Goal: Task Accomplishment & Management: Use online tool/utility

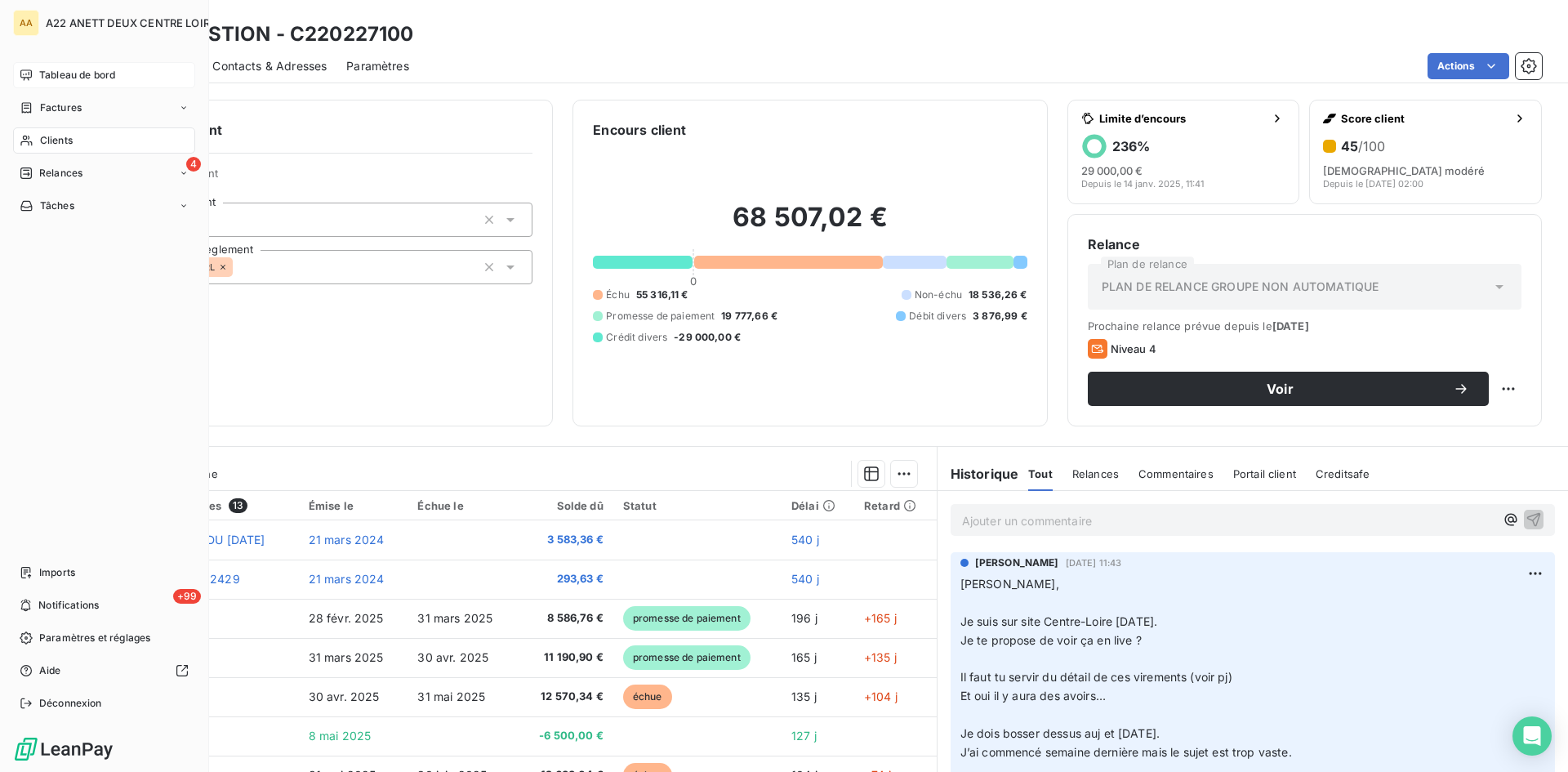
click at [59, 67] on span "Tableau de bord" at bounding box center [77, 75] width 76 height 15
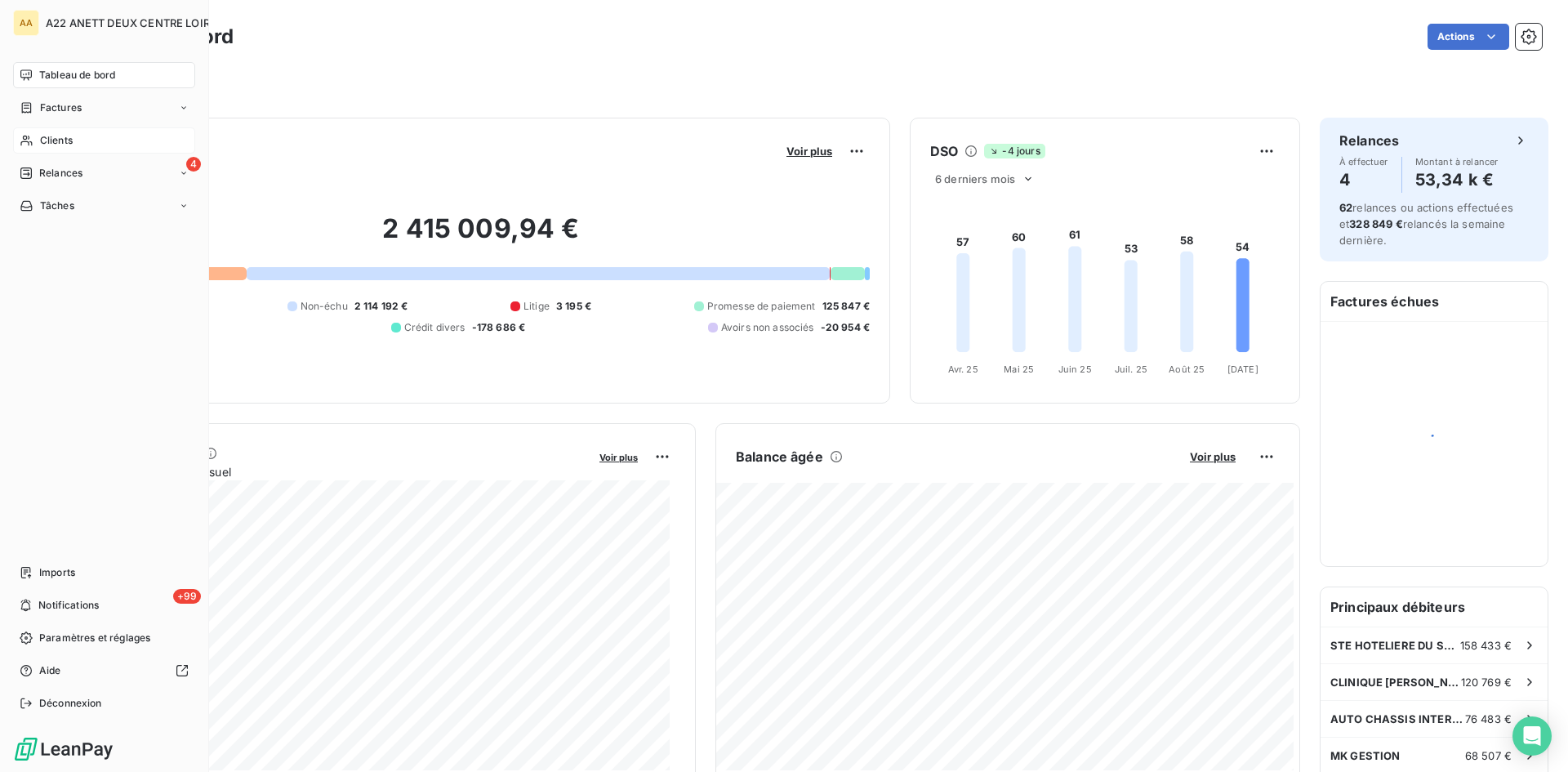
click at [54, 131] on div "Clients" at bounding box center [104, 141] width 182 height 26
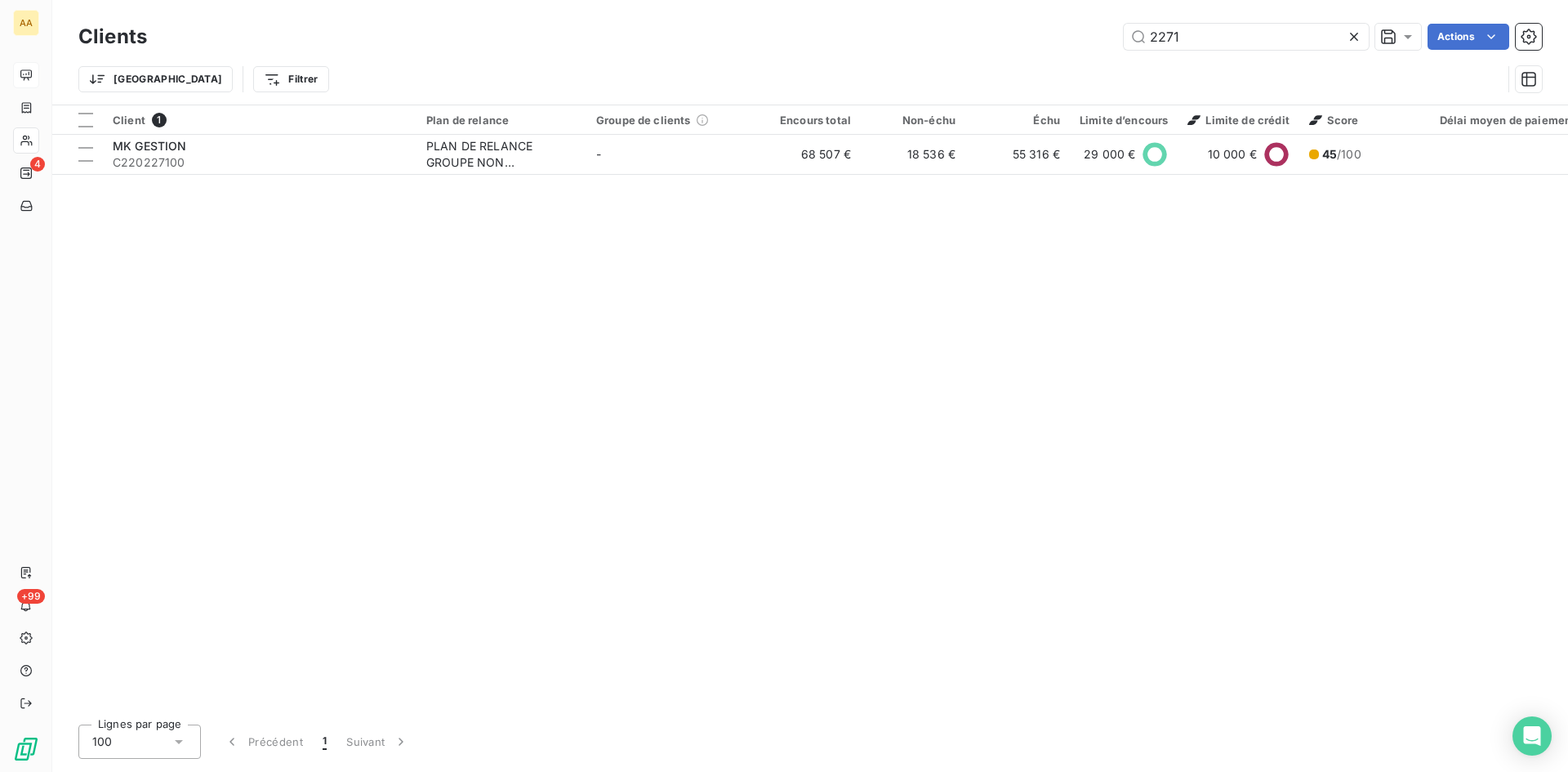
drag, startPoint x: 1165, startPoint y: 39, endPoint x: 1122, endPoint y: 46, distance: 43.6
click at [1122, 46] on div "2271 Actions" at bounding box center [855, 37] width 1376 height 26
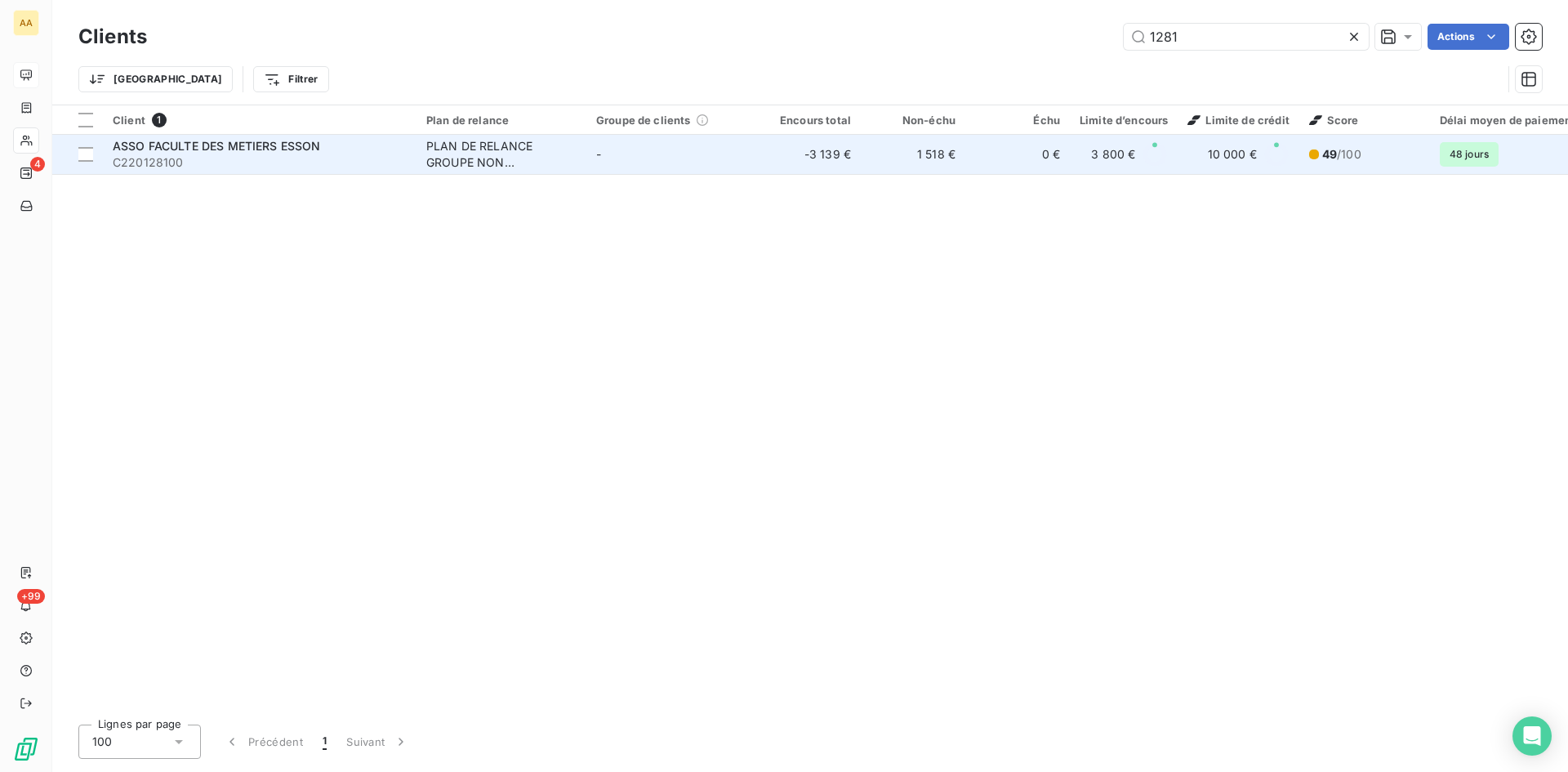
type input "1281"
click at [457, 168] on div "PLAN DE RELANCE GROUPE NON AUTOMATIQUE" at bounding box center [501, 155] width 150 height 33
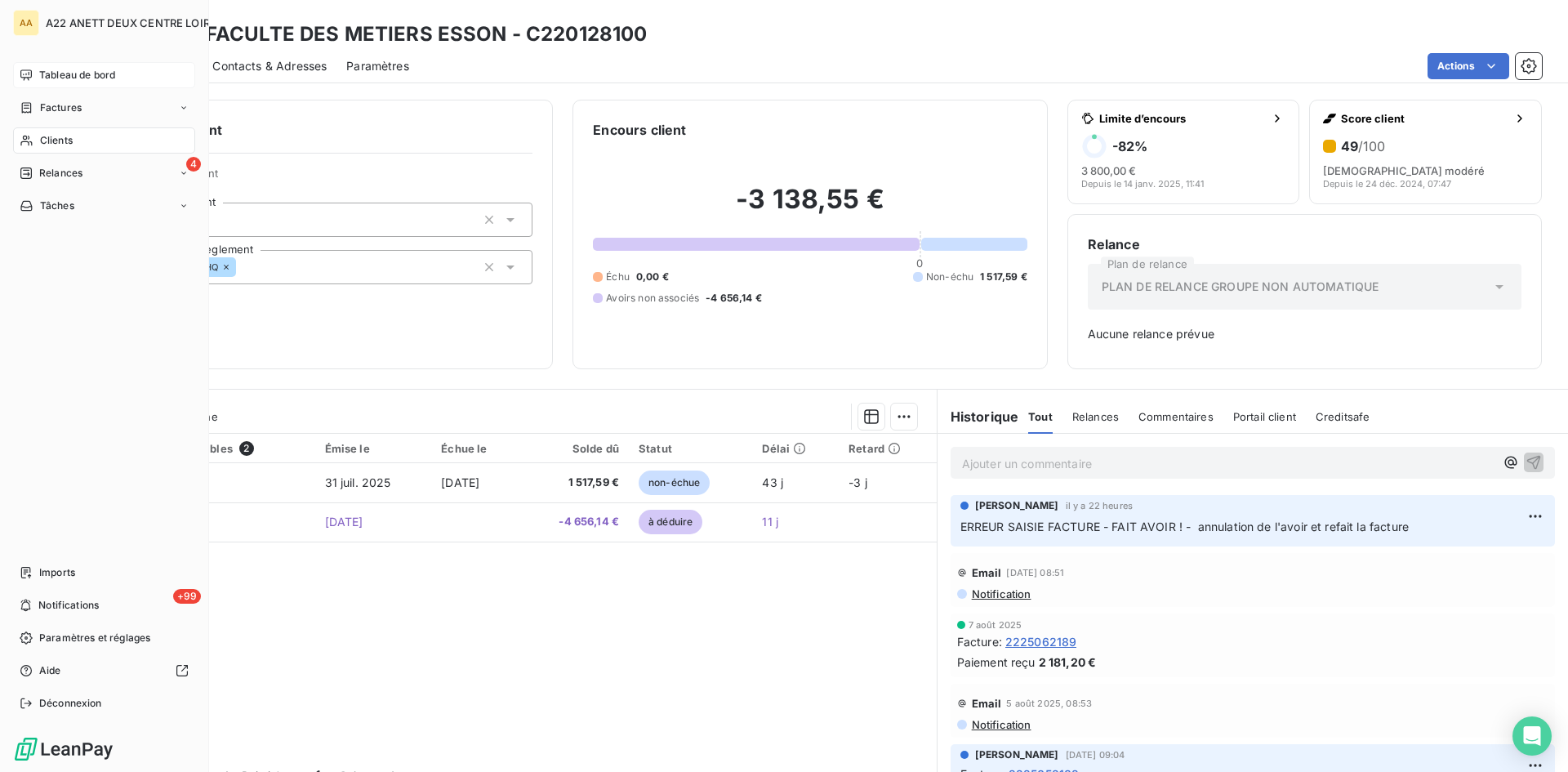
click at [66, 68] on span "Tableau de bord" at bounding box center [77, 75] width 76 height 15
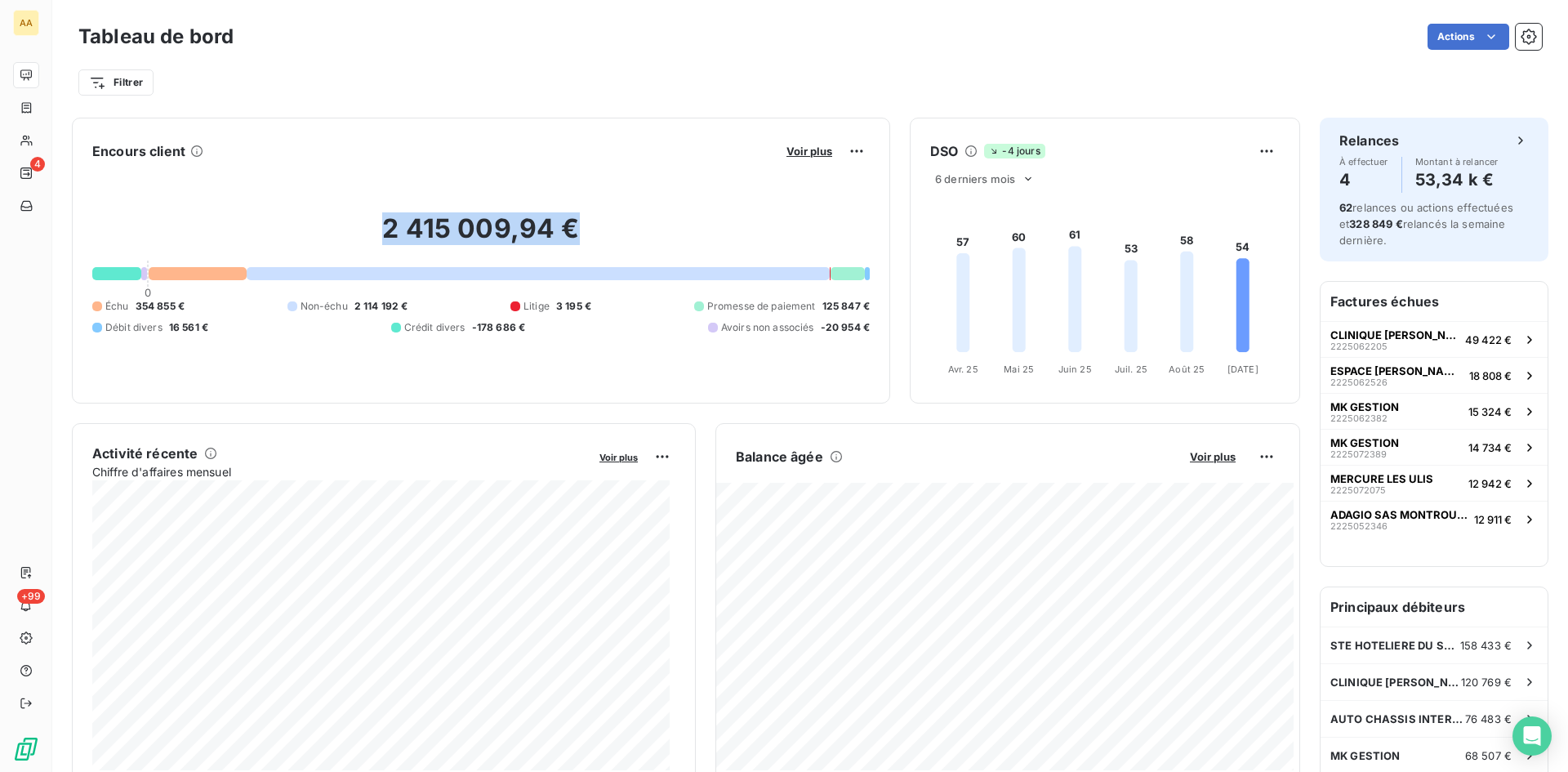
drag, startPoint x: 579, startPoint y: 237, endPoint x: 362, endPoint y: 220, distance: 217.7
click at [362, 220] on h2 "2 415 009,94 €" at bounding box center [481, 237] width 777 height 49
copy h2 "2 415 009,94 €"
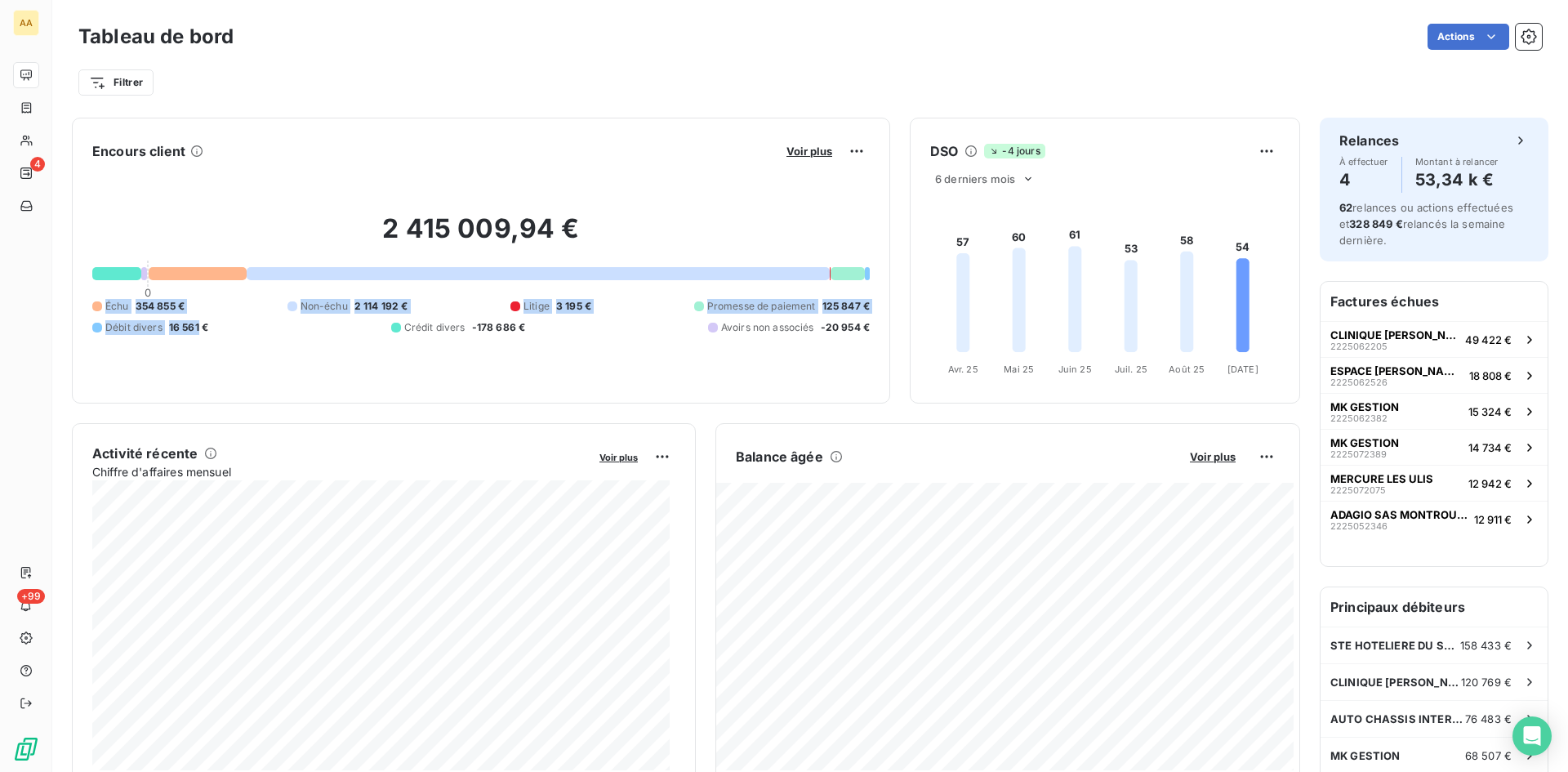
drag, startPoint x: 190, startPoint y: 312, endPoint x: 107, endPoint y: 309, distance: 83.1
click at [107, 310] on div "Échu 354 855 € Non-échu 2 114 192 € Litige 3 195 € Promesse de paiement 125 847…" at bounding box center [481, 317] width 777 height 36
click at [174, 295] on div "2 415 009,94 € 0 Échu 354 855 € Non-échu 2 114 192 € Litige 3 195 € Promesse de…" at bounding box center [481, 274] width 777 height 219
drag, startPoint x: 192, startPoint y: 305, endPoint x: 104, endPoint y: 298, distance: 88.3
click at [104, 298] on div "2 415 009,94 € 0 Échu 354 855 € Non-échu 2 114 192 € Litige 3 195 € Promesse de…" at bounding box center [481, 274] width 777 height 219
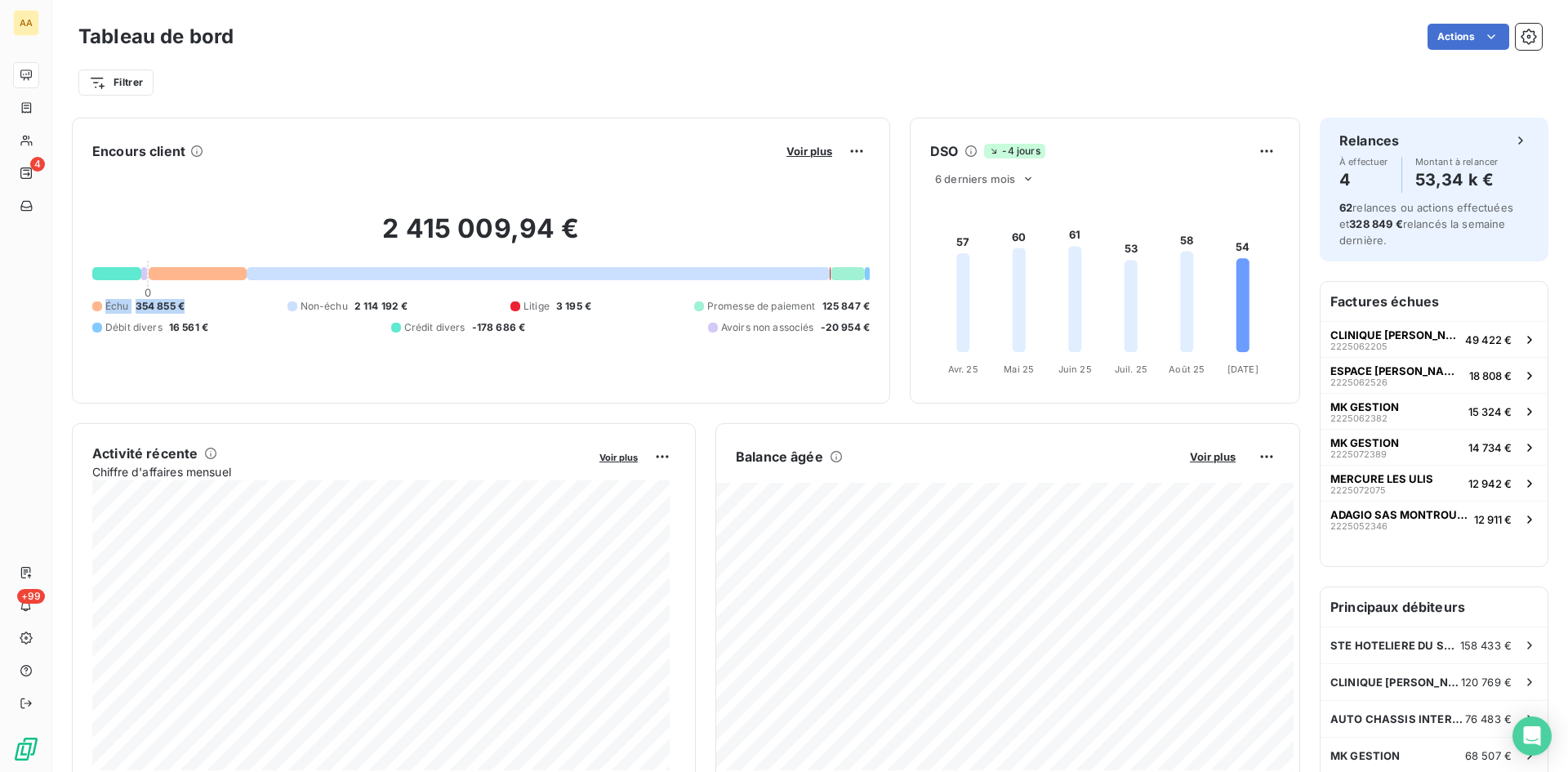
copy div "Échu 354 855 €"
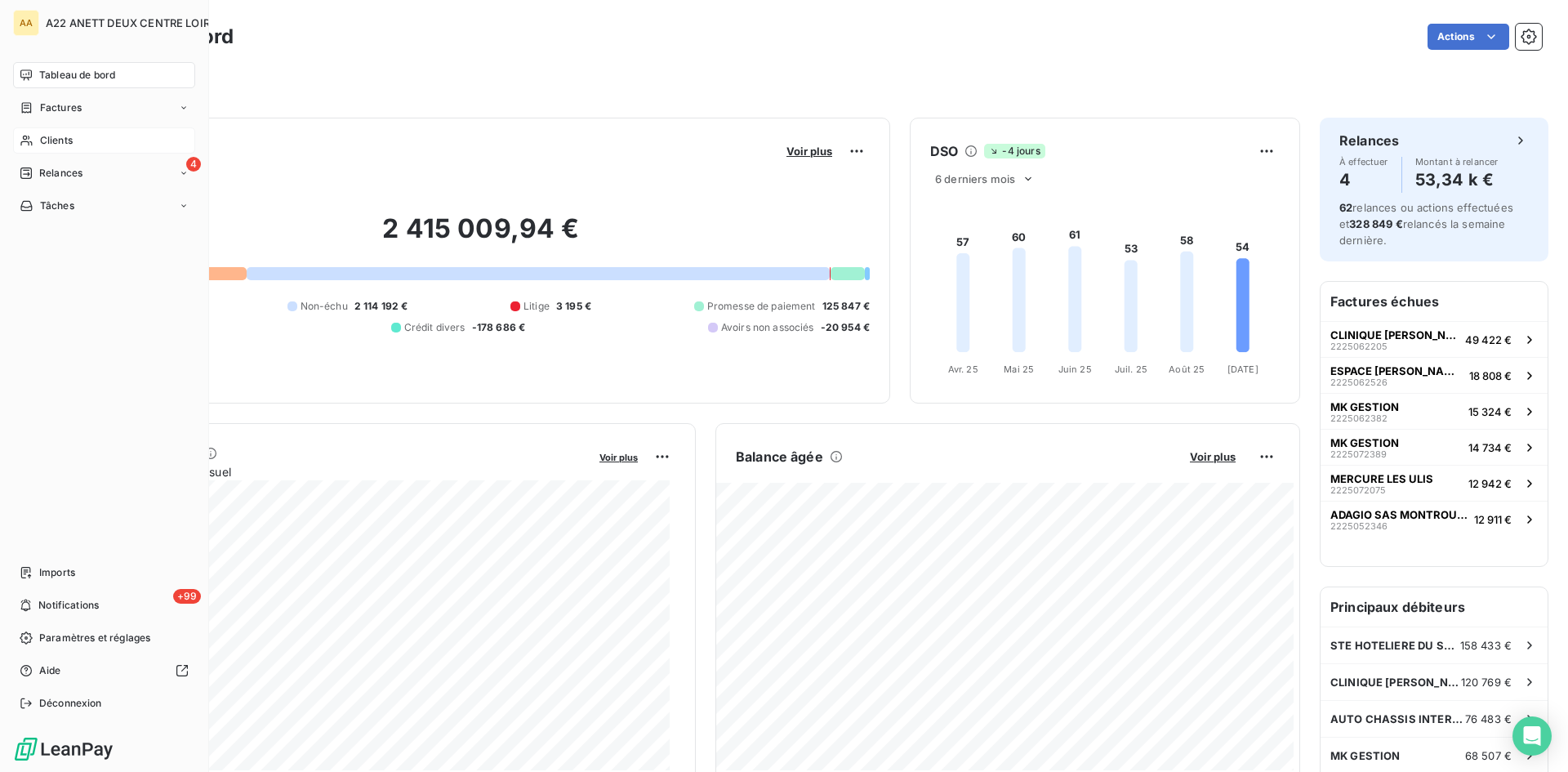
click at [43, 141] on span "Clients" at bounding box center [57, 141] width 33 height 15
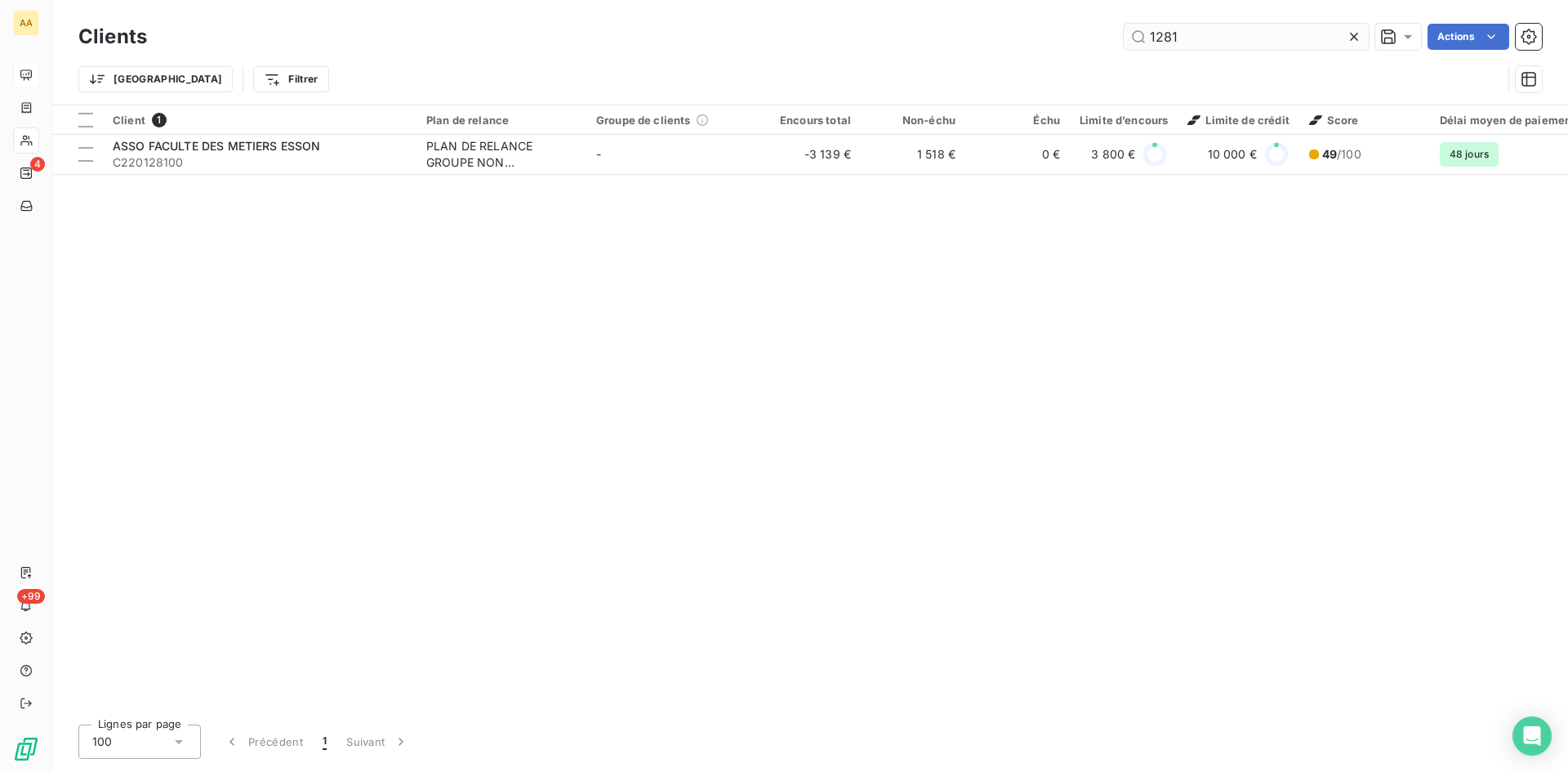
drag, startPoint x: 1170, startPoint y: 42, endPoint x: 1125, endPoint y: 44, distance: 45.0
click at [1125, 44] on input "1281" at bounding box center [1247, 37] width 245 height 26
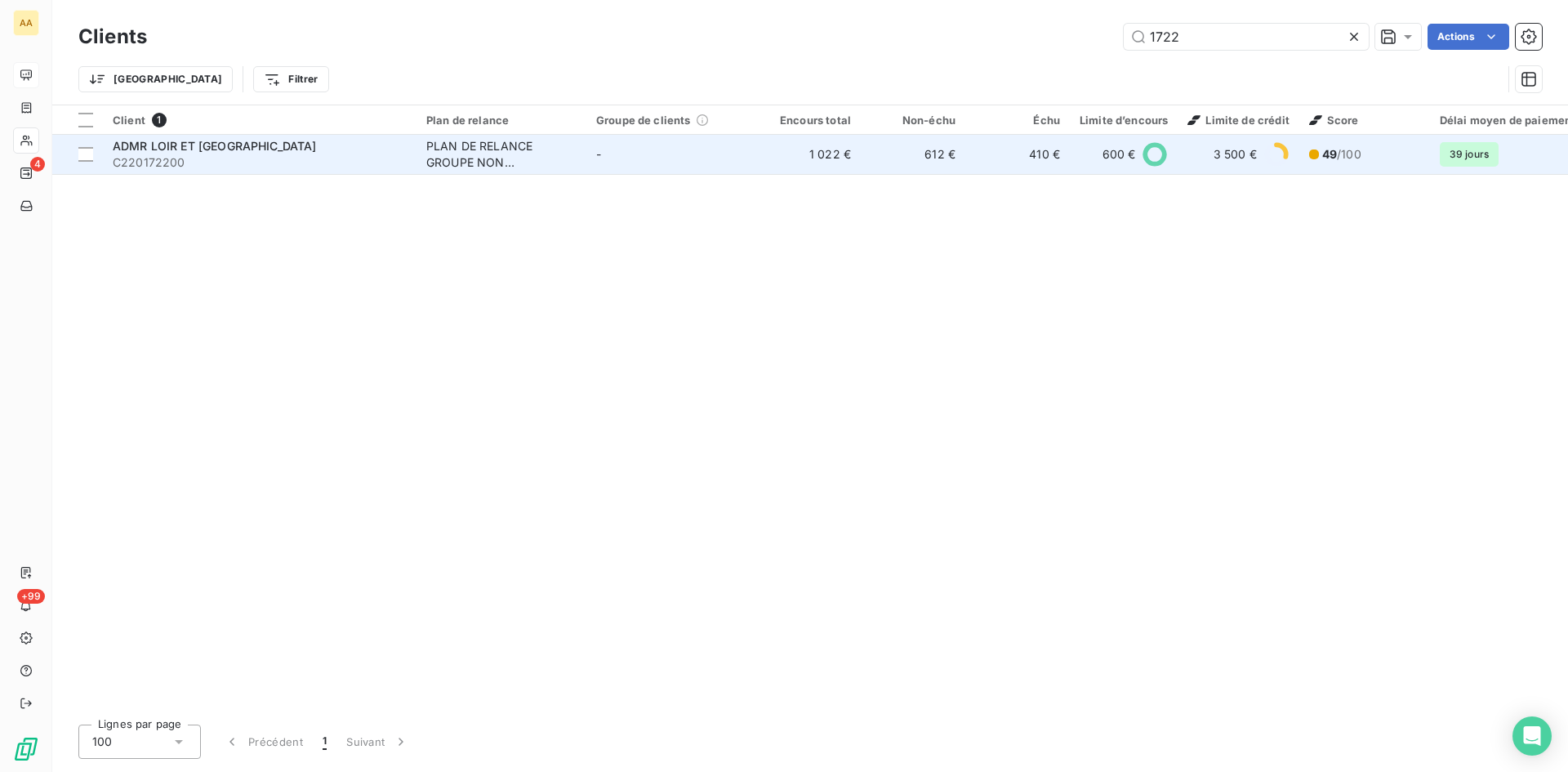
type input "1722"
click at [482, 156] on div "PLAN DE RELANCE GROUPE NON AUTOMATIQUE" at bounding box center [501, 155] width 150 height 33
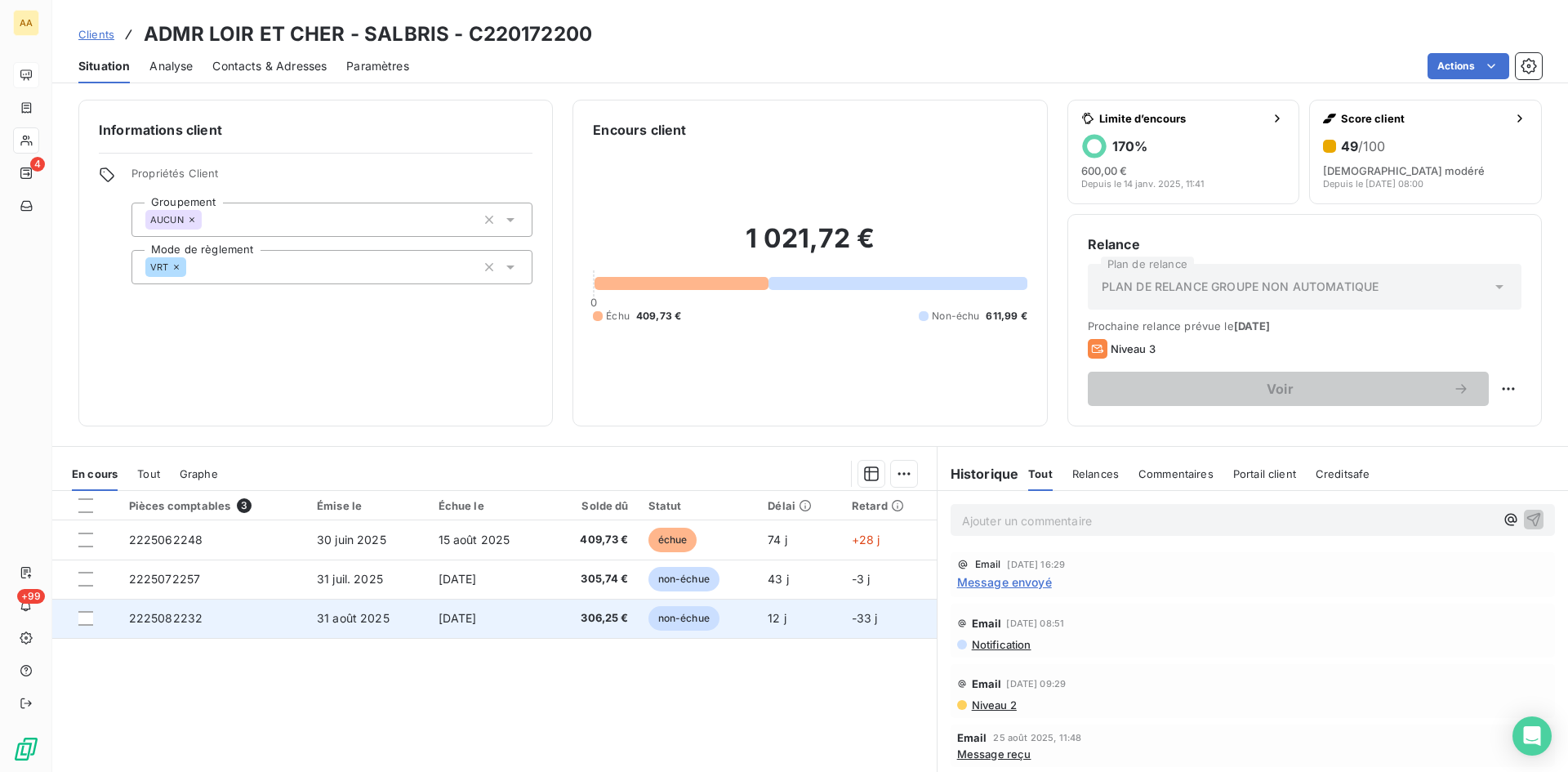
click at [171, 620] on span "2225082232" at bounding box center [166, 617] width 74 height 14
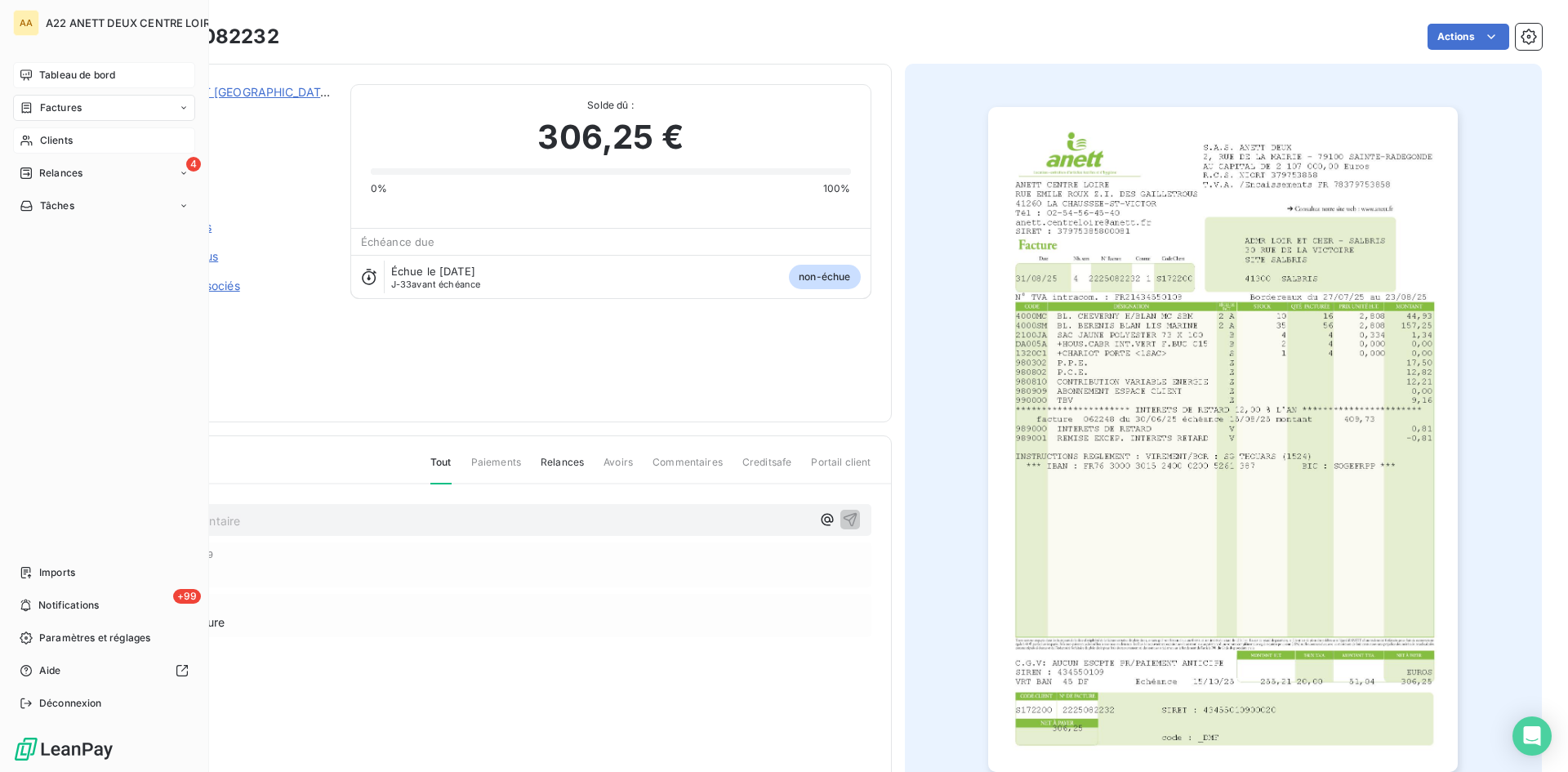
drag, startPoint x: 48, startPoint y: 144, endPoint x: 118, endPoint y: 141, distance: 70.1
click at [48, 143] on span "Clients" at bounding box center [57, 141] width 33 height 15
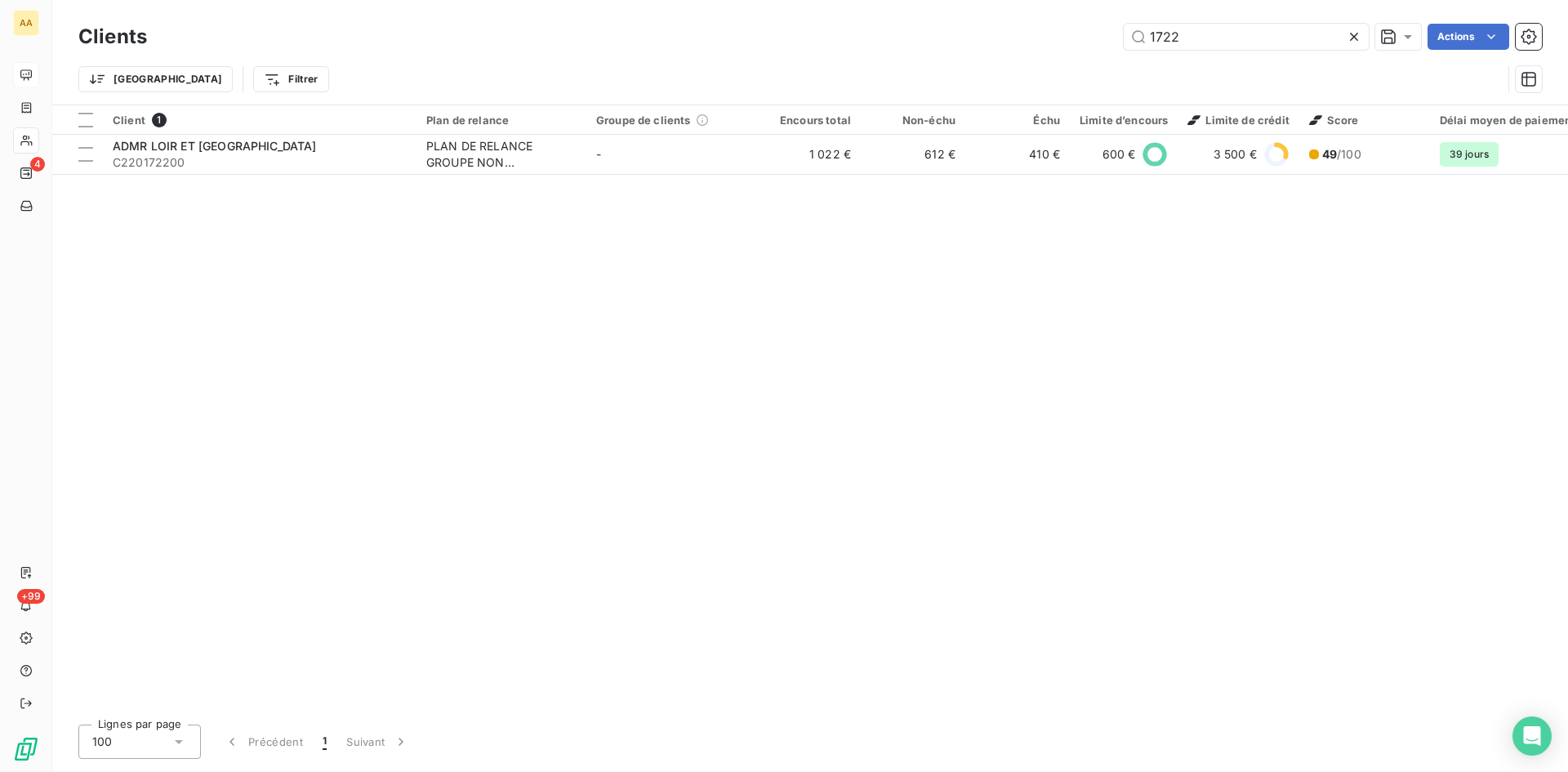
drag, startPoint x: 1185, startPoint y: 36, endPoint x: 1093, endPoint y: 41, distance: 92.1
click at [1093, 41] on div "1722 Actions" at bounding box center [855, 37] width 1376 height 26
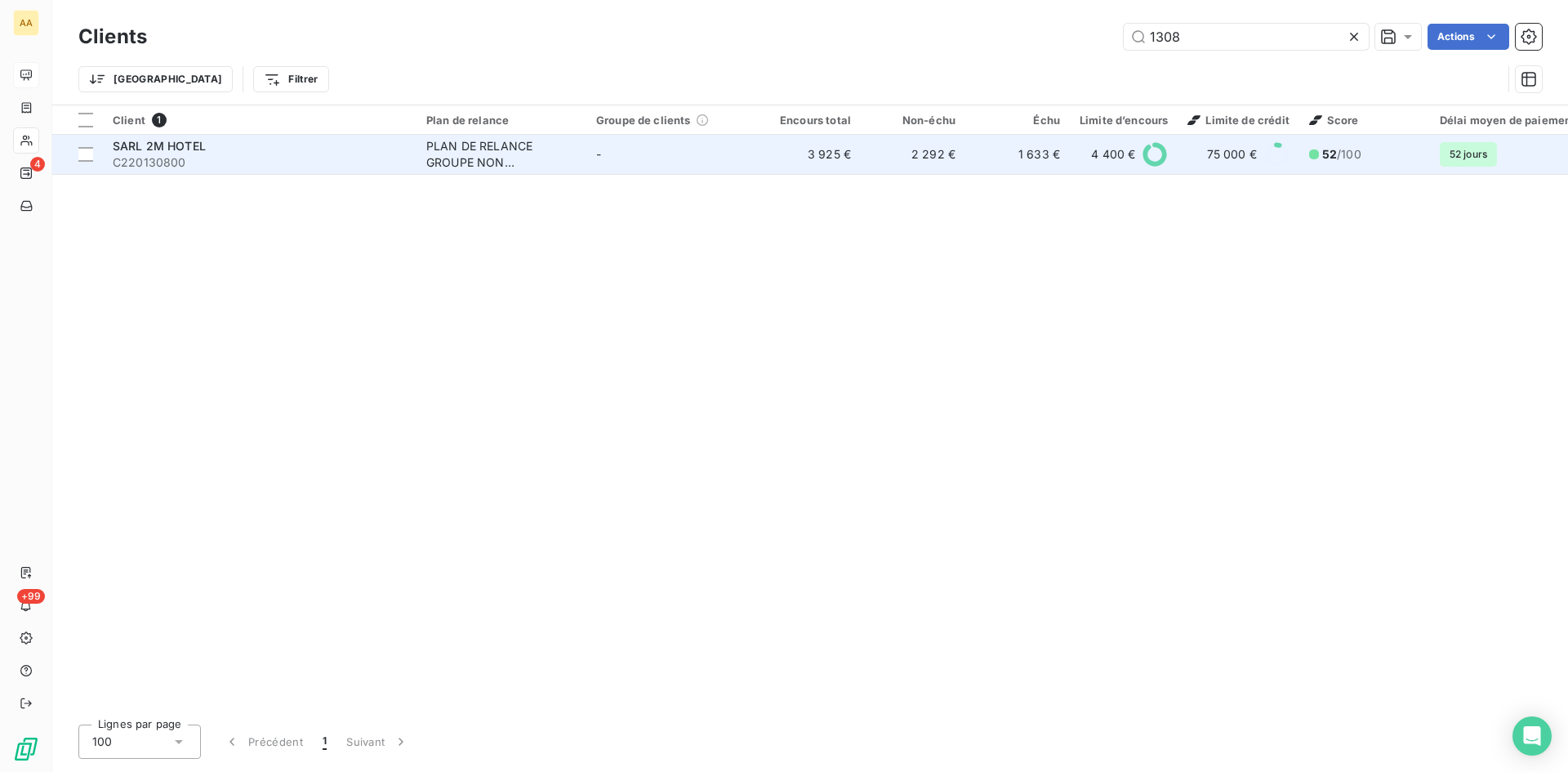
type input "1308"
click at [173, 155] on span "C220130800" at bounding box center [260, 163] width 294 height 16
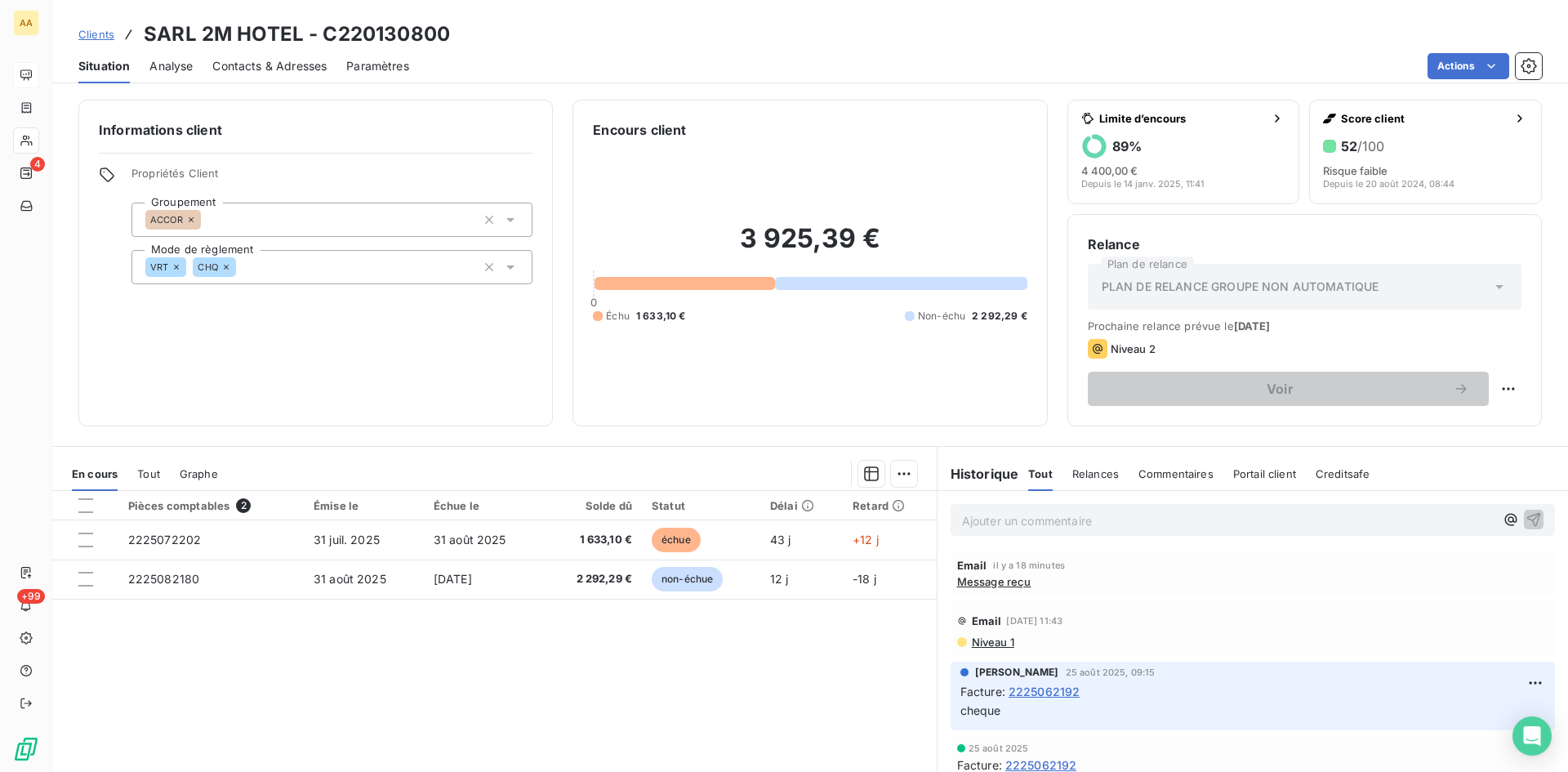
click at [962, 529] on p "Ajouter un commentaire ﻿" at bounding box center [1229, 520] width 533 height 21
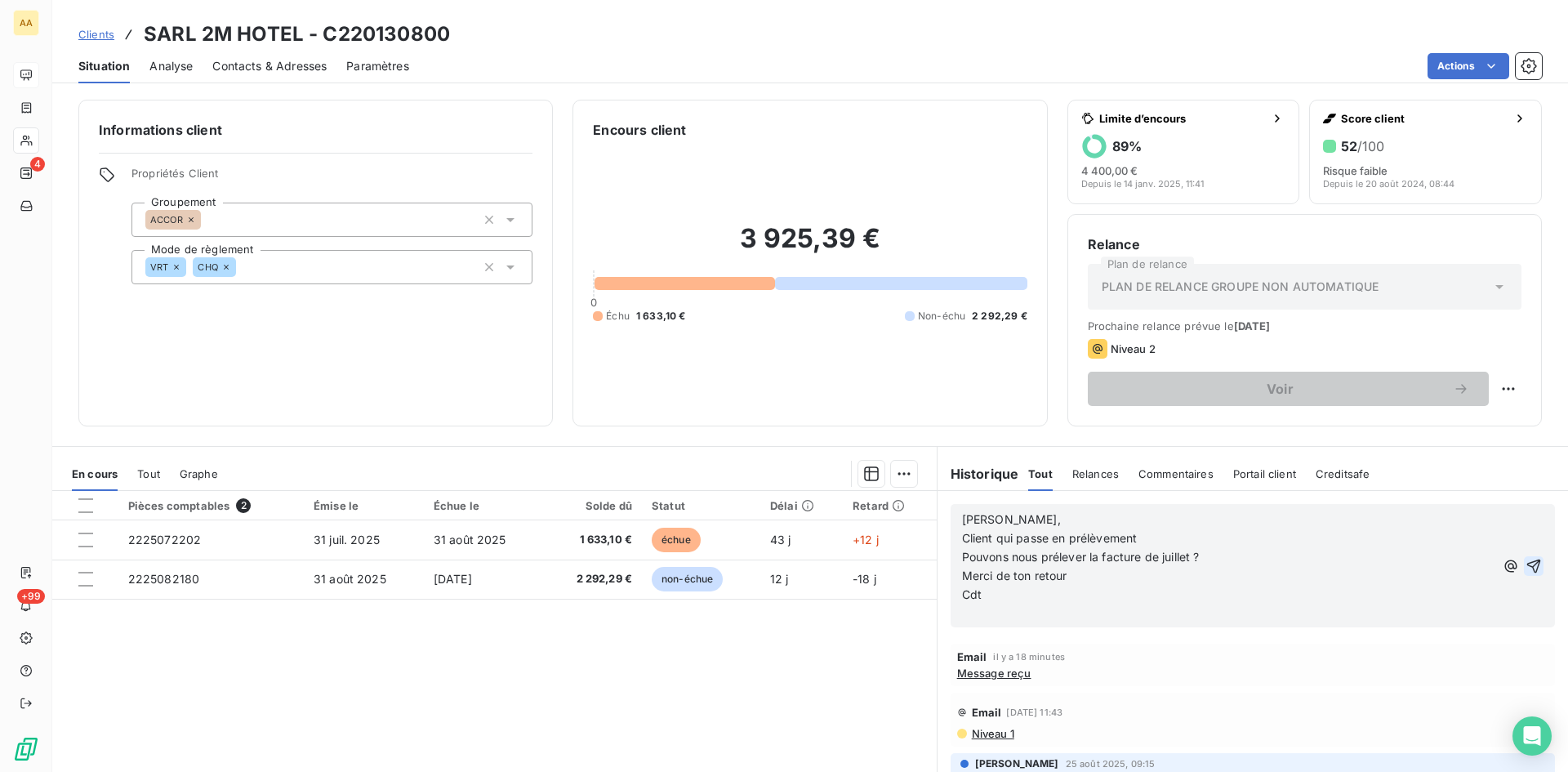
click at [1528, 563] on icon "button" at bounding box center [1534, 566] width 14 height 14
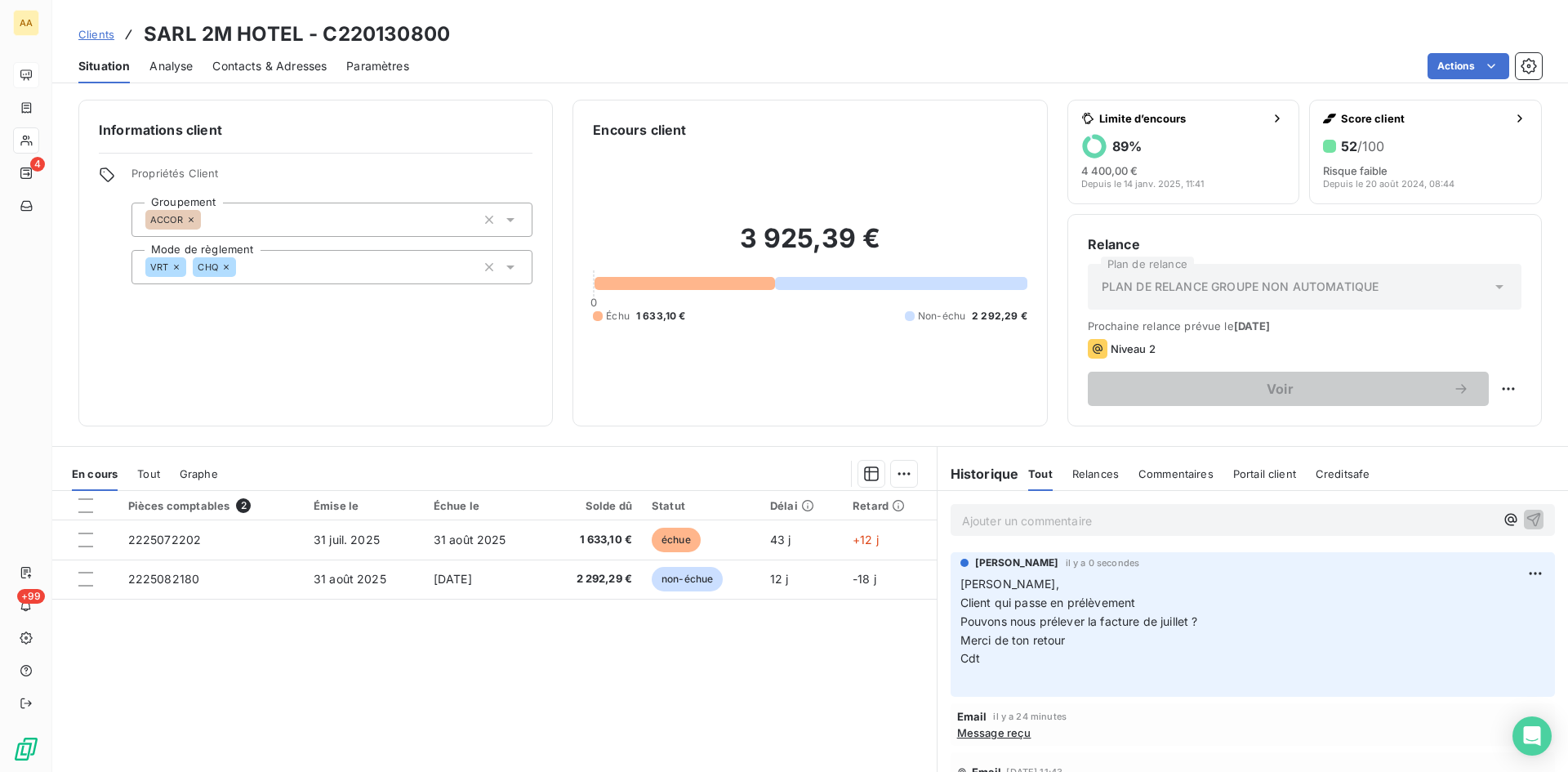
click at [224, 267] on icon at bounding box center [226, 267] width 10 height 10
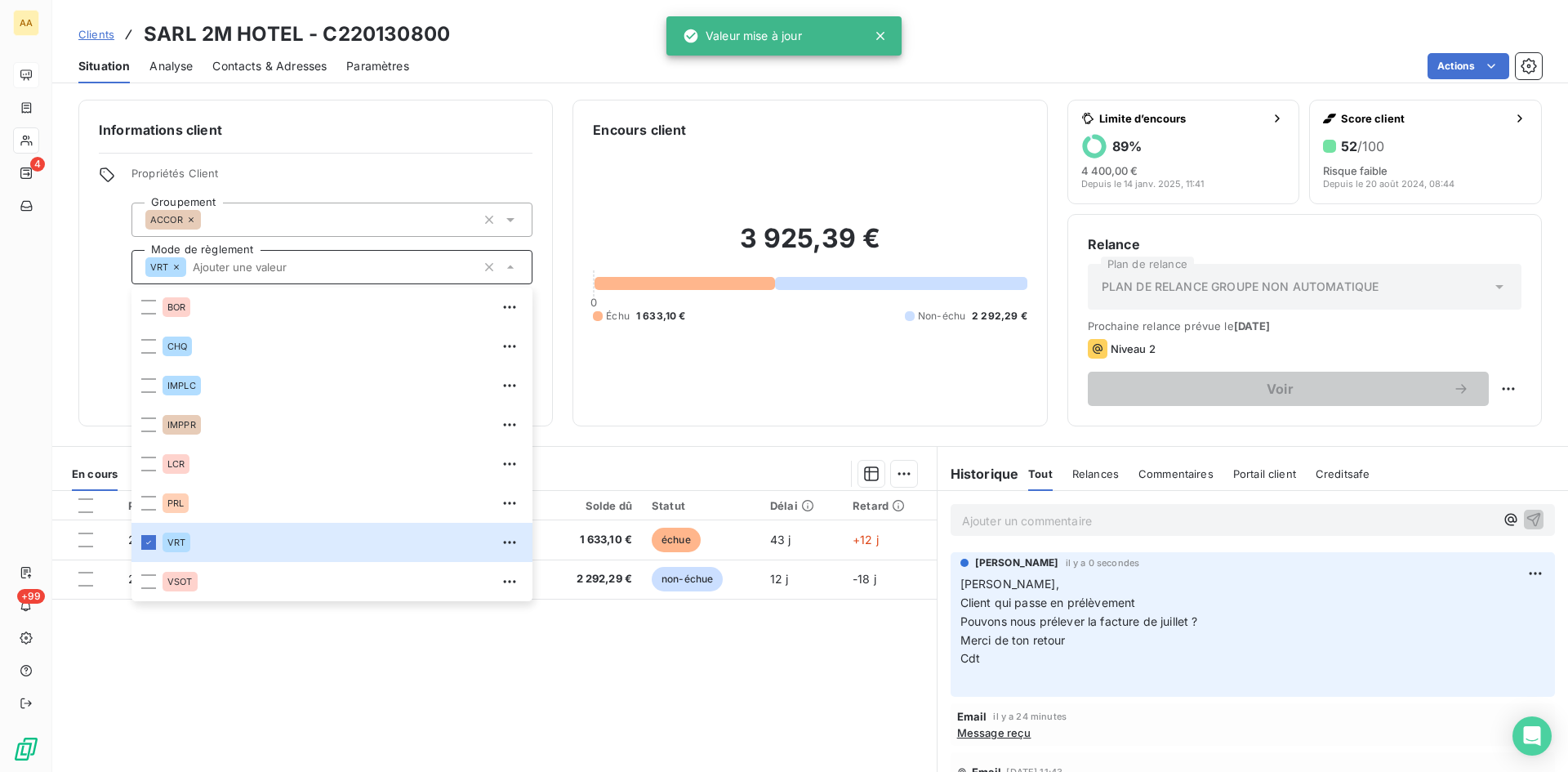
click at [582, 708] on div "Pièces comptables 2 Émise le Échue le Solde dû Statut Délai Retard 2225072202 […" at bounding box center [495, 648] width 884 height 315
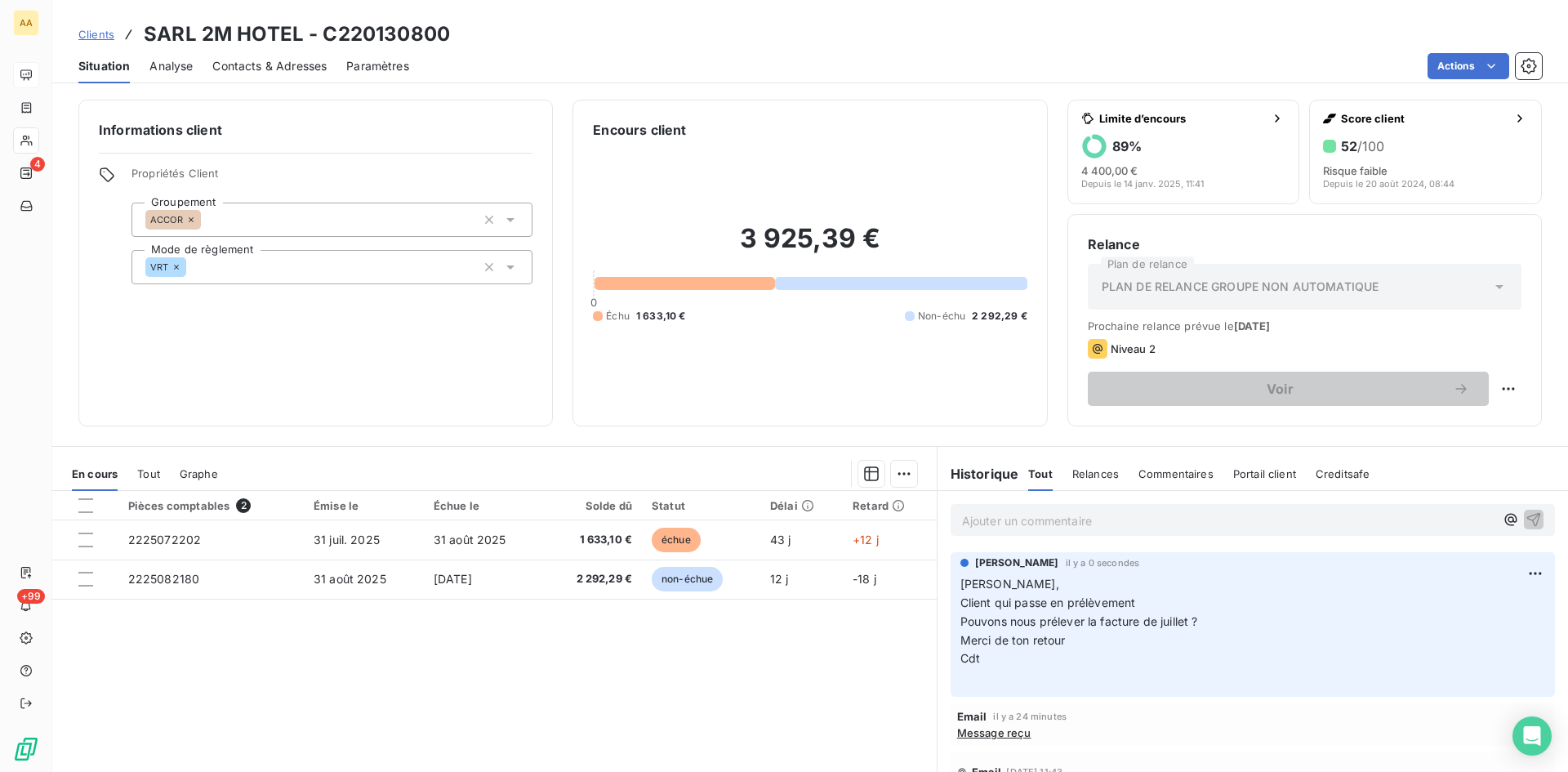
click at [992, 736] on span "Message reçu" at bounding box center [994, 733] width 74 height 13
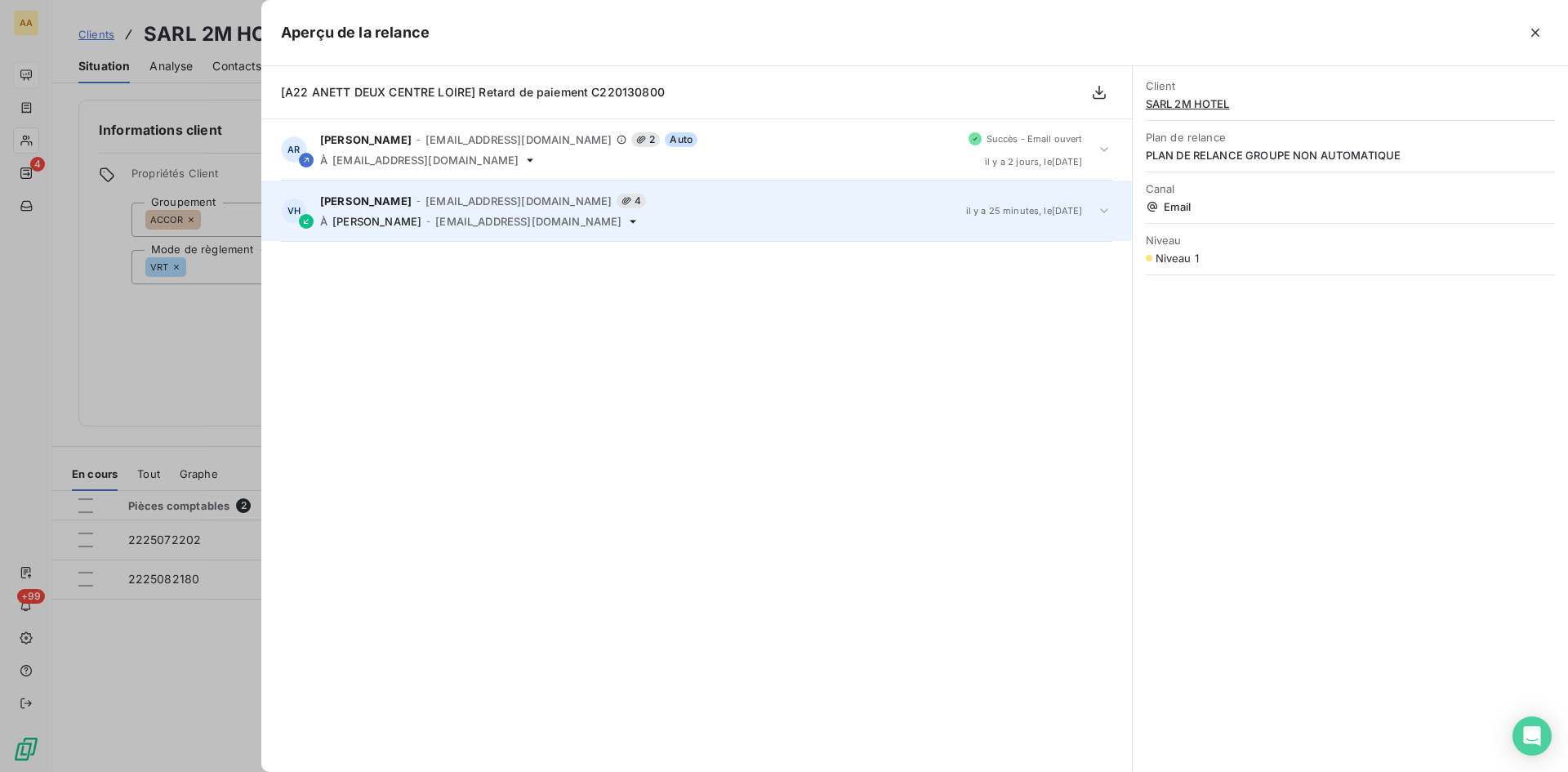
click at [443, 210] on div "Véronique HORN - [EMAIL_ADDRESS][DOMAIN_NAME] 4 À [PERSON_NAME] - [EMAIL_ADDRES…" at bounding box center [637, 211] width 633 height 35
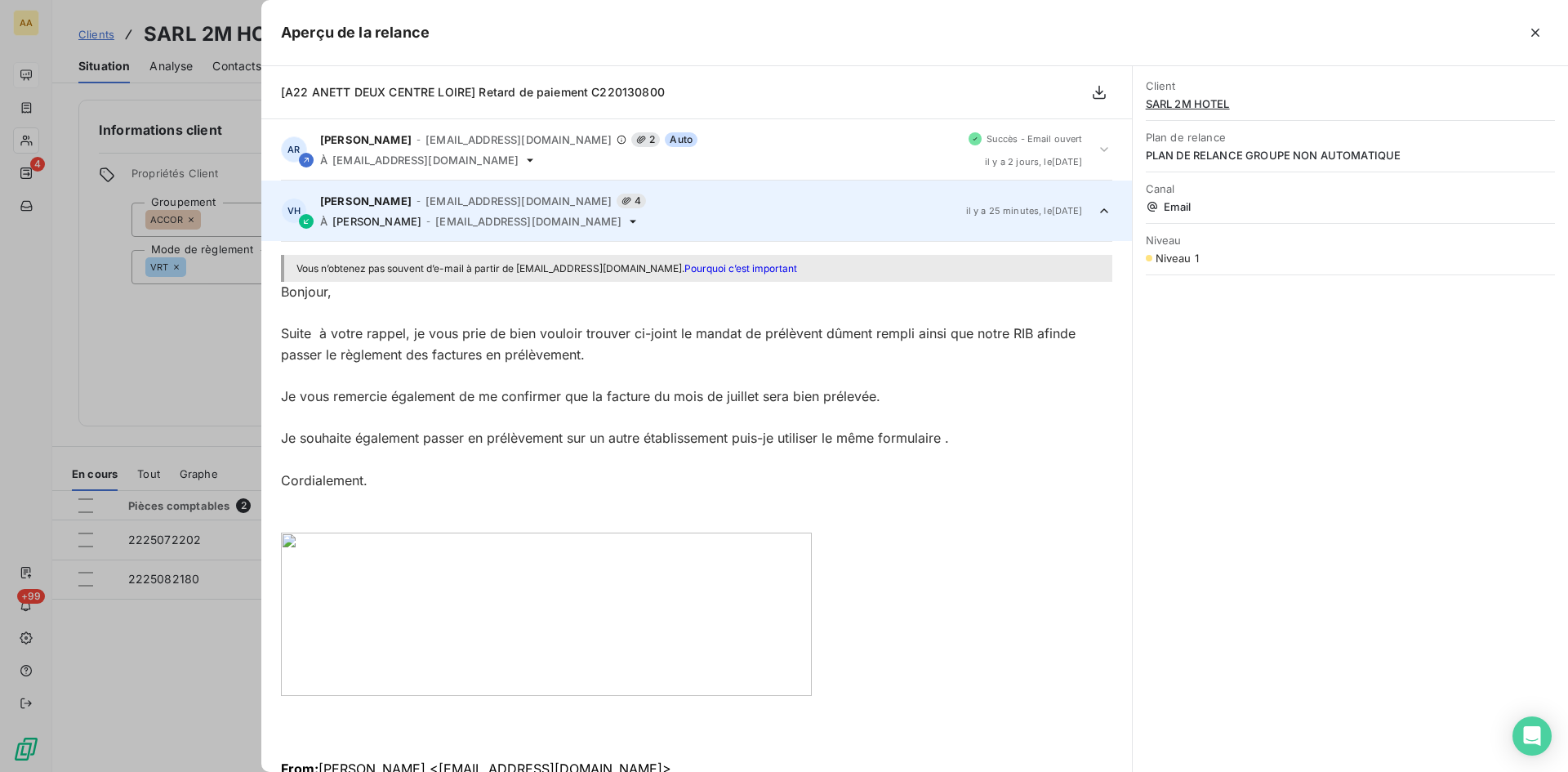
scroll to position [62, 0]
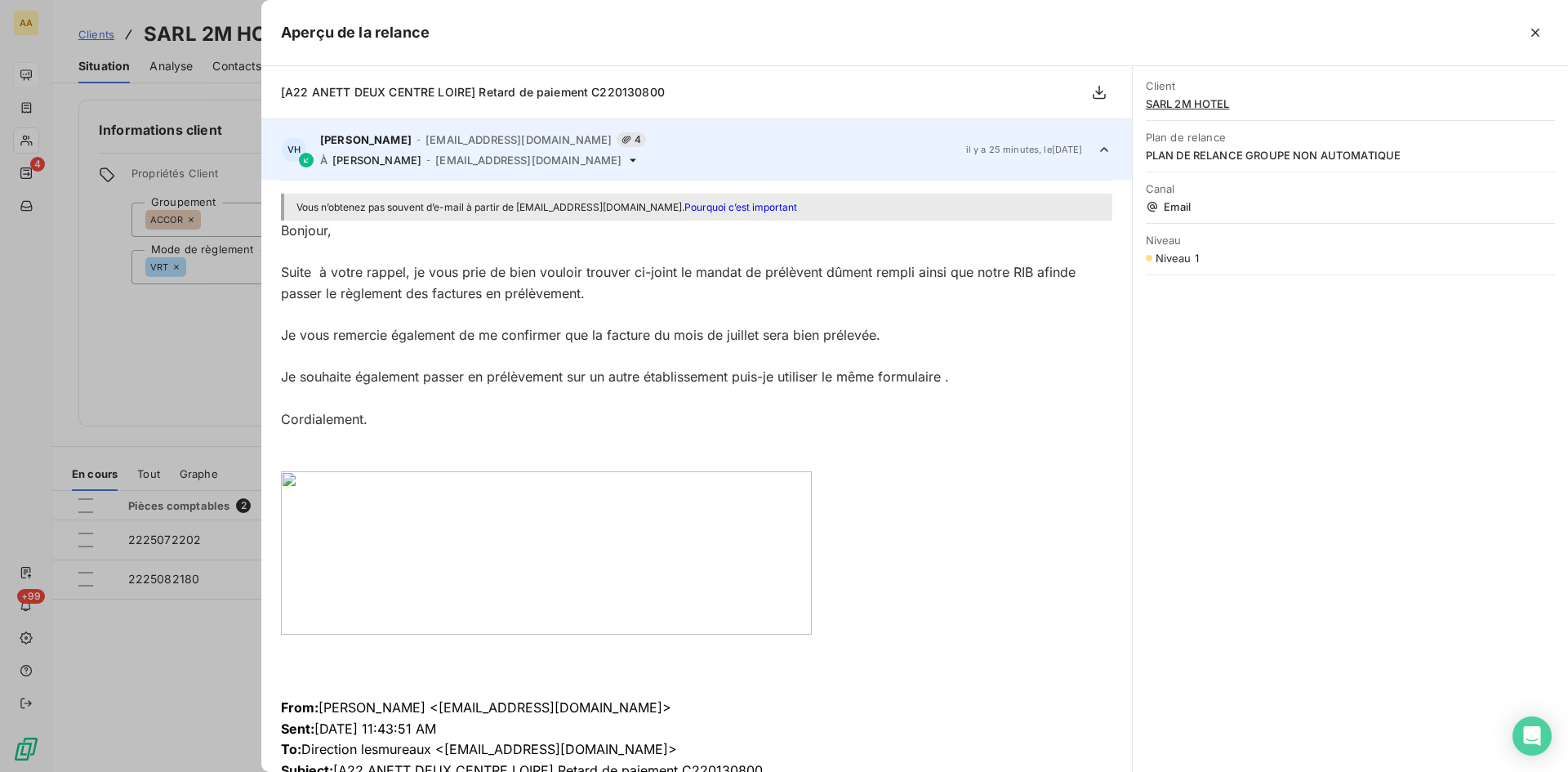
click at [182, 371] on div at bounding box center [784, 386] width 1568 height 772
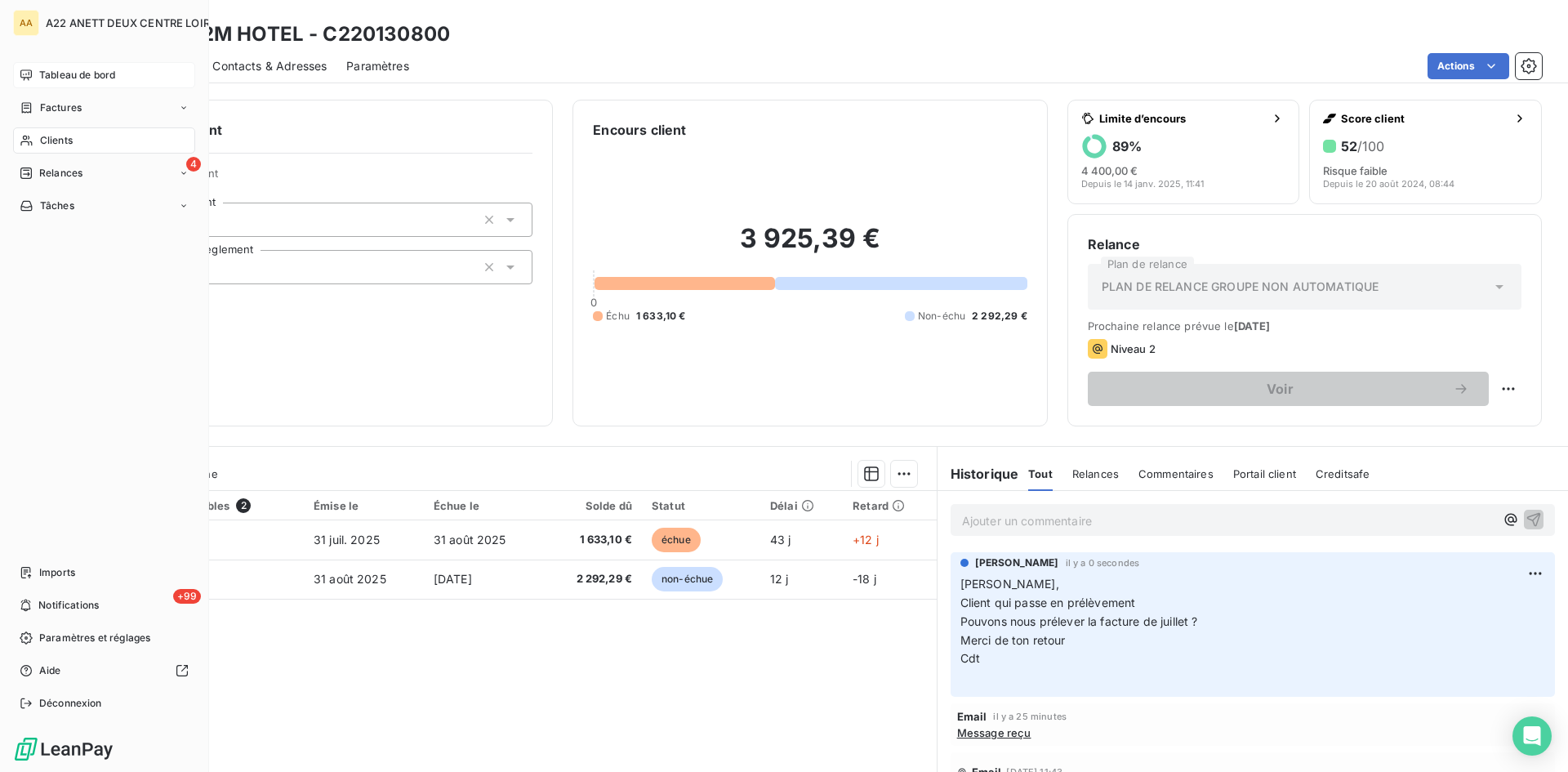
click at [60, 137] on span "Clients" at bounding box center [57, 141] width 33 height 15
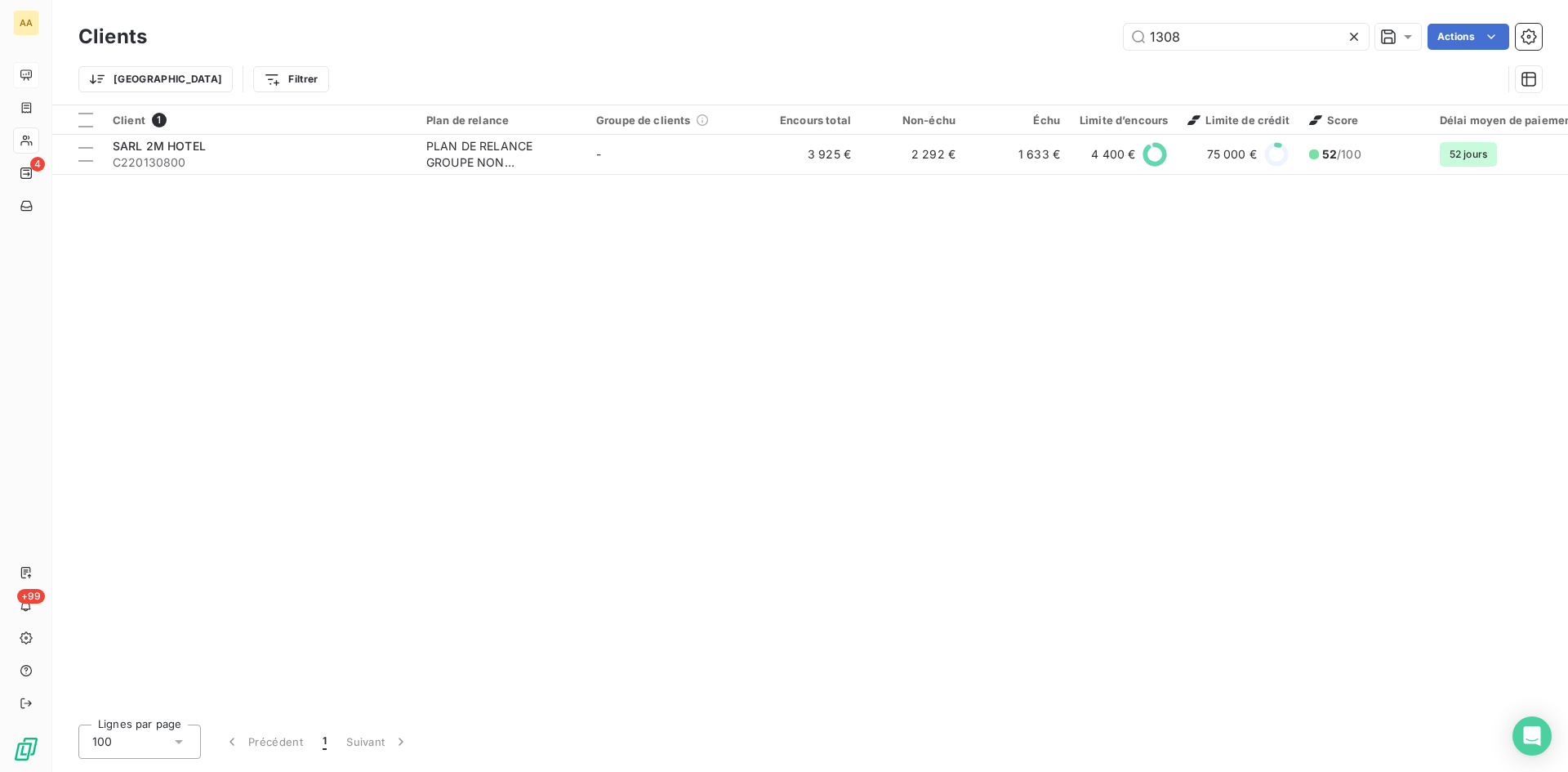
drag, startPoint x: 1181, startPoint y: 35, endPoint x: 1085, endPoint y: 35, distance: 96.0
click at [1086, 35] on div "1308 Actions" at bounding box center [855, 37] width 1376 height 26
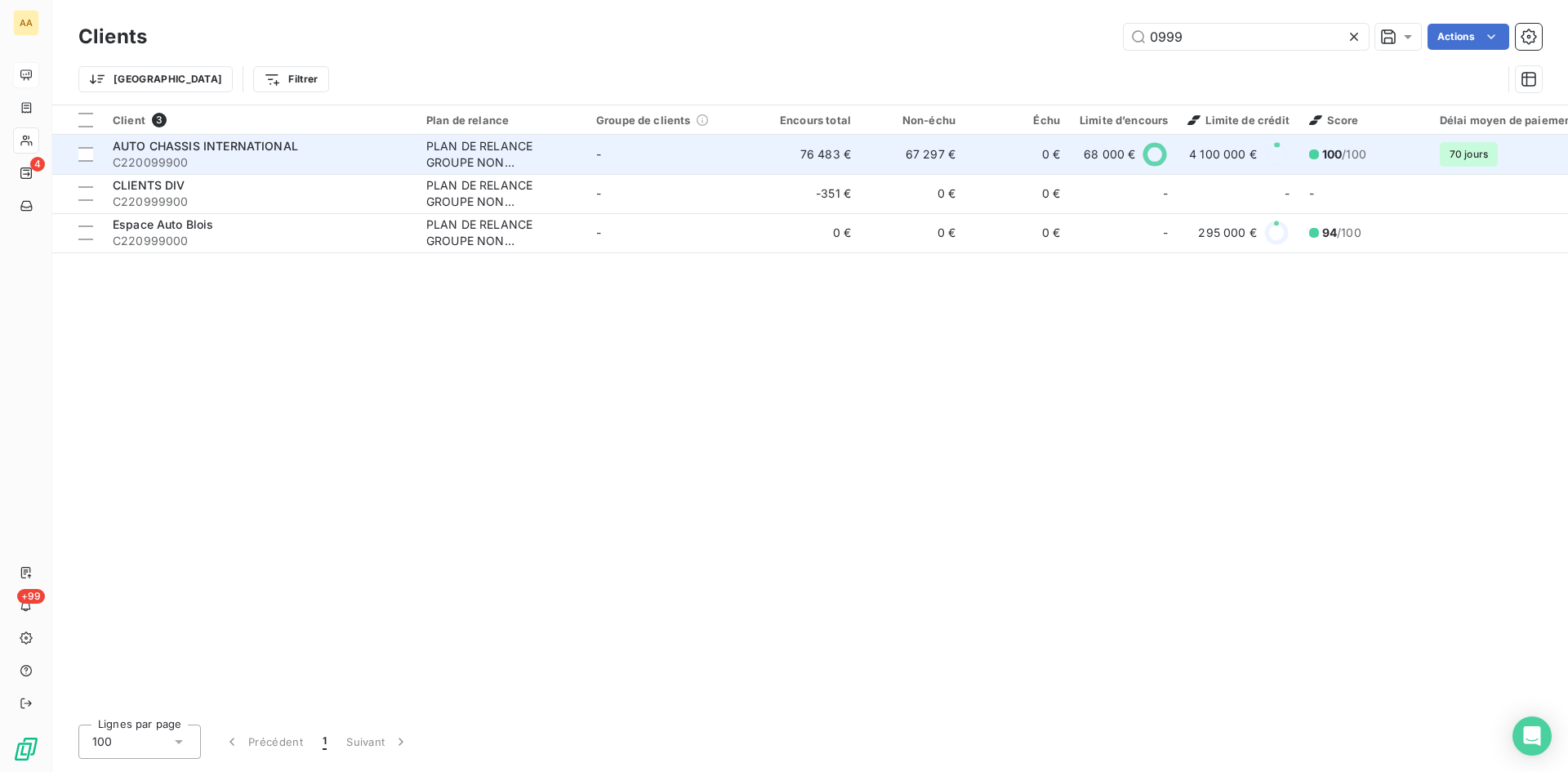
type input "0999"
click at [449, 147] on div "PLAN DE RELANCE GROUPE NON AUTOMATIQUE" at bounding box center [501, 155] width 150 height 33
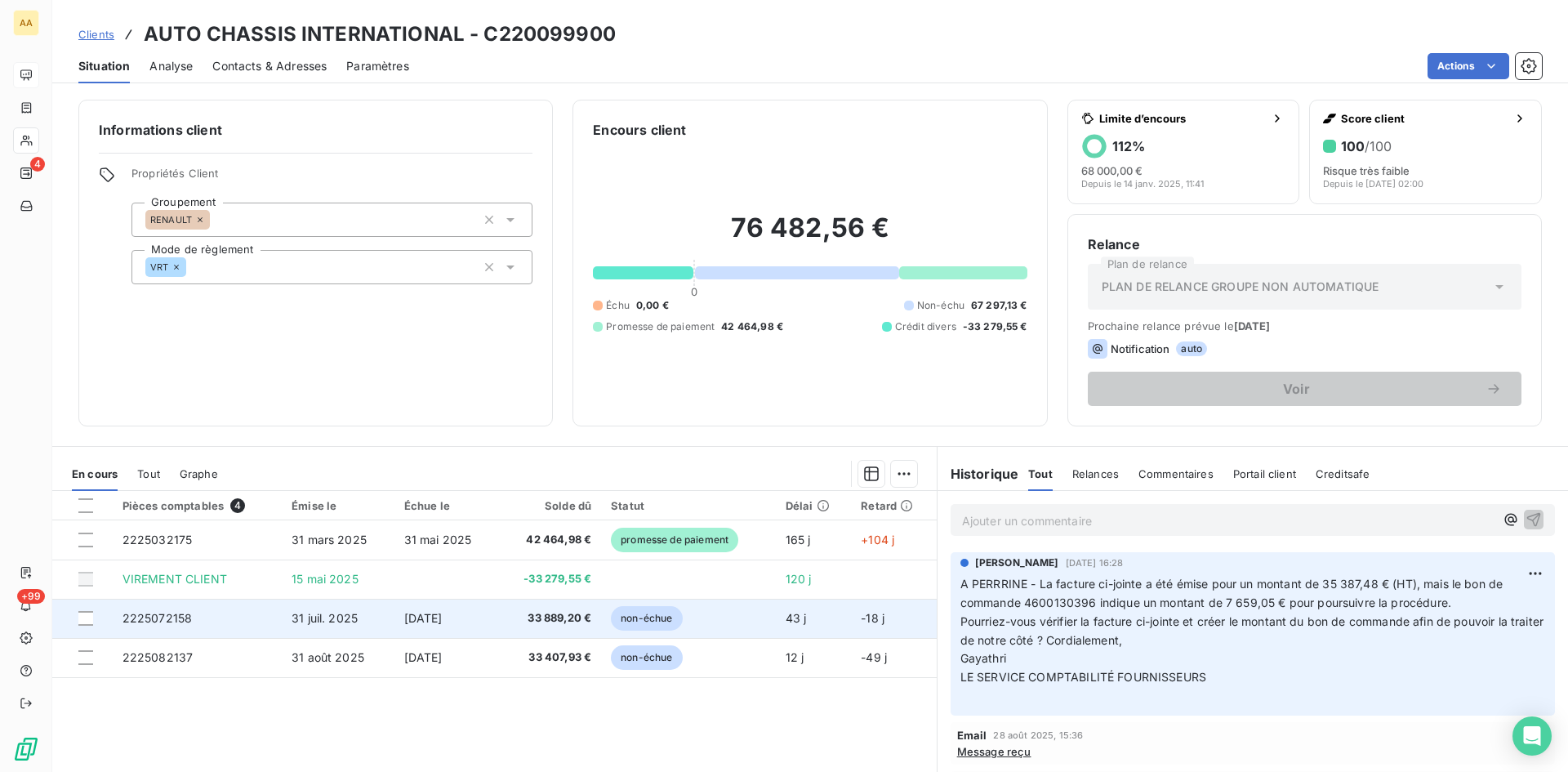
click at [168, 619] on span "2225072158" at bounding box center [157, 617] width 70 height 14
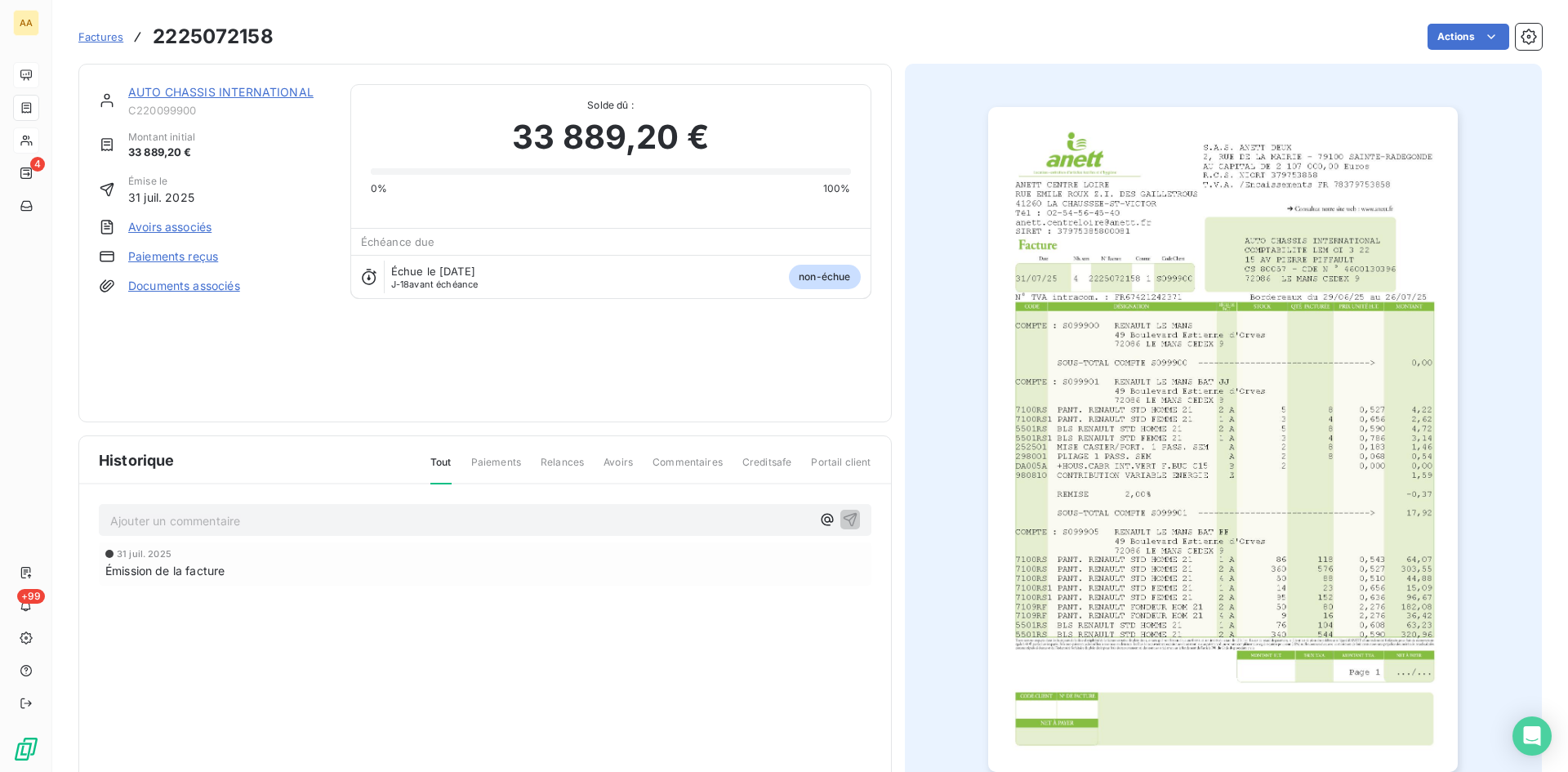
click at [1307, 187] on img "button" at bounding box center [1223, 439] width 469 height 665
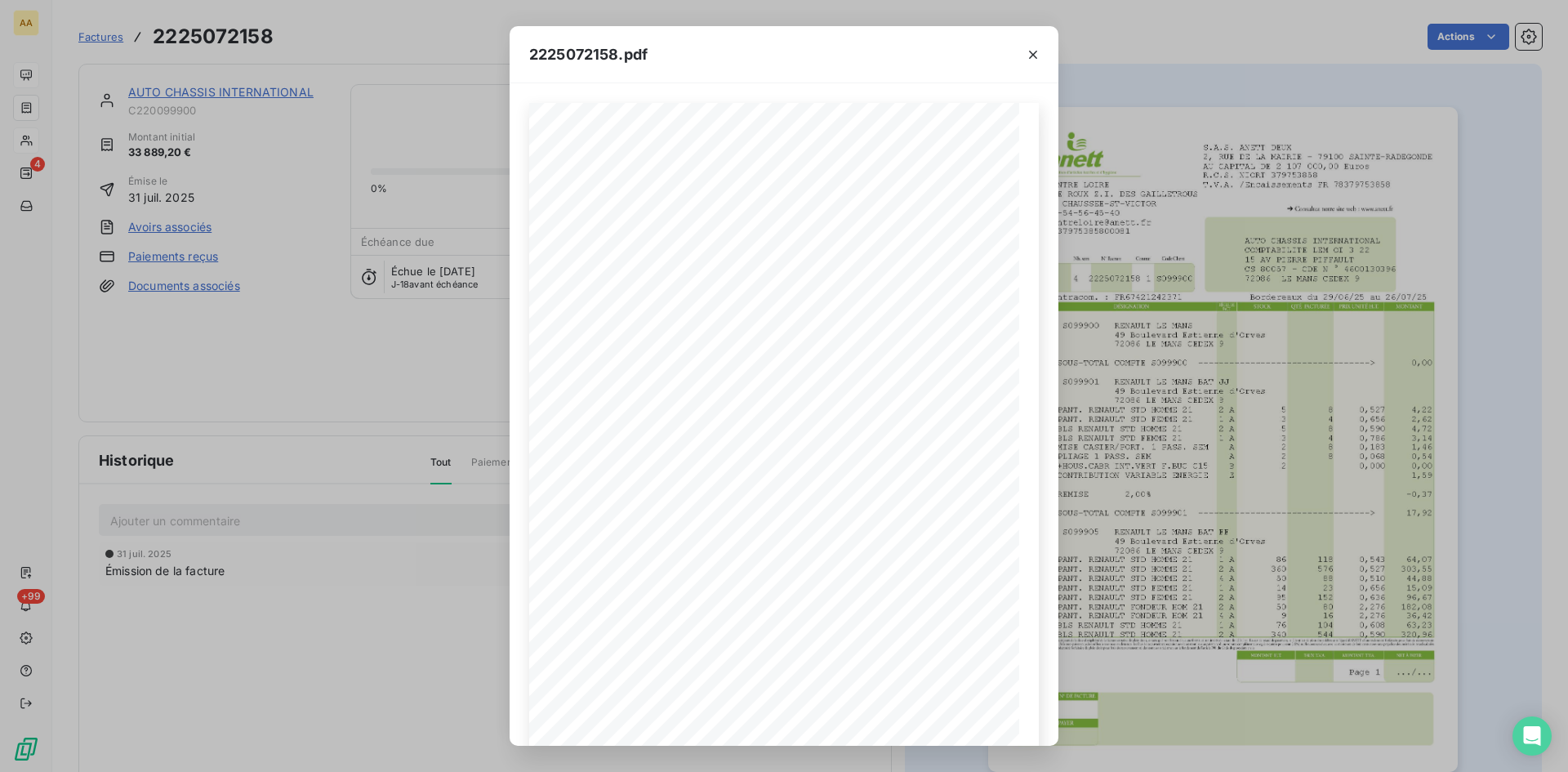
click at [1031, 52] on icon "button" at bounding box center [1033, 55] width 8 height 8
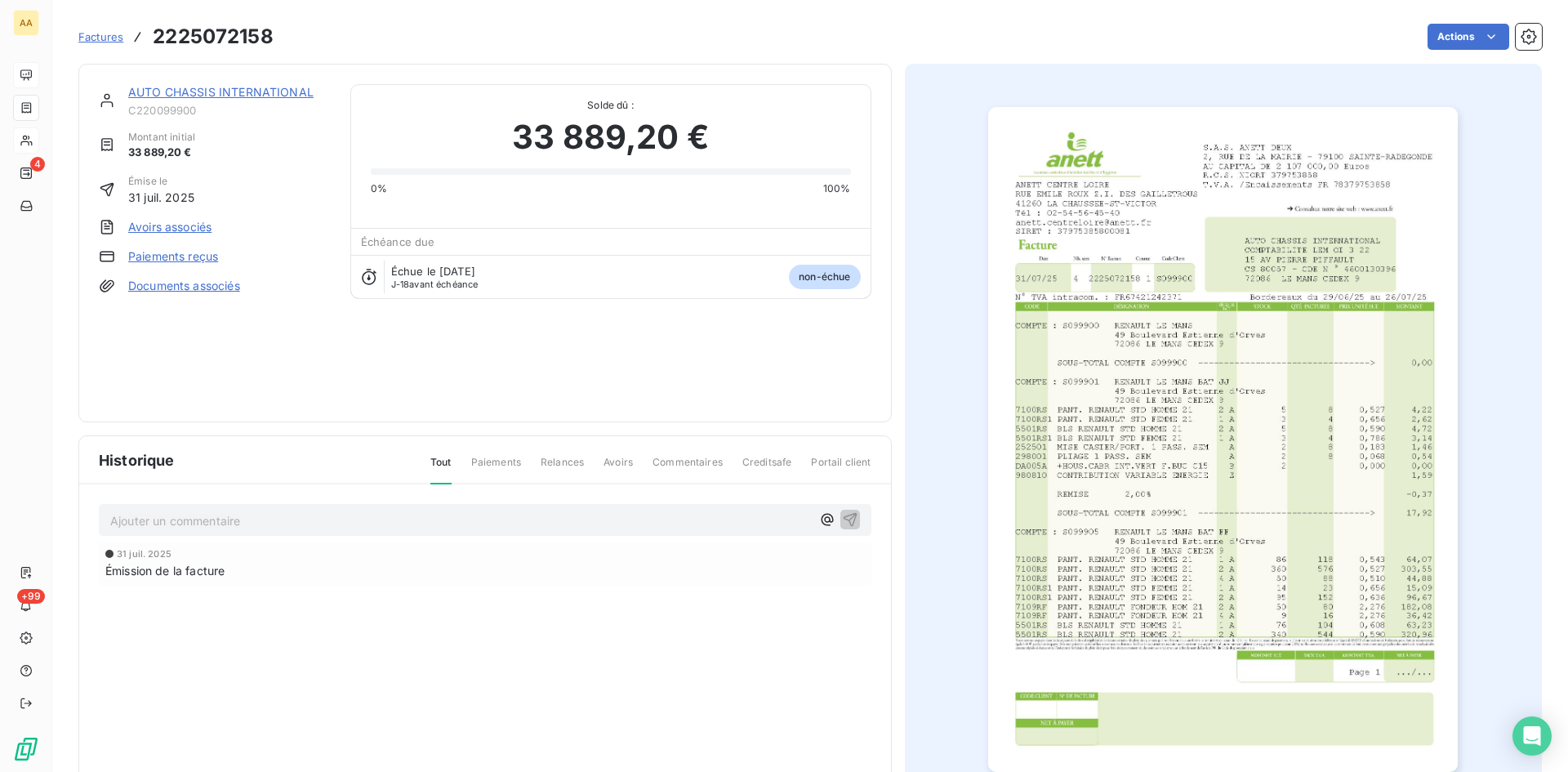
click at [186, 96] on link "AUTO CHASSIS INTERNATIONAL" at bounding box center [221, 91] width 186 height 14
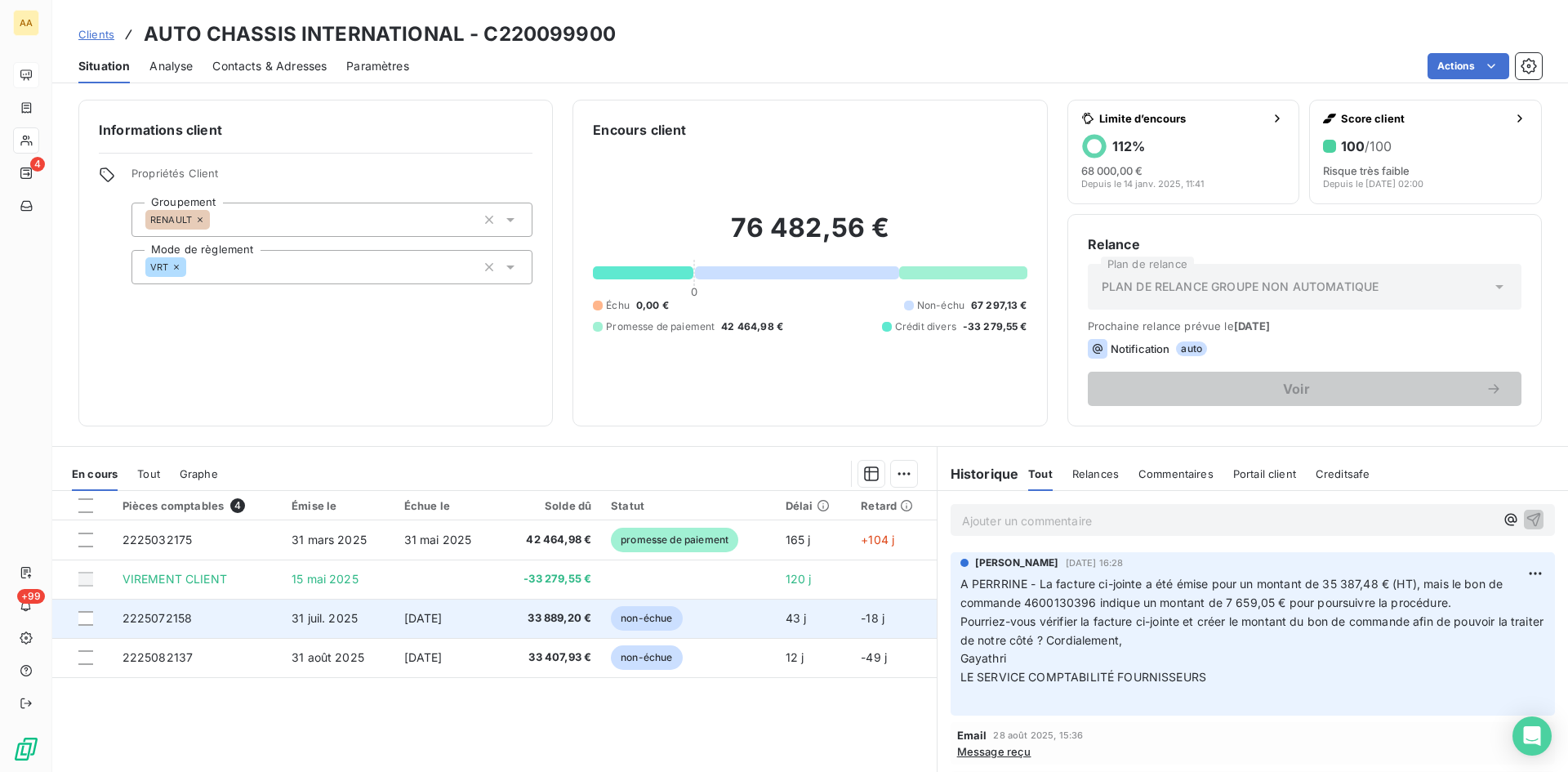
click at [156, 617] on span "2225072158" at bounding box center [157, 617] width 70 height 14
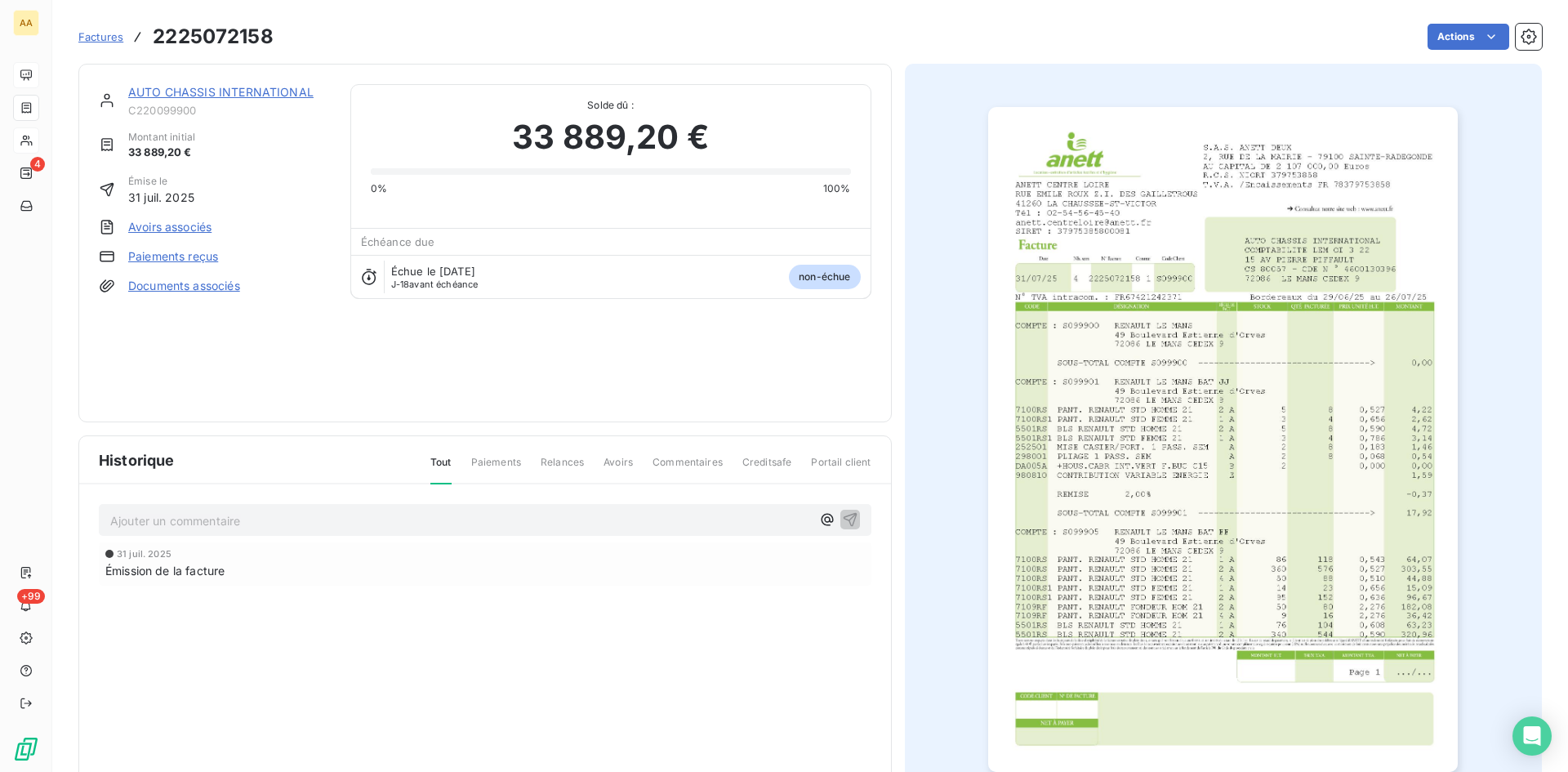
click at [1112, 307] on img "button" at bounding box center [1223, 439] width 469 height 665
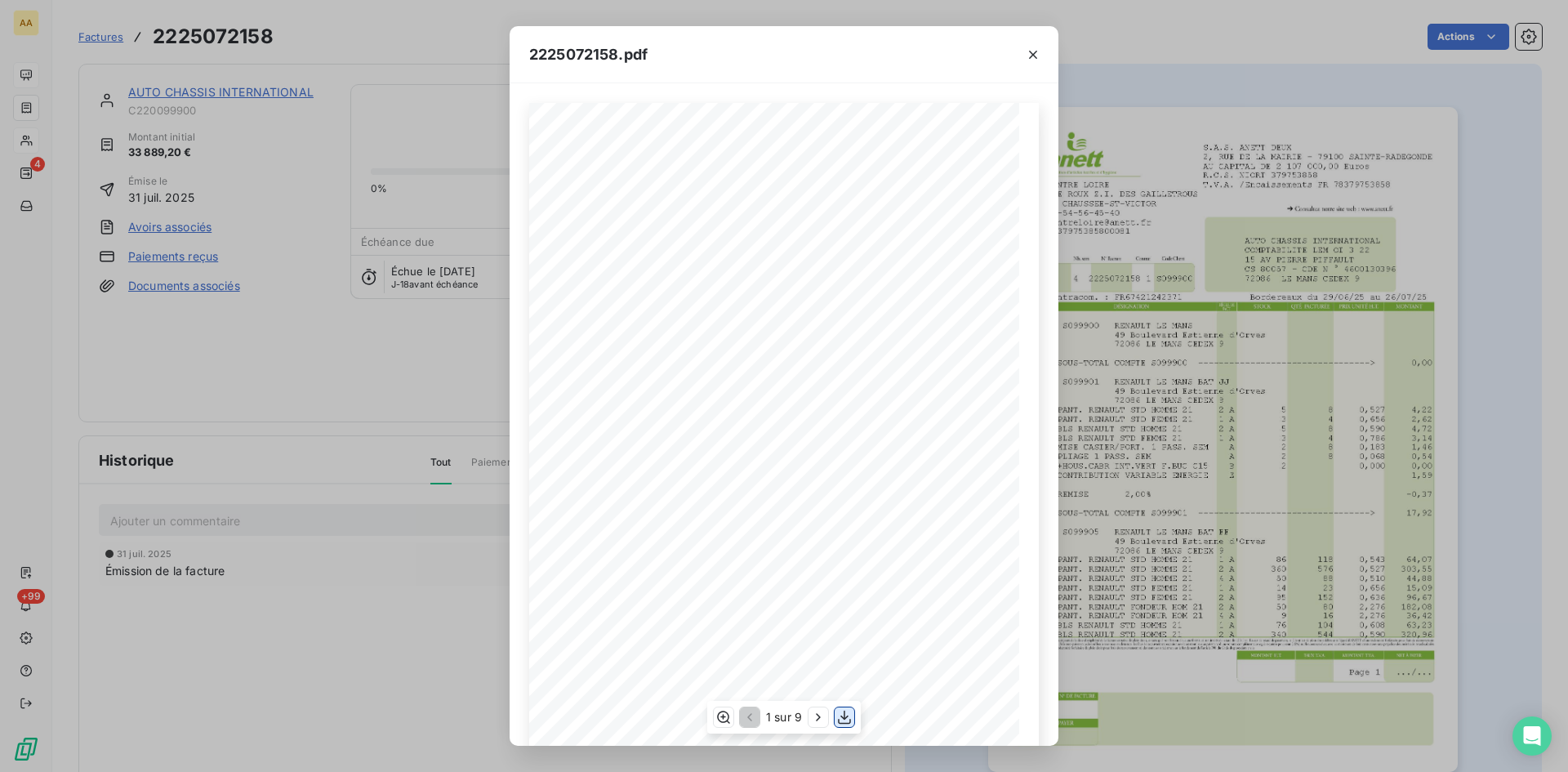
click at [846, 721] on icon "button" at bounding box center [845, 718] width 16 height 16
click at [1036, 53] on icon "button" at bounding box center [1033, 55] width 16 height 16
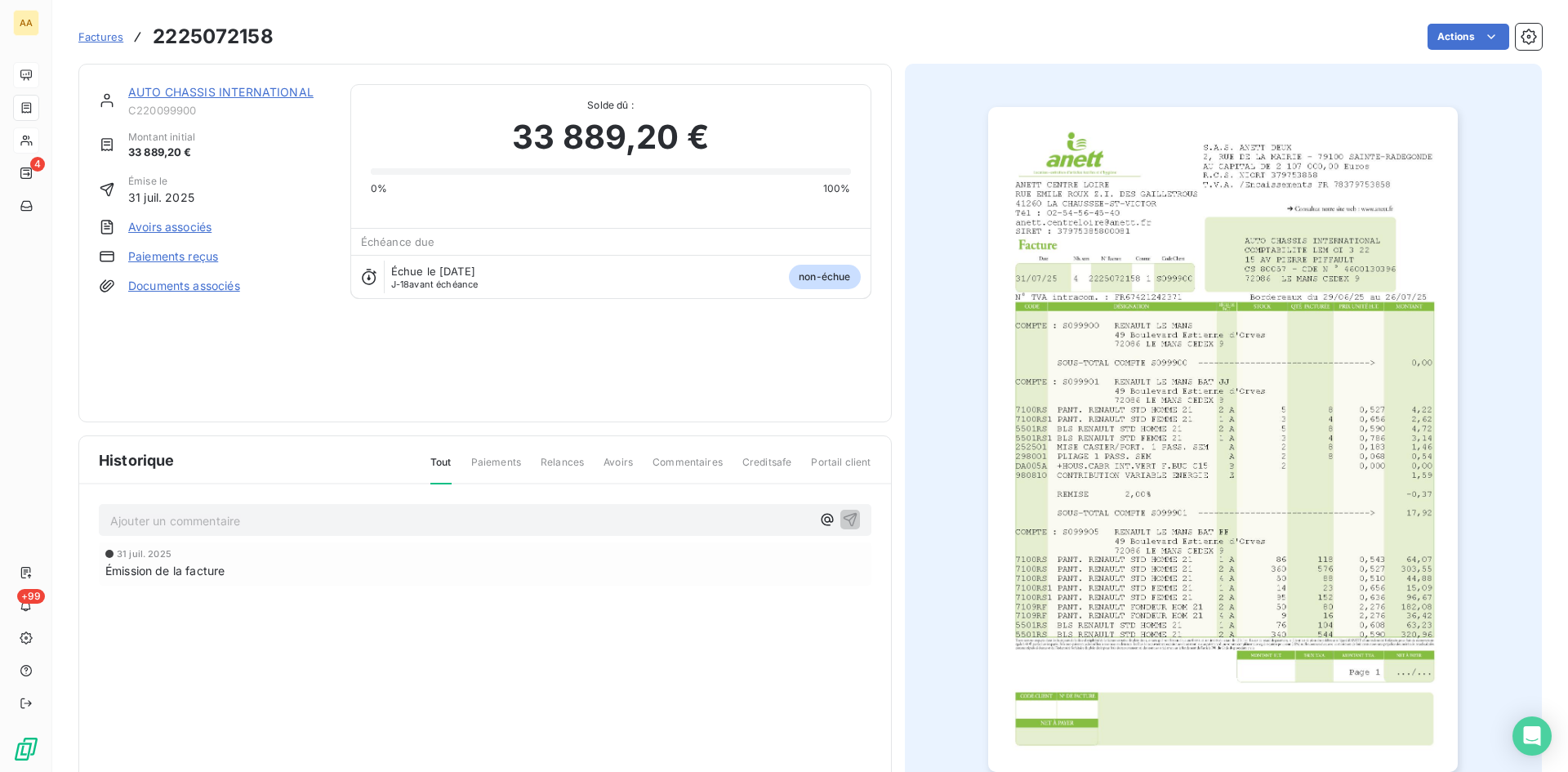
click at [252, 91] on link "AUTO CHASSIS INTERNATIONAL" at bounding box center [221, 91] width 186 height 14
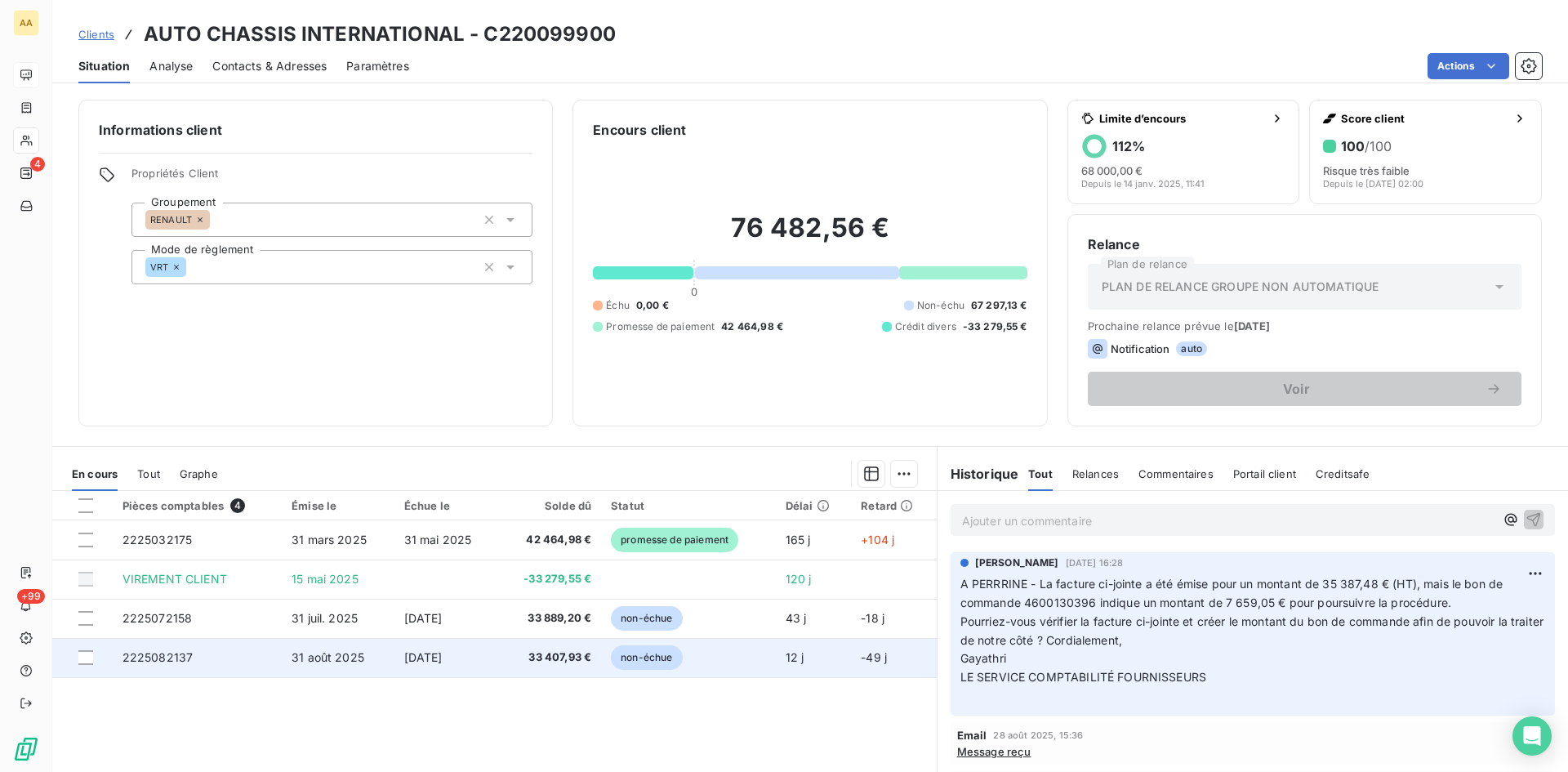
click at [175, 653] on span "2225082137" at bounding box center [158, 657] width 71 height 14
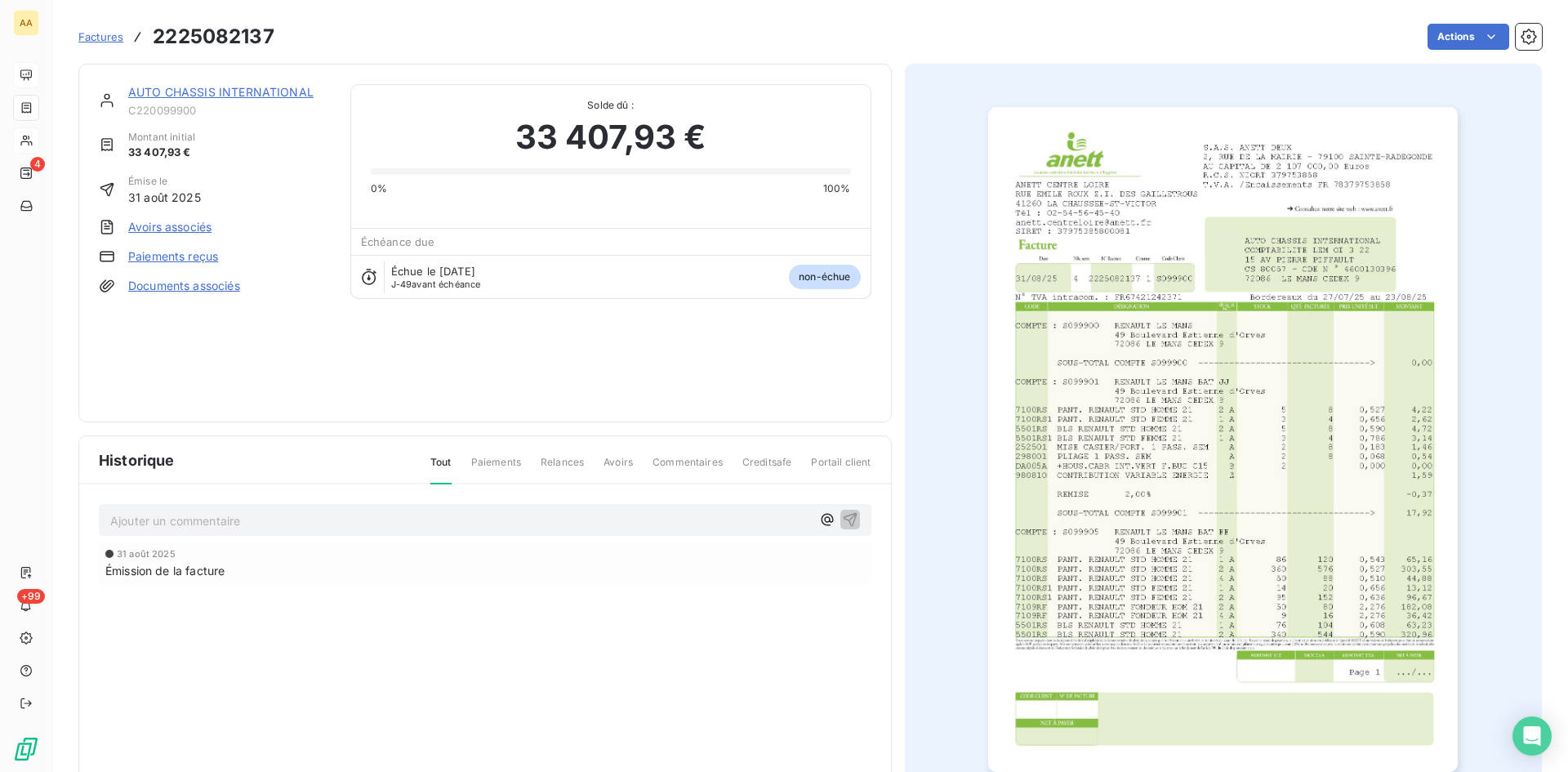
click at [1211, 379] on img "button" at bounding box center [1223, 439] width 469 height 665
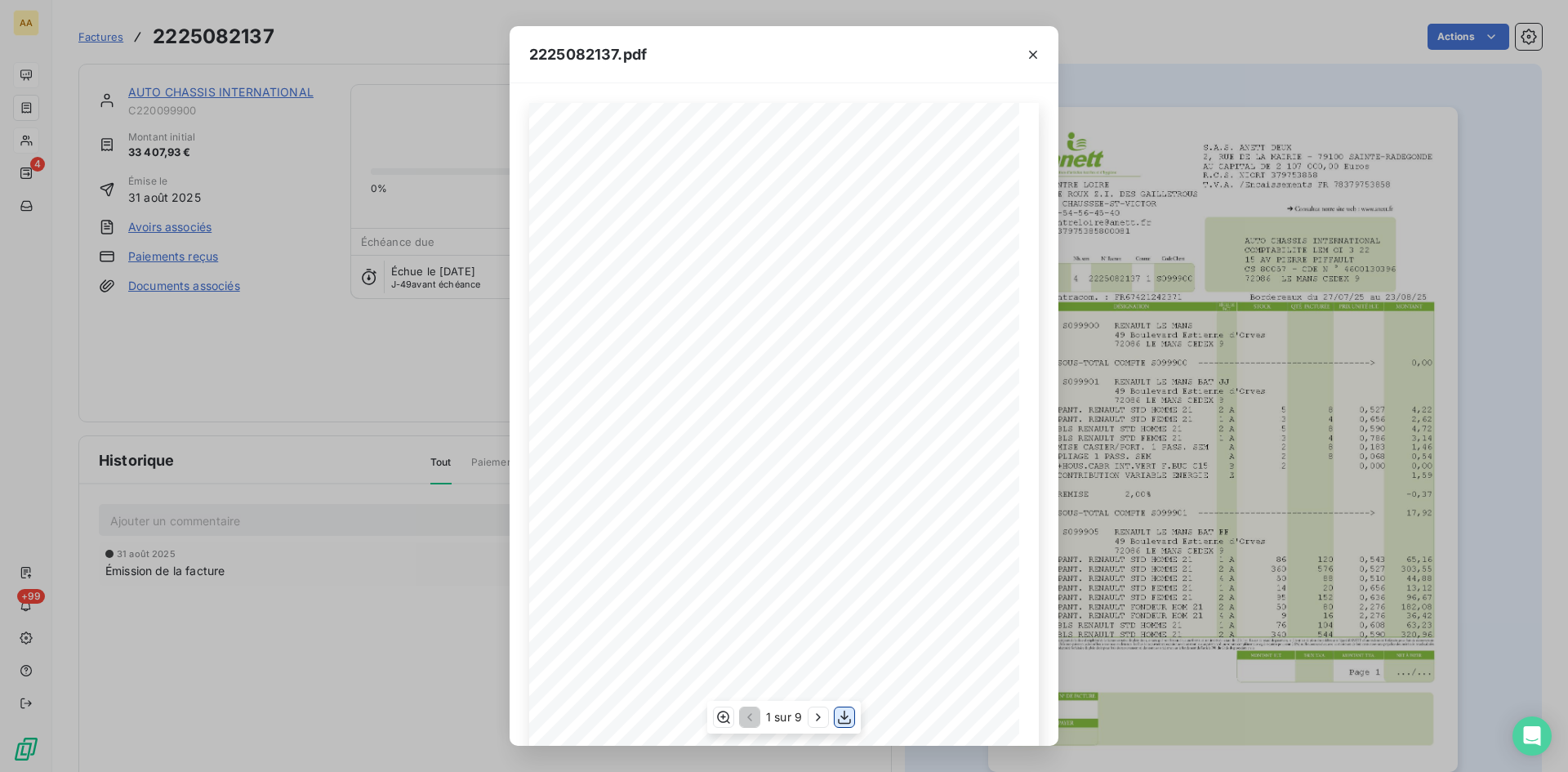
click at [838, 723] on icon "button" at bounding box center [845, 718] width 16 height 16
drag, startPoint x: 1025, startPoint y: 54, endPoint x: 1041, endPoint y: 53, distance: 16.0
click at [1025, 54] on icon "button" at bounding box center [1033, 55] width 16 height 16
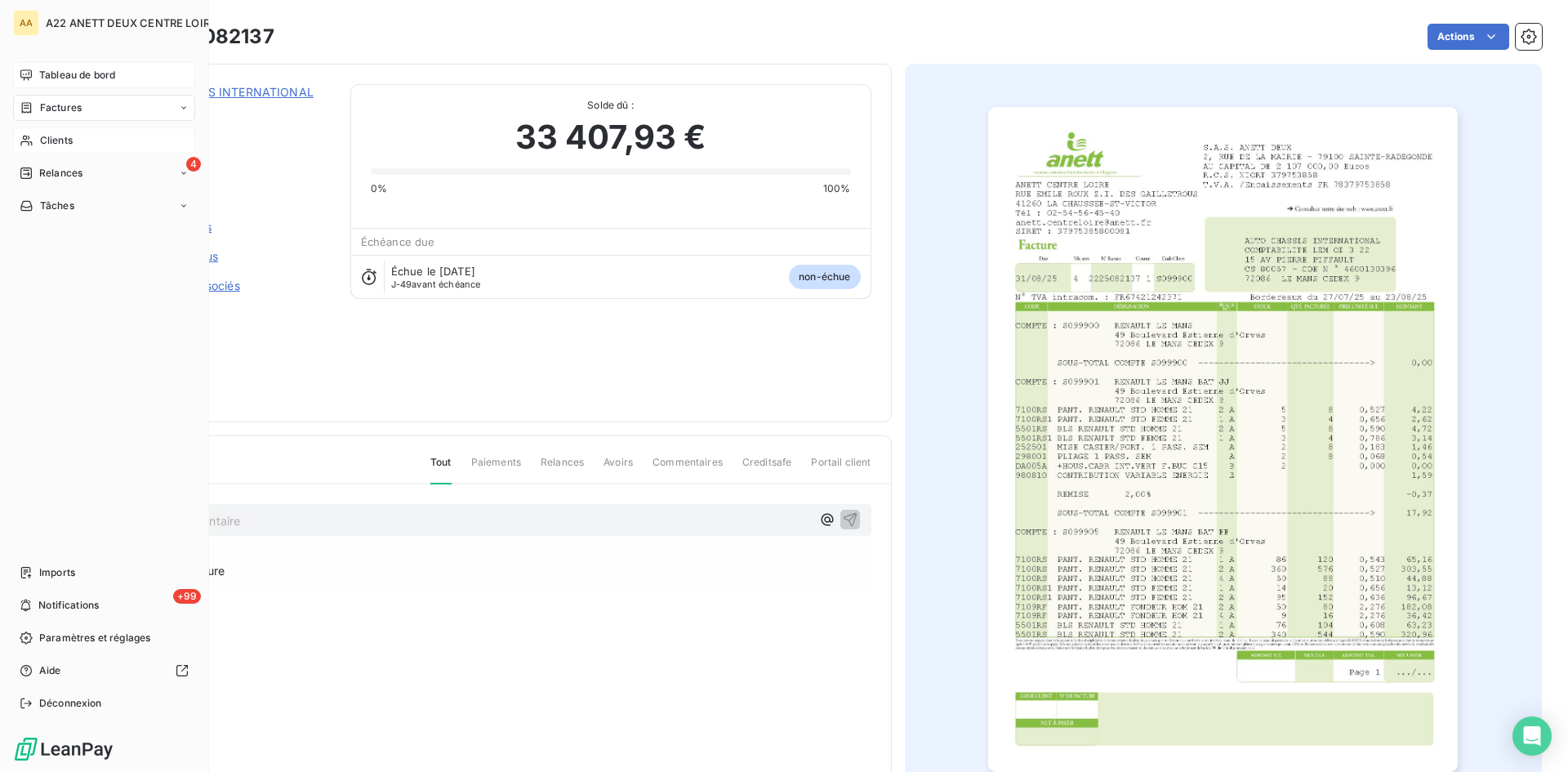
click at [90, 69] on span "Tableau de bord" at bounding box center [77, 75] width 76 height 15
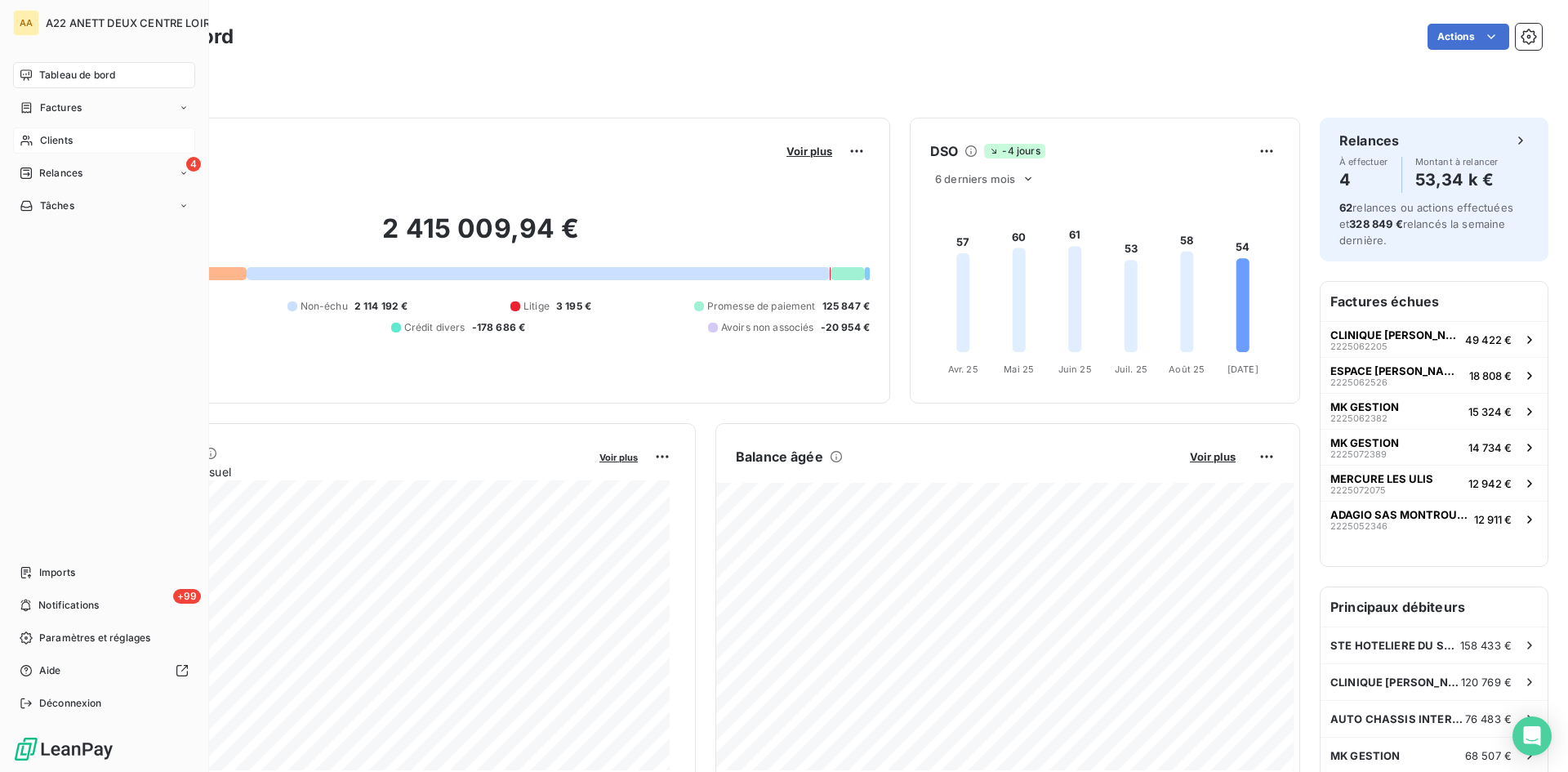
click at [38, 134] on div "Clients" at bounding box center [104, 141] width 182 height 26
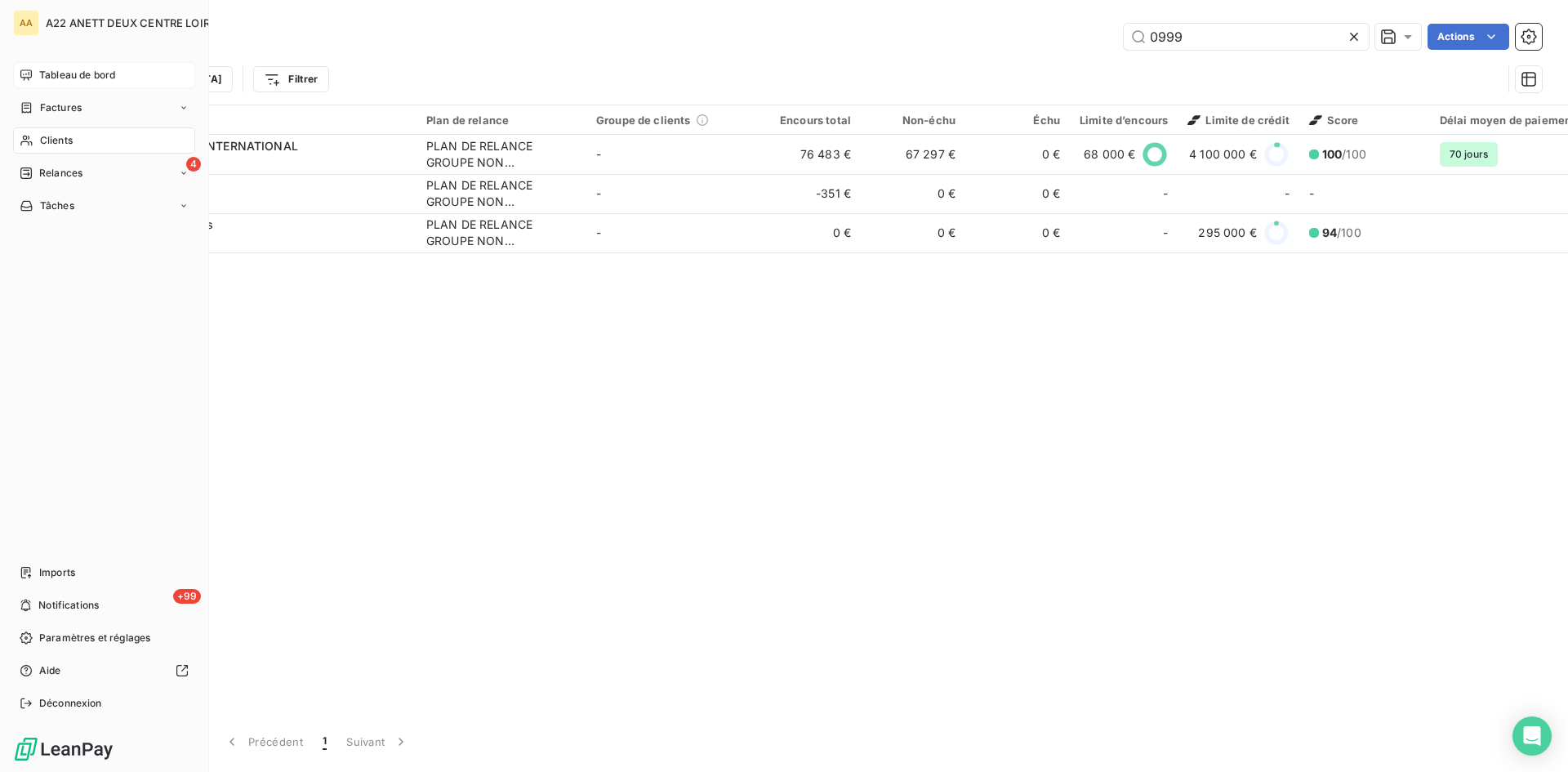
click at [44, 142] on span "Clients" at bounding box center [57, 141] width 33 height 15
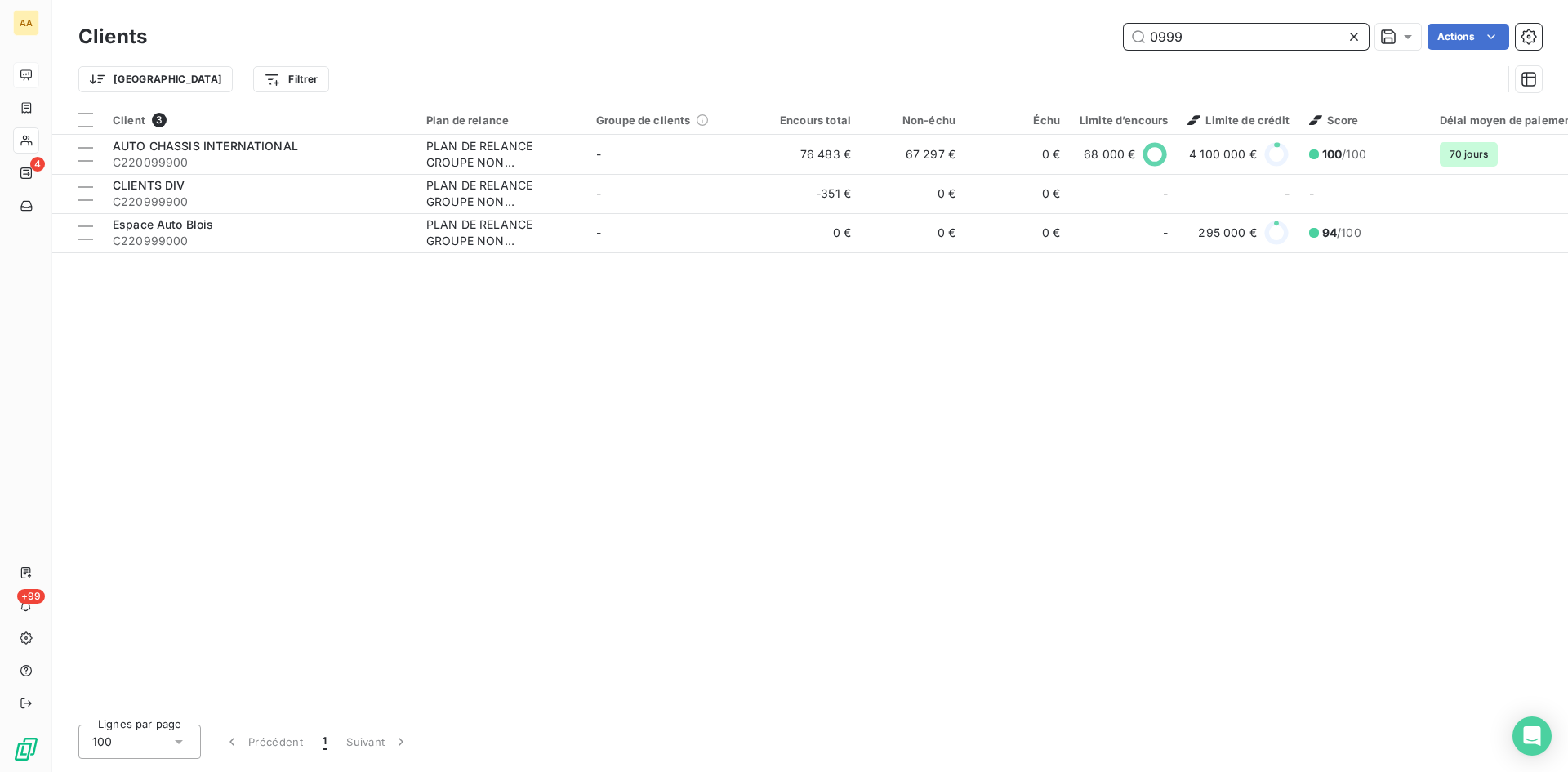
drag, startPoint x: 1204, startPoint y: 39, endPoint x: 1099, endPoint y: 36, distance: 105.0
click at [1104, 42] on div "0999 Actions" at bounding box center [855, 37] width 1376 height 26
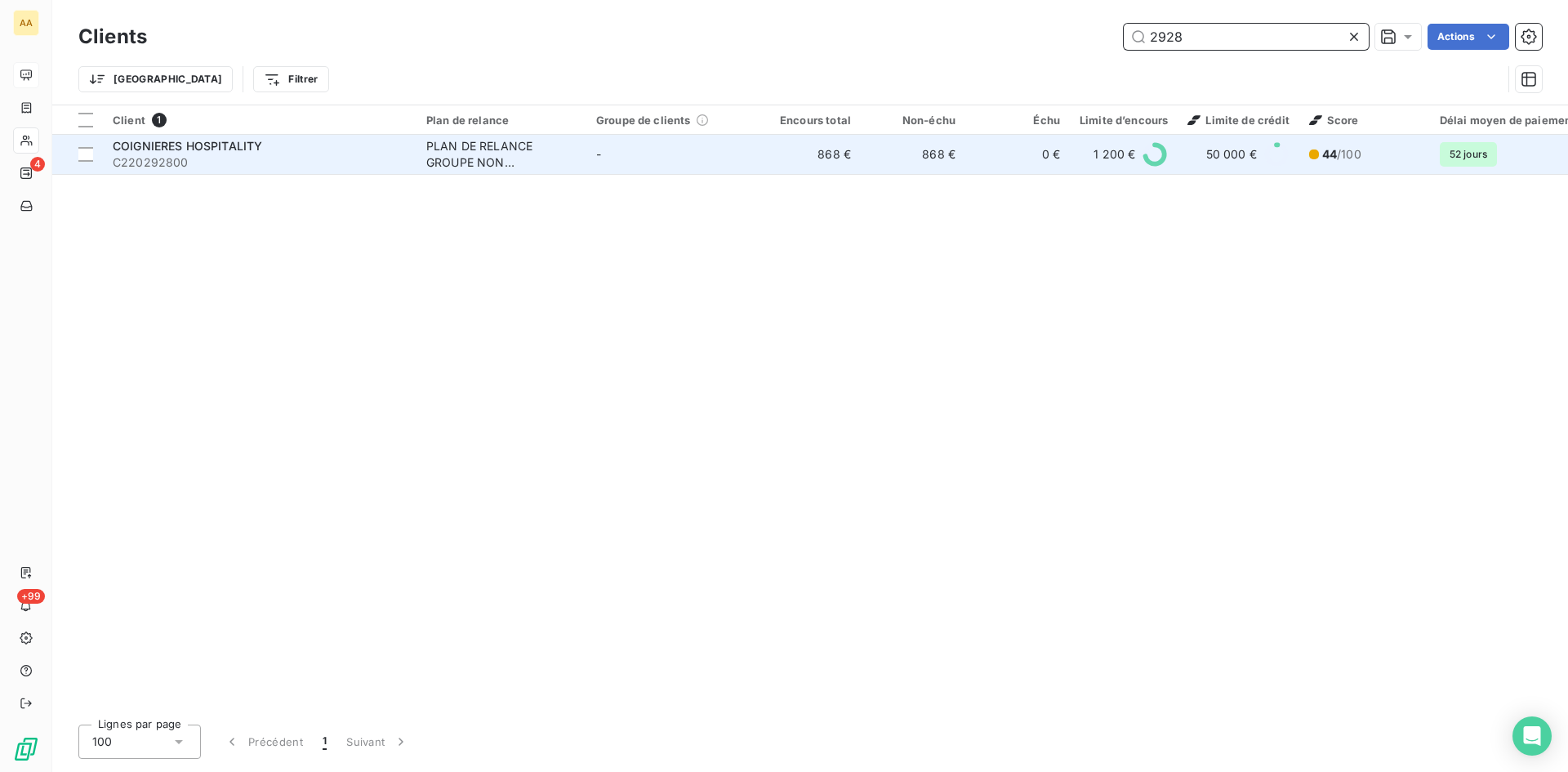
type input "2928"
click at [463, 163] on div "PLAN DE RELANCE GROUPE NON AUTOMATIQUE" at bounding box center [501, 155] width 150 height 33
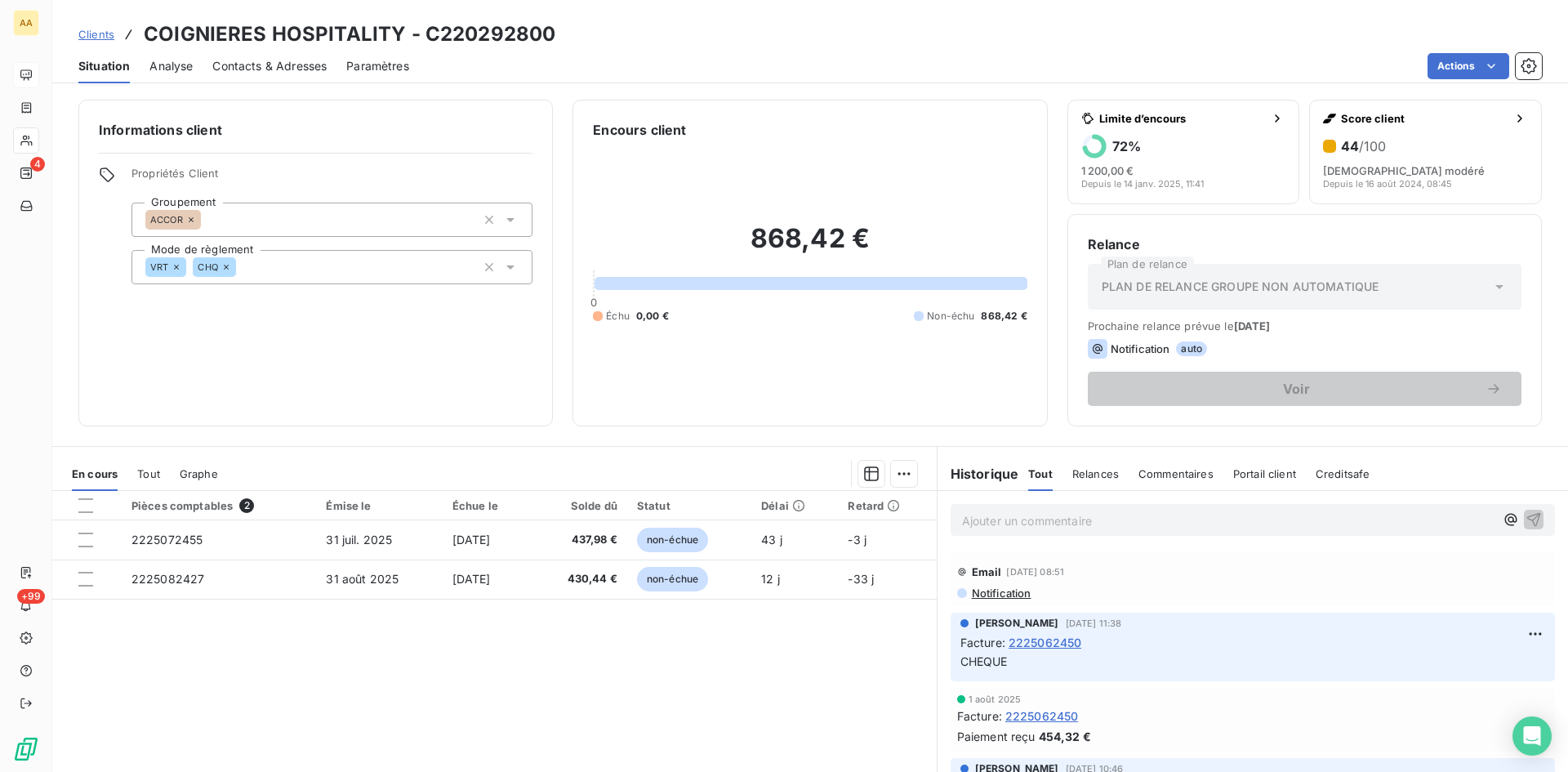
click at [985, 523] on p "Ajouter un commentaire ﻿" at bounding box center [1229, 520] width 533 height 21
click at [1524, 509] on button "button" at bounding box center [1534, 519] width 20 height 20
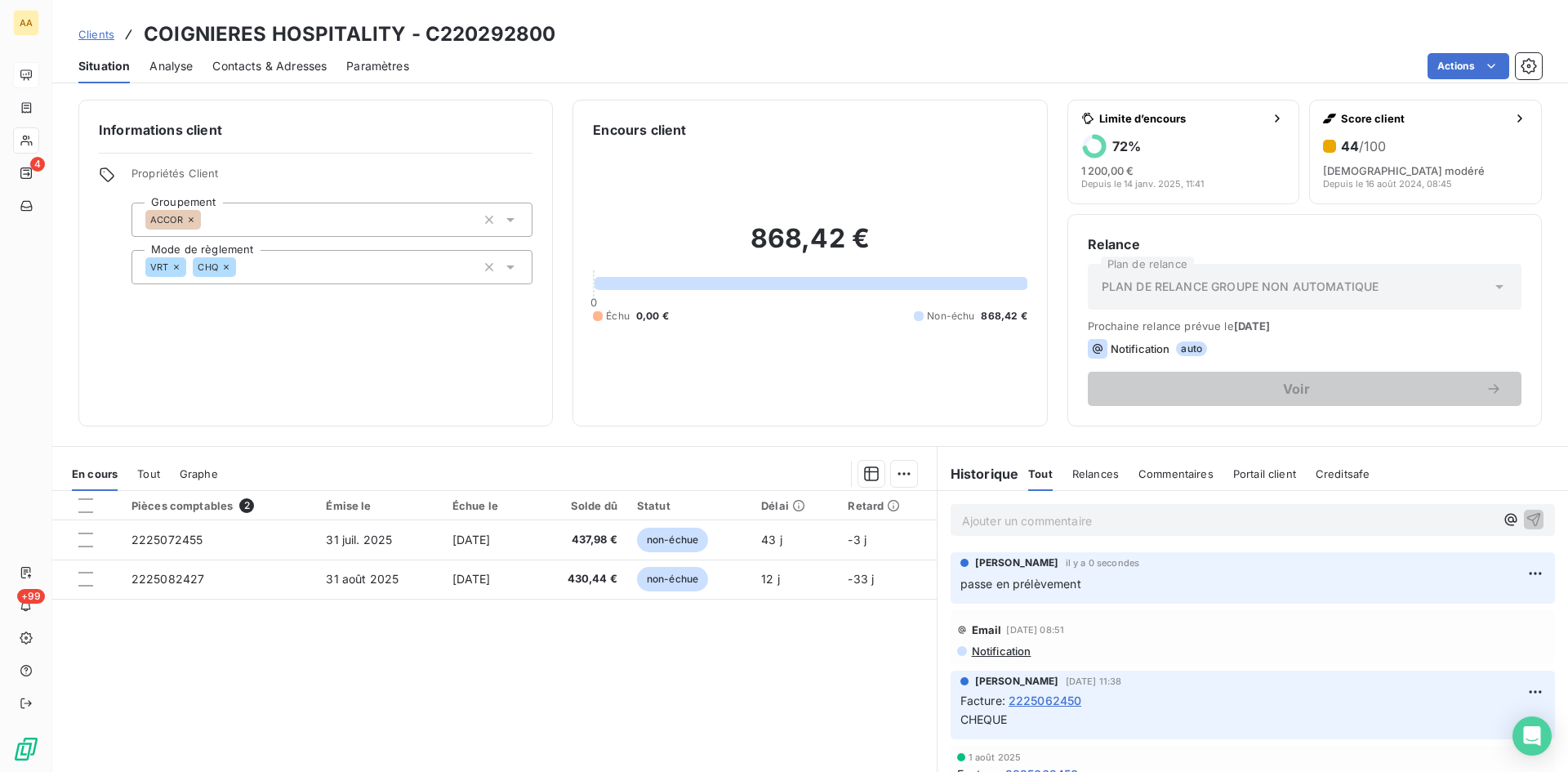
click at [225, 270] on icon at bounding box center [226, 267] width 10 height 10
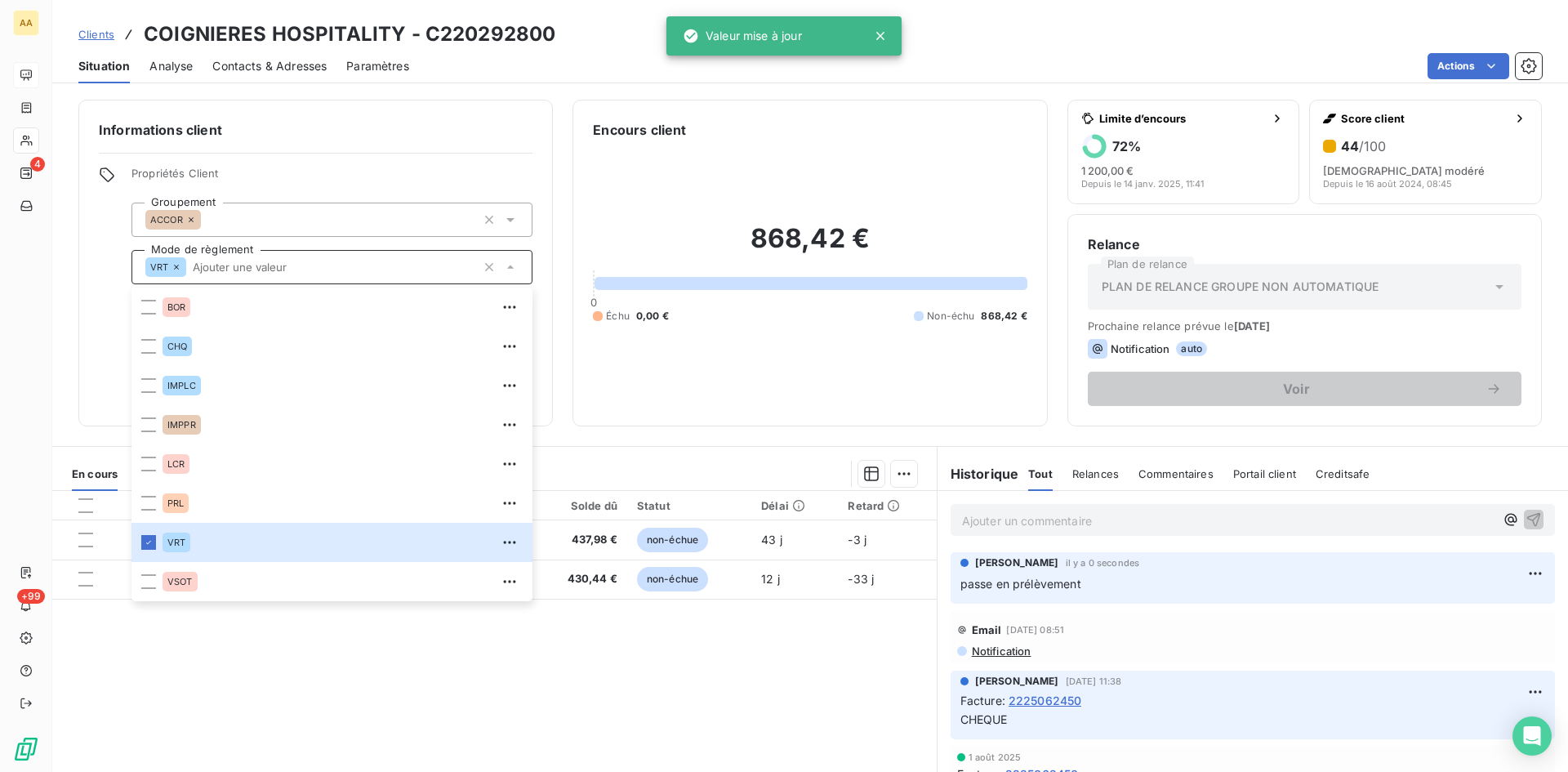
click at [721, 413] on div "Encours client 868,42 € 0 Échu 0,00 € Non-échu 868,42 €" at bounding box center [809, 263] width 474 height 327
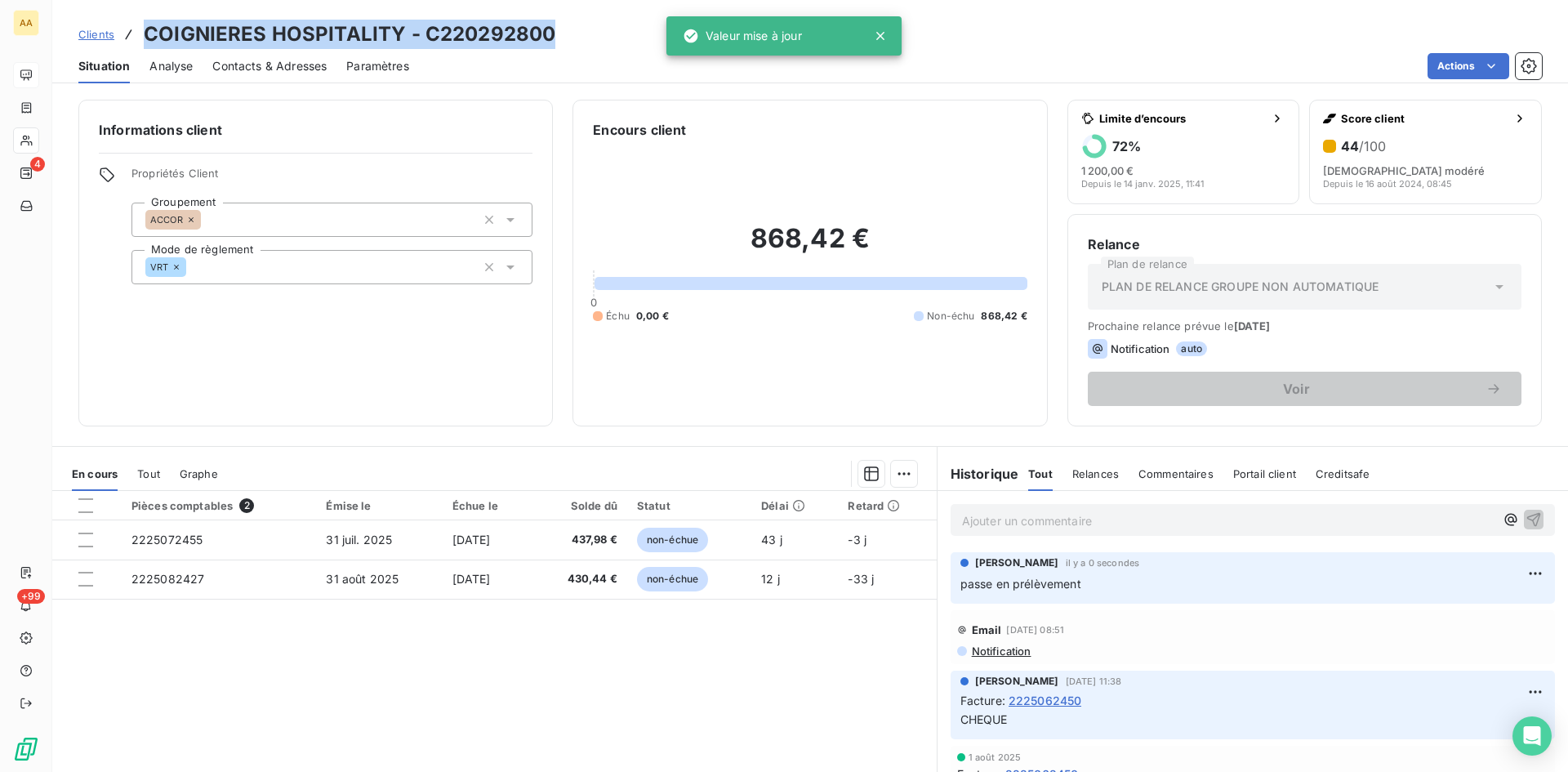
drag, startPoint x: 557, startPoint y: 30, endPoint x: 140, endPoint y: 37, distance: 417.1
click at [140, 37] on div "Clients COIGNIERES HOSPITALITY - C220292800" at bounding box center [810, 35] width 1516 height 30
copy h3 "COIGNIERES HOSPITALITY - C220292800"
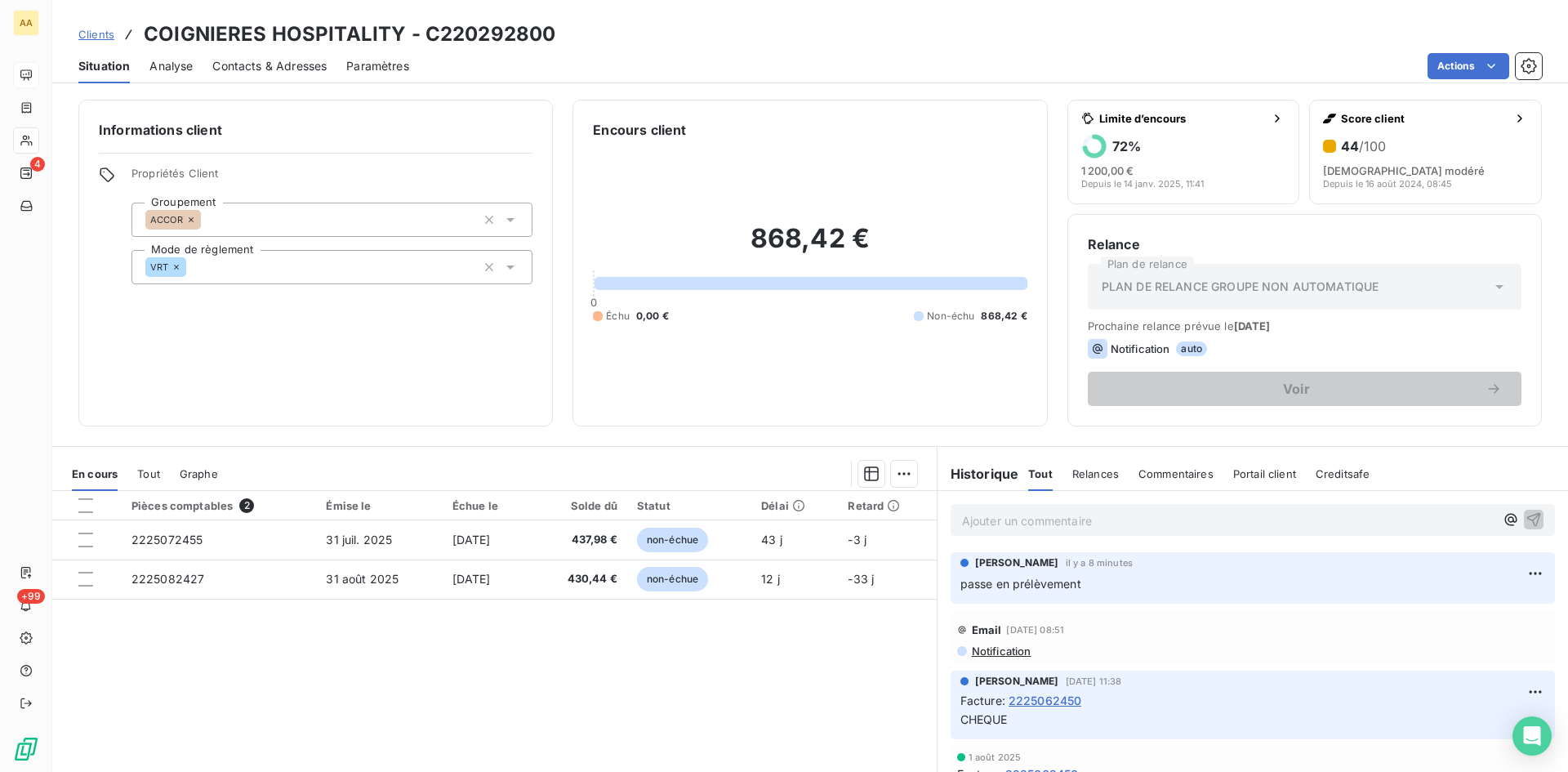
click at [987, 518] on p "Ajouter un commentaire ﻿" at bounding box center [1229, 520] width 533 height 21
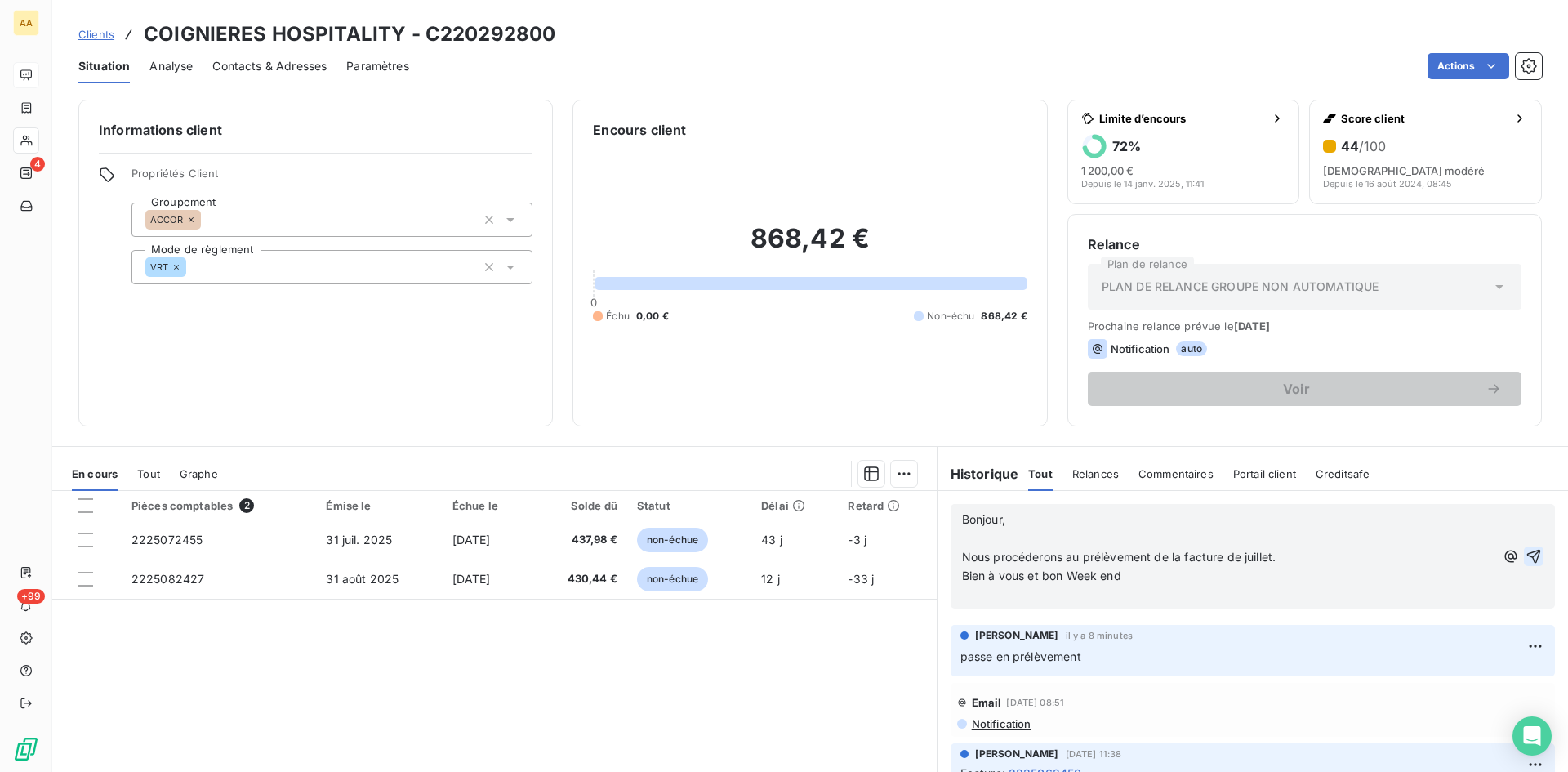
click at [1528, 553] on icon "button" at bounding box center [1534, 557] width 14 height 14
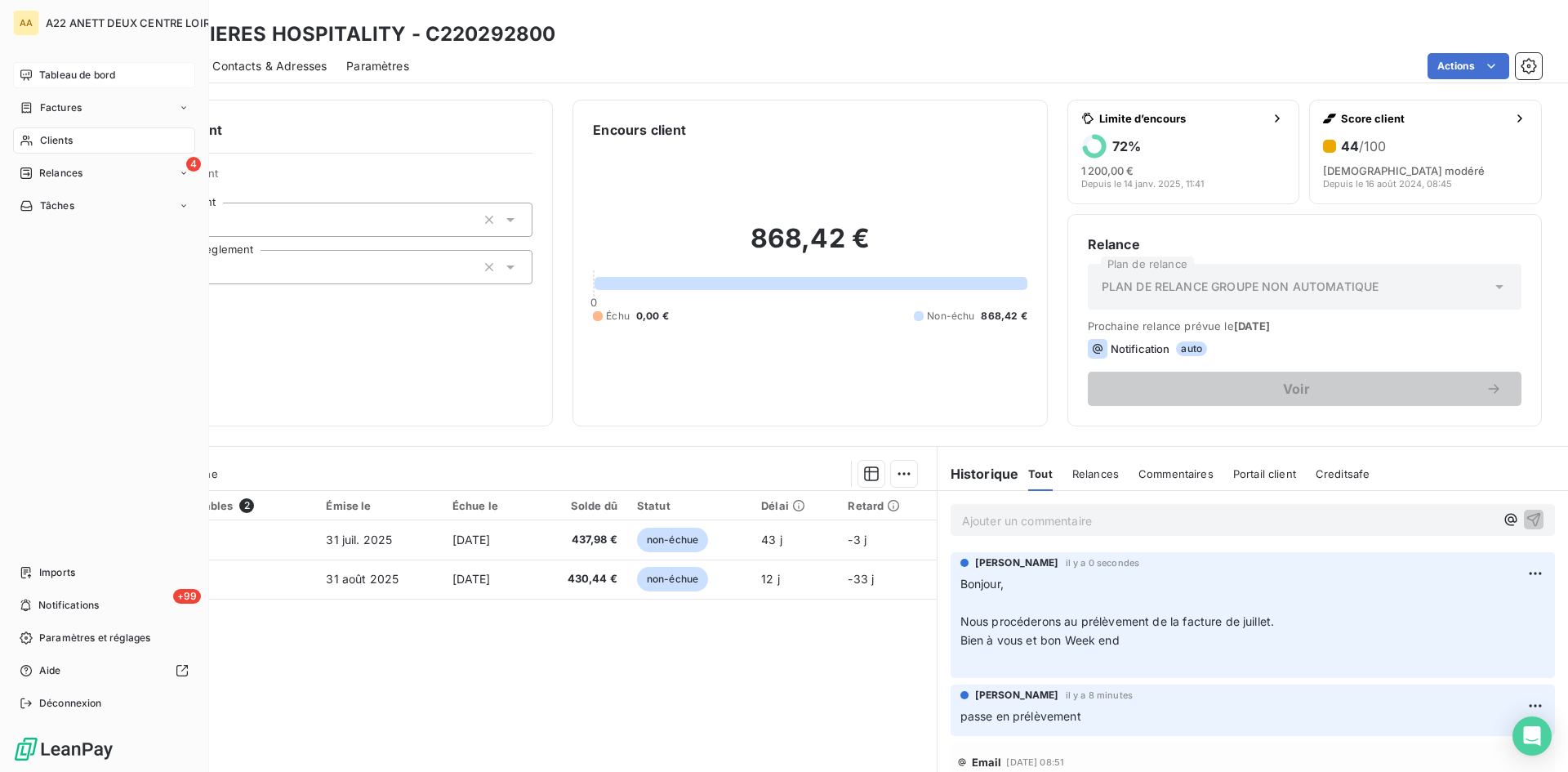
click at [74, 72] on span "Tableau de bord" at bounding box center [77, 75] width 76 height 15
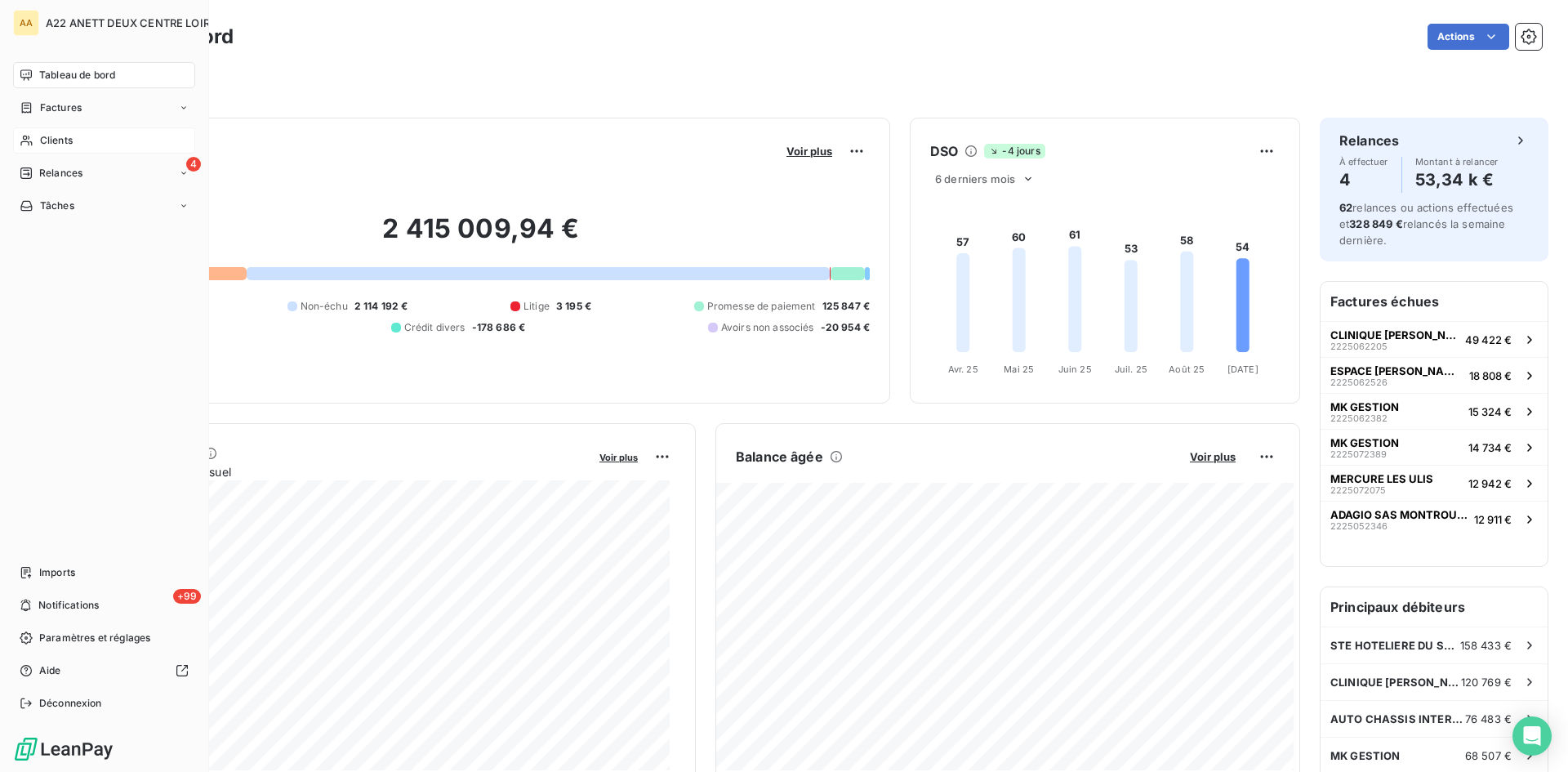
click at [67, 143] on span "Clients" at bounding box center [57, 141] width 33 height 15
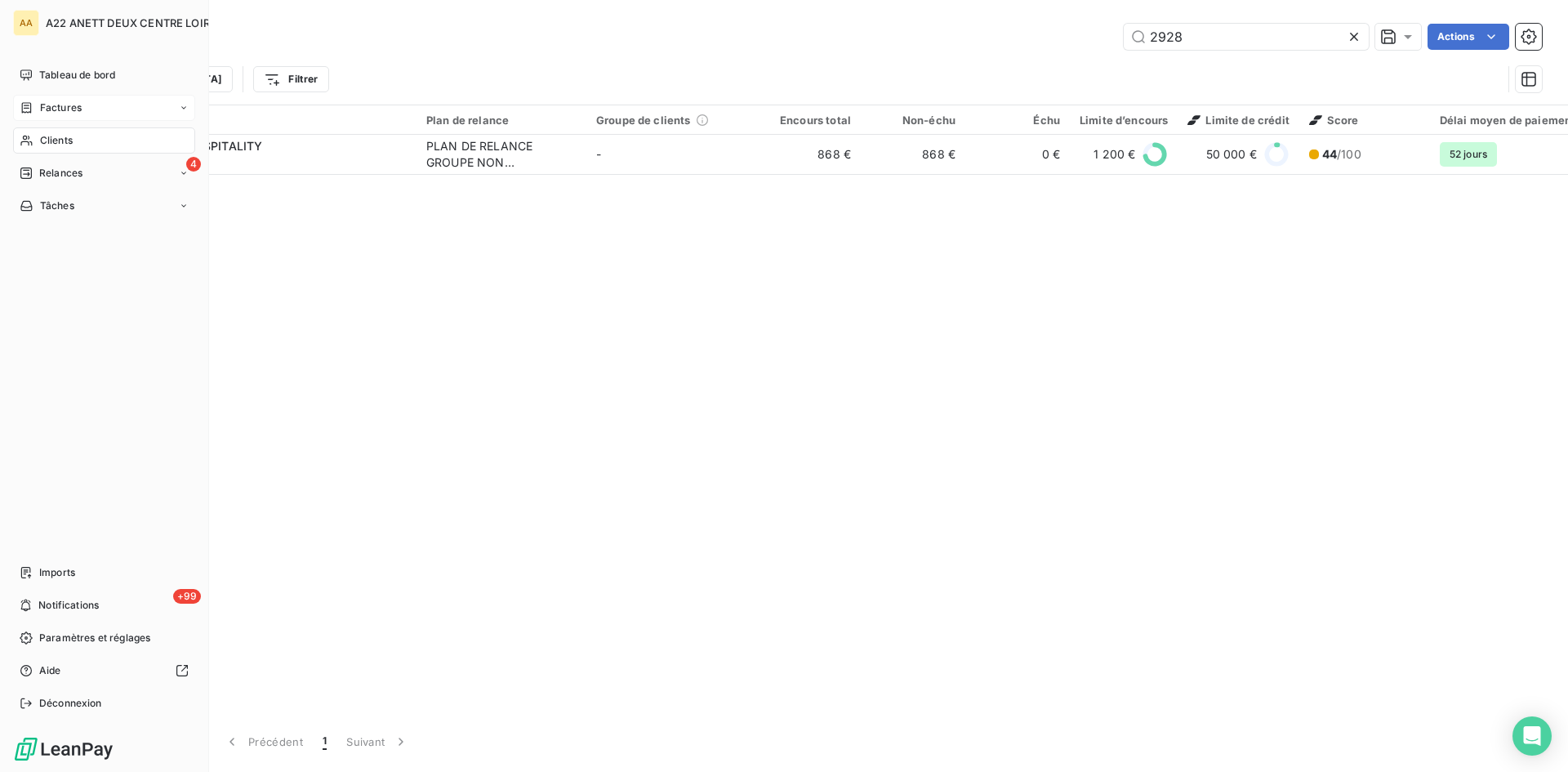
click at [63, 106] on span "Factures" at bounding box center [61, 108] width 42 height 15
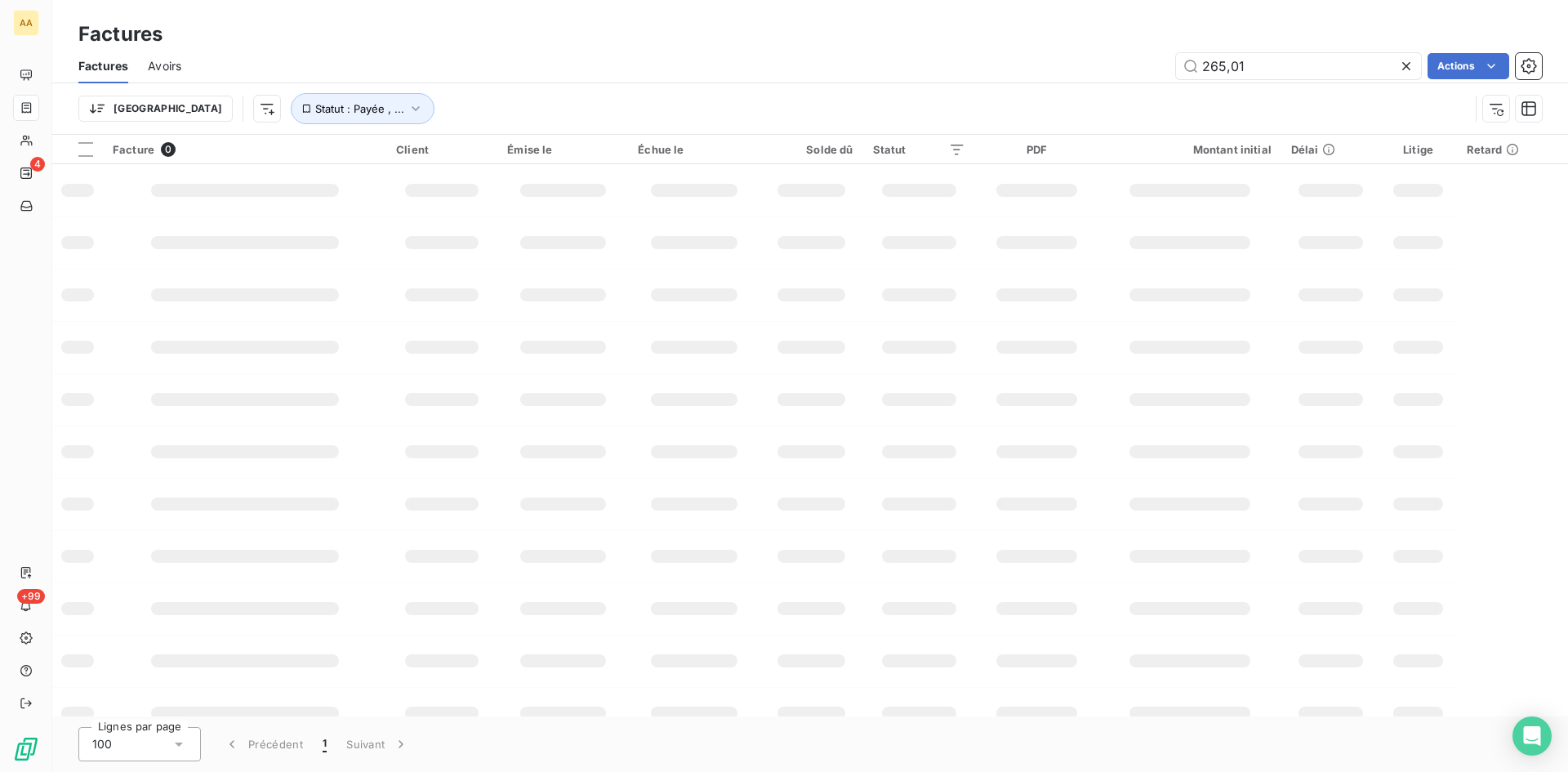
drag, startPoint x: 1192, startPoint y: 72, endPoint x: 1122, endPoint y: 75, distance: 70.1
click at [1122, 75] on div "265,01 Actions" at bounding box center [871, 67] width 1341 height 26
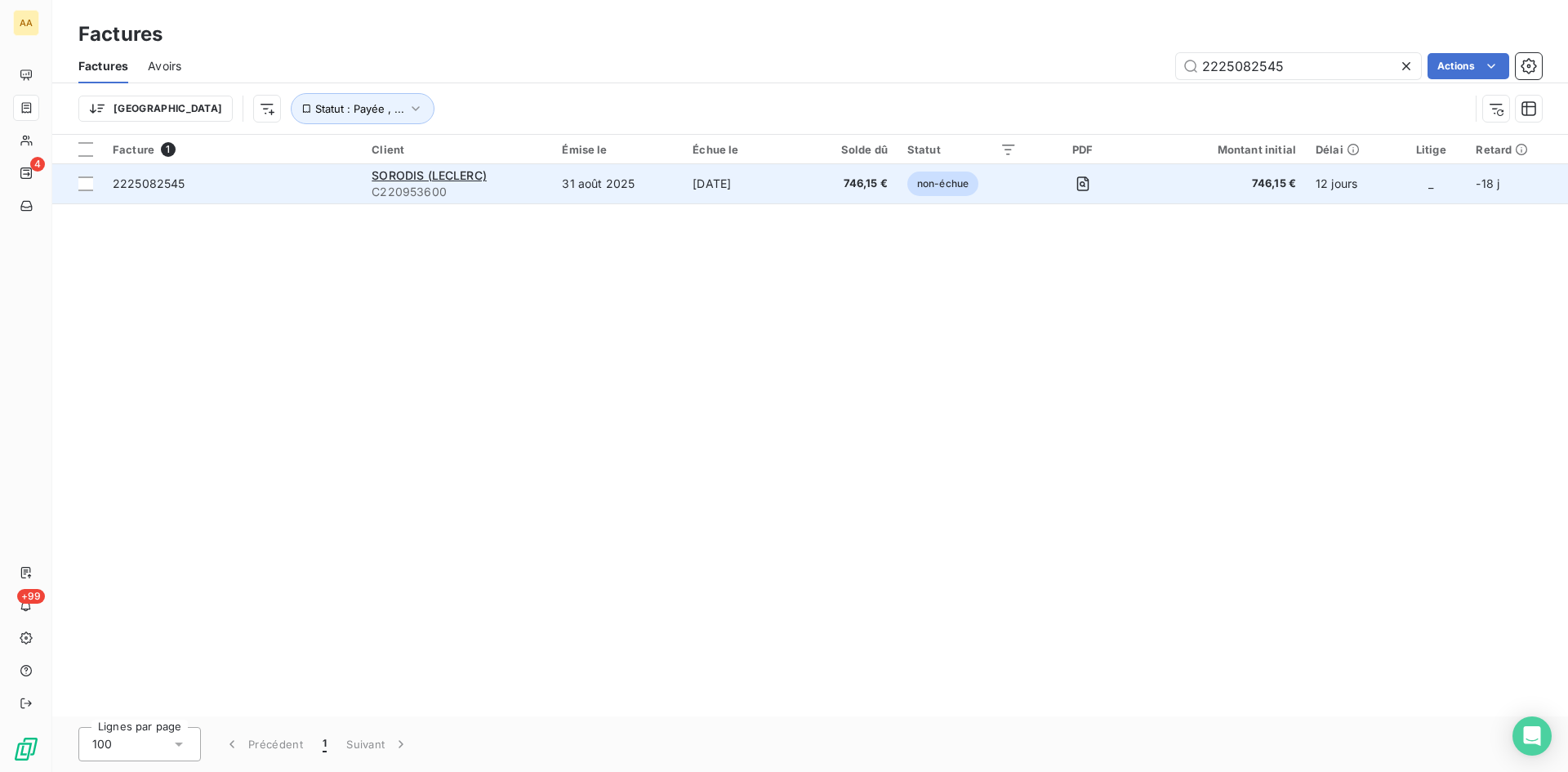
type input "2225082545"
click at [398, 164] on td "SORODIS (LECLERC) C220953600" at bounding box center [457, 184] width 191 height 39
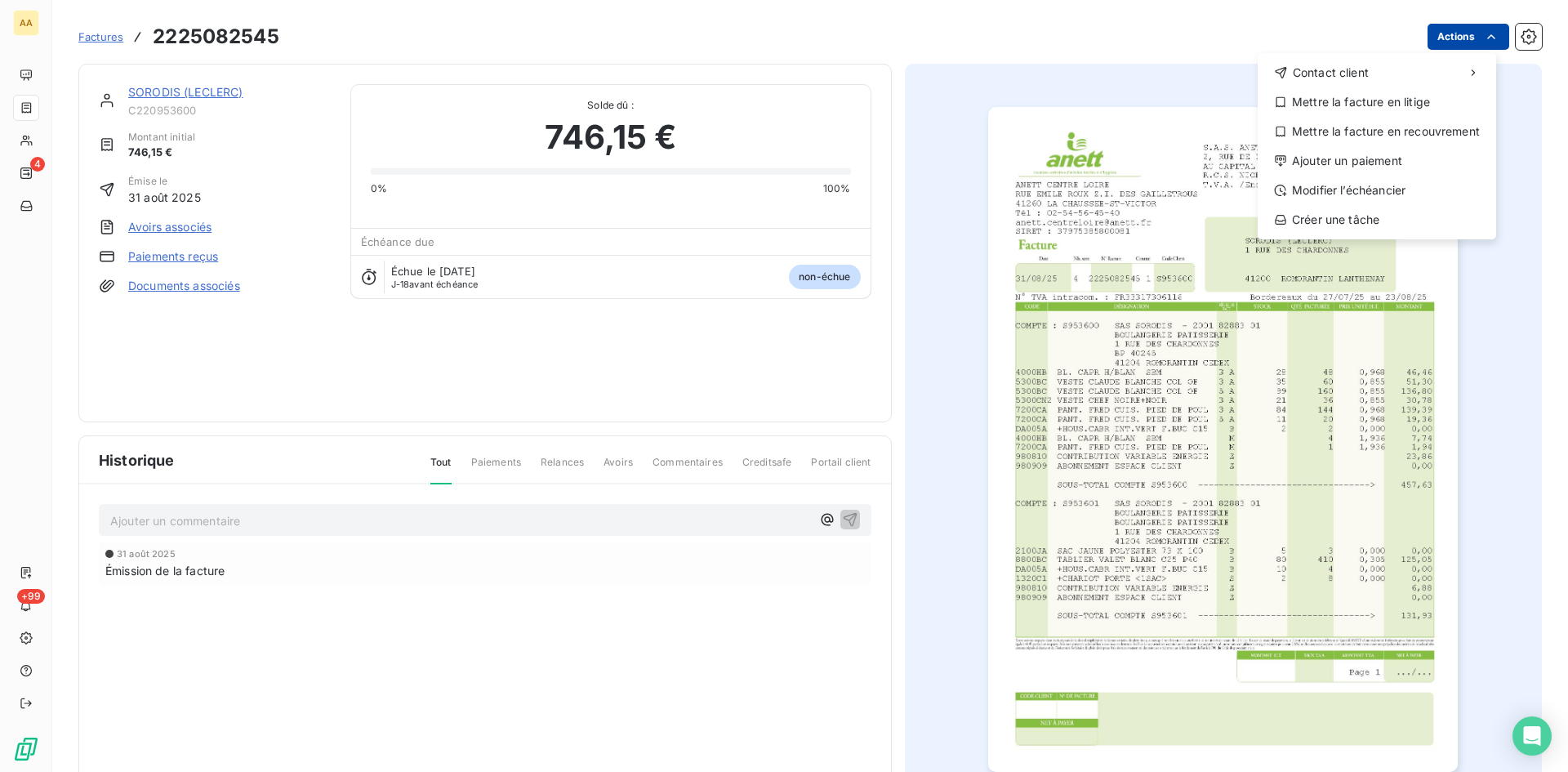
click at [1437, 39] on html "AA 4 +99 Factures [PHONE_NUMBER] Actions Contact client Mettre la facture en li…" at bounding box center [784, 386] width 1568 height 772
click at [1384, 153] on div "Ajouter un paiement" at bounding box center [1377, 161] width 225 height 26
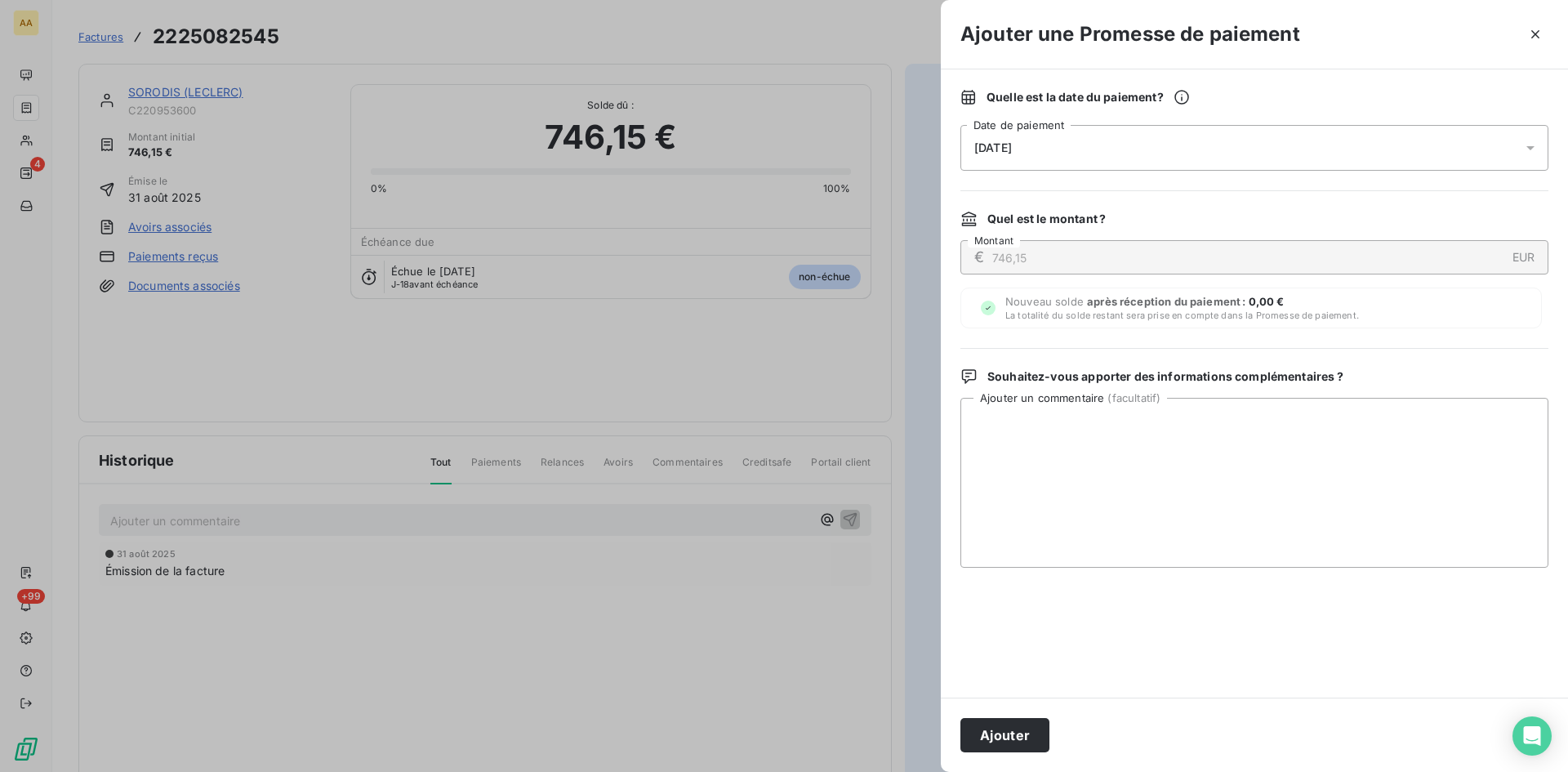
click at [1133, 148] on div "[DATE]" at bounding box center [1255, 148] width 588 height 46
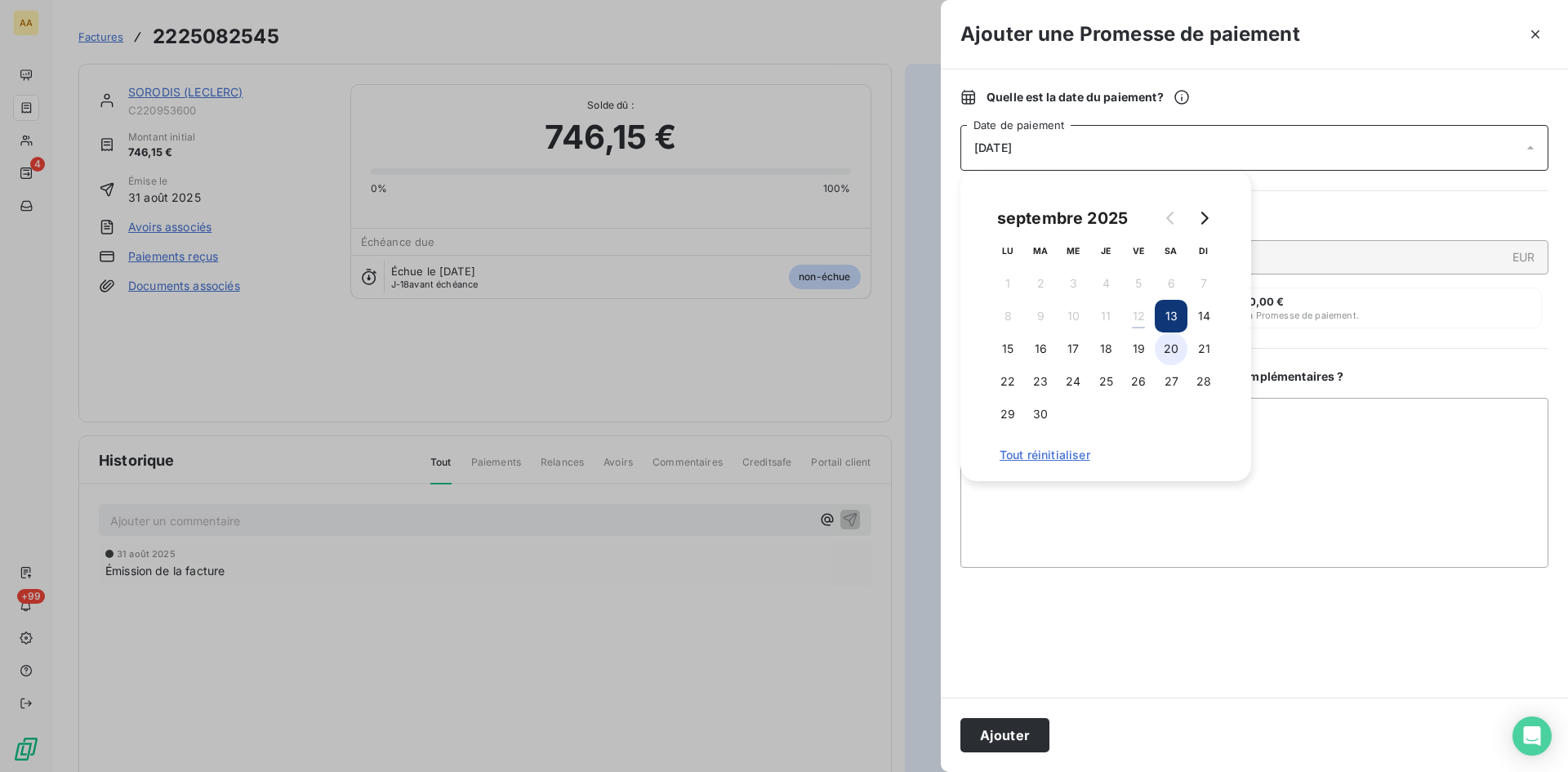
click at [1177, 352] on button "20" at bounding box center [1171, 349] width 33 height 33
click at [1008, 741] on button "Ajouter" at bounding box center [1005, 736] width 89 height 35
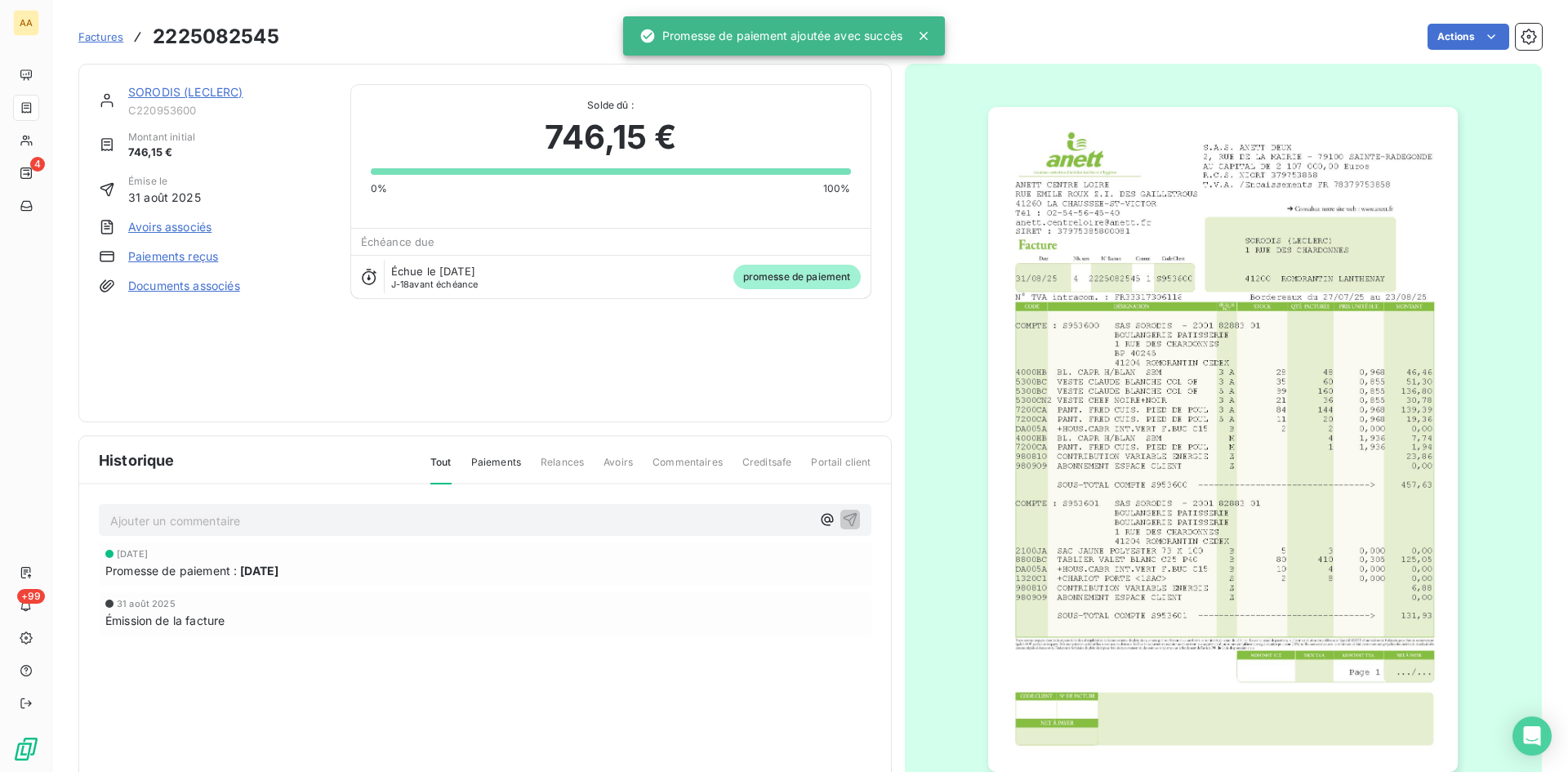
click at [329, 522] on p "Ajouter un commentaire ﻿" at bounding box center [460, 520] width 701 height 21
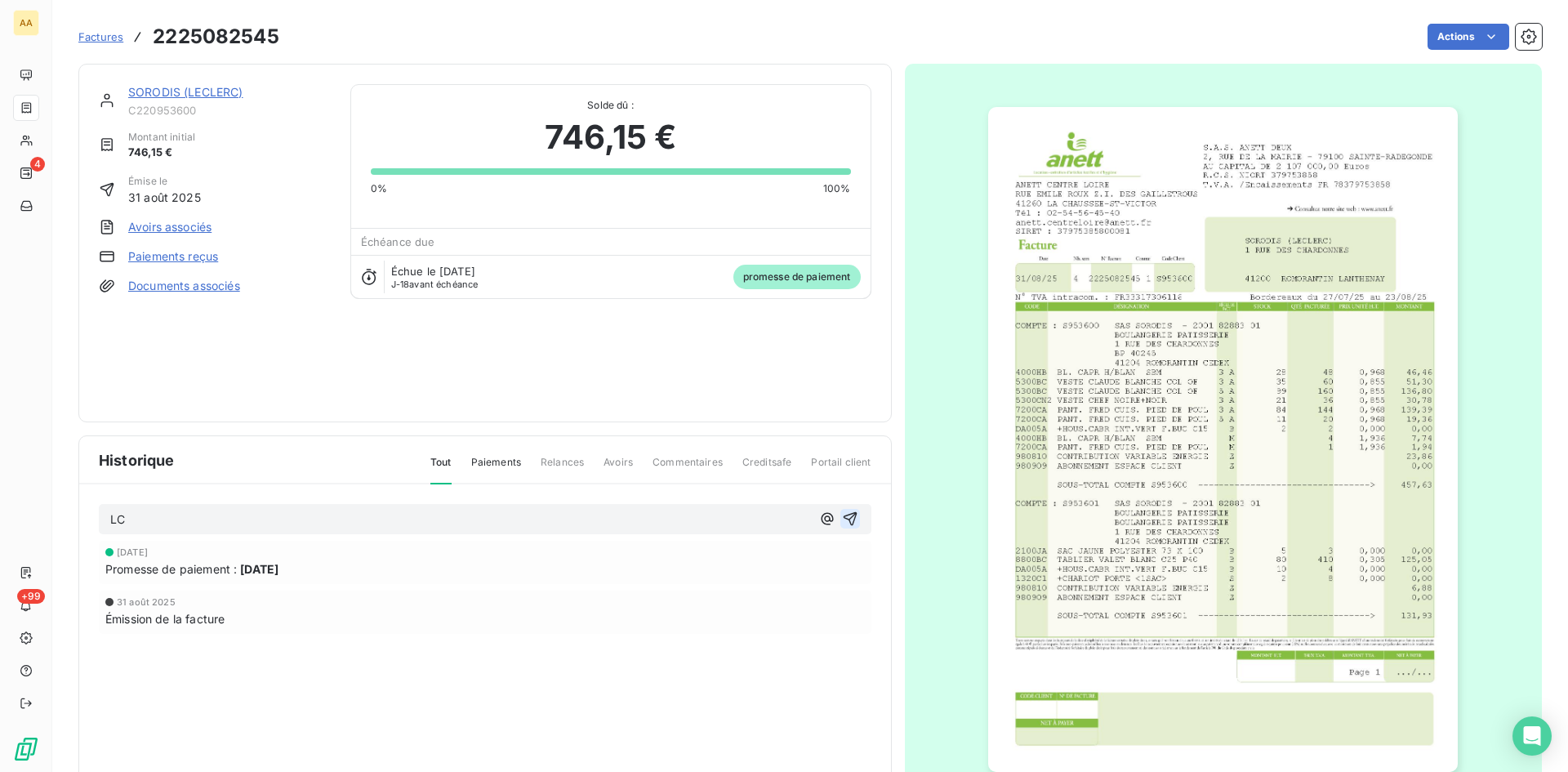
click at [842, 518] on icon "button" at bounding box center [851, 519] width 16 height 16
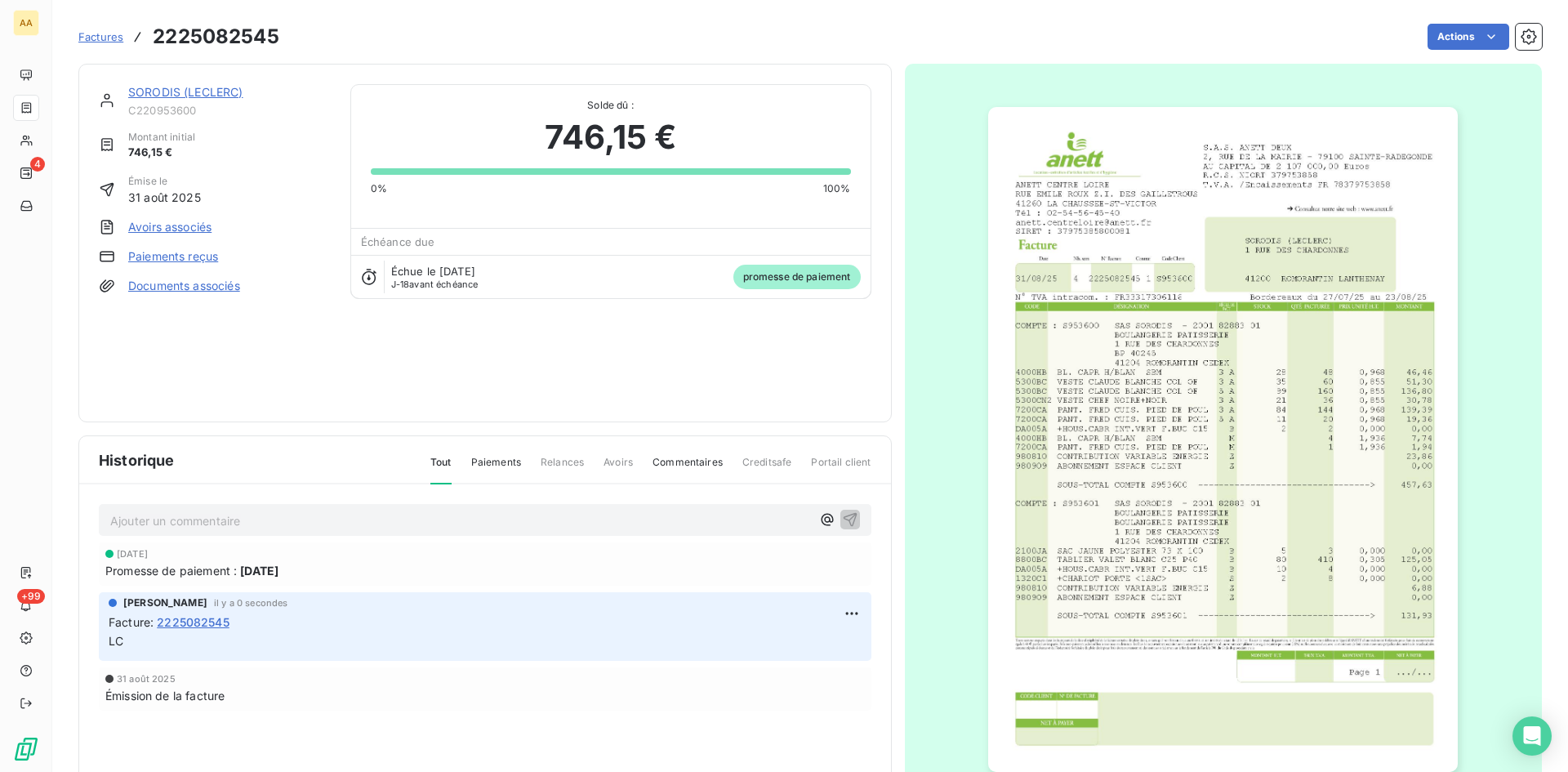
click at [143, 90] on link "SORODIS (LECLERC)" at bounding box center [186, 91] width 115 height 14
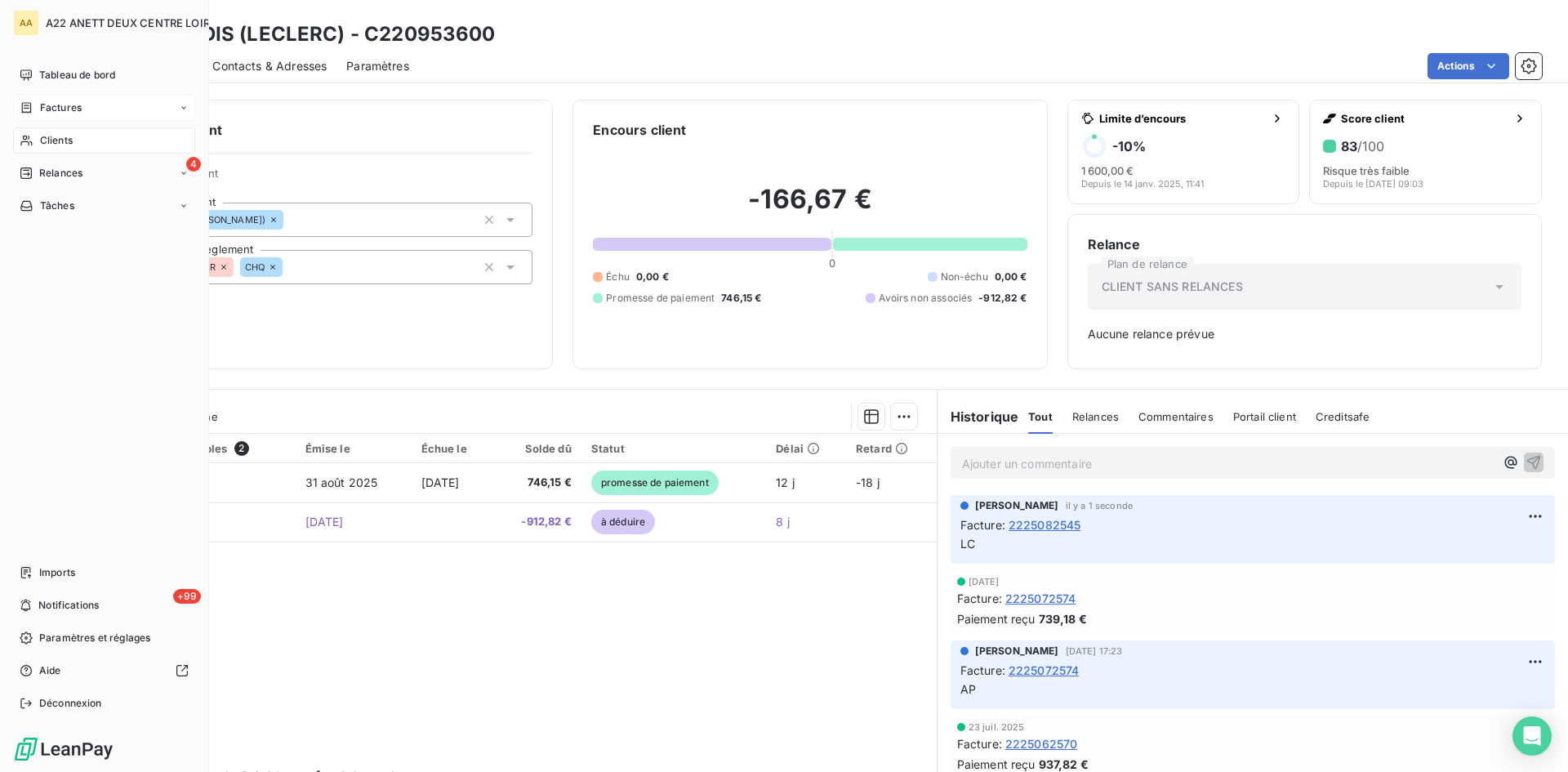
click at [58, 142] on span "Clients" at bounding box center [57, 141] width 33 height 15
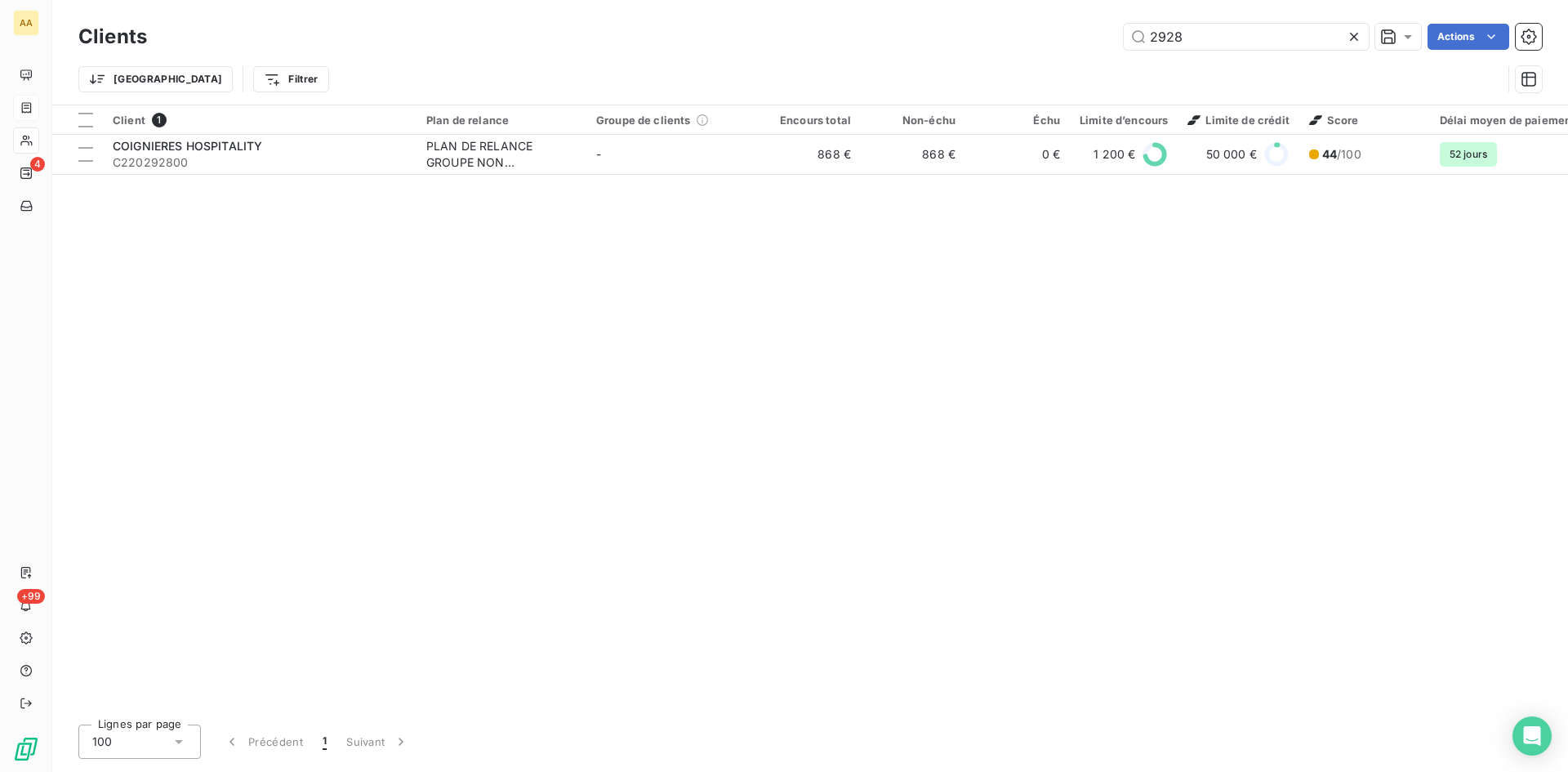
drag, startPoint x: 1193, startPoint y: 39, endPoint x: 1100, endPoint y: 46, distance: 93.3
click at [1100, 46] on div "2928 Actions" at bounding box center [855, 37] width 1376 height 26
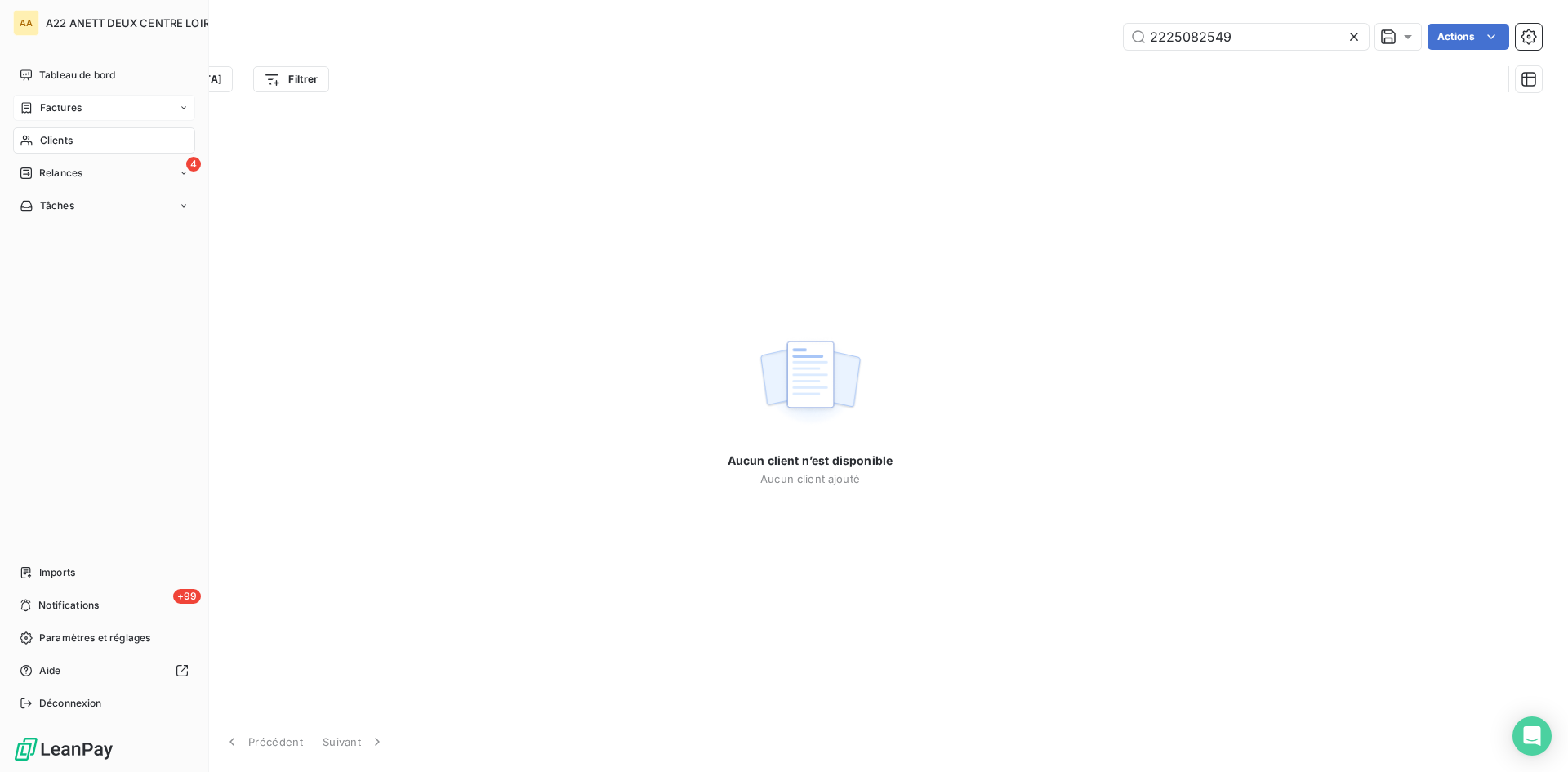
type input "2225082549"
click at [60, 104] on span "Factures" at bounding box center [61, 108] width 42 height 15
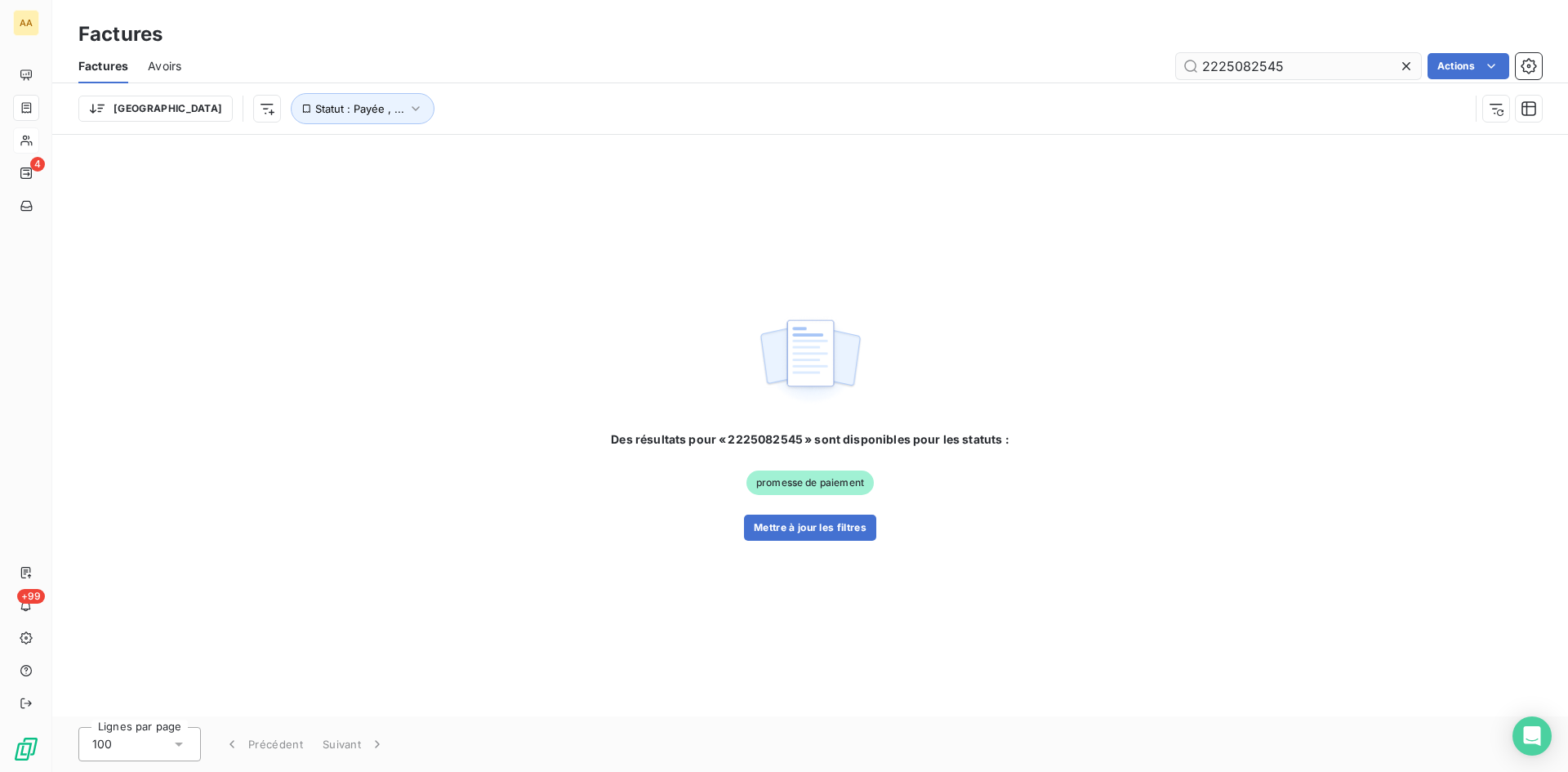
drag, startPoint x: 1271, startPoint y: 64, endPoint x: 1259, endPoint y: 64, distance: 12.0
click at [1259, 64] on input "2225082545" at bounding box center [1298, 67] width 245 height 26
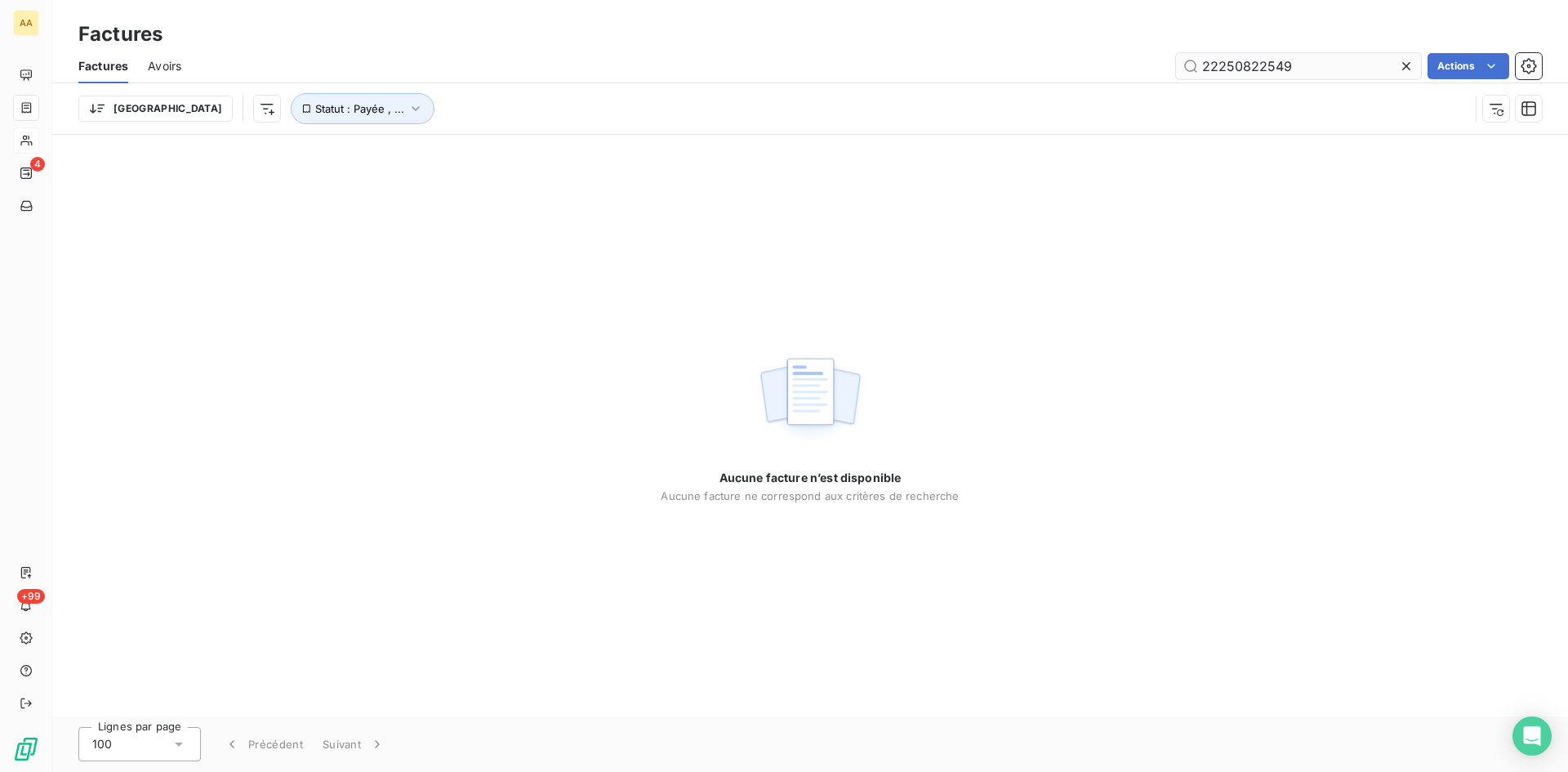
click at [1260, 60] on input "22250822549" at bounding box center [1298, 67] width 245 height 26
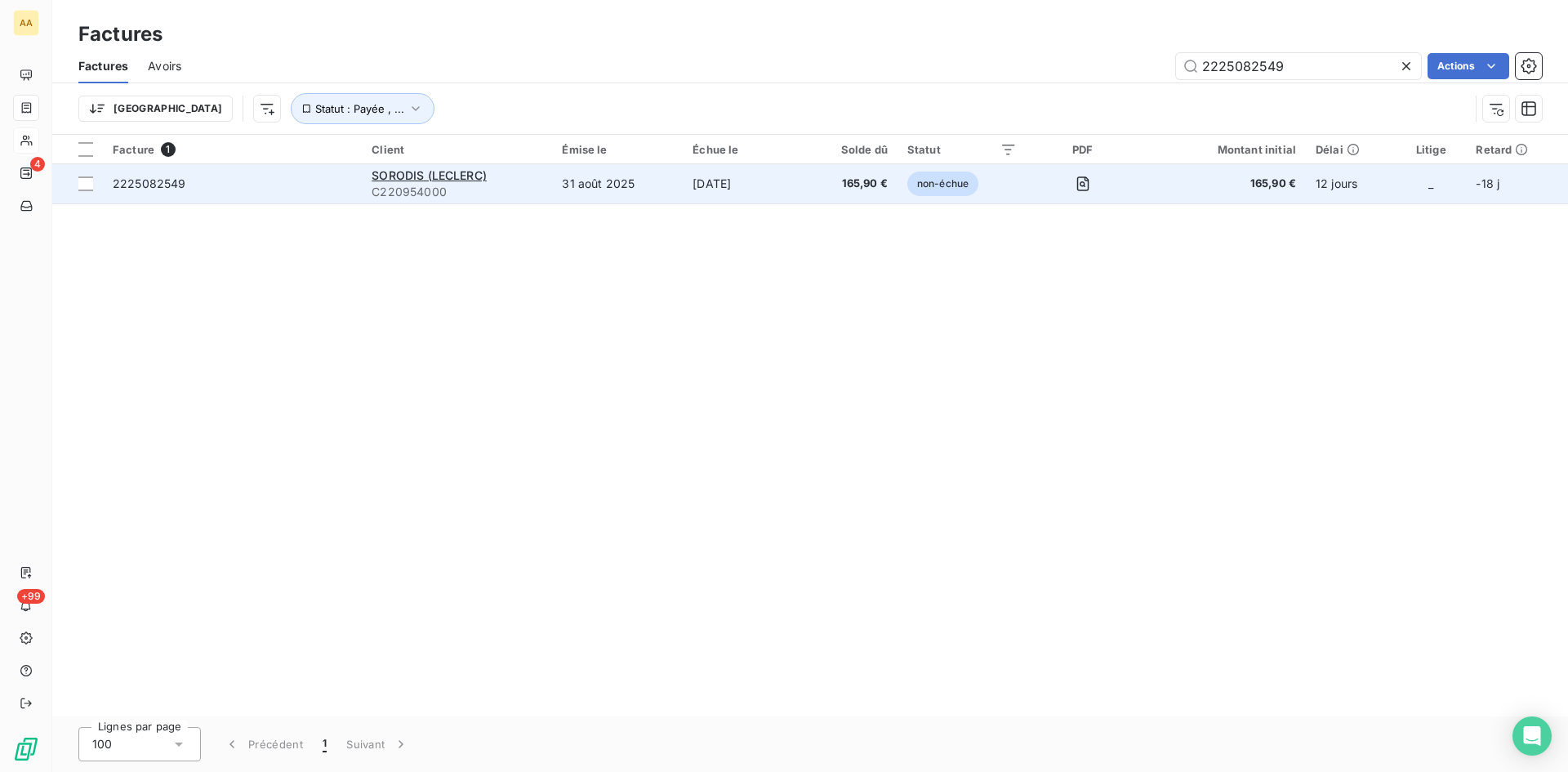
type input "2225082549"
click at [446, 185] on span "C220954000" at bounding box center [457, 192] width 171 height 16
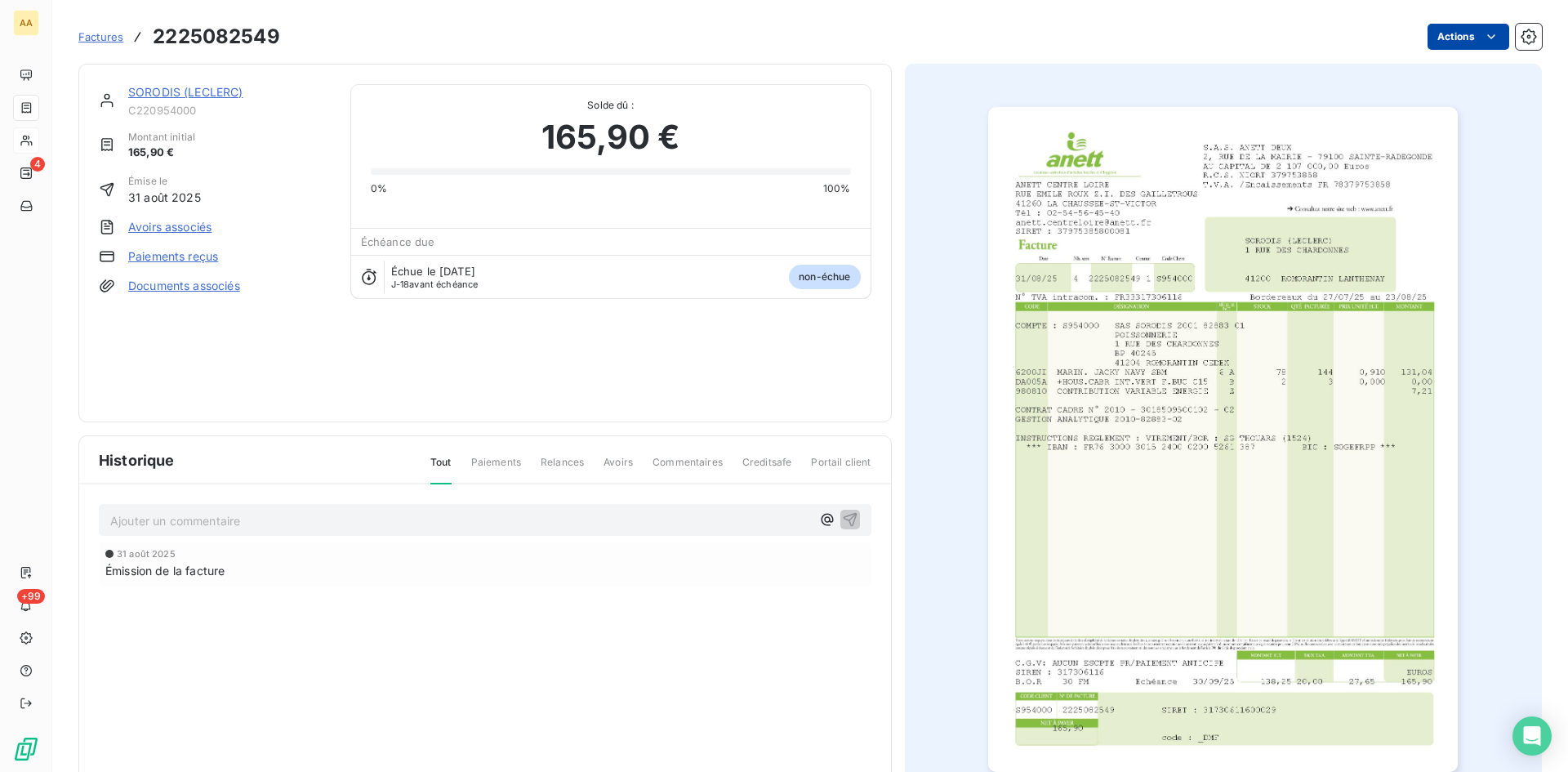
click at [1441, 30] on html "AA 4 +99 Factures 2225082549 Actions SORODIS (LECLERC) C220954000 Montant initi…" at bounding box center [784, 386] width 1568 height 772
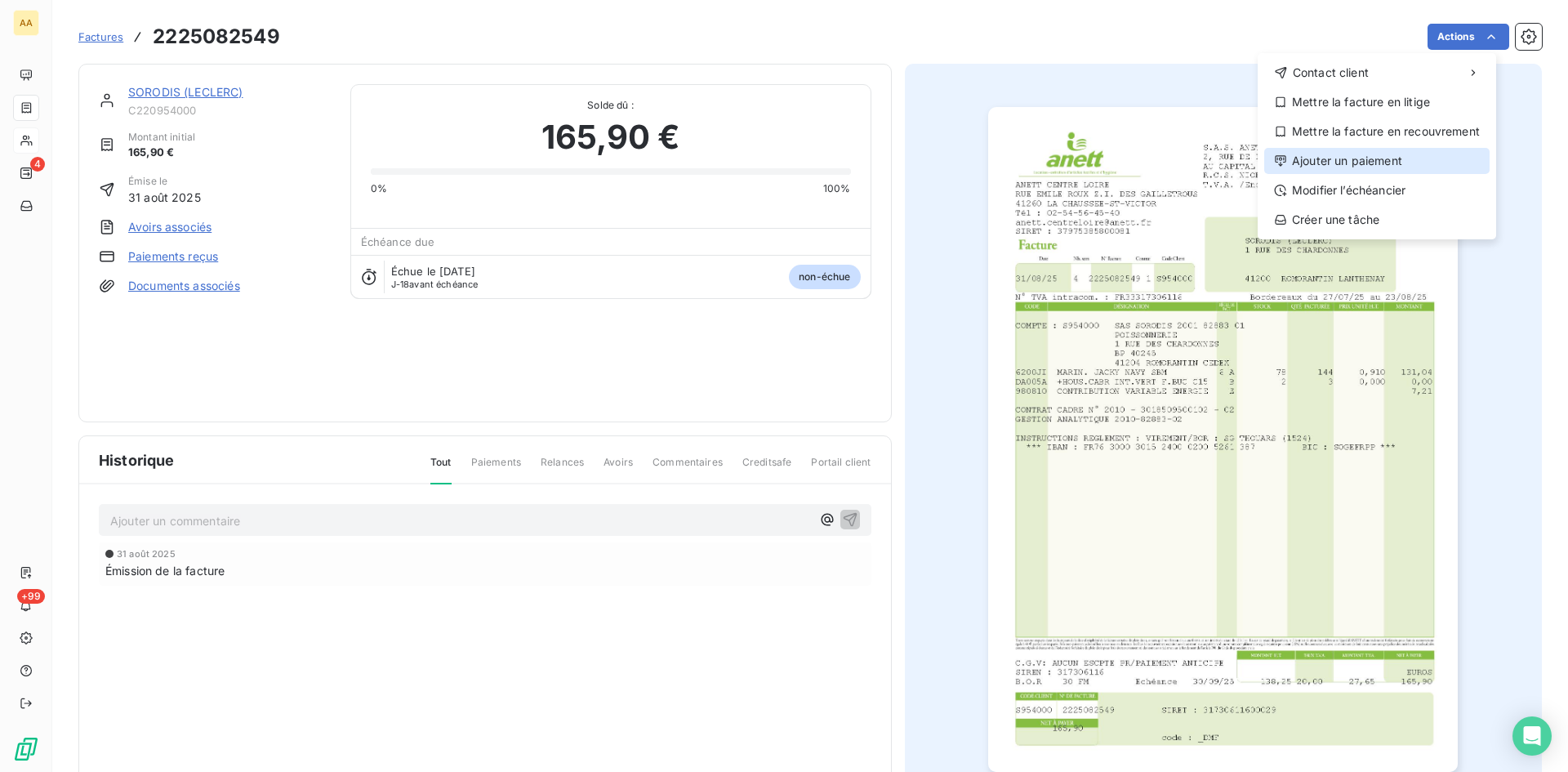
click at [1364, 158] on div "Ajouter un paiement" at bounding box center [1377, 161] width 225 height 26
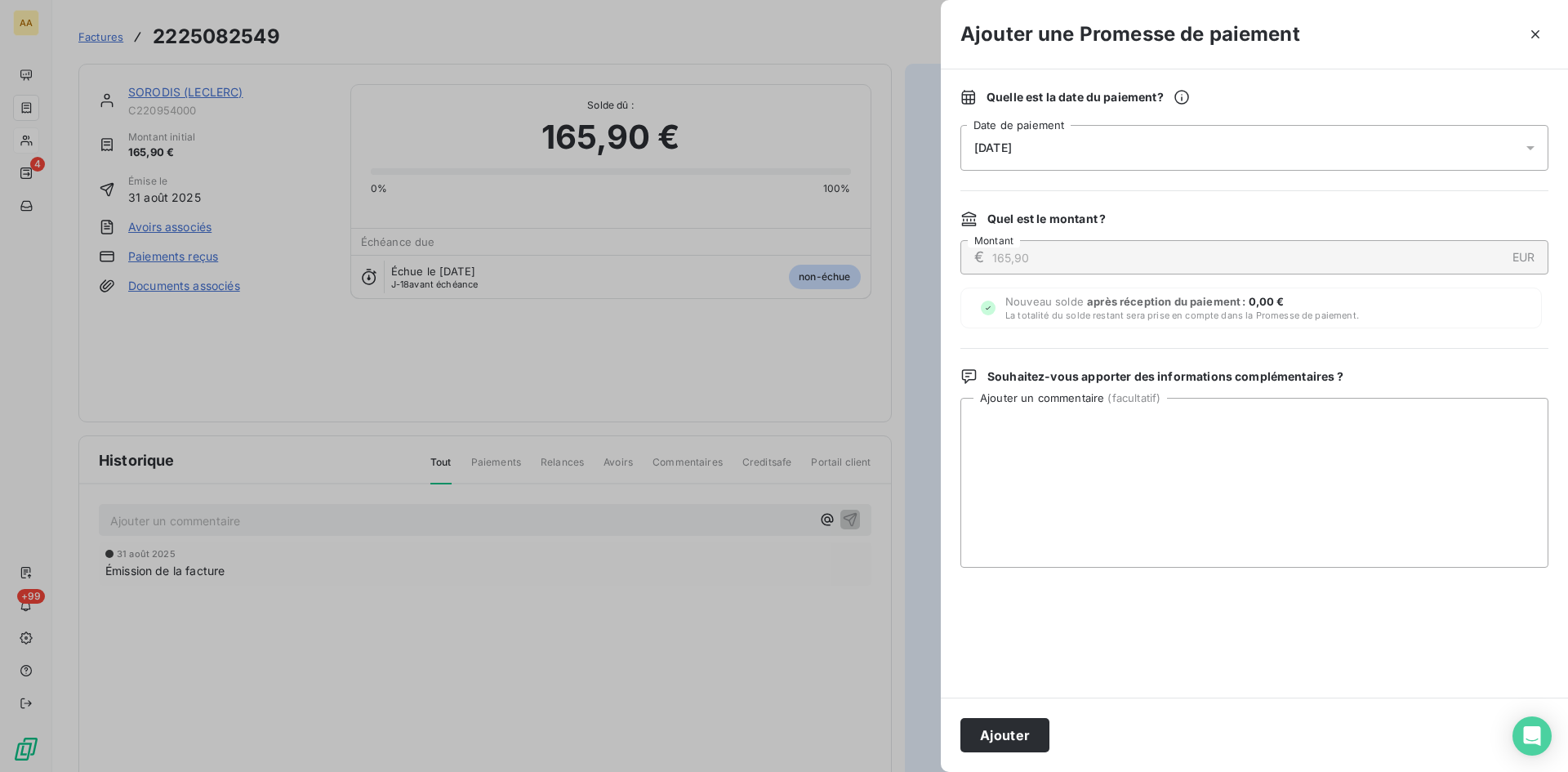
click at [1153, 146] on div "[DATE]" at bounding box center [1255, 148] width 588 height 46
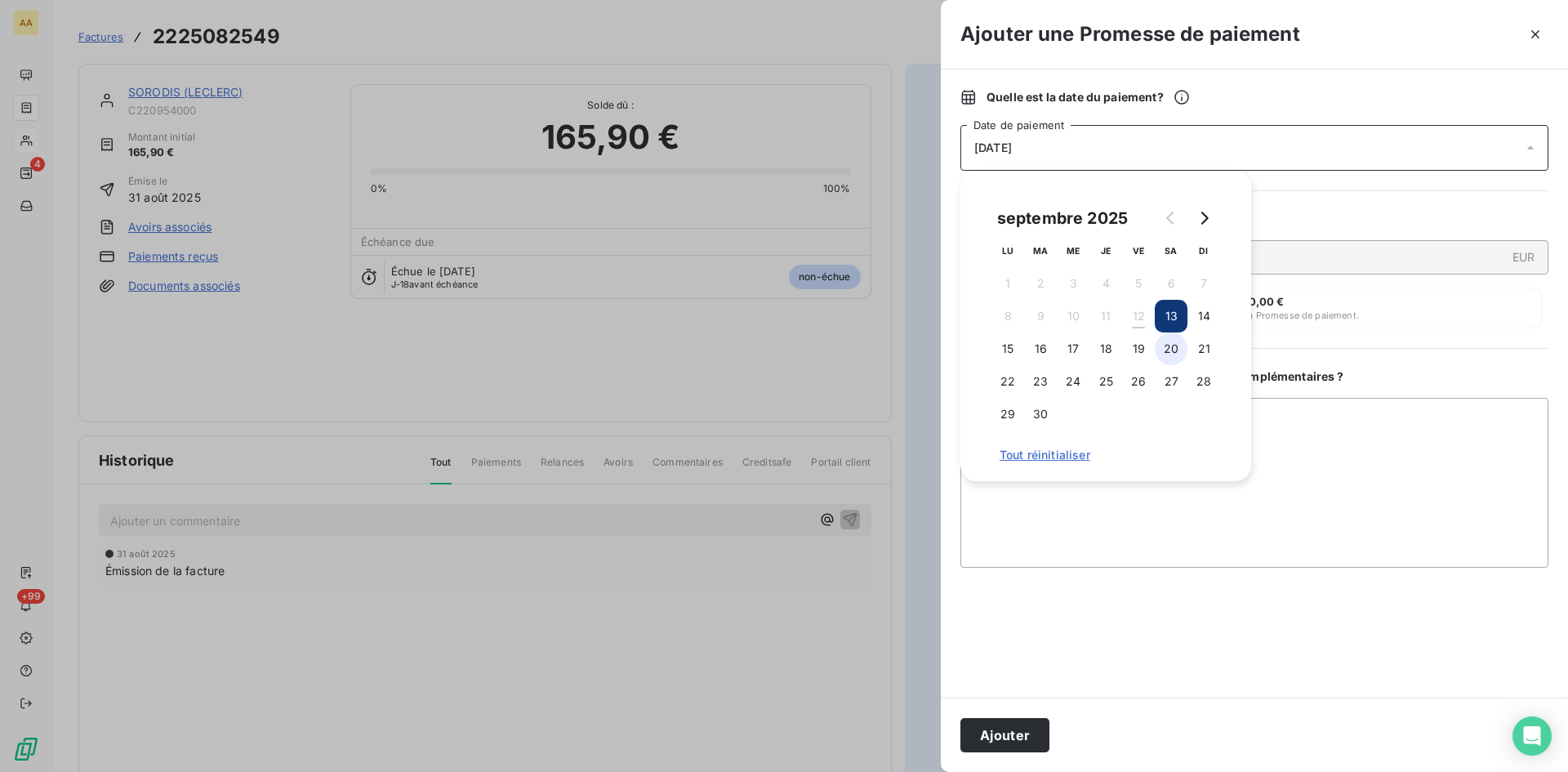
click at [1179, 349] on button "20" at bounding box center [1171, 349] width 33 height 33
click at [1007, 737] on button "Ajouter" at bounding box center [1005, 736] width 89 height 35
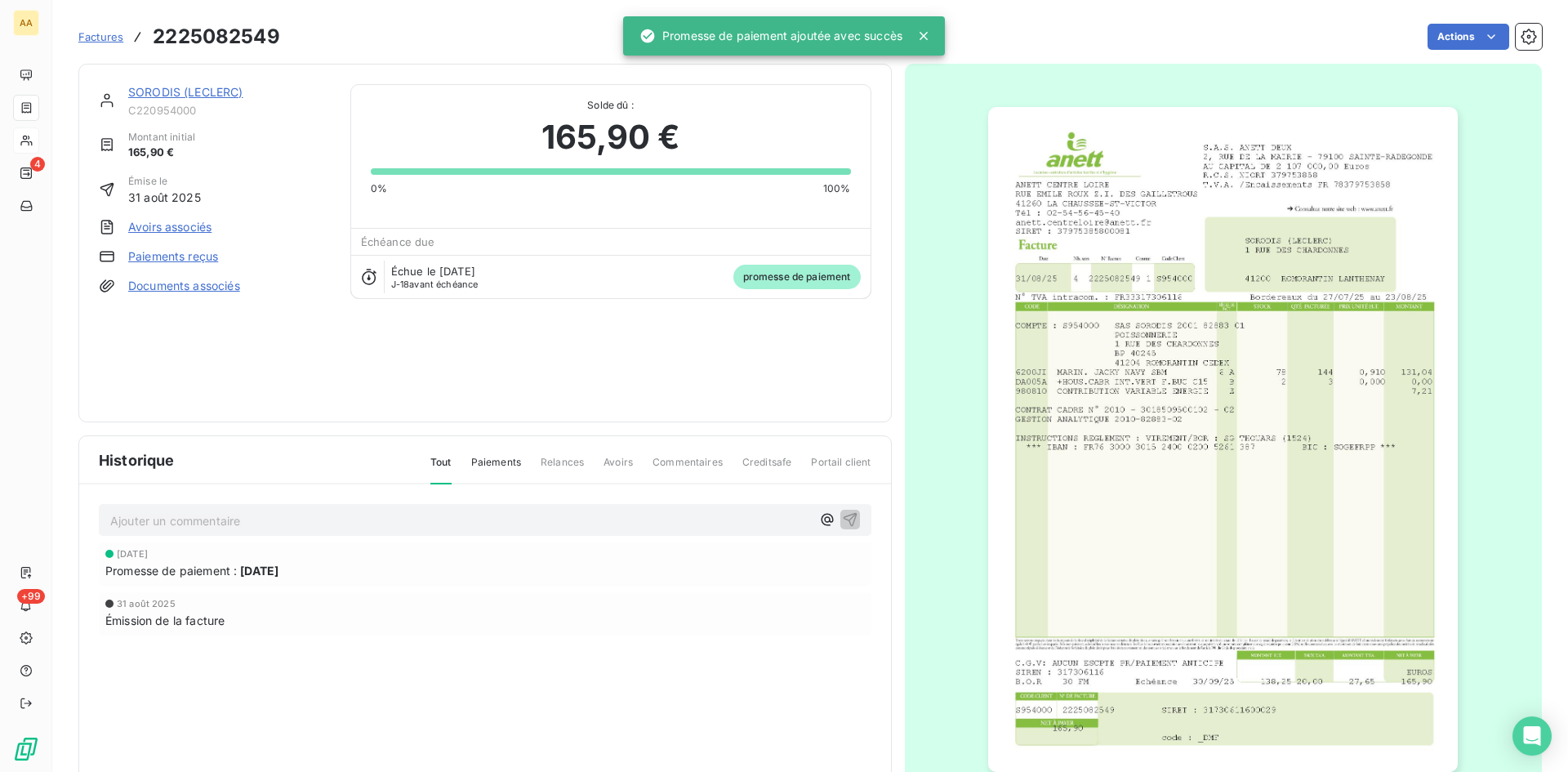
click at [245, 519] on p "Ajouter un commentaire ﻿" at bounding box center [460, 520] width 701 height 21
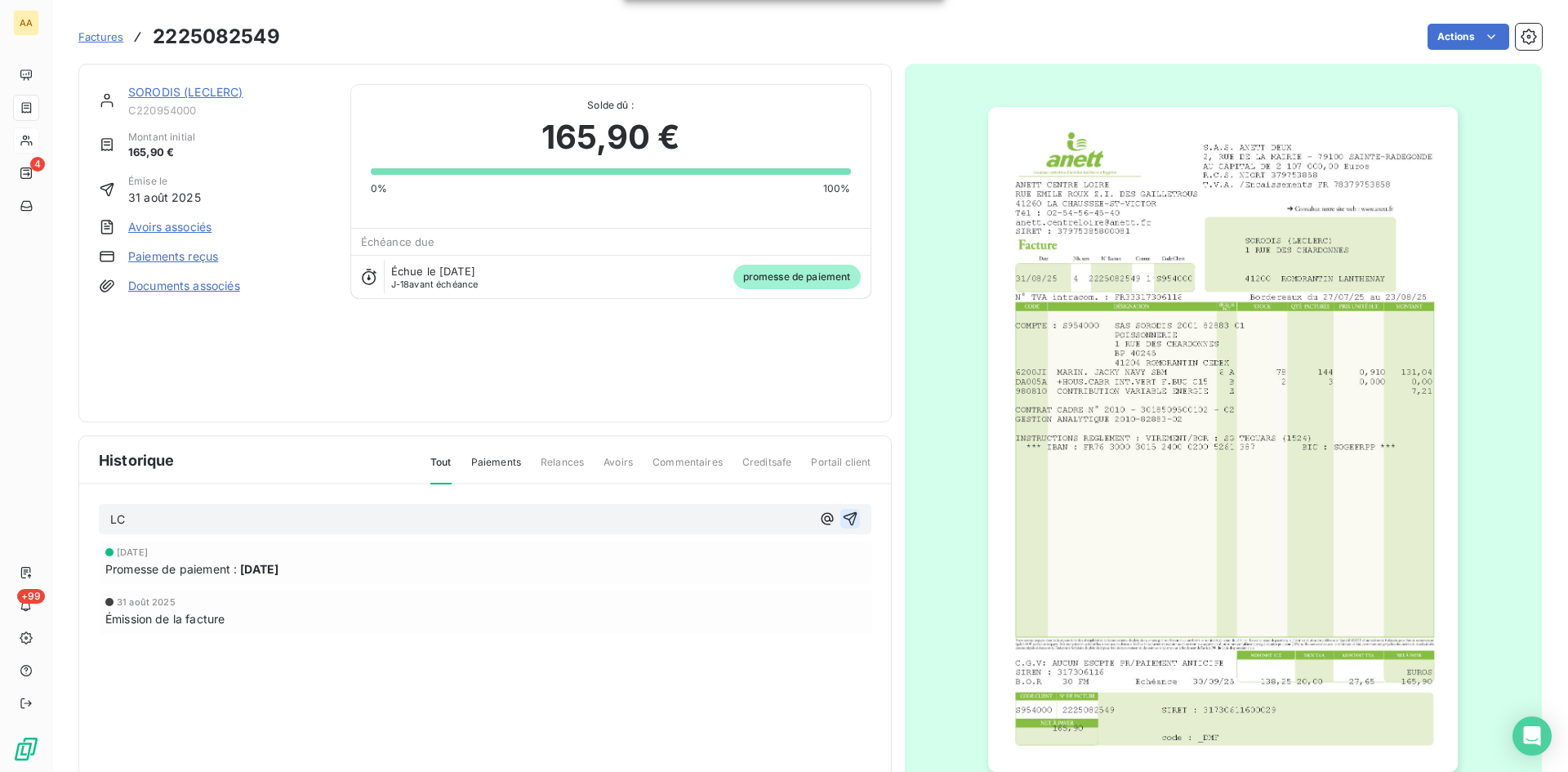
click at [848, 519] on icon "button" at bounding box center [850, 519] width 14 height 14
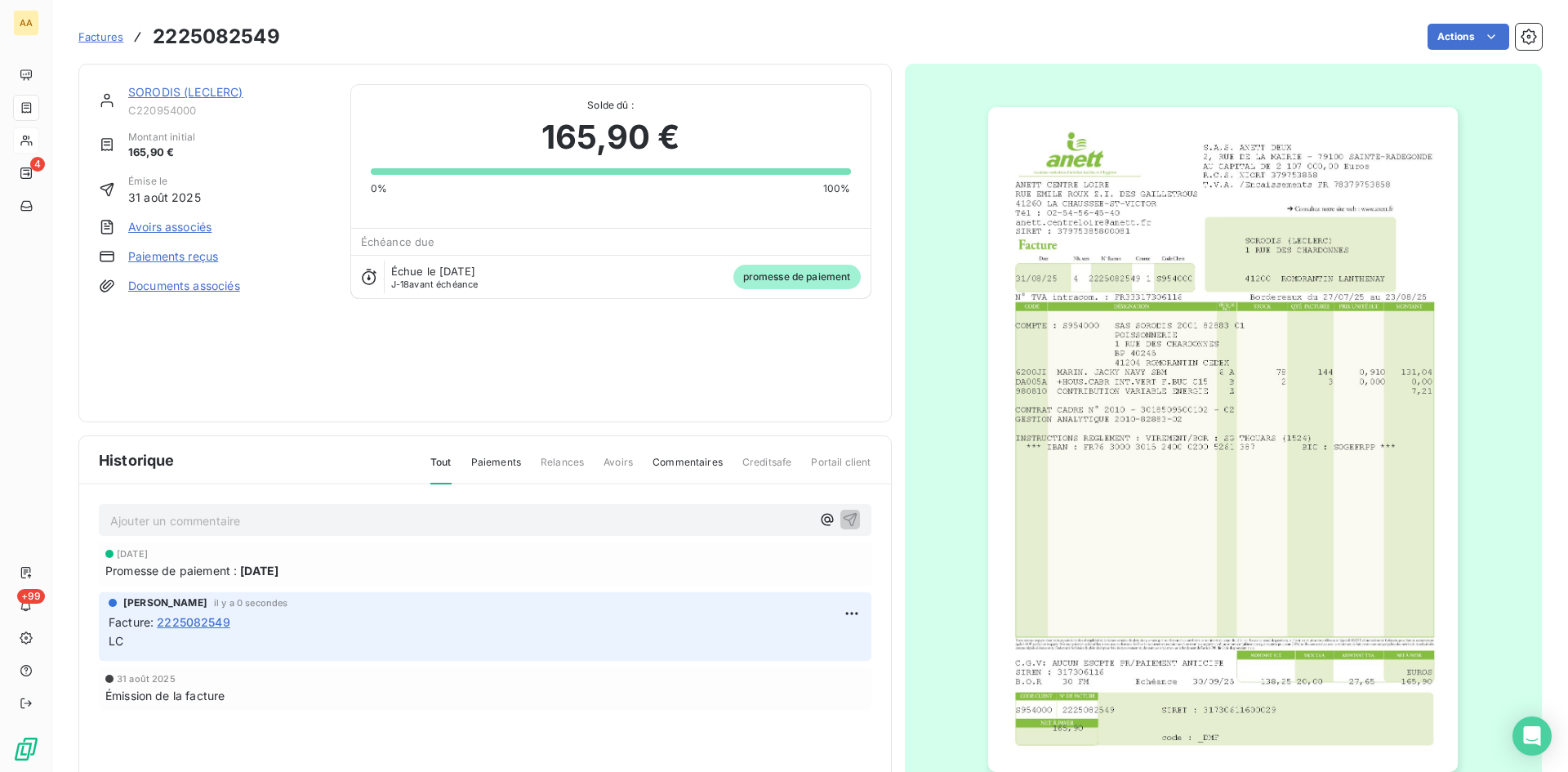
click at [201, 89] on link "SORODIS (LECLERC)" at bounding box center [186, 91] width 115 height 14
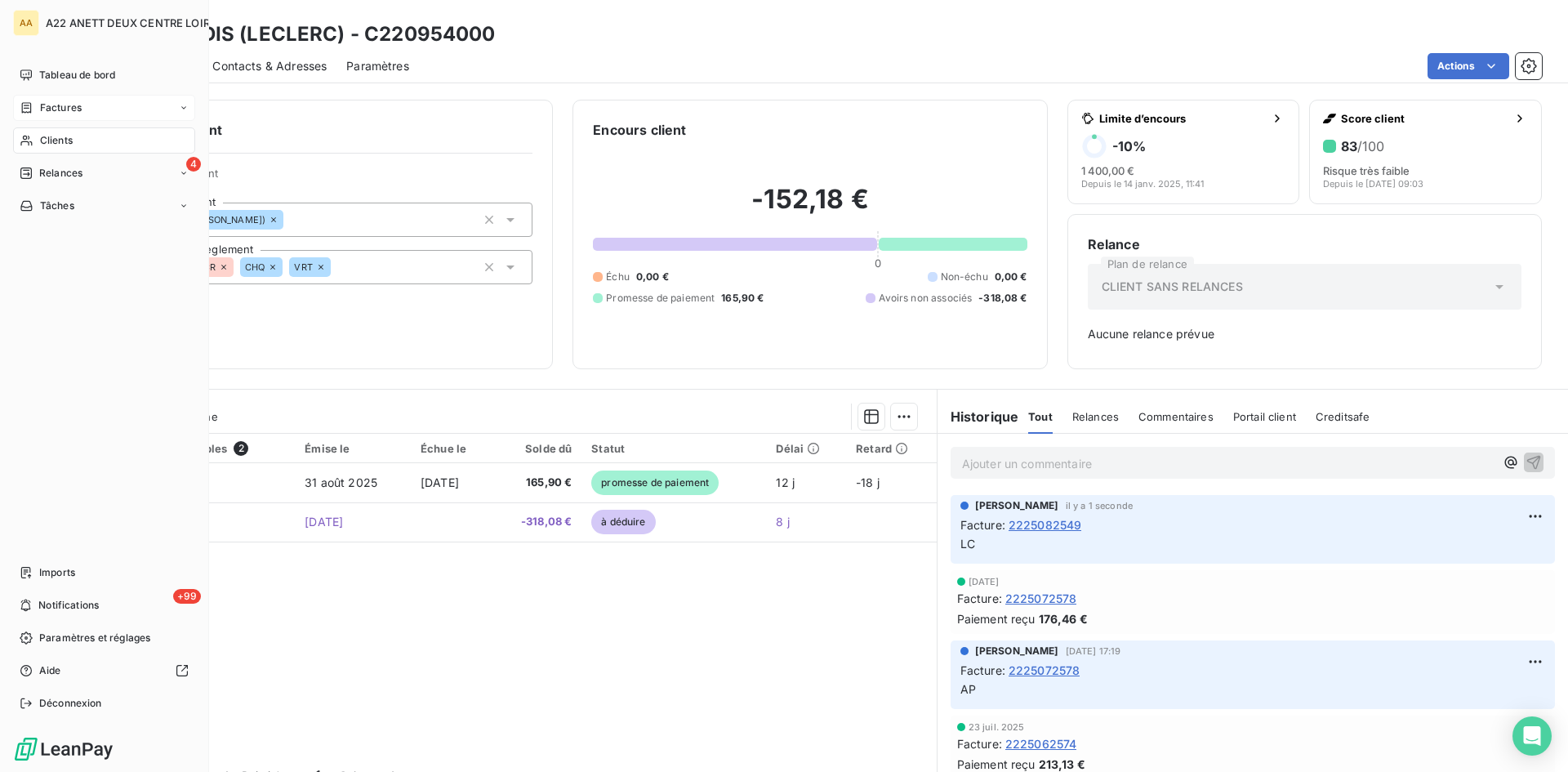
click at [53, 105] on span "Factures" at bounding box center [61, 108] width 42 height 15
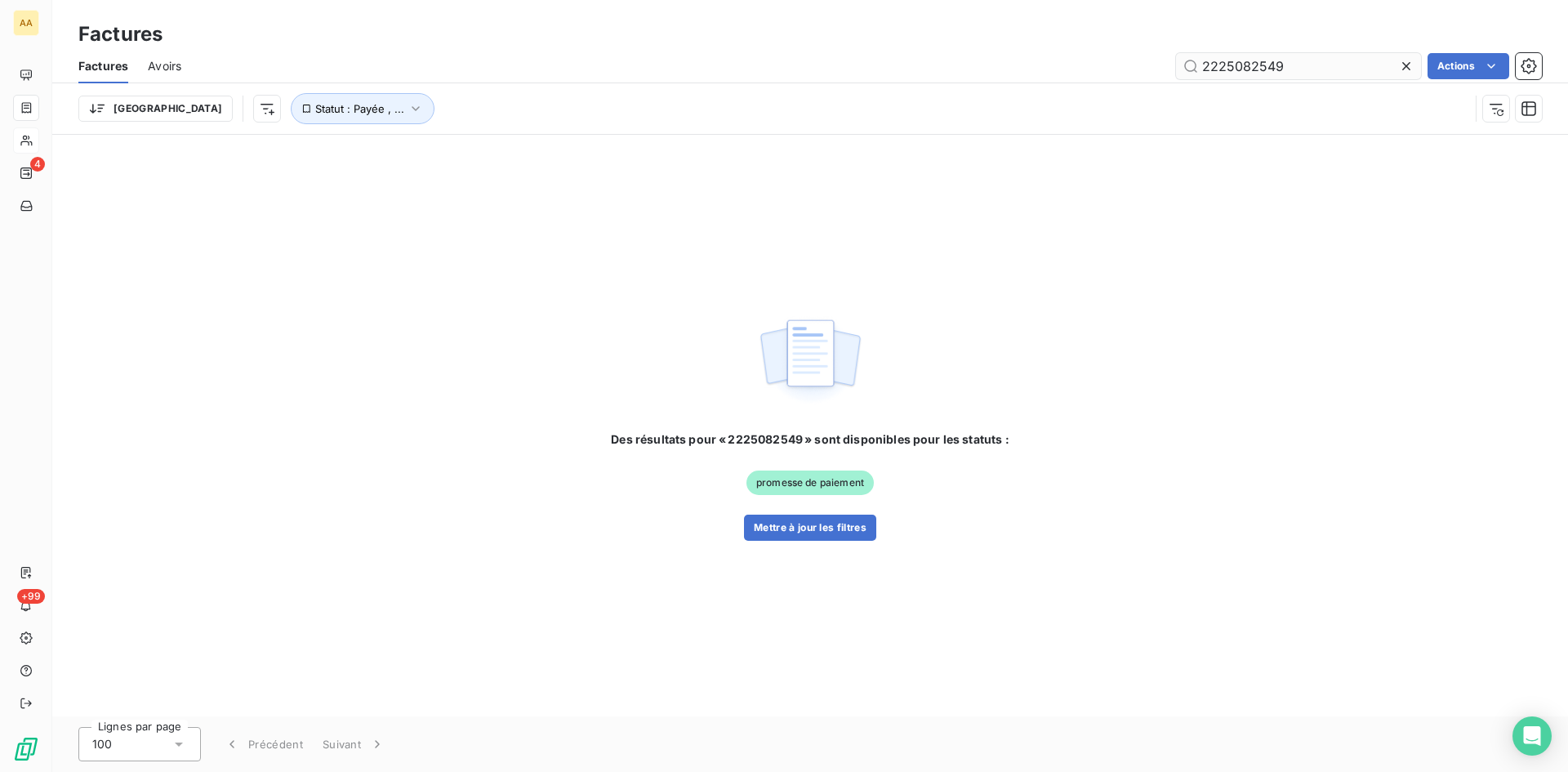
drag, startPoint x: 1298, startPoint y: 67, endPoint x: 1257, endPoint y: 60, distance: 41.6
click at [1257, 60] on input "2225082549" at bounding box center [1298, 67] width 245 height 26
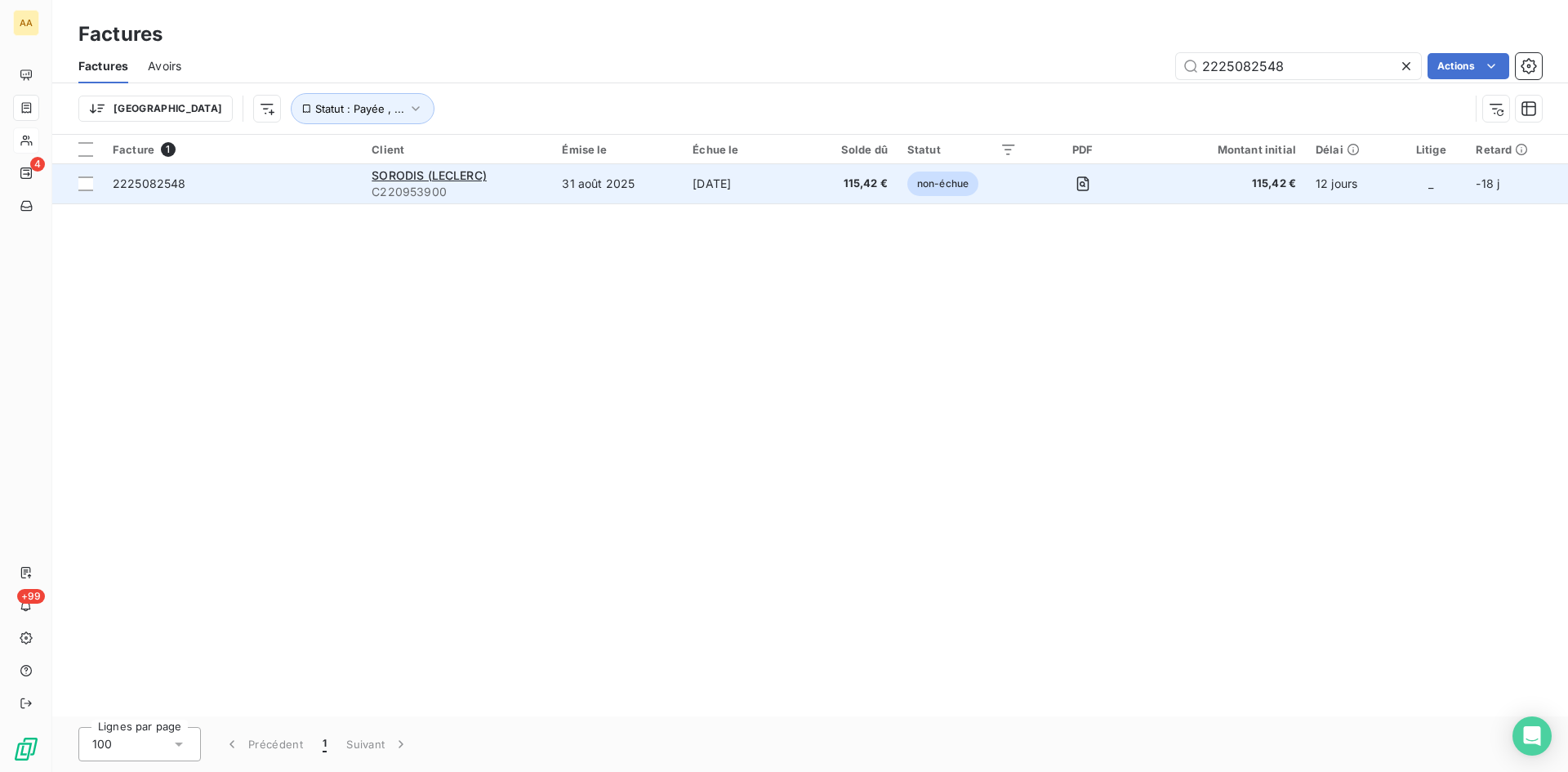
type input "2225082548"
click at [423, 192] on span "C220953900" at bounding box center [457, 192] width 171 height 16
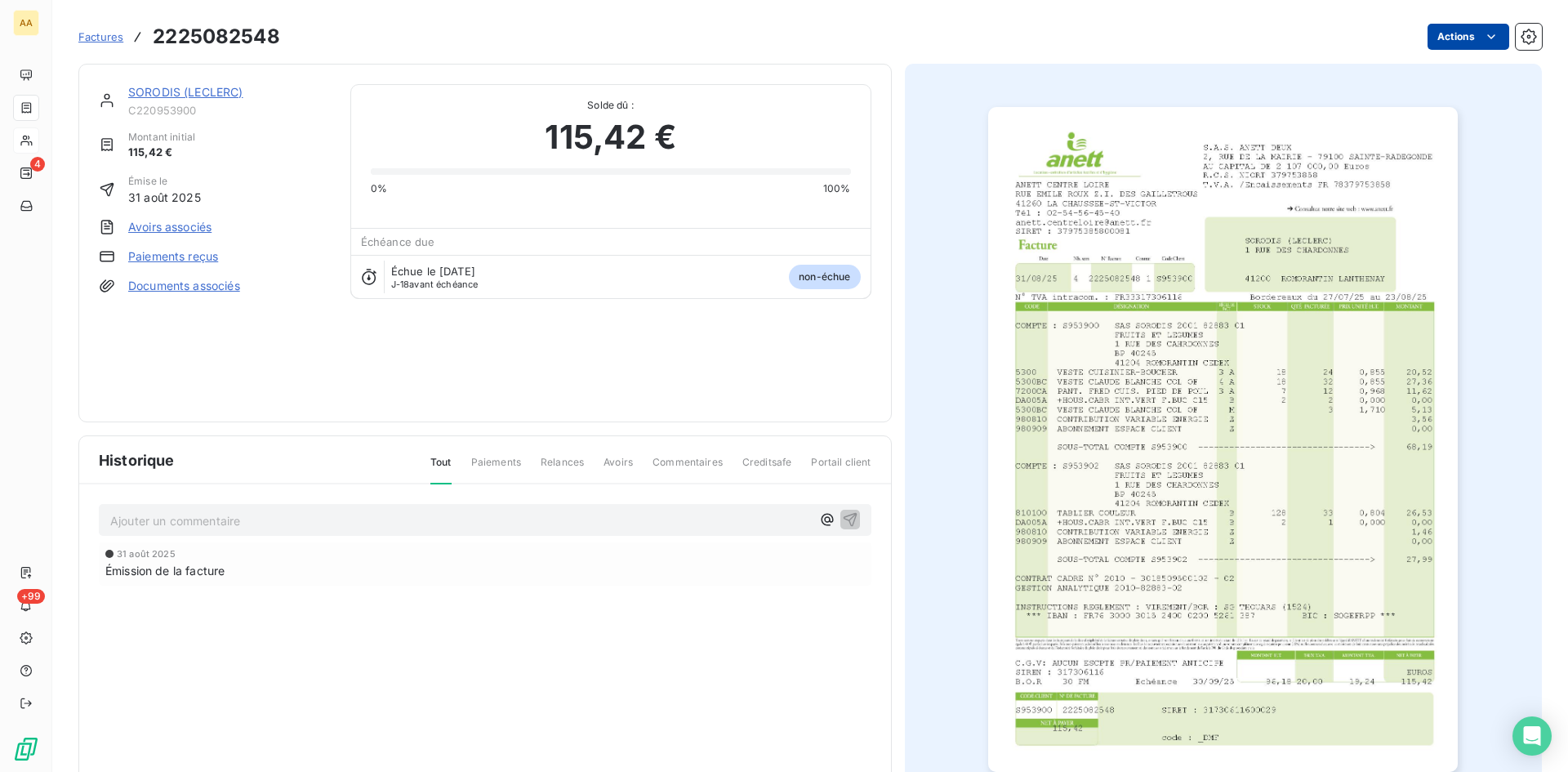
click at [1446, 42] on html "AA 4 +99 Factures 2225082548 Actions SORODIS (LECLERC) C220953900 Montant initi…" at bounding box center [784, 386] width 1568 height 772
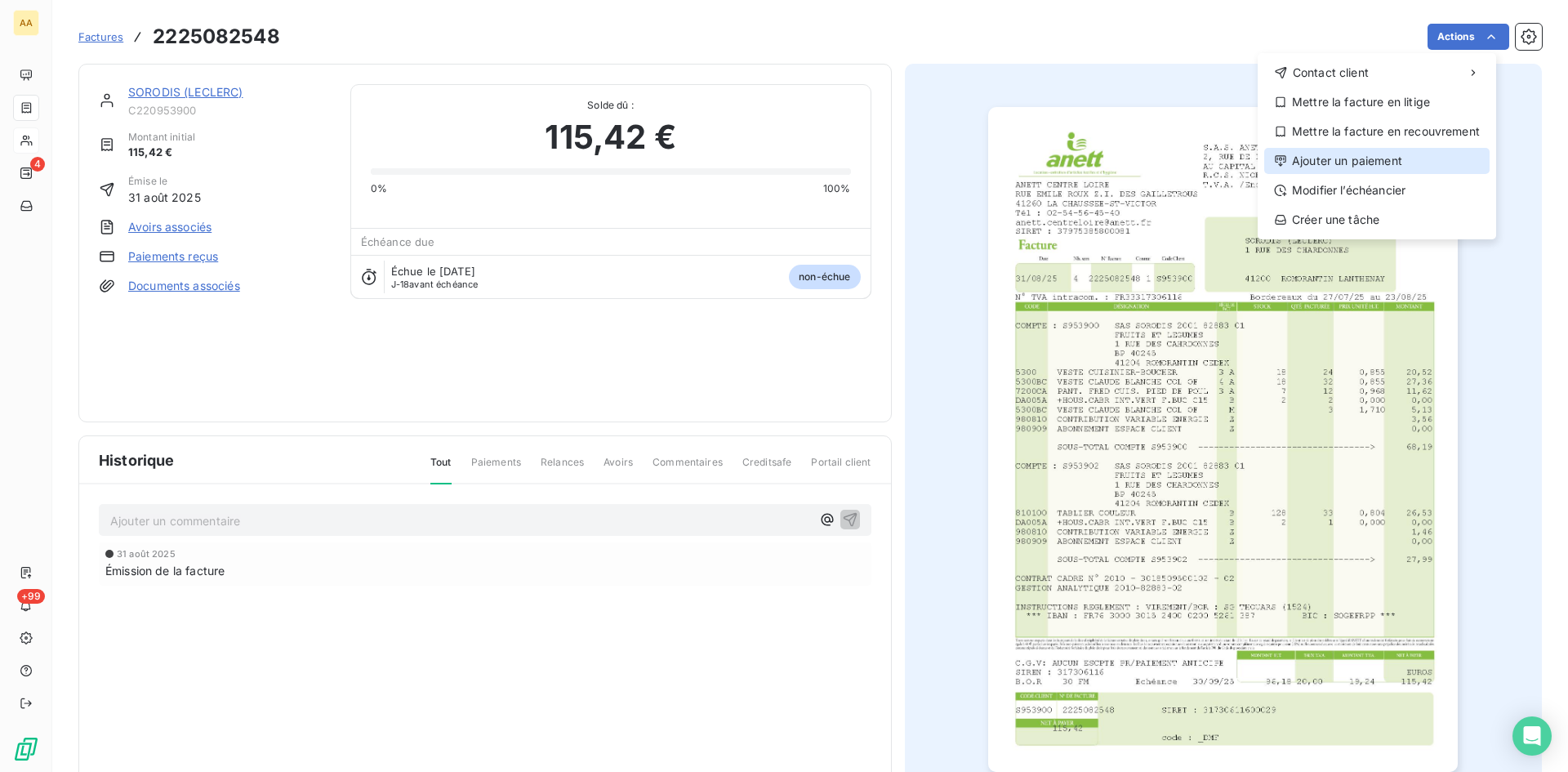
click at [1315, 163] on div "Ajouter un paiement" at bounding box center [1377, 161] width 225 height 26
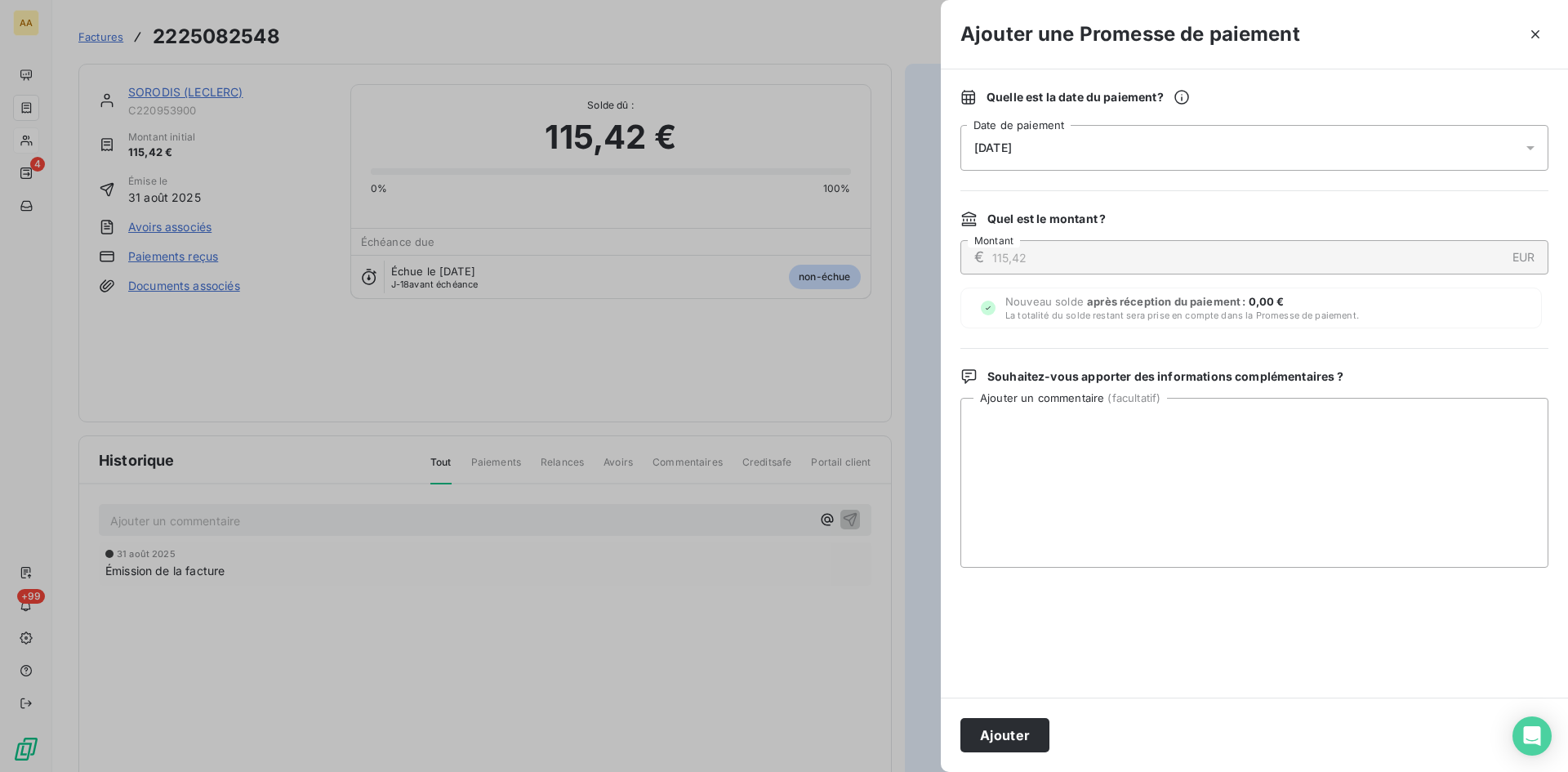
click at [1009, 142] on span "[DATE]" at bounding box center [994, 148] width 38 height 13
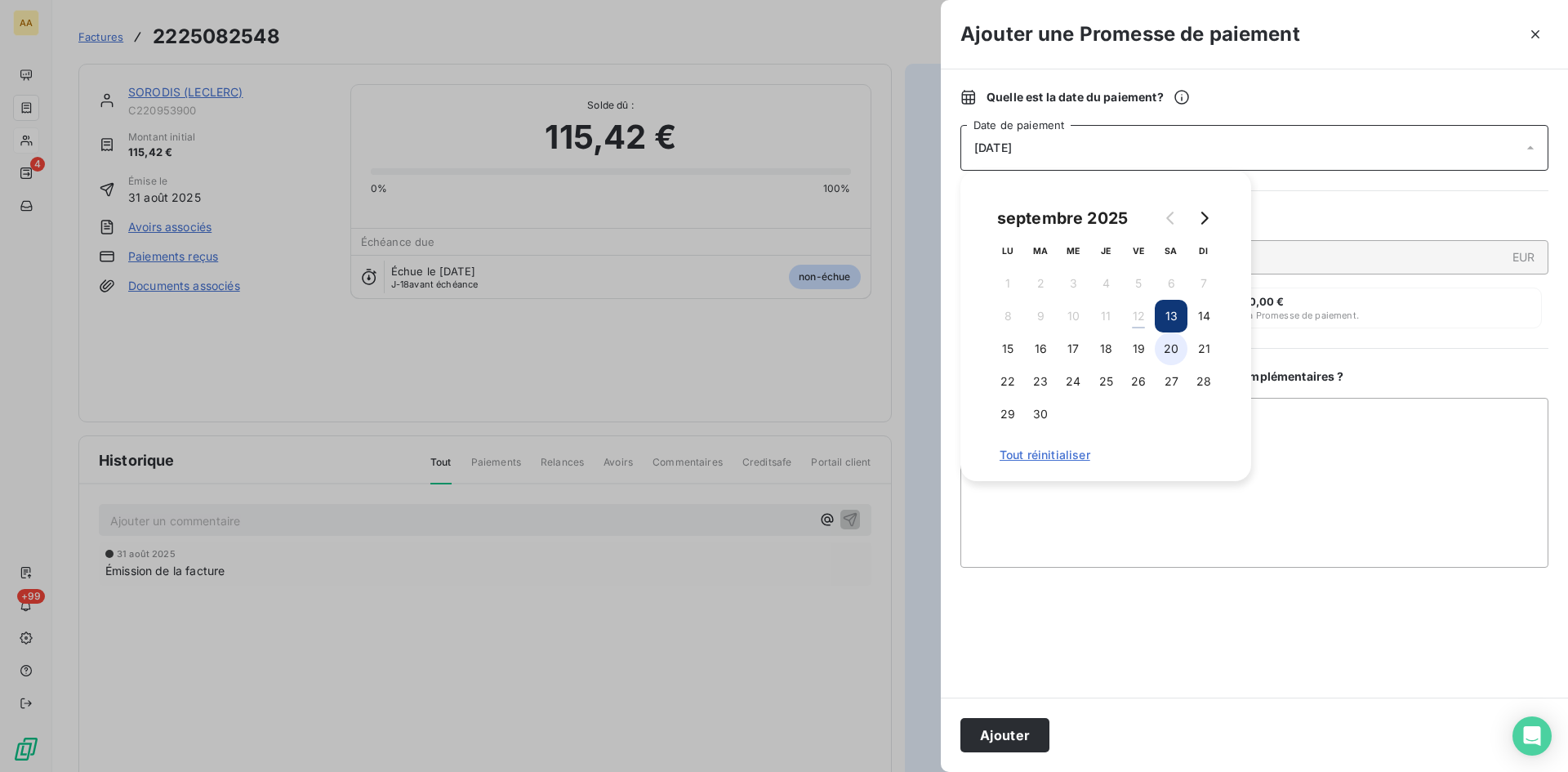
click at [1168, 345] on button "20" at bounding box center [1171, 349] width 33 height 33
click at [1009, 742] on button "Ajouter" at bounding box center [1005, 736] width 89 height 35
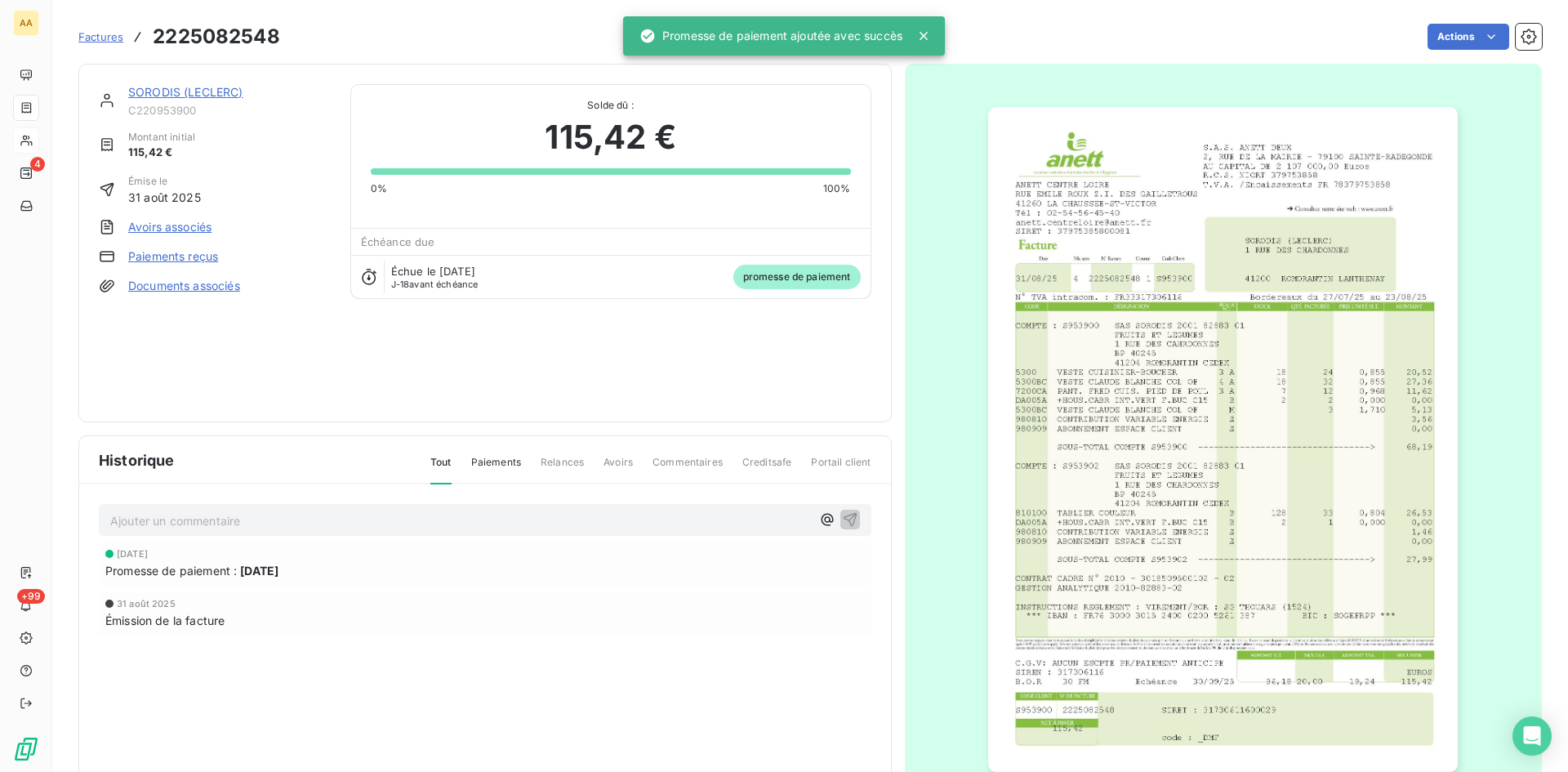
click at [323, 519] on p "Ajouter un commentaire ﻿" at bounding box center [460, 520] width 701 height 21
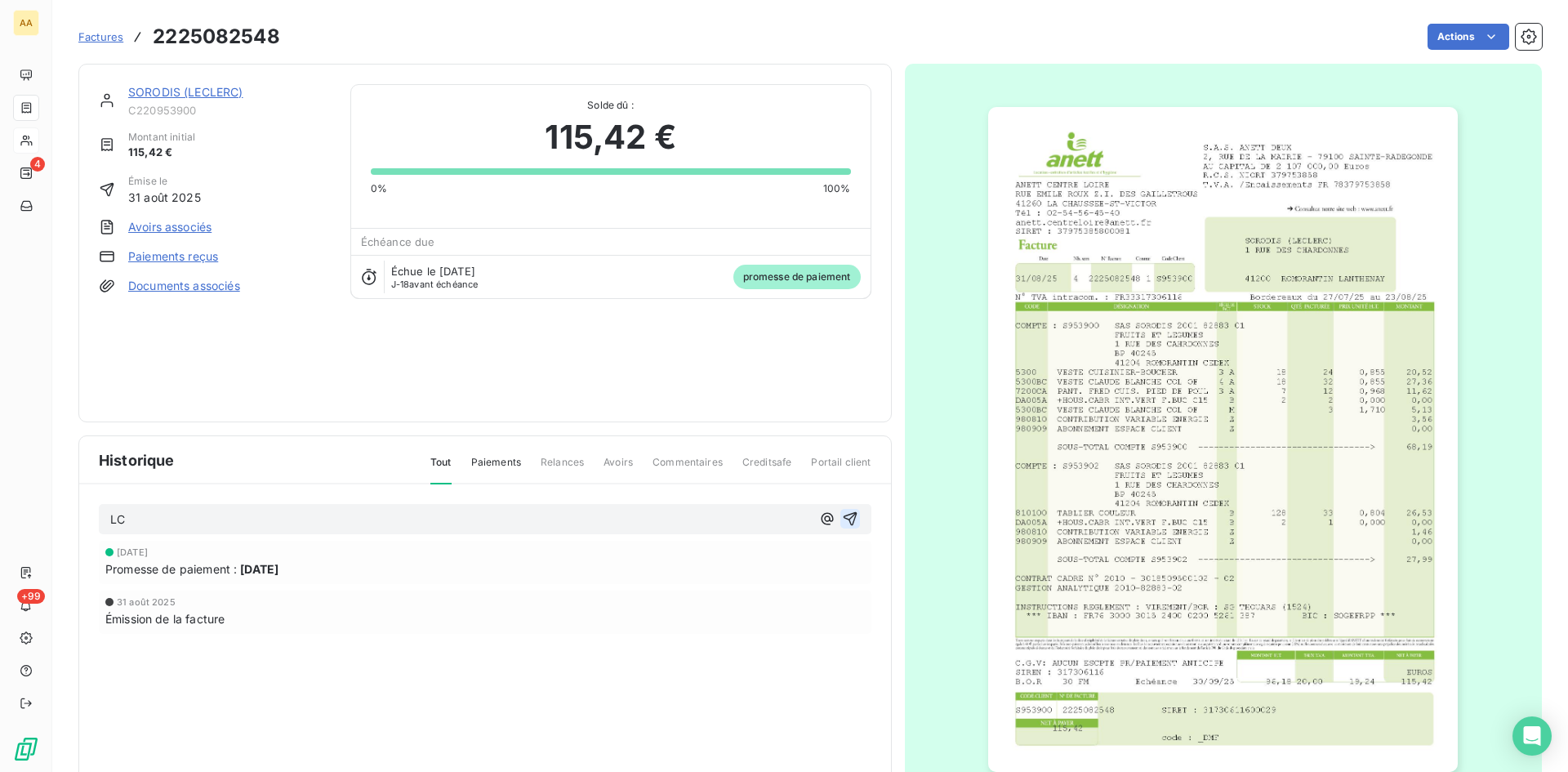
click at [844, 516] on icon "button" at bounding box center [851, 519] width 16 height 16
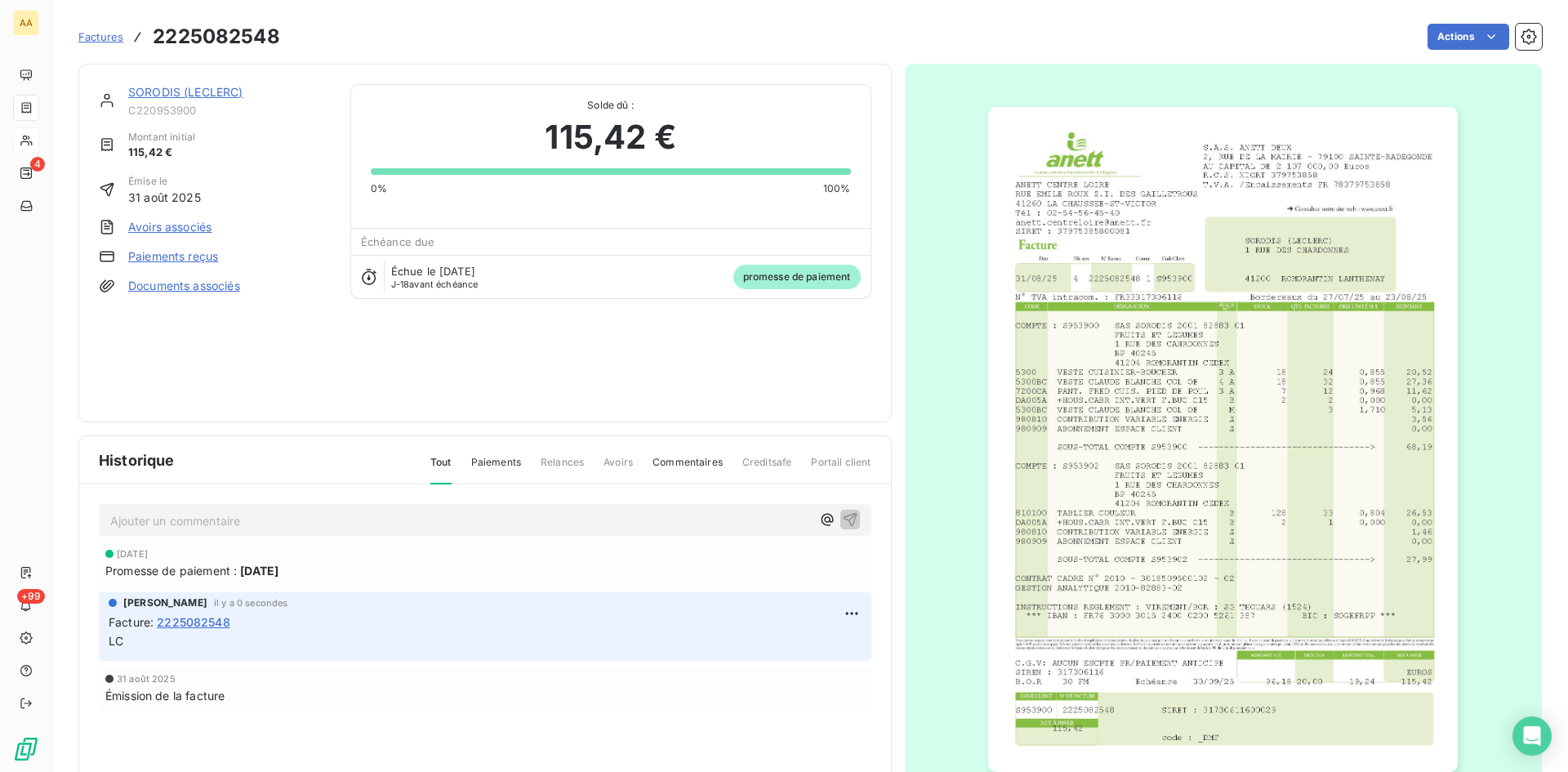
click at [161, 94] on link "SORODIS (LECLERC)" at bounding box center [186, 91] width 115 height 14
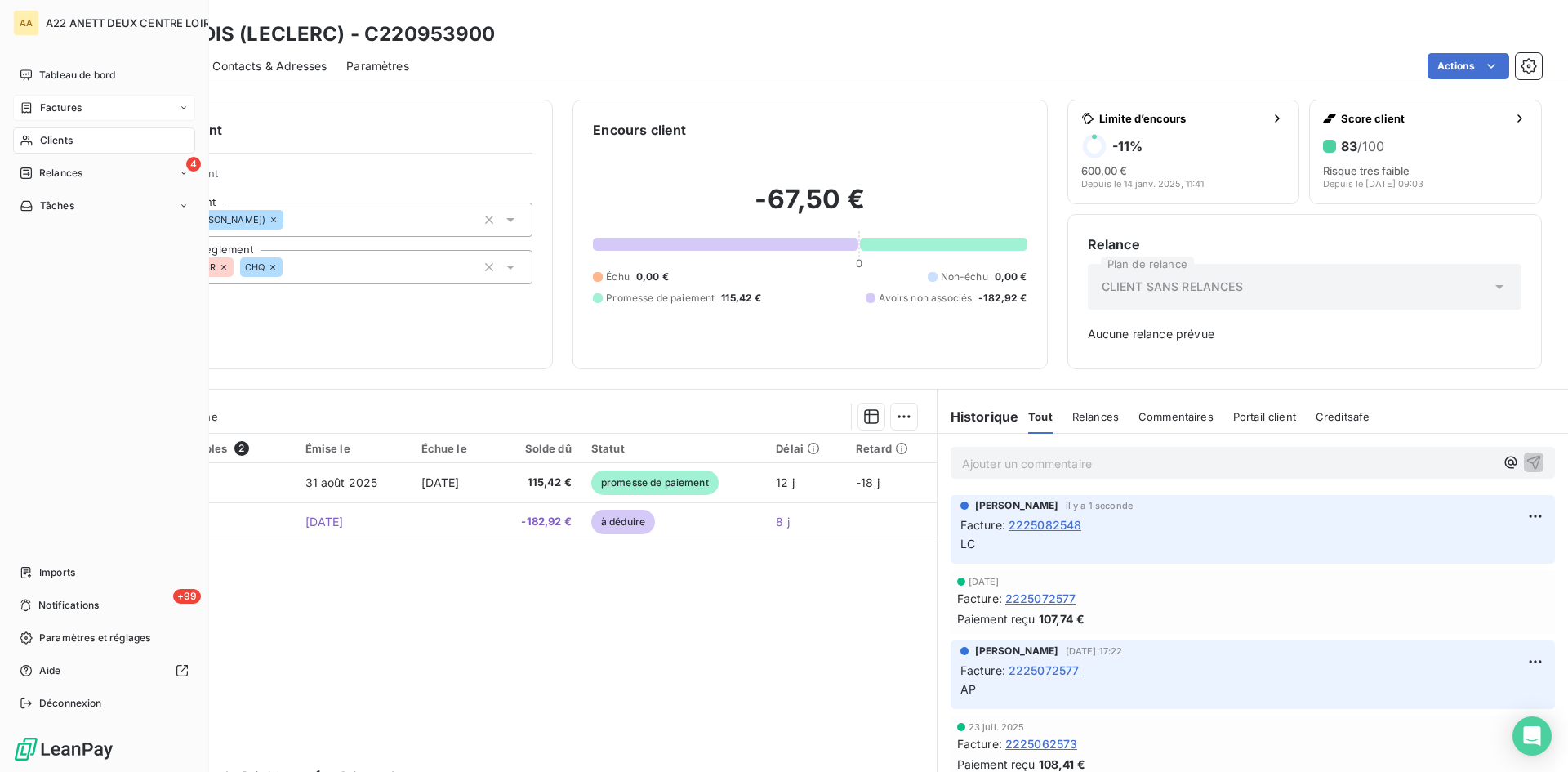
drag, startPoint x: 49, startPoint y: 107, endPoint x: 170, endPoint y: 109, distance: 121.0
click at [49, 108] on span "Factures" at bounding box center [61, 108] width 42 height 15
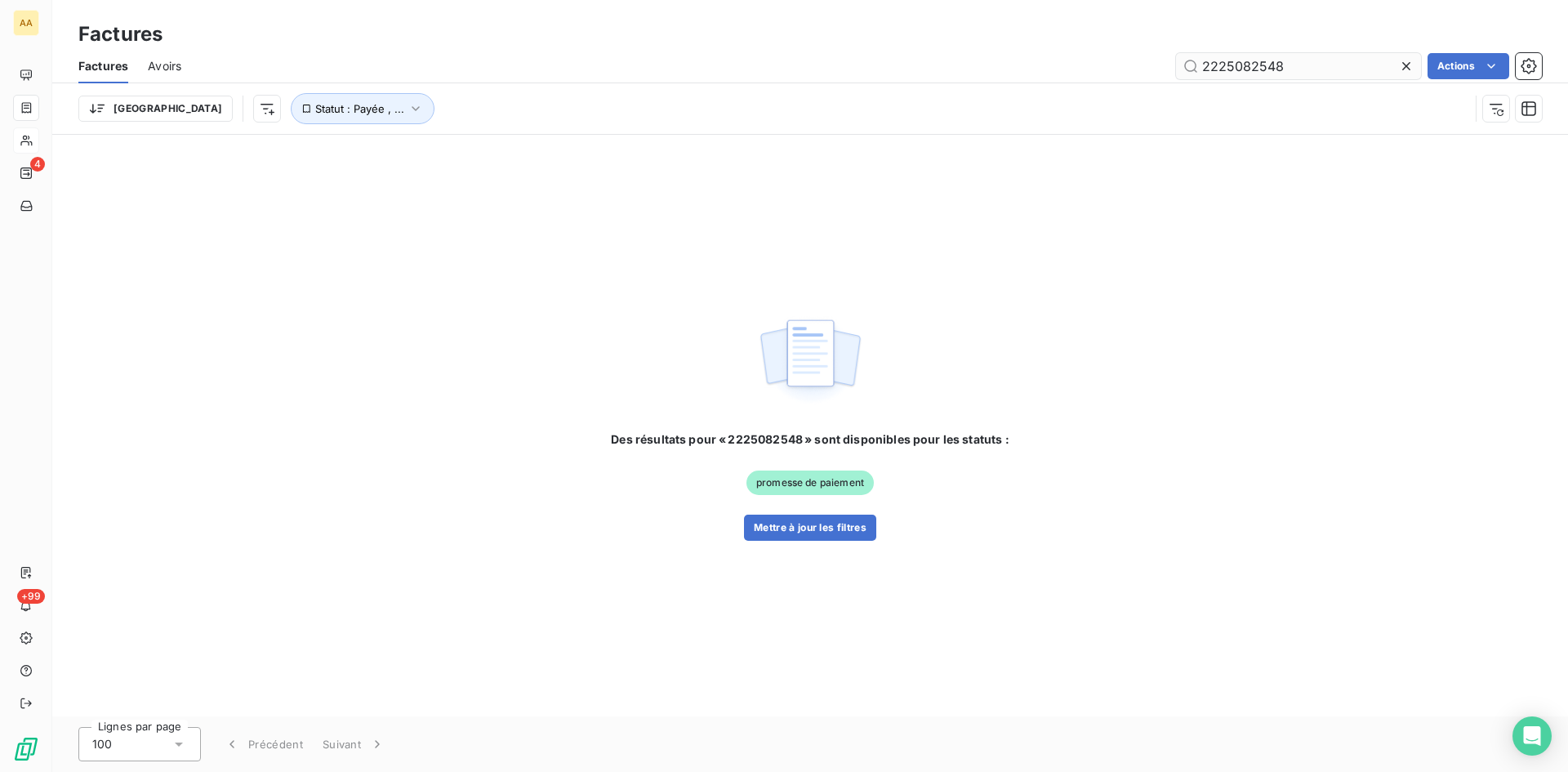
drag, startPoint x: 1292, startPoint y: 67, endPoint x: 1257, endPoint y: 66, distance: 35.0
click at [1257, 66] on input "2225082548" at bounding box center [1298, 67] width 245 height 26
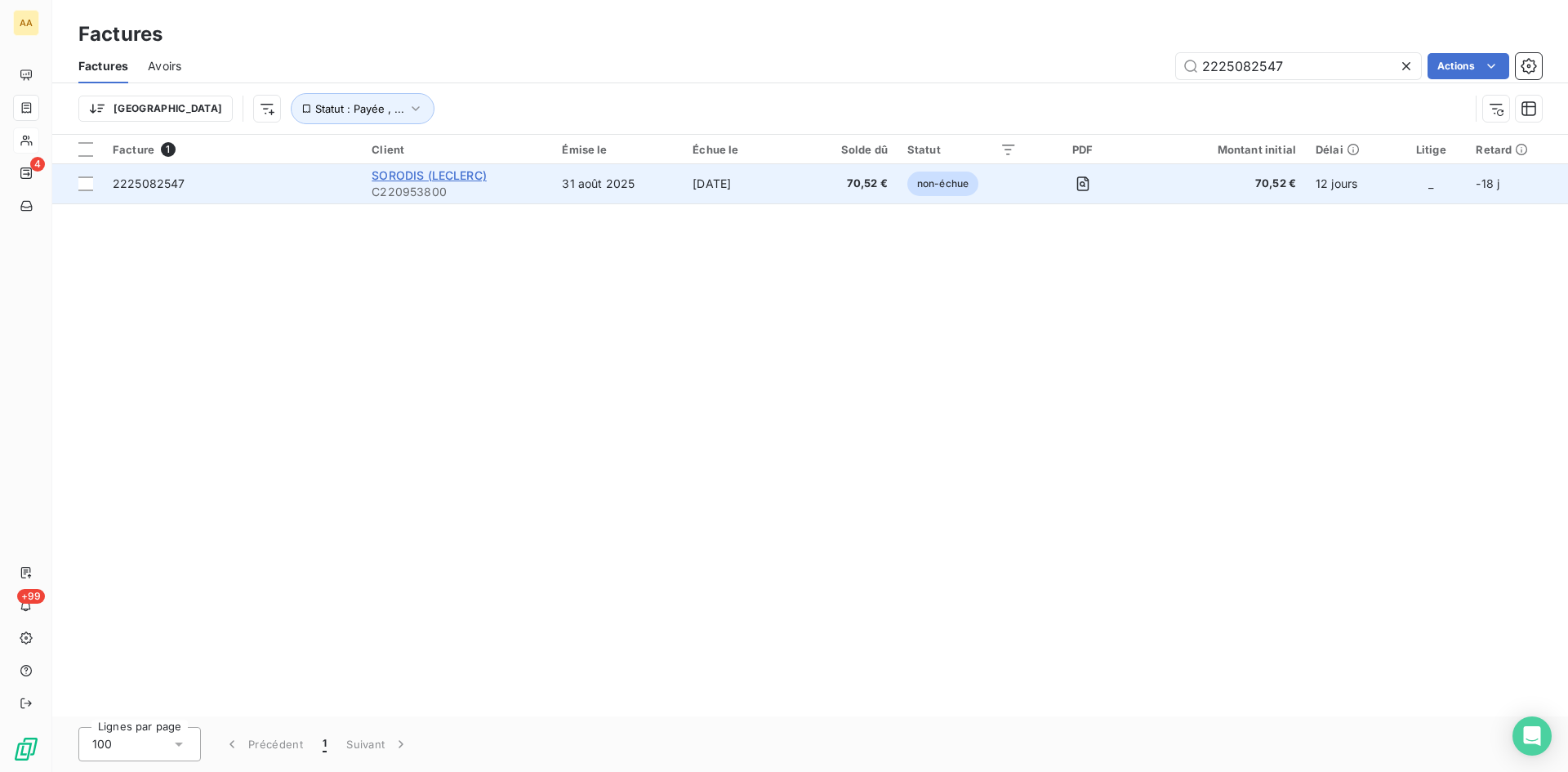
type input "2225082547"
click at [441, 182] on span "SORODIS (LECLERC)" at bounding box center [429, 175] width 115 height 14
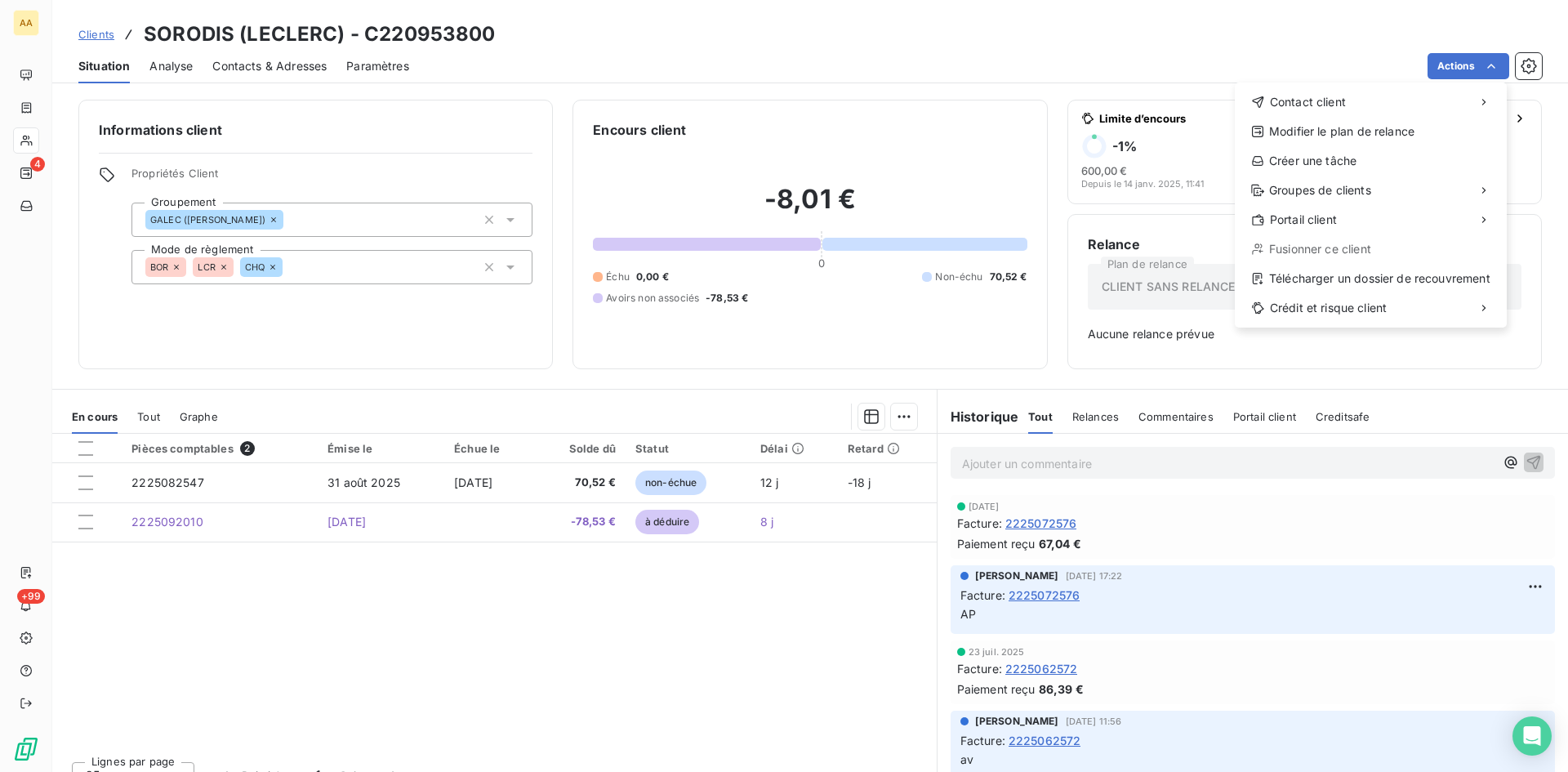
click at [163, 484] on html "AA 4 +99 Clients SORODIS (LECLERC) - C220953800 Situation Analyse Contacts & Ad…" at bounding box center [784, 386] width 1568 height 772
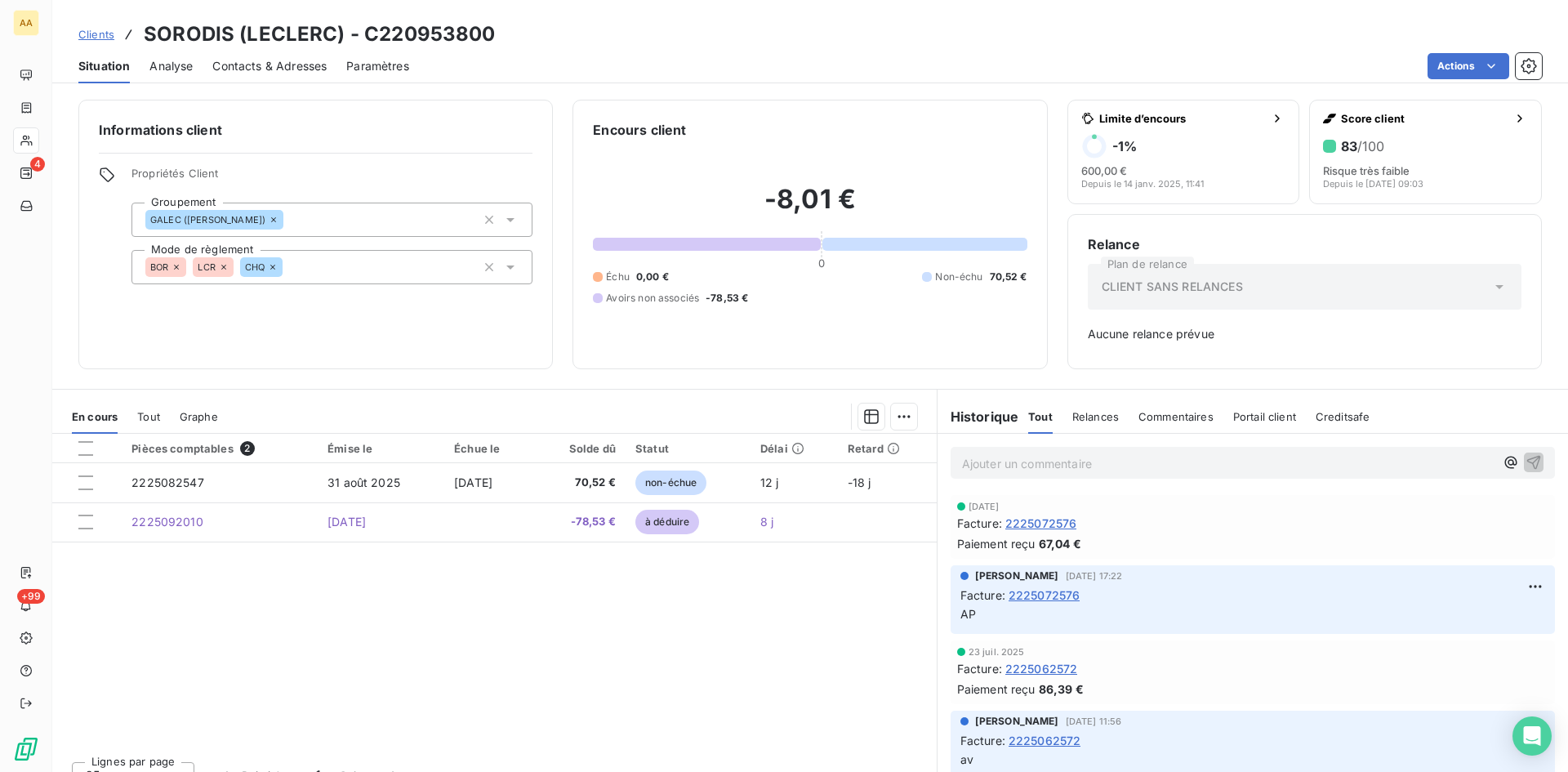
click at [163, 484] on span "2225082547" at bounding box center [168, 482] width 72 height 14
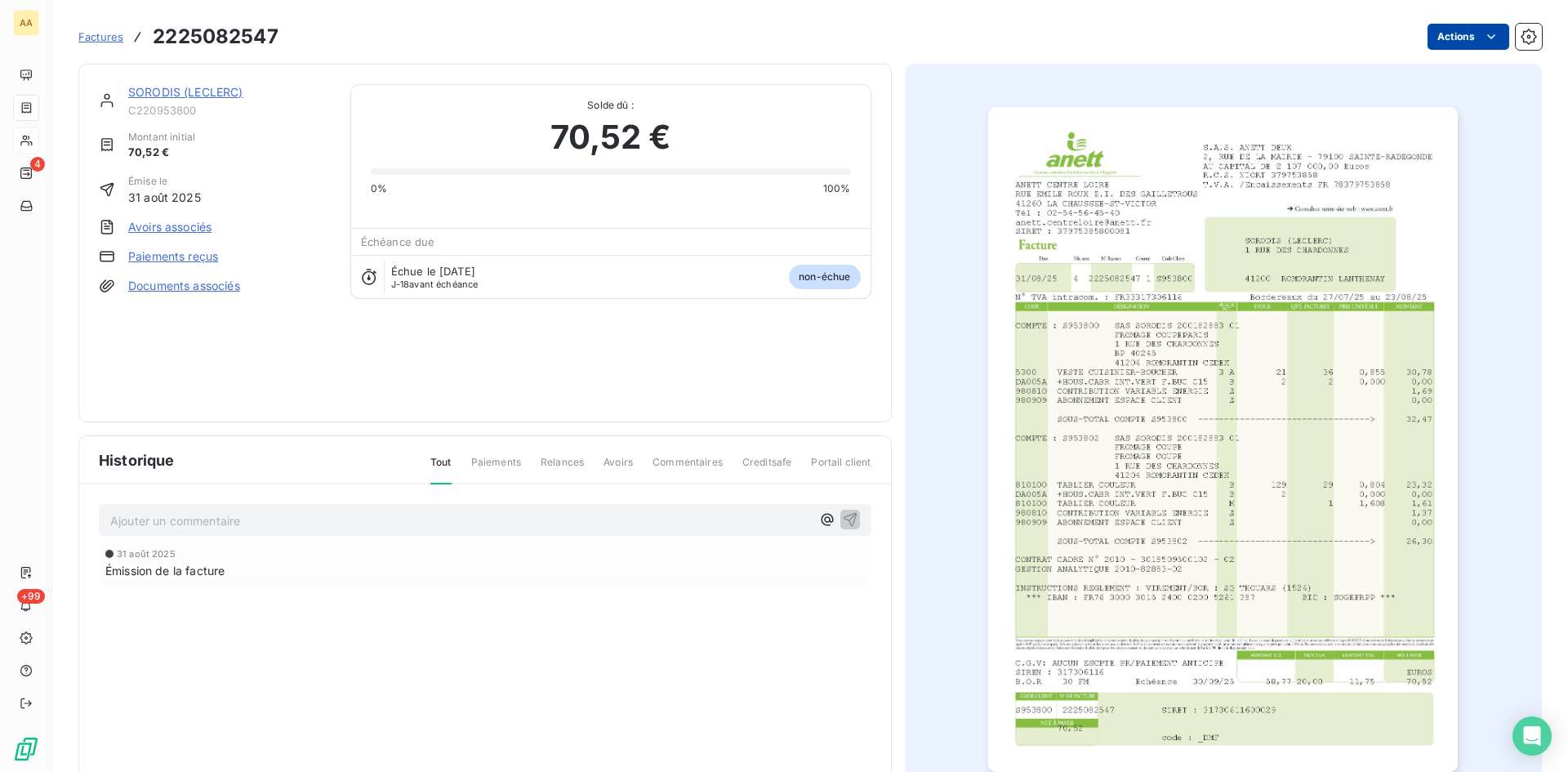
click at [1461, 29] on html "AA 4 +99 Factures 2225082547 Actions SORODIS (LECLERC) C220953800 Montant initi…" at bounding box center [784, 386] width 1568 height 772
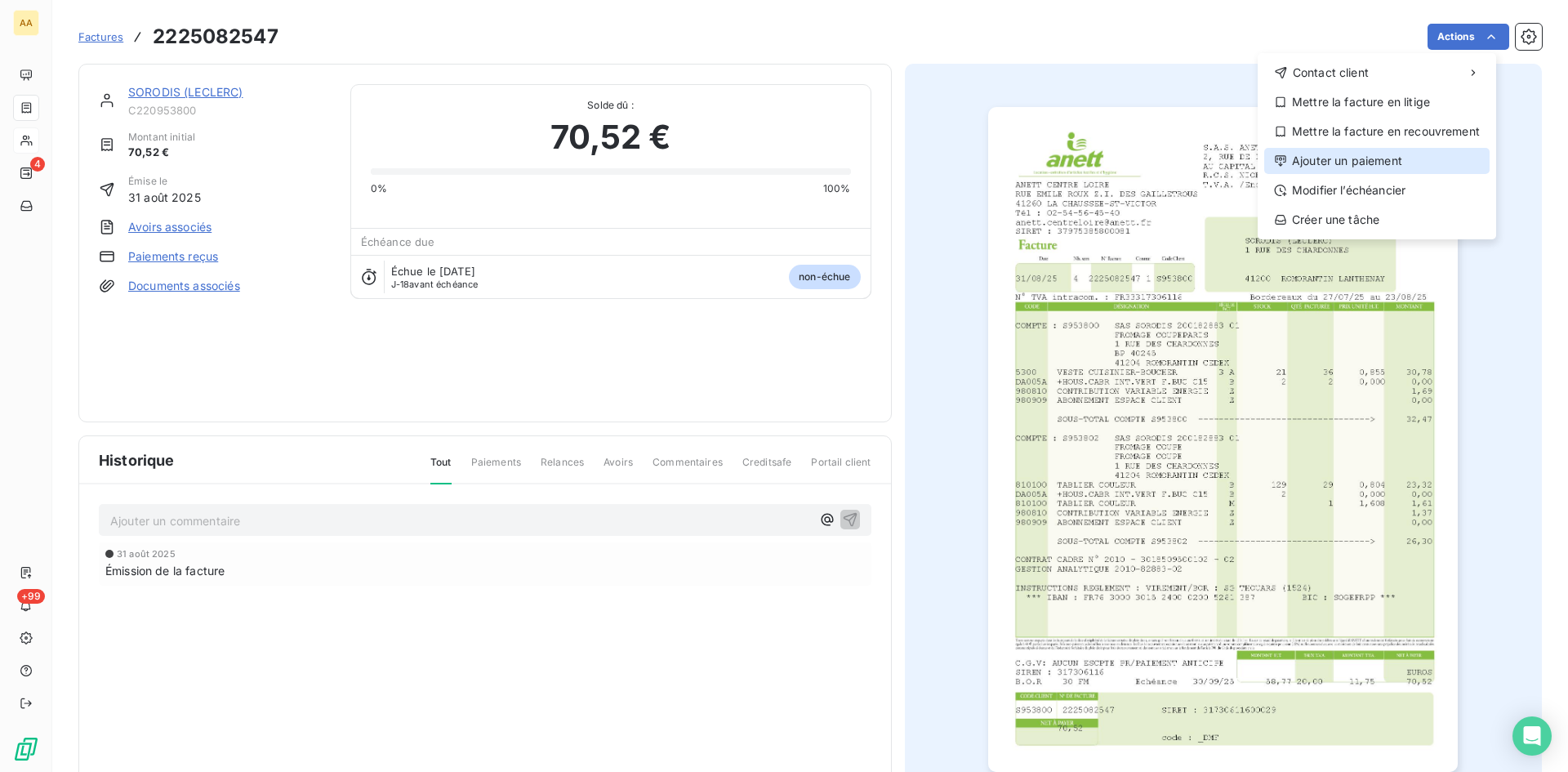
click at [1365, 162] on div "Ajouter un paiement" at bounding box center [1377, 161] width 225 height 26
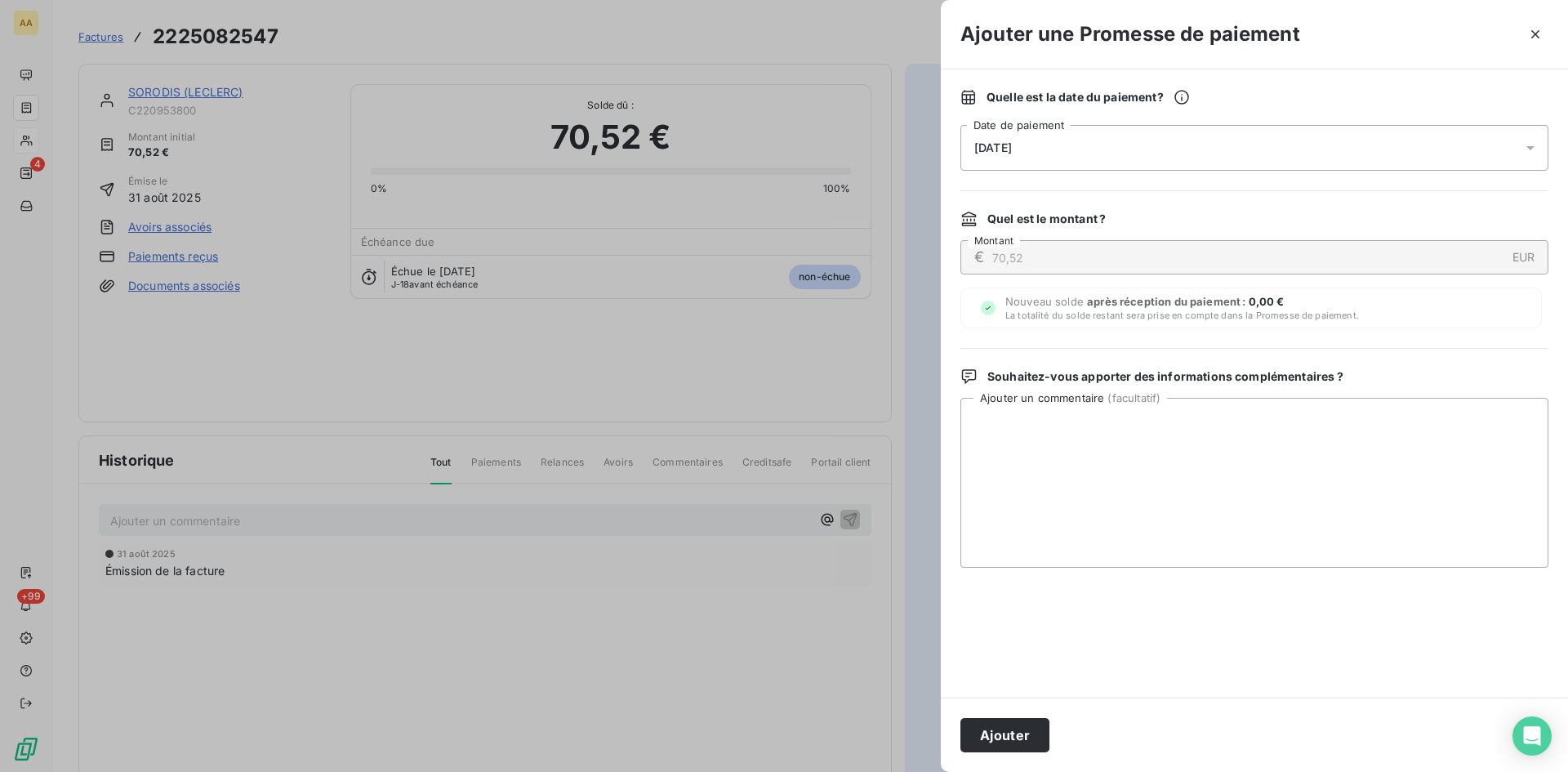
click at [1096, 158] on div "[DATE]" at bounding box center [1255, 148] width 588 height 46
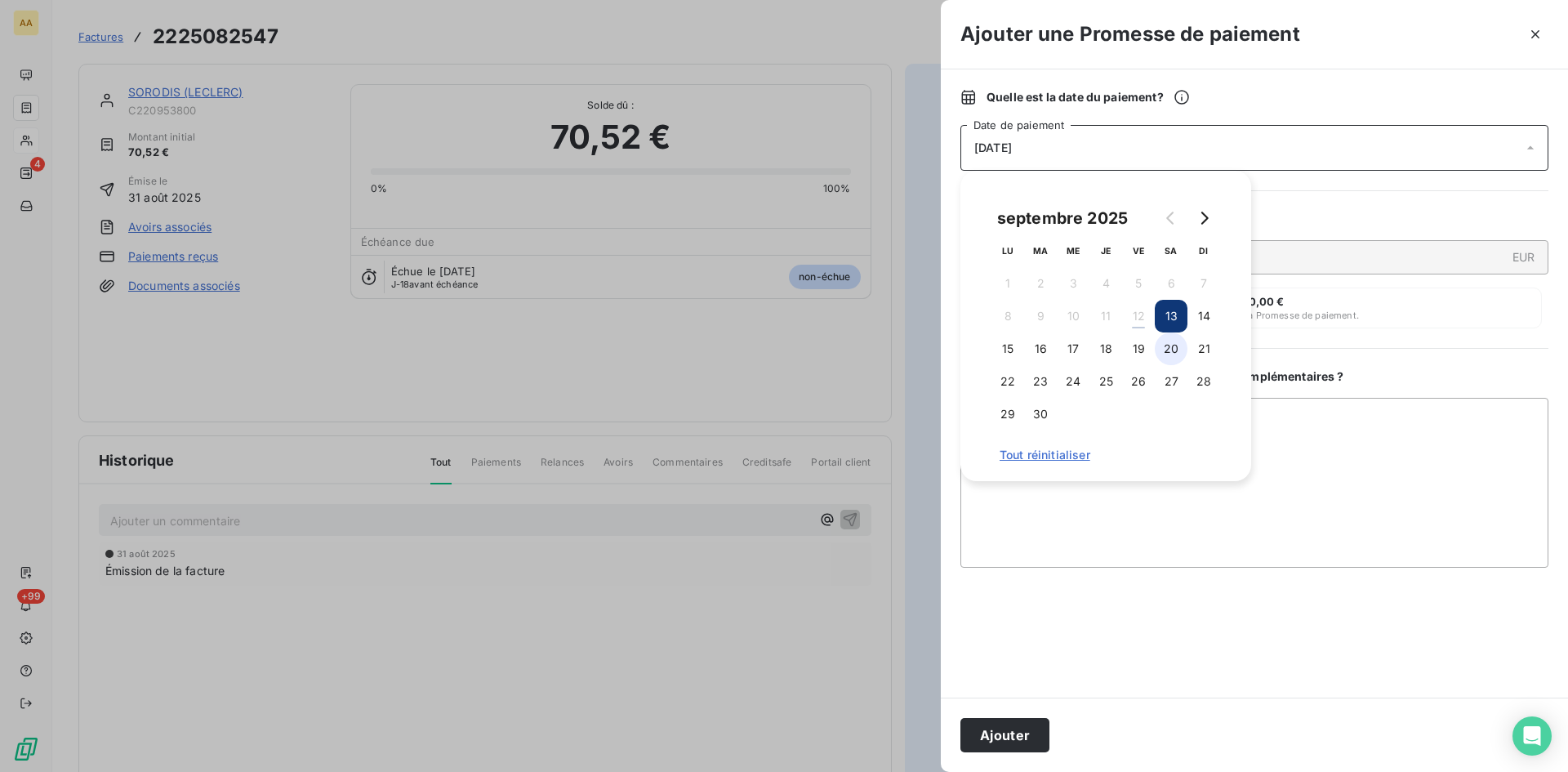
click at [1169, 354] on button "20" at bounding box center [1171, 349] width 33 height 33
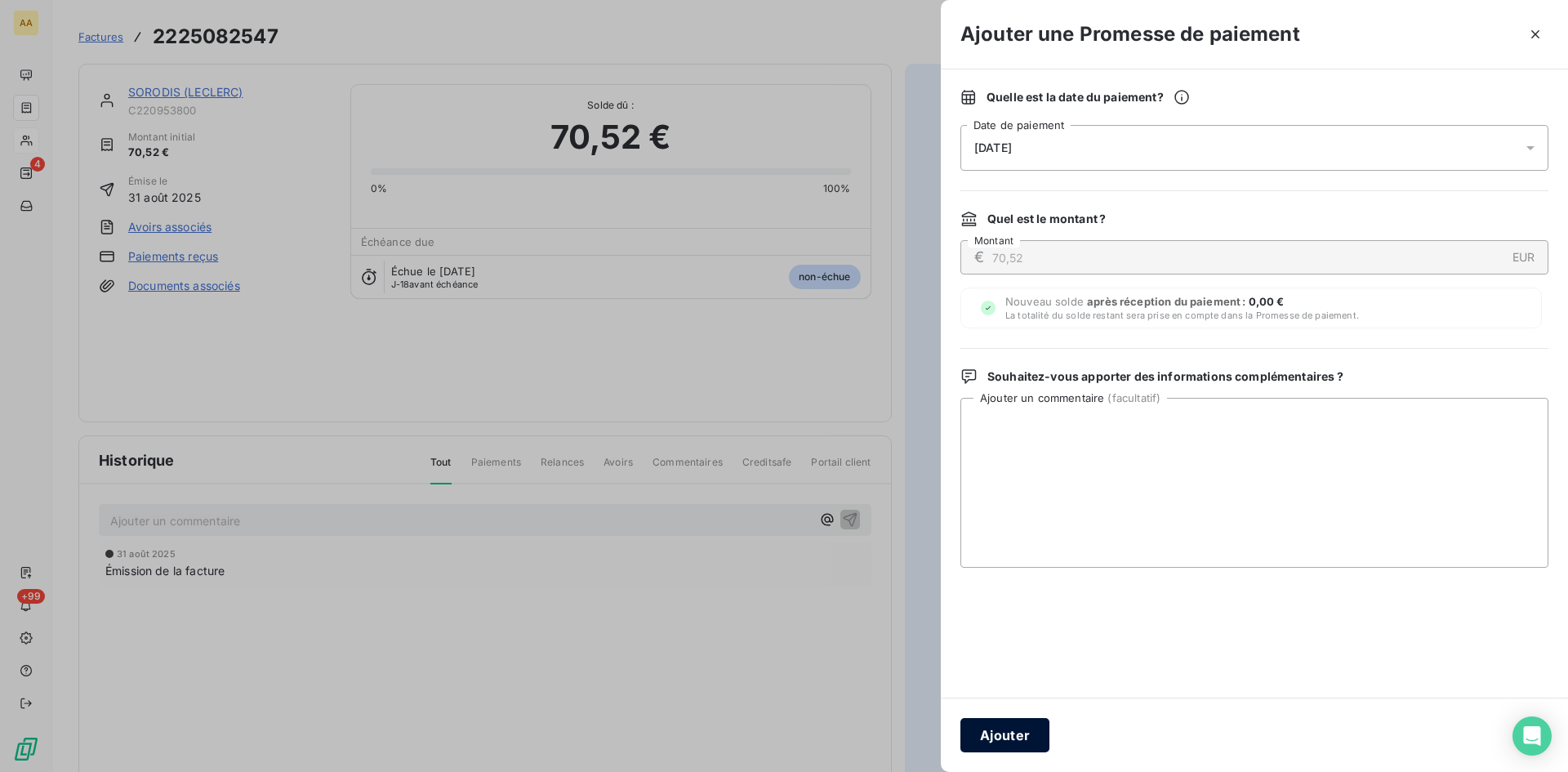
drag, startPoint x: 1021, startPoint y: 727, endPoint x: 1004, endPoint y: 717, distance: 19.7
click at [1020, 727] on button "Ajouter" at bounding box center [1005, 736] width 89 height 35
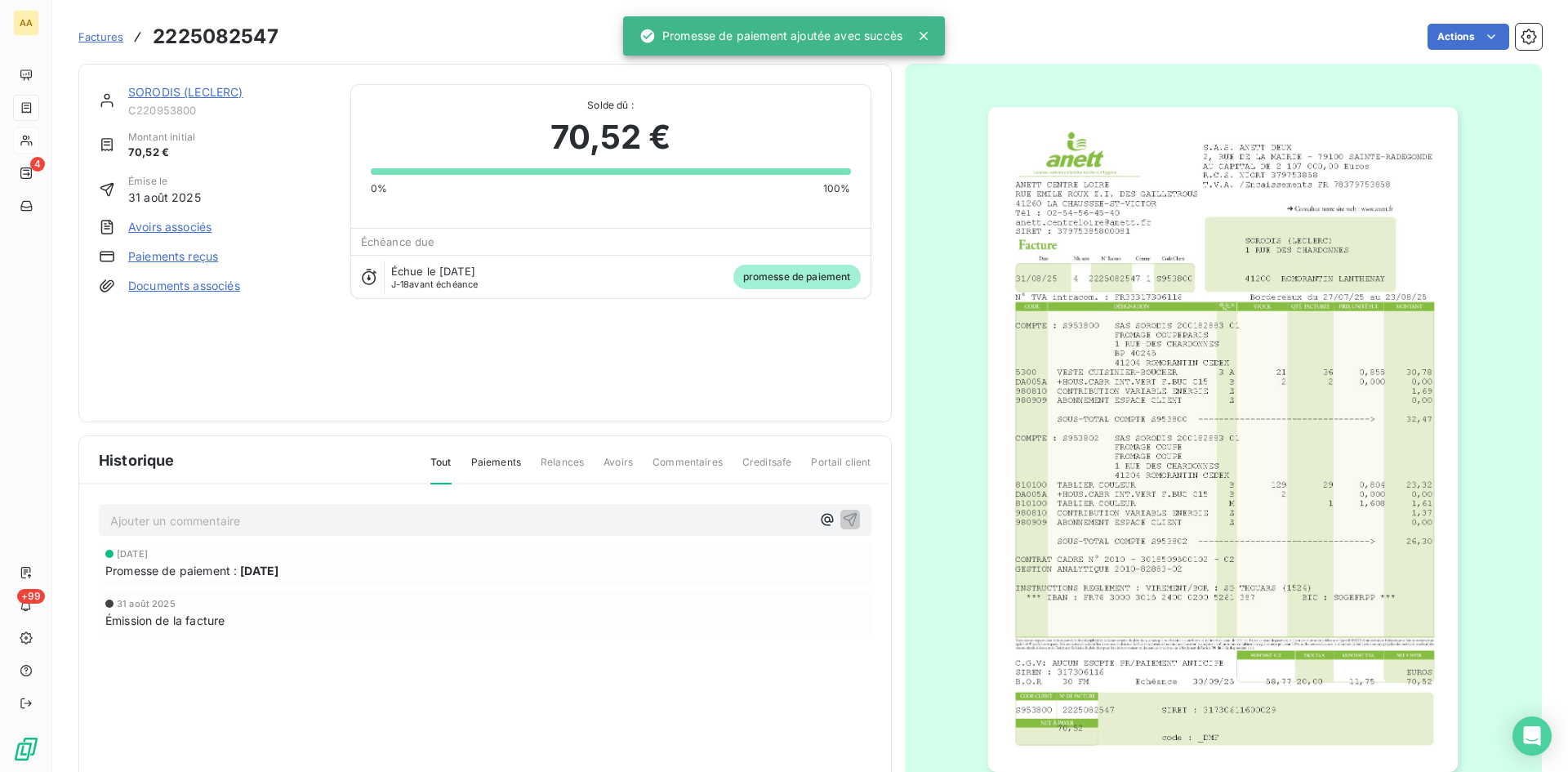
click at [438, 518] on p "Ajouter un commentaire ﻿" at bounding box center [460, 520] width 701 height 21
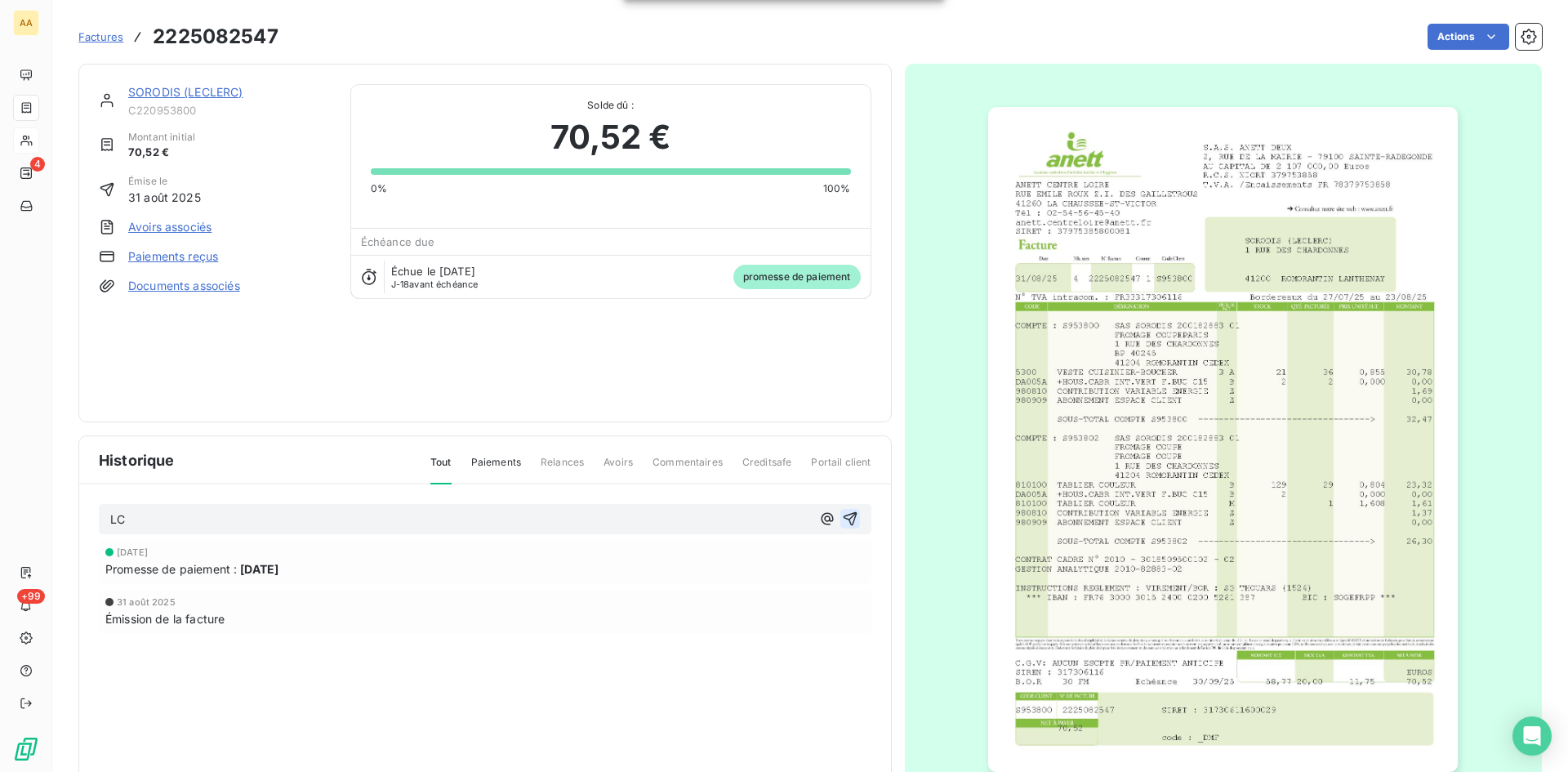
click at [842, 517] on icon "button" at bounding box center [851, 519] width 16 height 16
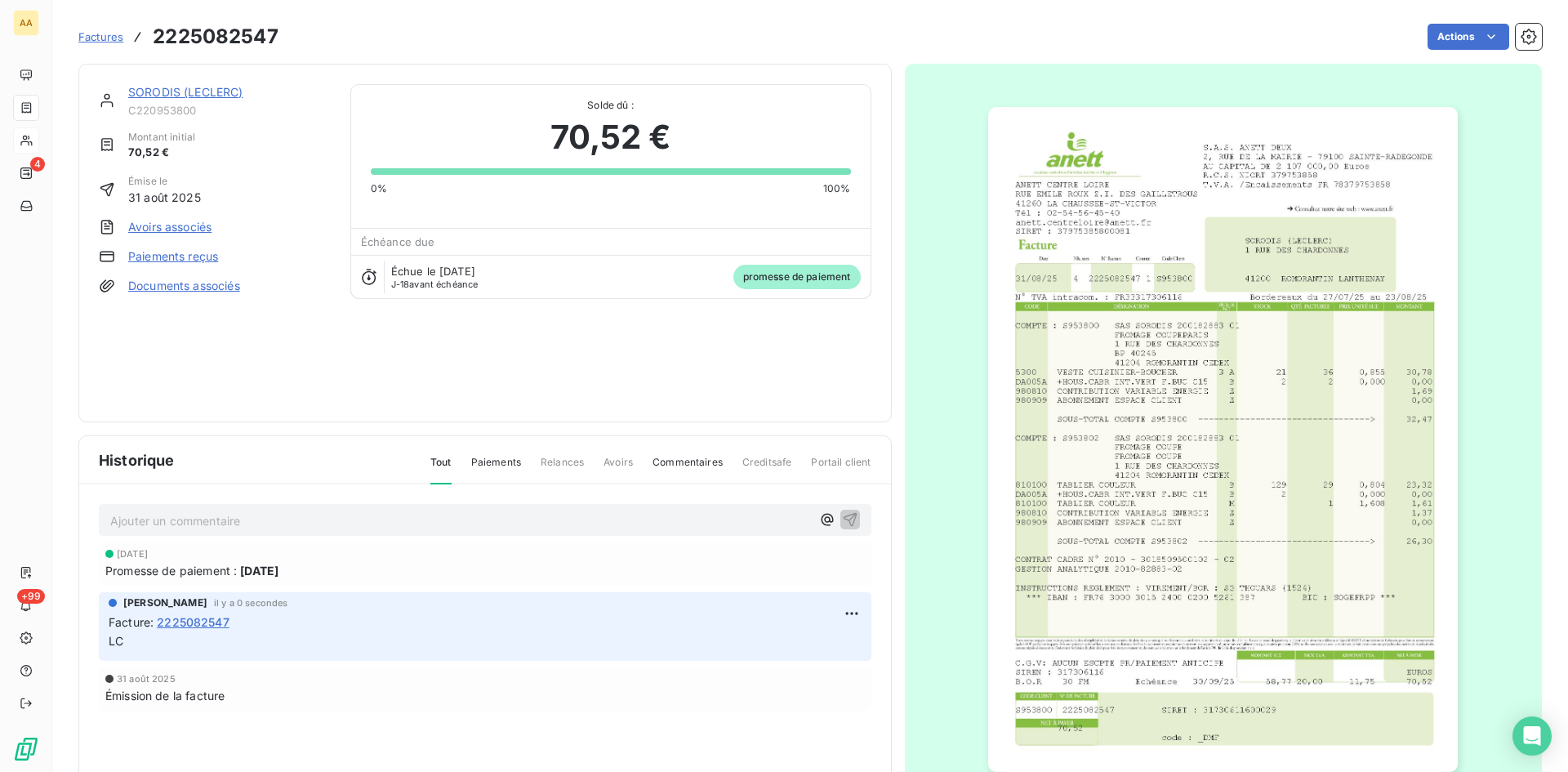
click at [162, 90] on link "SORODIS (LECLERC)" at bounding box center [186, 91] width 115 height 14
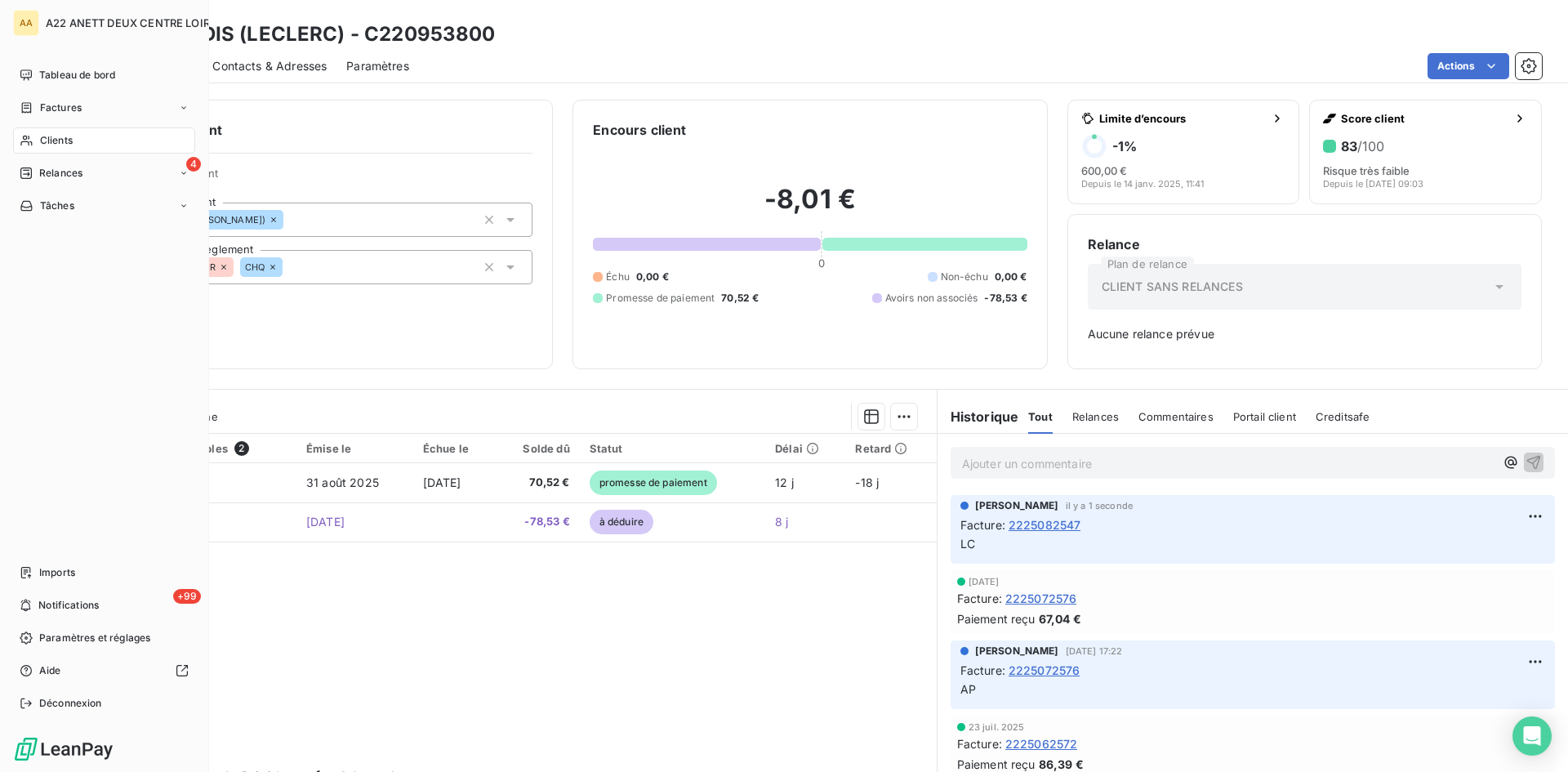
click at [64, 109] on span "Factures" at bounding box center [61, 108] width 42 height 15
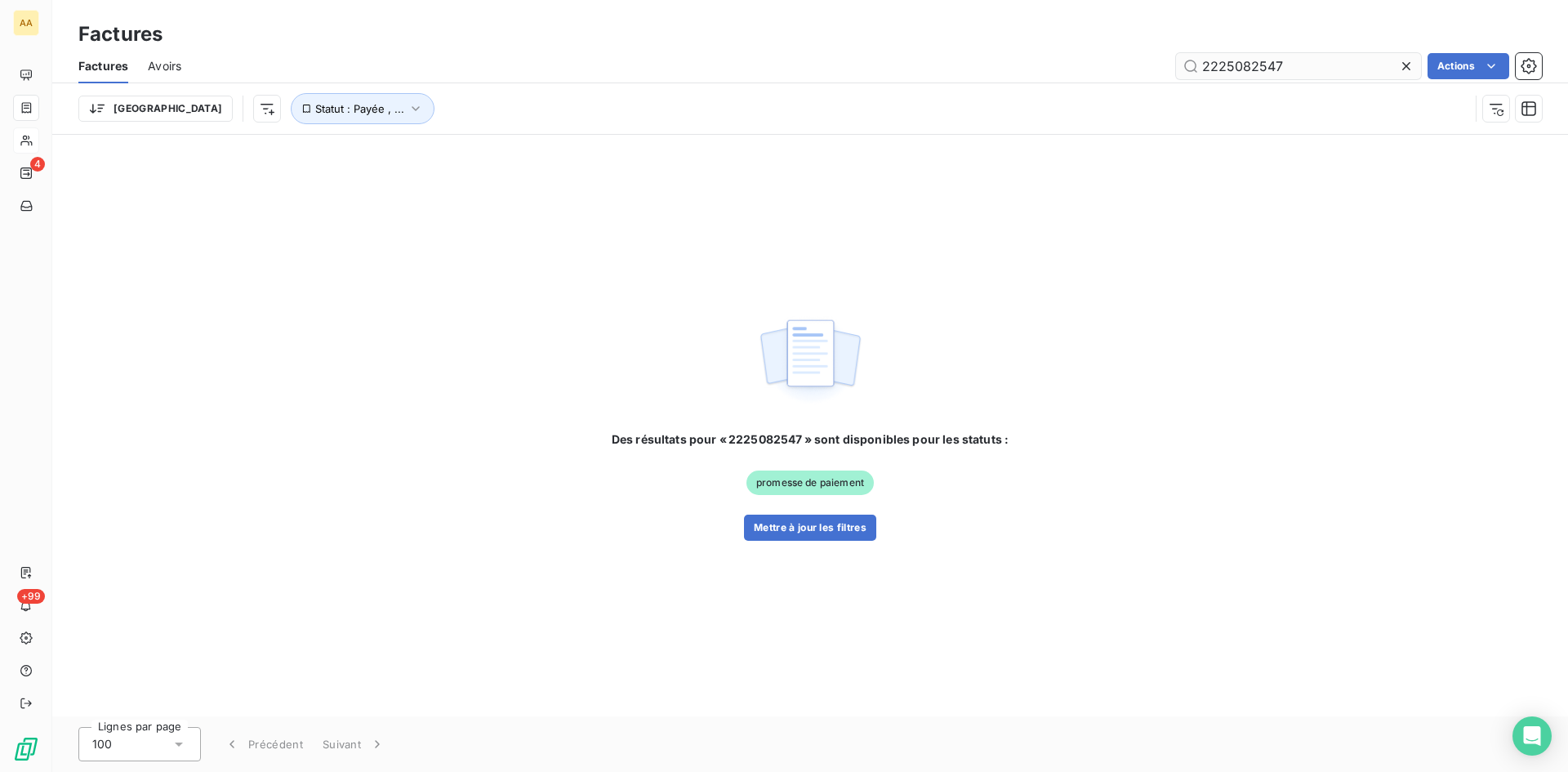
drag, startPoint x: 1296, startPoint y: 62, endPoint x: 1273, endPoint y: 62, distance: 23.0
click at [1273, 62] on input "2225082547" at bounding box center [1298, 67] width 245 height 26
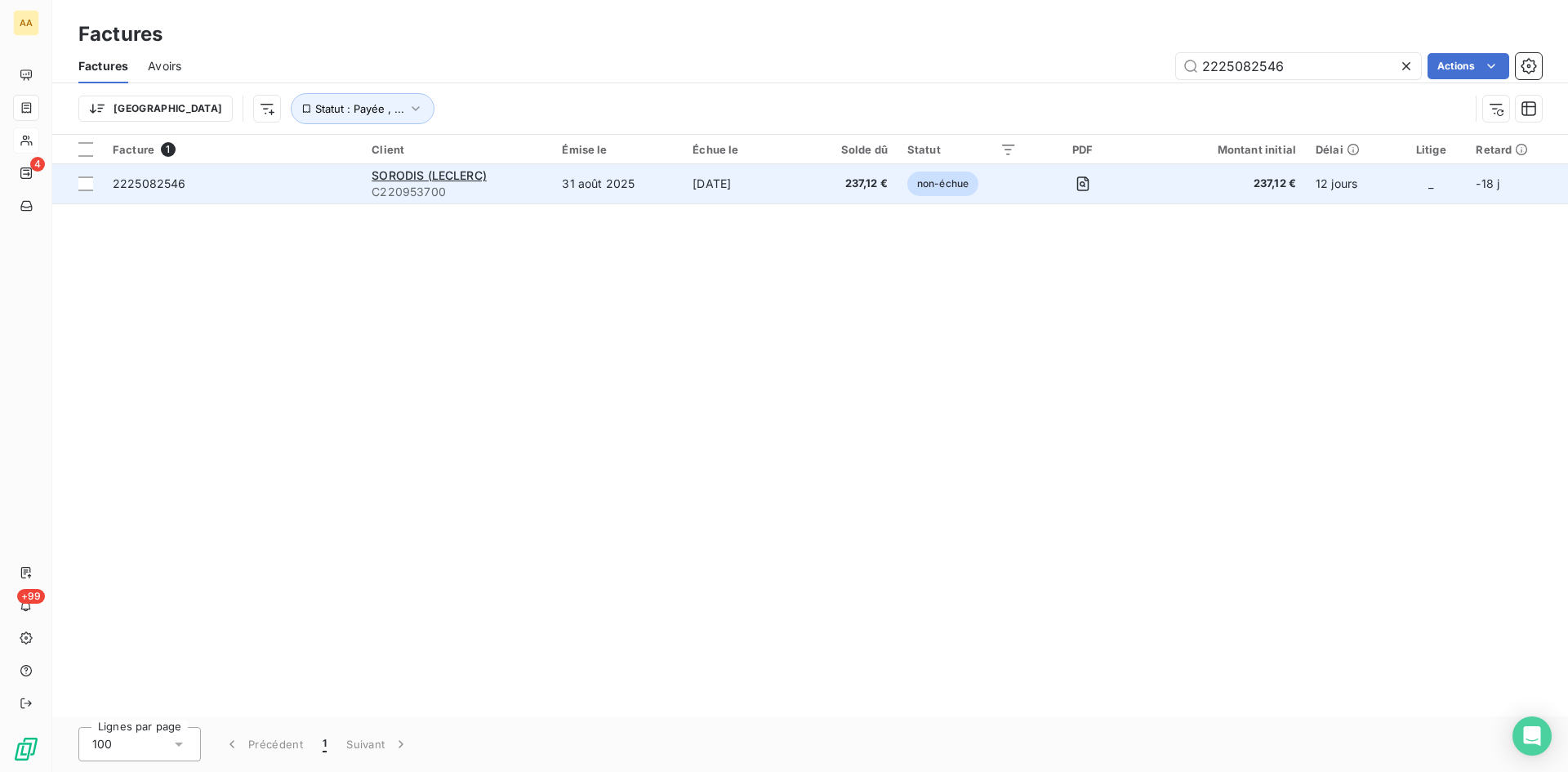
type input "2225082546"
click at [431, 184] on span "C220953700" at bounding box center [457, 192] width 171 height 16
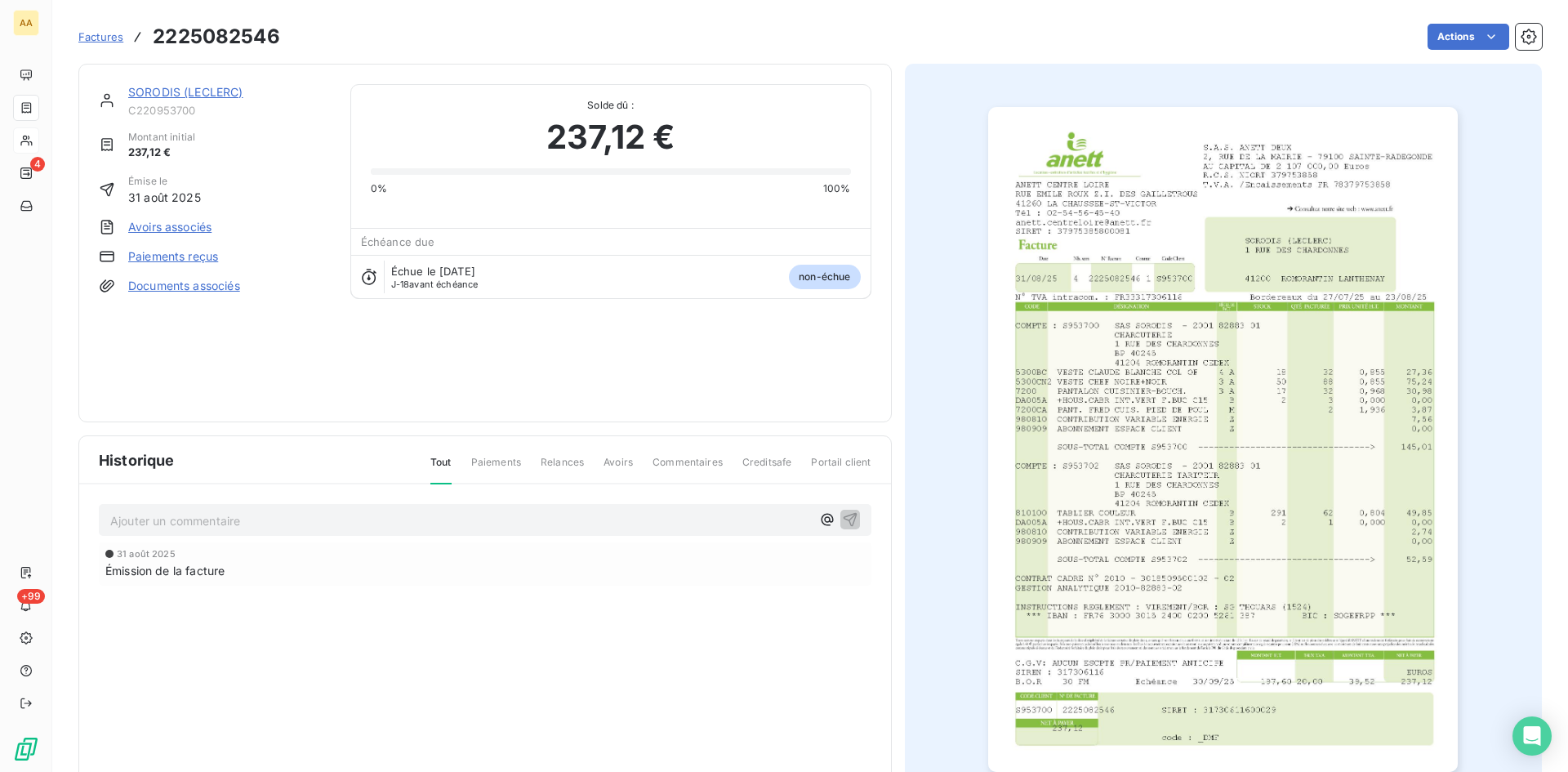
click at [1283, 163] on img "button" at bounding box center [1223, 439] width 469 height 665
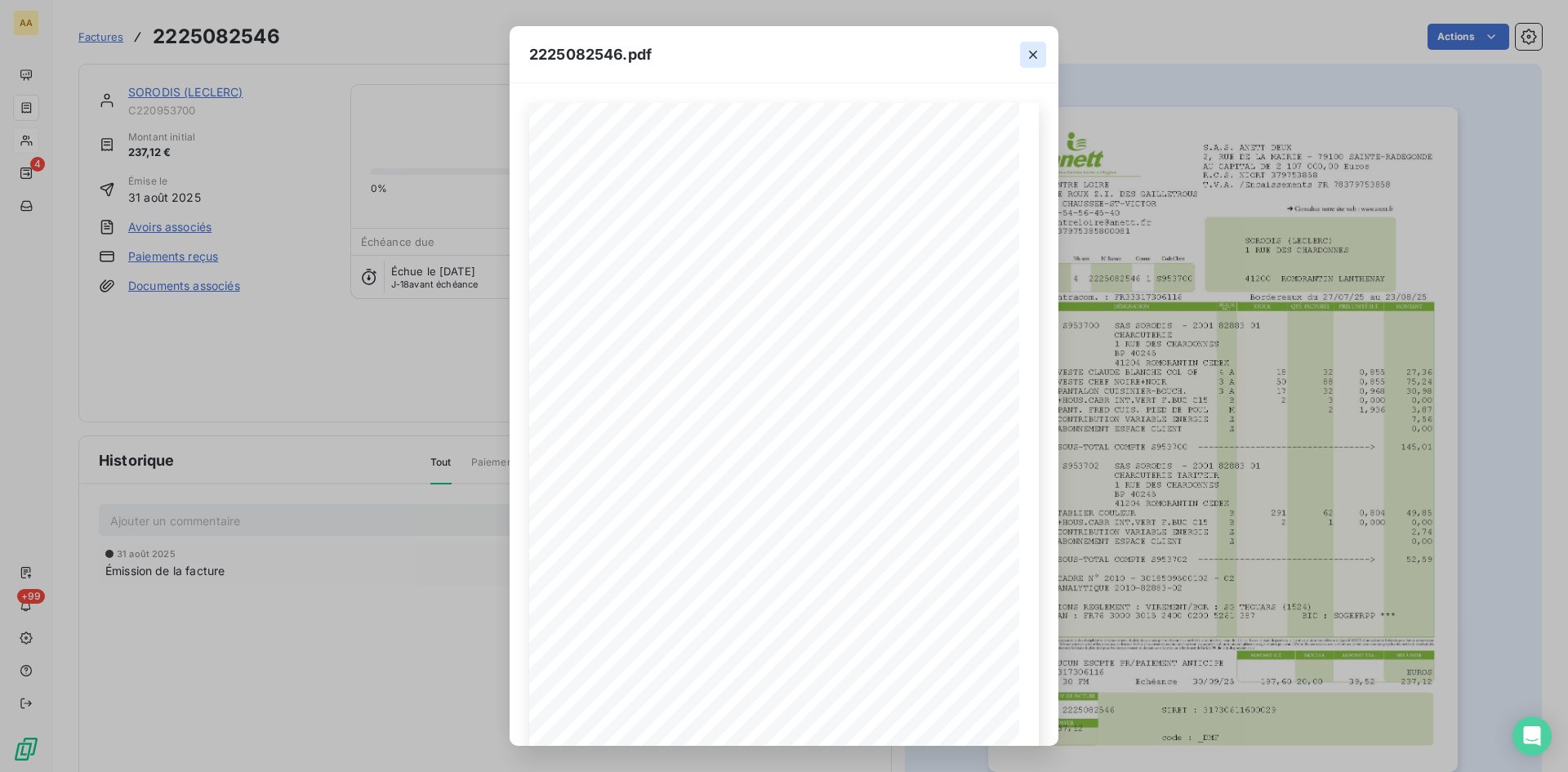
click at [1037, 50] on icon "button" at bounding box center [1033, 55] width 16 height 16
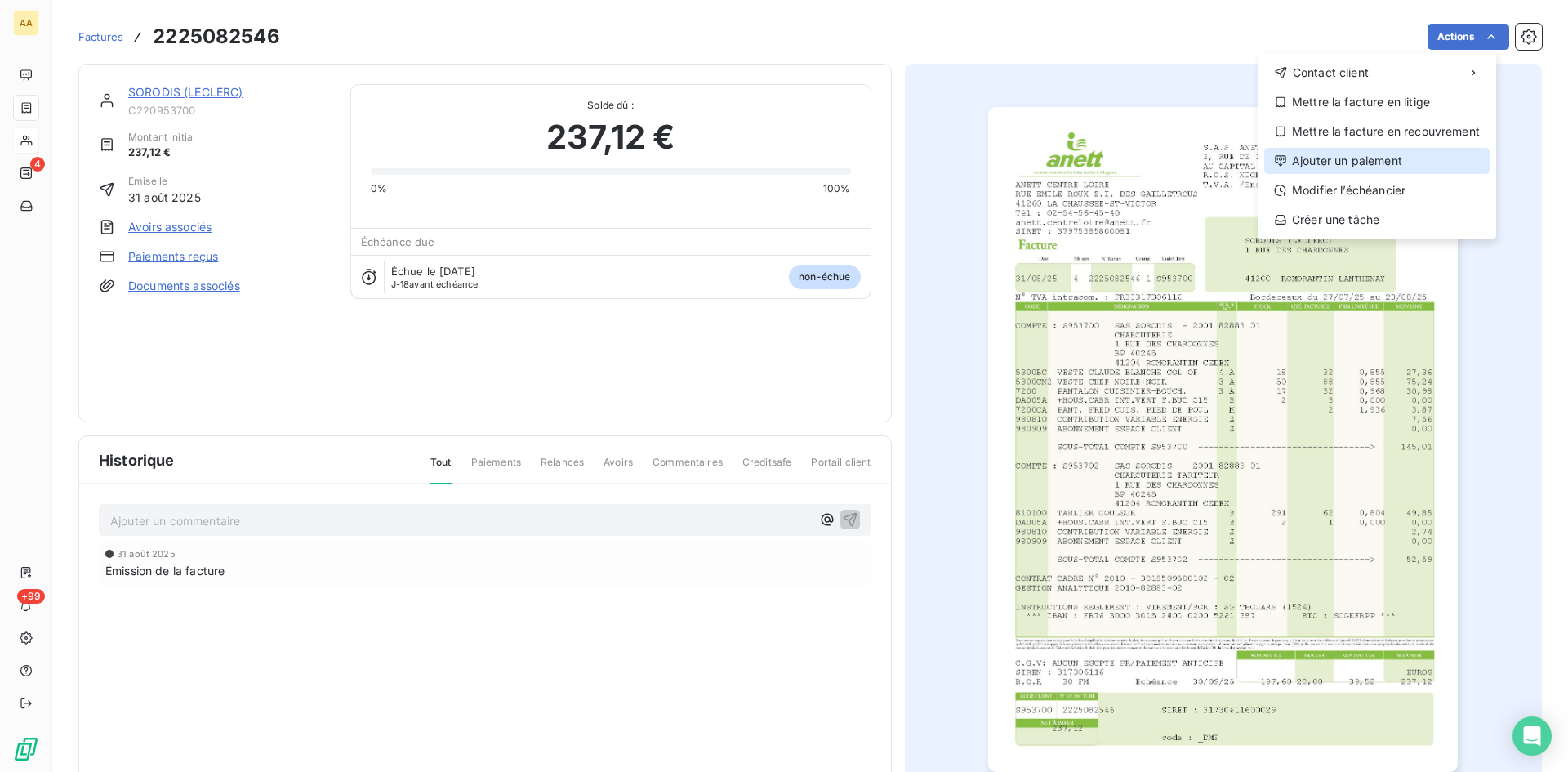
click at [1372, 164] on div "Ajouter un paiement" at bounding box center [1377, 161] width 225 height 26
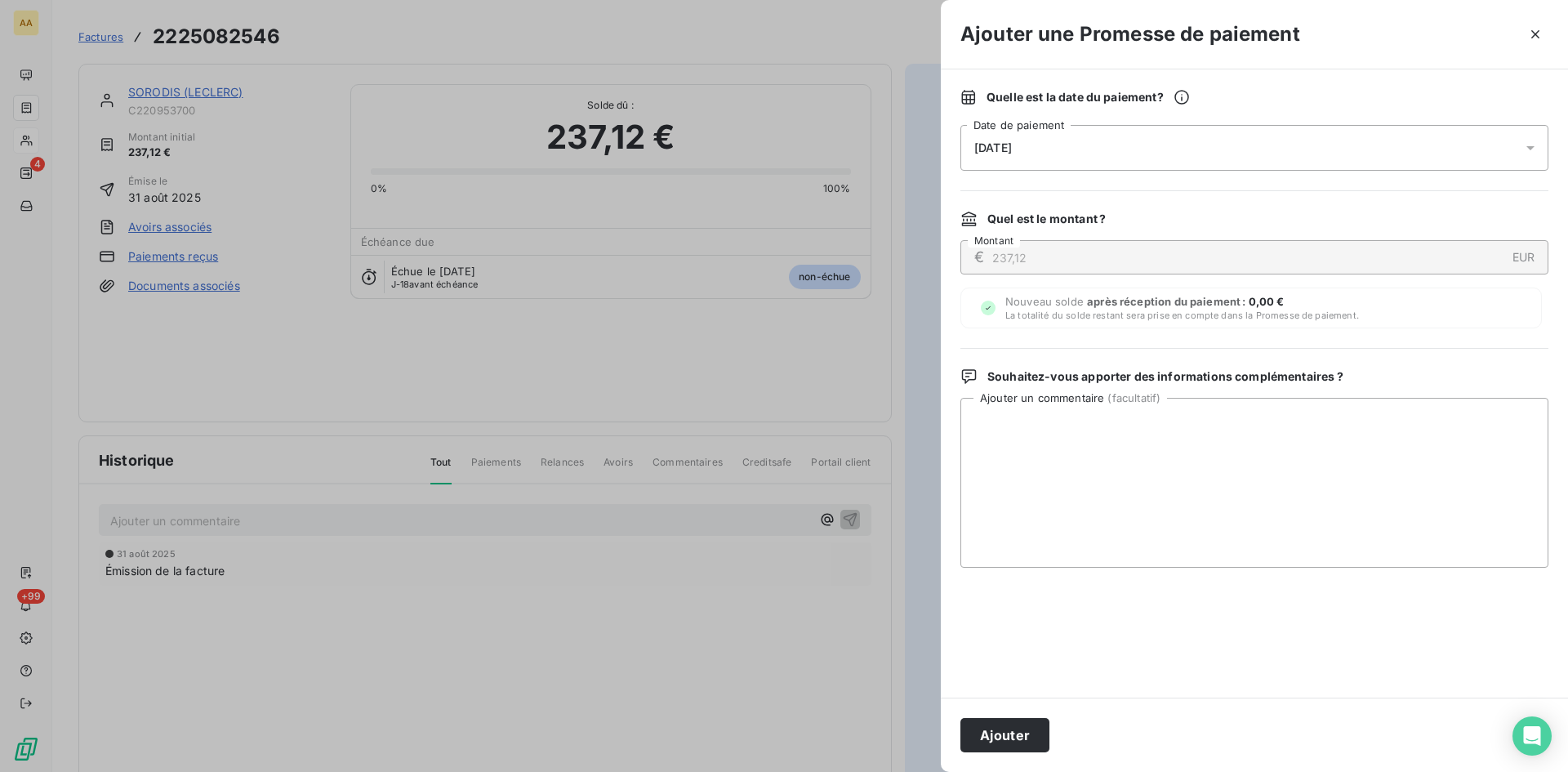
click at [1018, 162] on div "[DATE]" at bounding box center [1255, 148] width 588 height 46
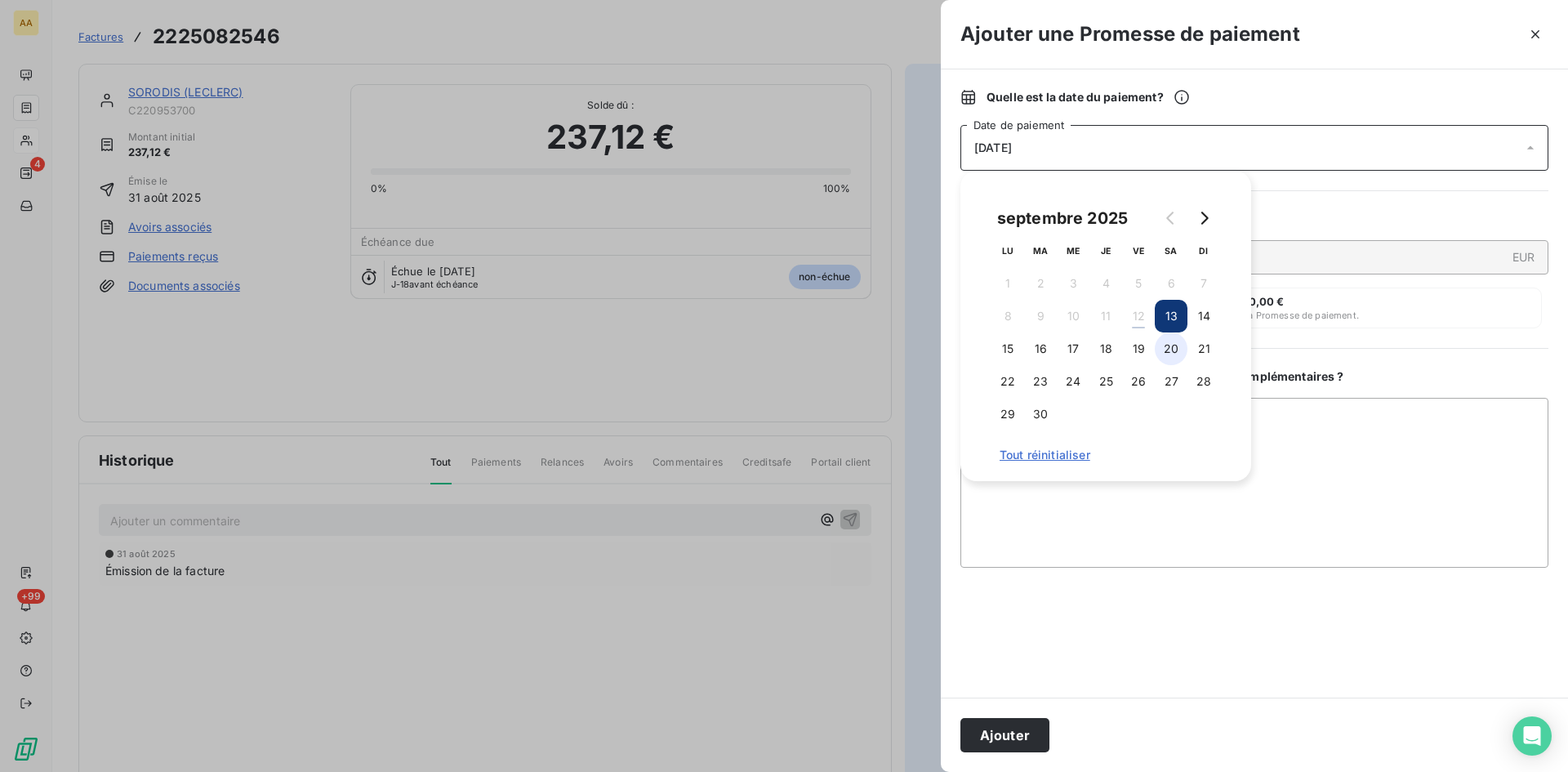
click at [1169, 354] on button "20" at bounding box center [1171, 349] width 33 height 33
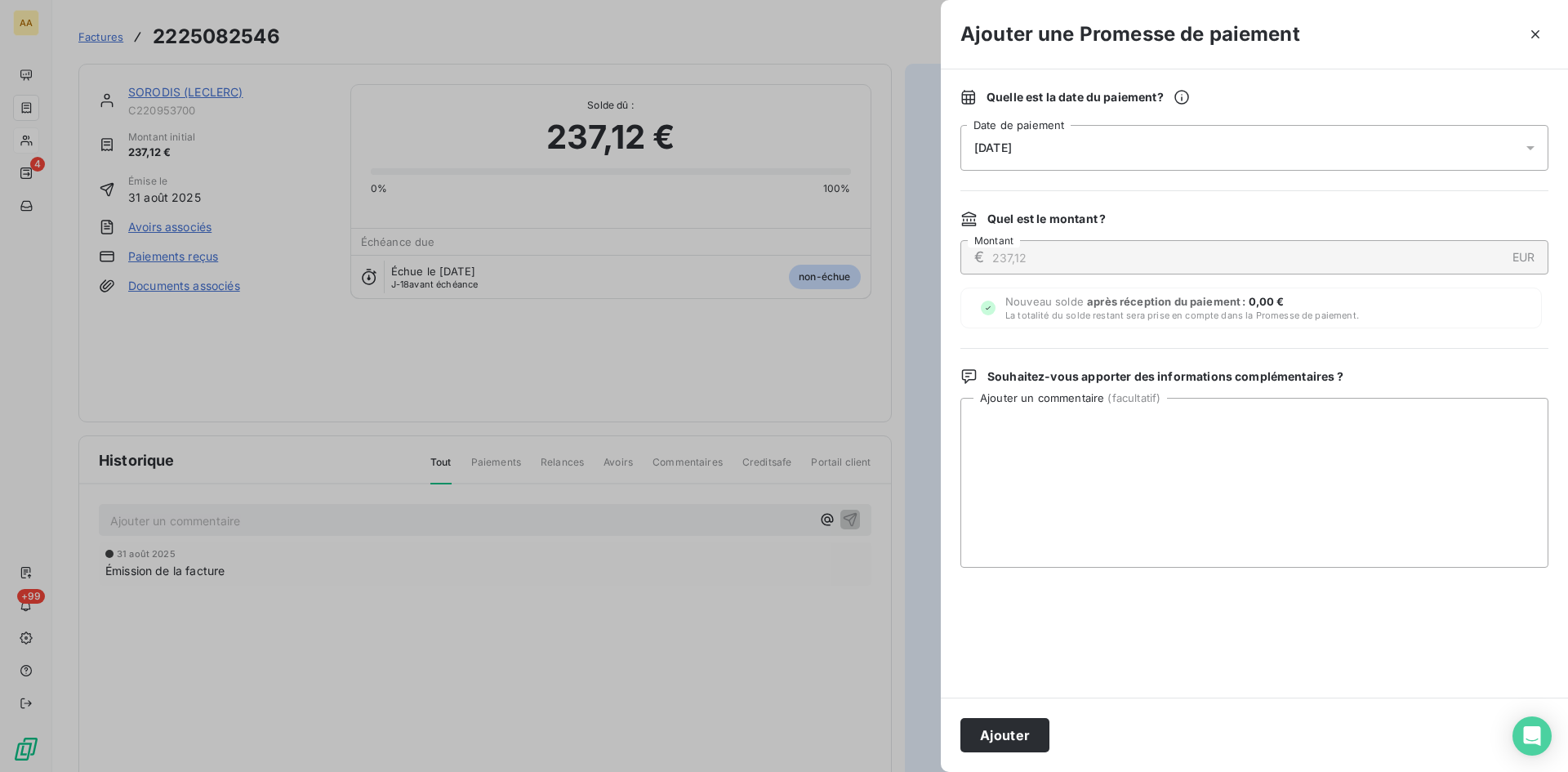
drag, startPoint x: 998, startPoint y: 737, endPoint x: 577, endPoint y: 569, distance: 453.3
click at [998, 737] on button "Ajouter" at bounding box center [1005, 736] width 89 height 35
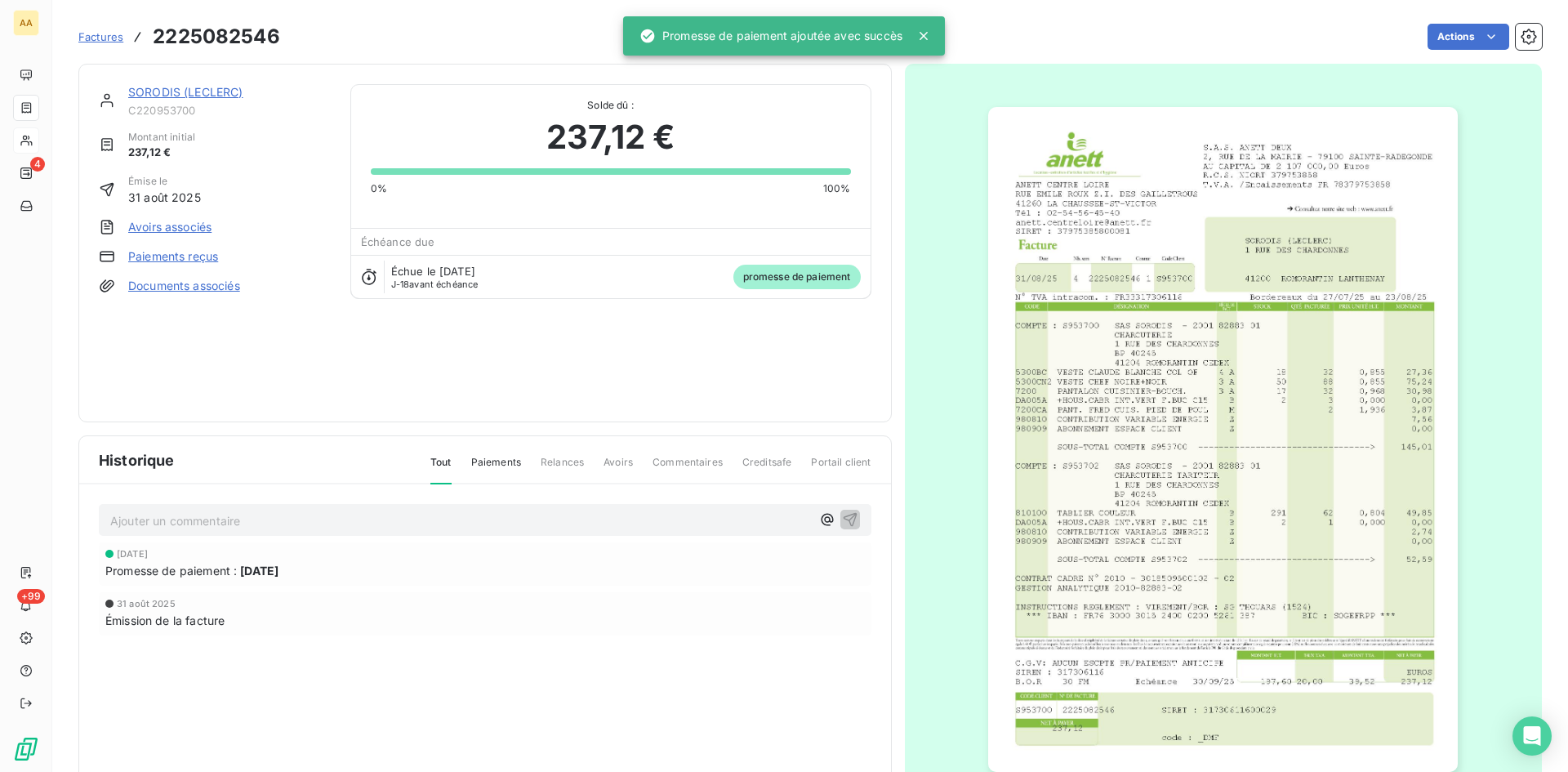
click at [438, 531] on div "Ajouter un commentaire ﻿" at bounding box center [485, 520] width 772 height 32
click at [384, 528] on p "Ajouter un commentaire ﻿" at bounding box center [460, 520] width 701 height 21
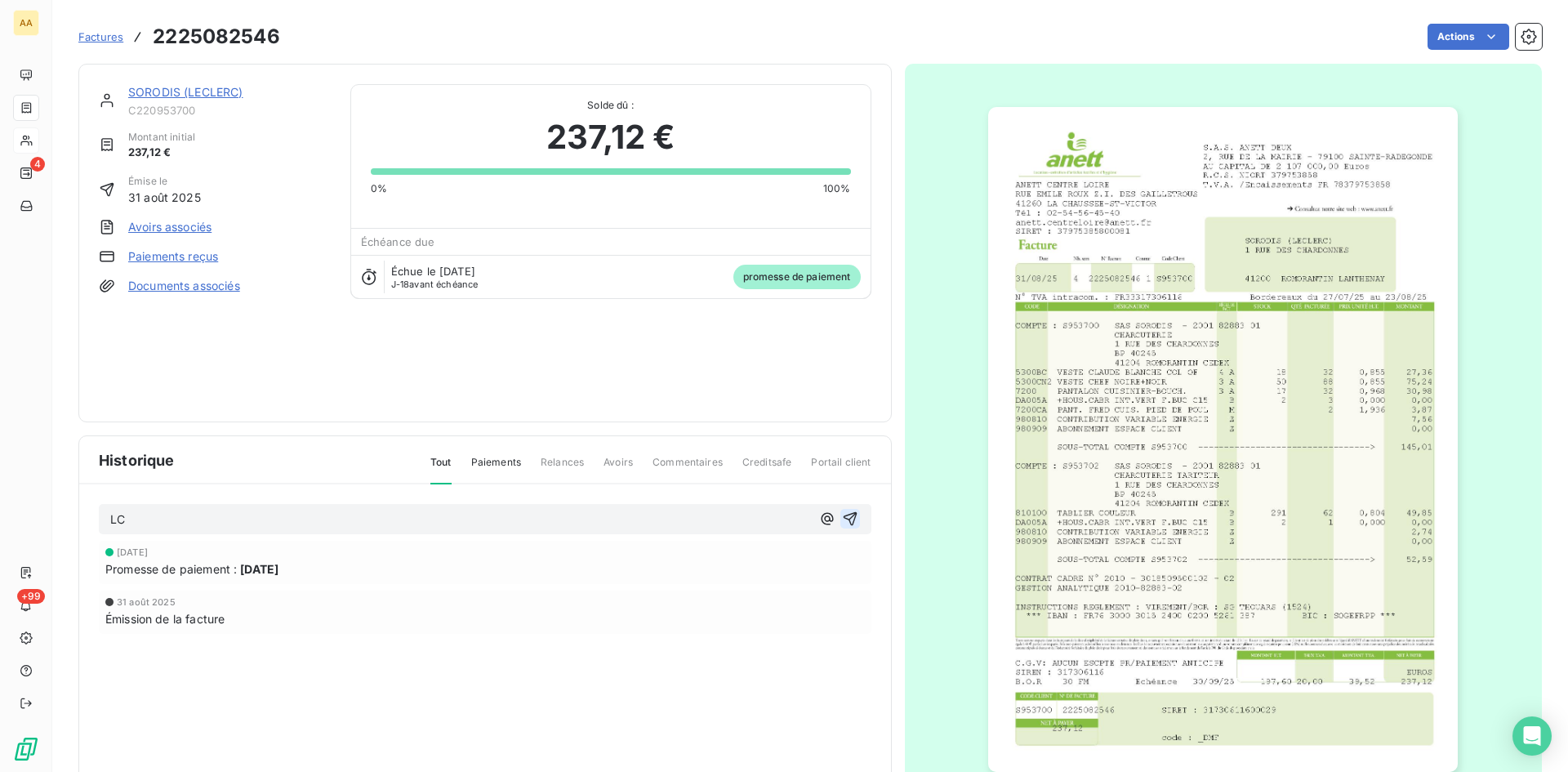
click at [846, 516] on icon "button" at bounding box center [851, 519] width 16 height 16
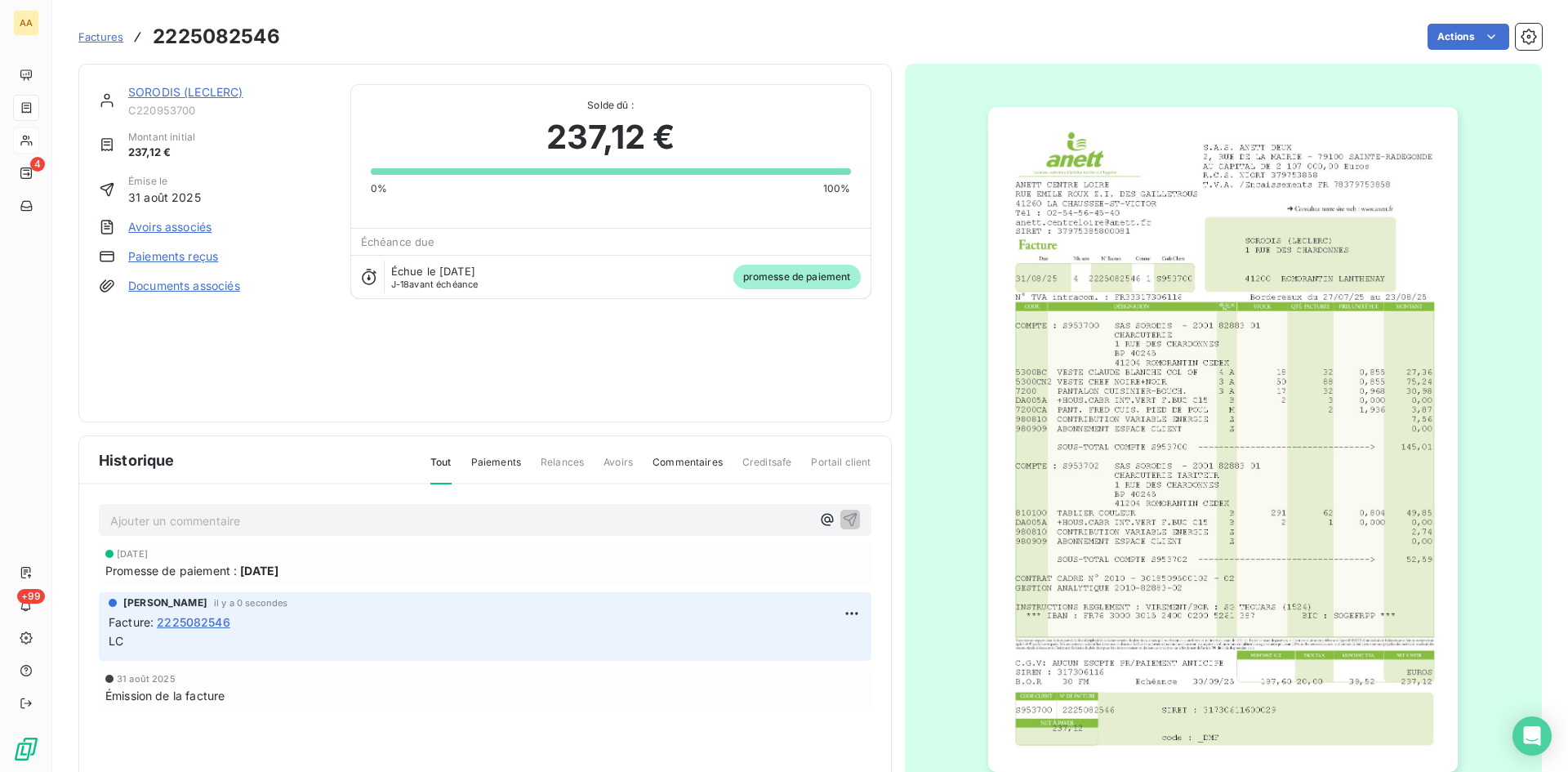
click at [179, 91] on link "SORODIS (LECLERC)" at bounding box center [186, 91] width 115 height 14
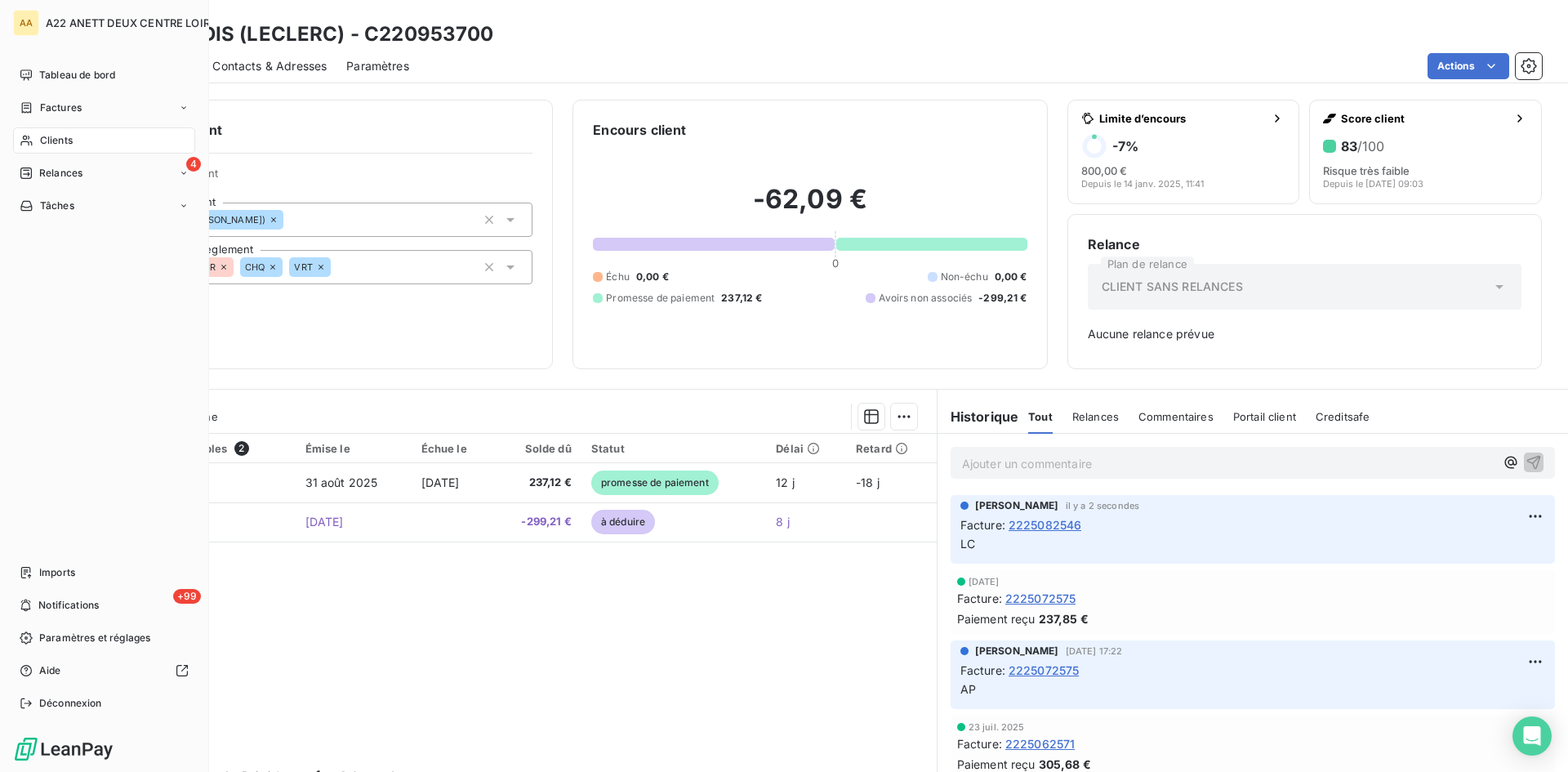
click at [54, 106] on span "Factures" at bounding box center [61, 108] width 42 height 15
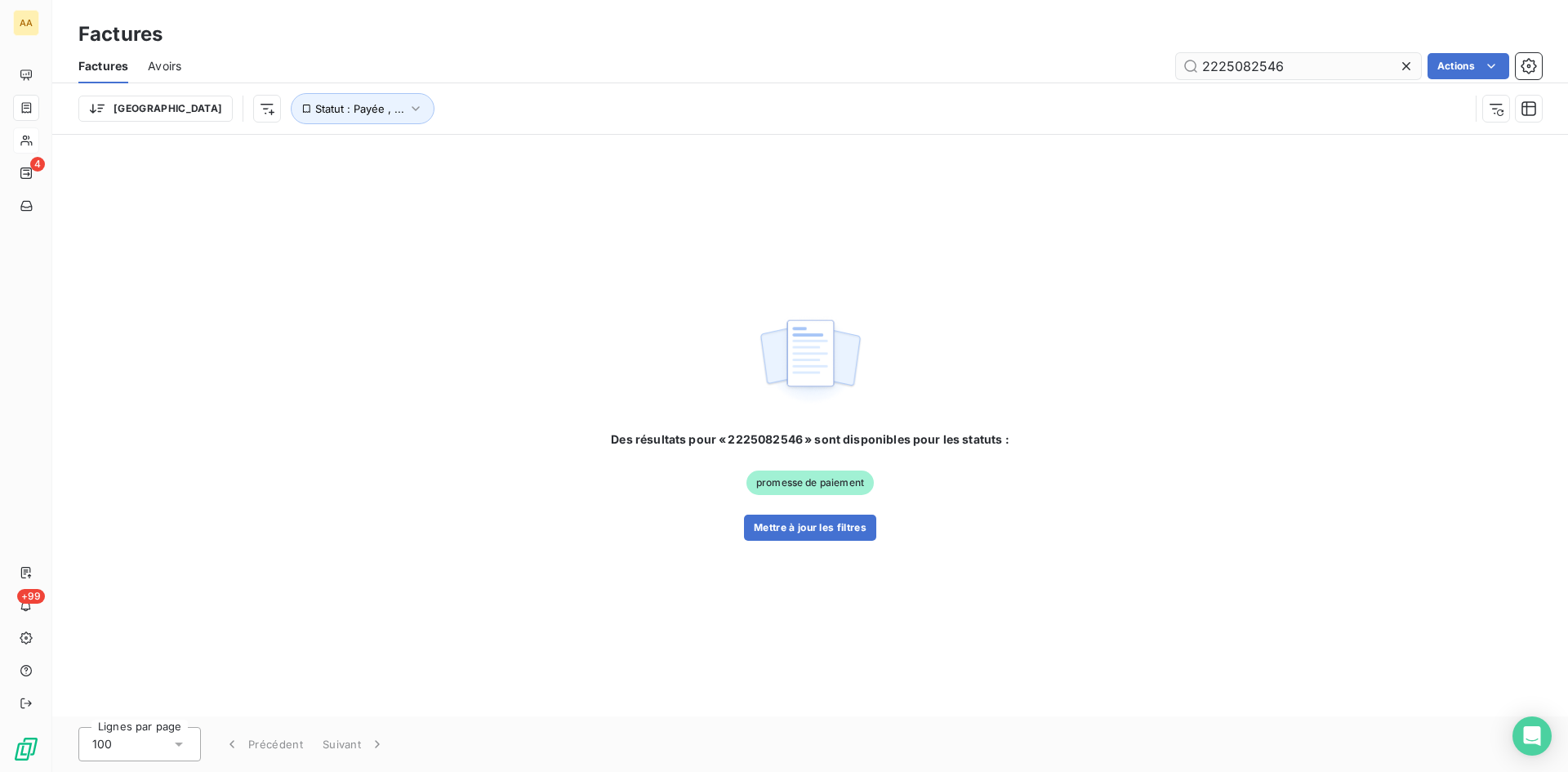
drag, startPoint x: 1289, startPoint y: 64, endPoint x: 1270, endPoint y: 65, distance: 19.0
click at [1270, 65] on input "2225082546" at bounding box center [1298, 67] width 245 height 26
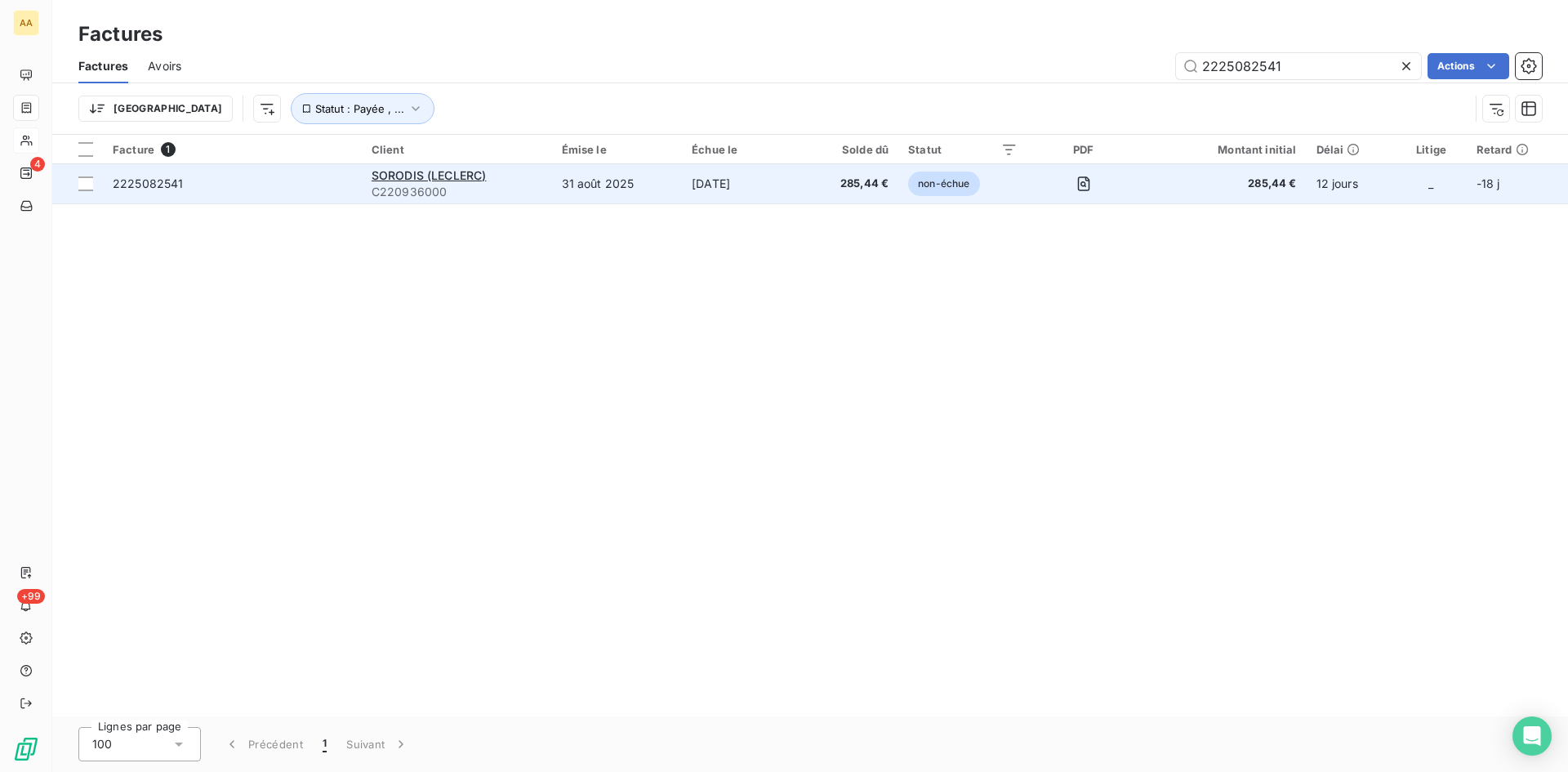
type input "2225082541"
click at [424, 190] on span "C220936000" at bounding box center [457, 192] width 171 height 16
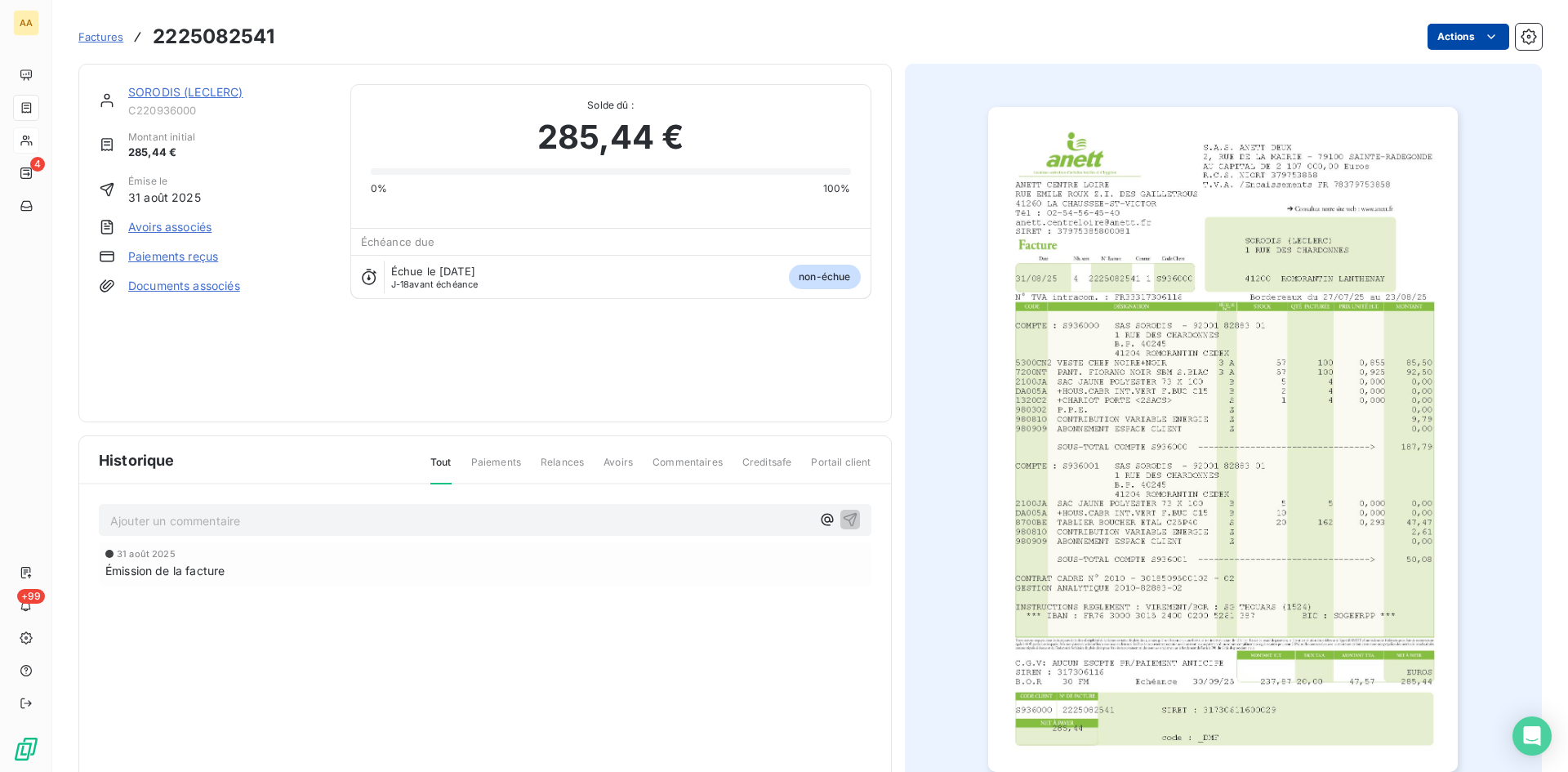
click at [1433, 34] on html "AA 4 +99 Factures 2225082541 Actions SORODIS (LECLERC) C220936000 Montant initi…" at bounding box center [784, 386] width 1568 height 772
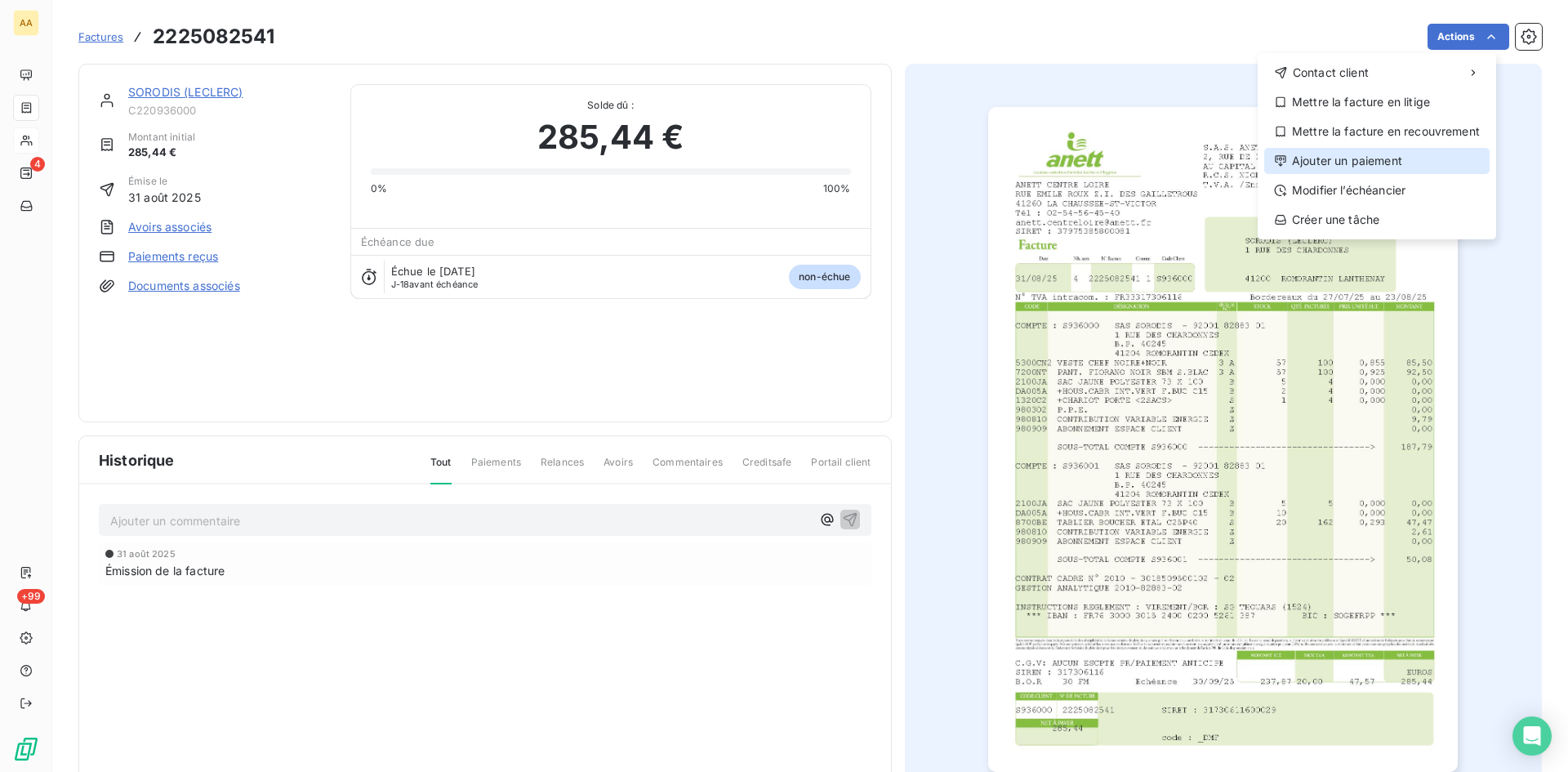
click at [1364, 160] on div "Ajouter un paiement" at bounding box center [1377, 161] width 225 height 26
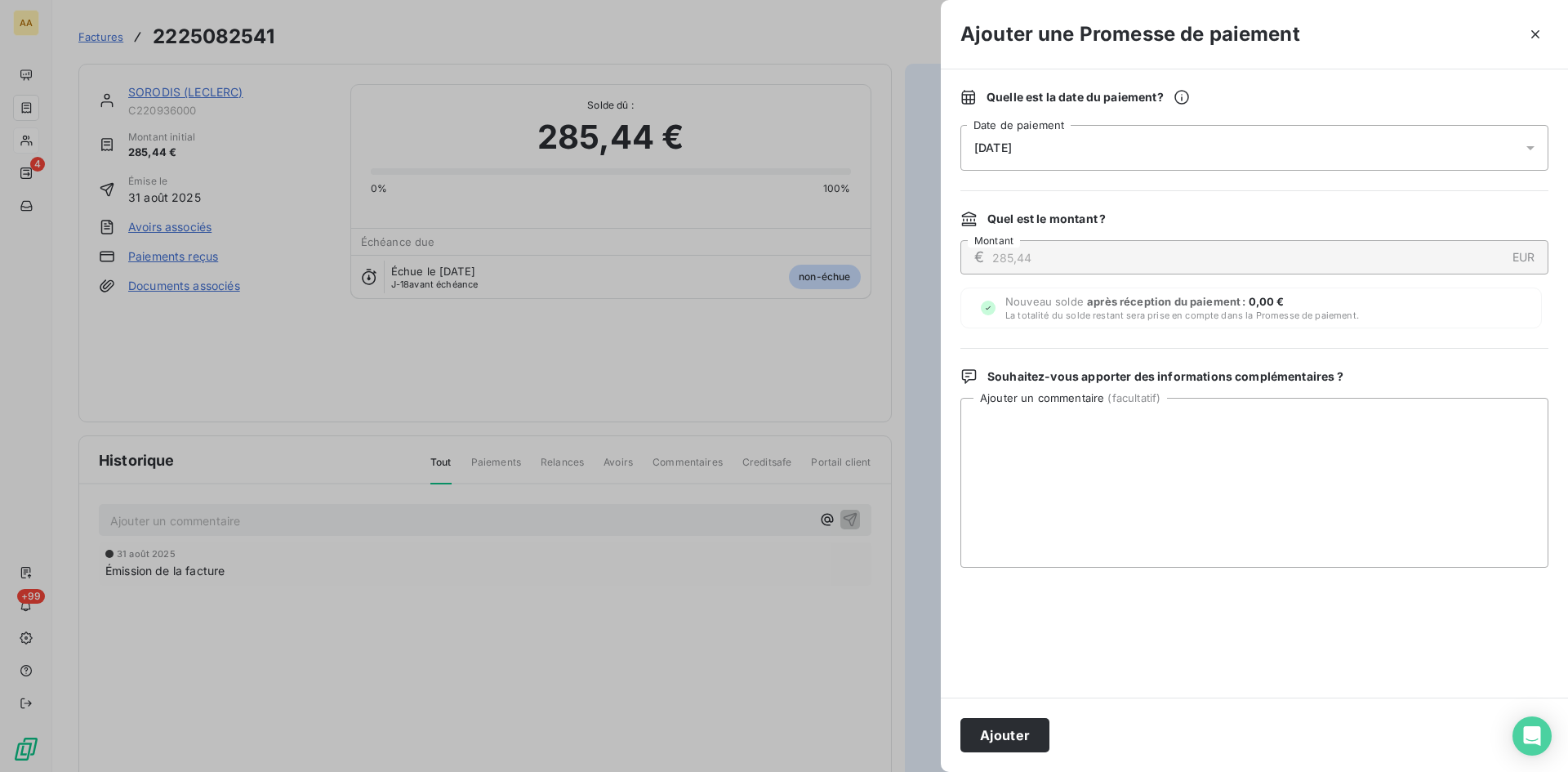
click at [1155, 123] on div "Quelle est la date du paiement ? [DATE] Date de paiement" at bounding box center [1255, 129] width 588 height 81
click at [1012, 150] on span "[DATE]" at bounding box center [994, 148] width 38 height 13
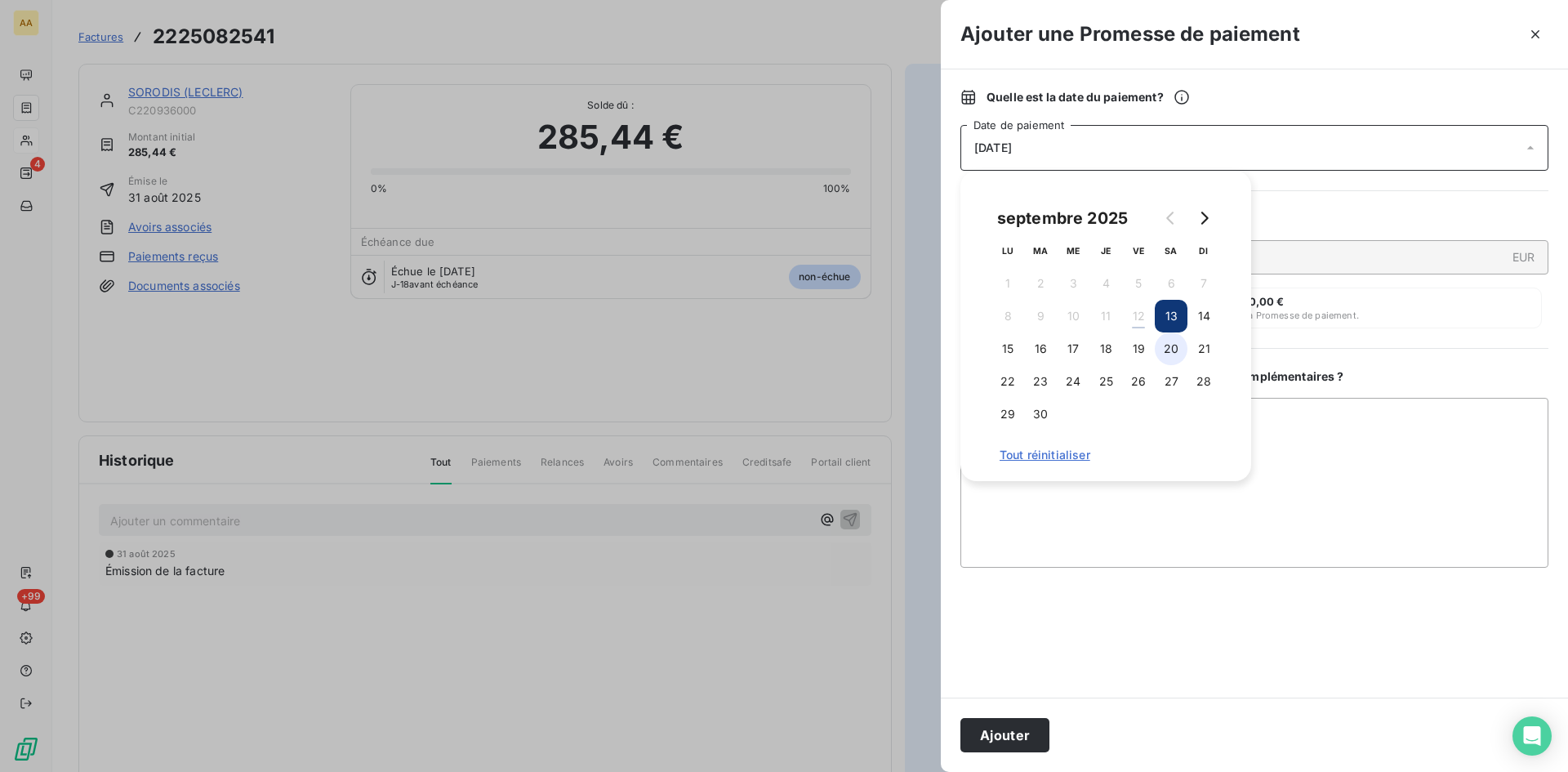
click at [1177, 359] on button "20" at bounding box center [1171, 349] width 33 height 33
click at [1022, 733] on button "Ajouter" at bounding box center [1005, 736] width 89 height 35
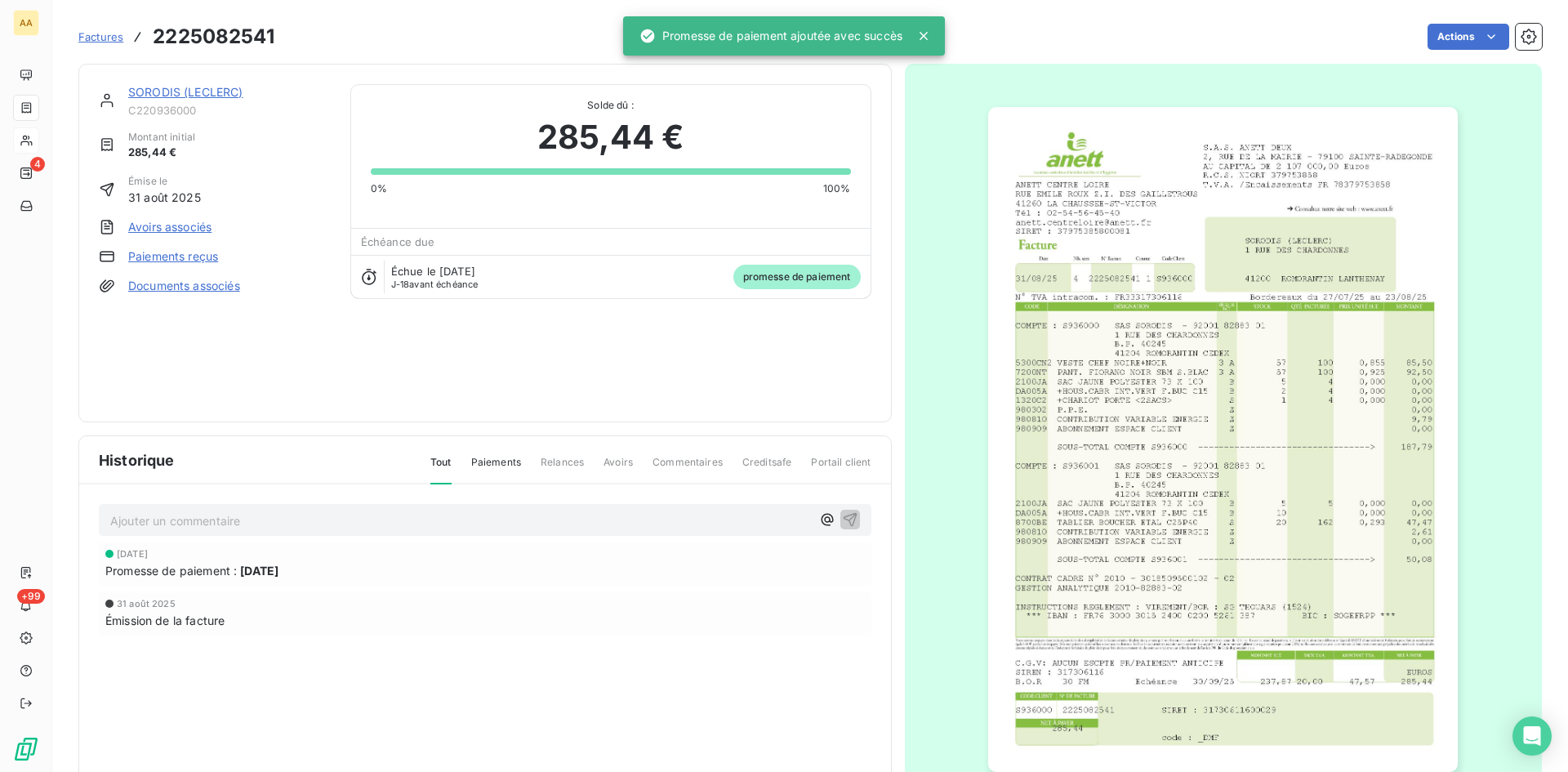
click at [569, 526] on p "Ajouter un commentaire ﻿" at bounding box center [460, 520] width 701 height 21
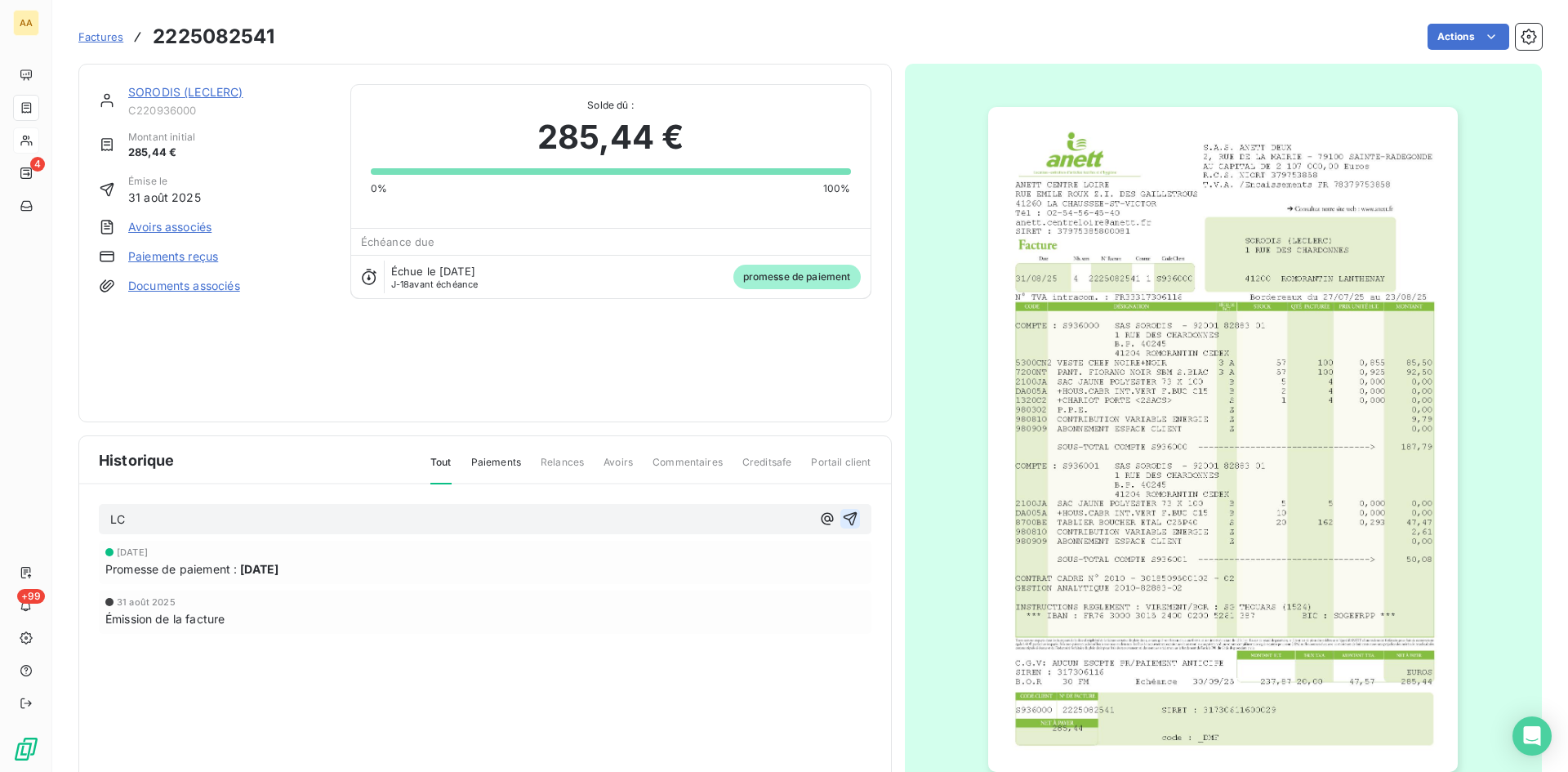
click at [842, 520] on icon "button" at bounding box center [851, 519] width 16 height 16
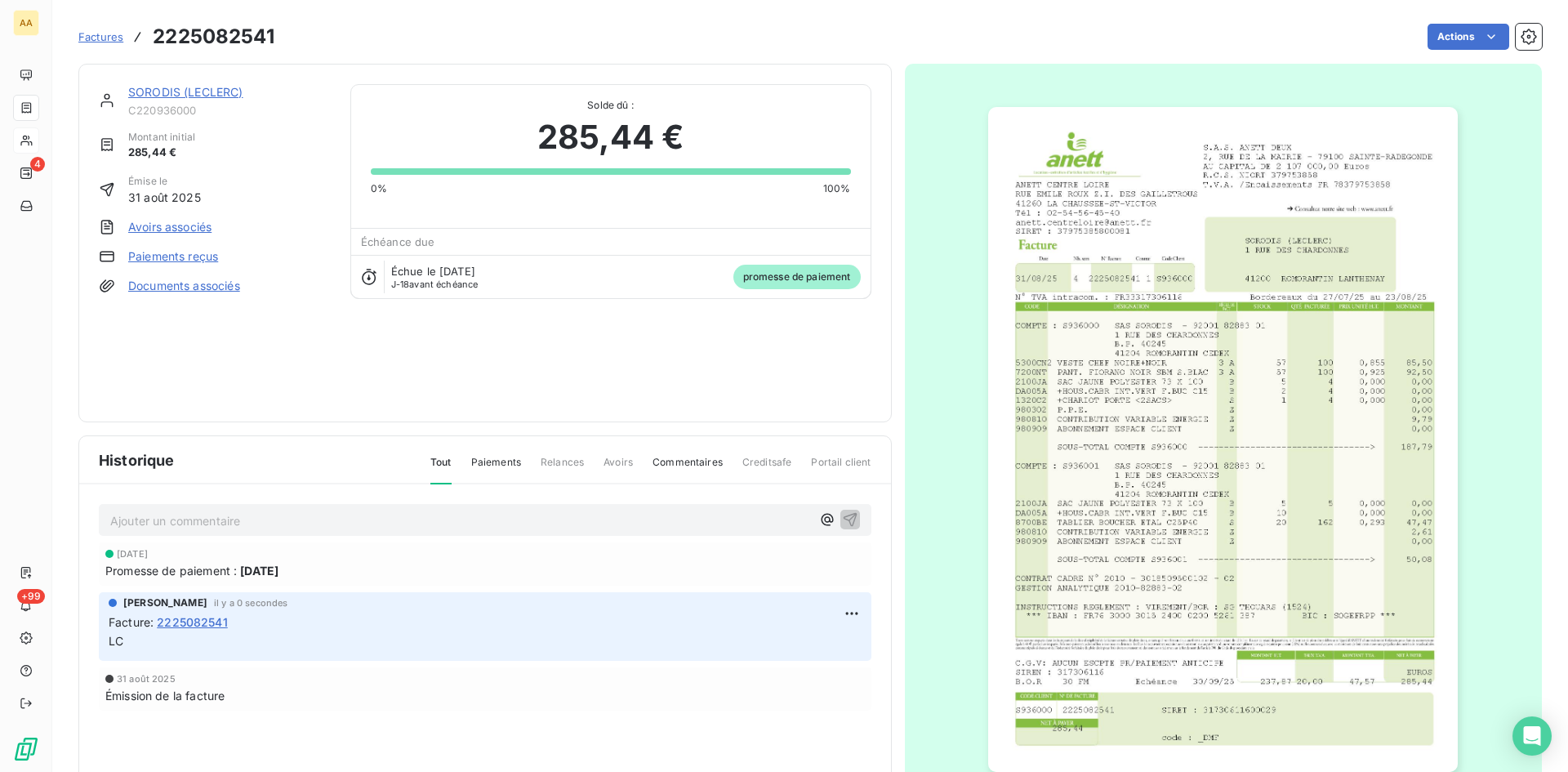
click at [217, 90] on link "SORODIS (LECLERC)" at bounding box center [186, 91] width 115 height 14
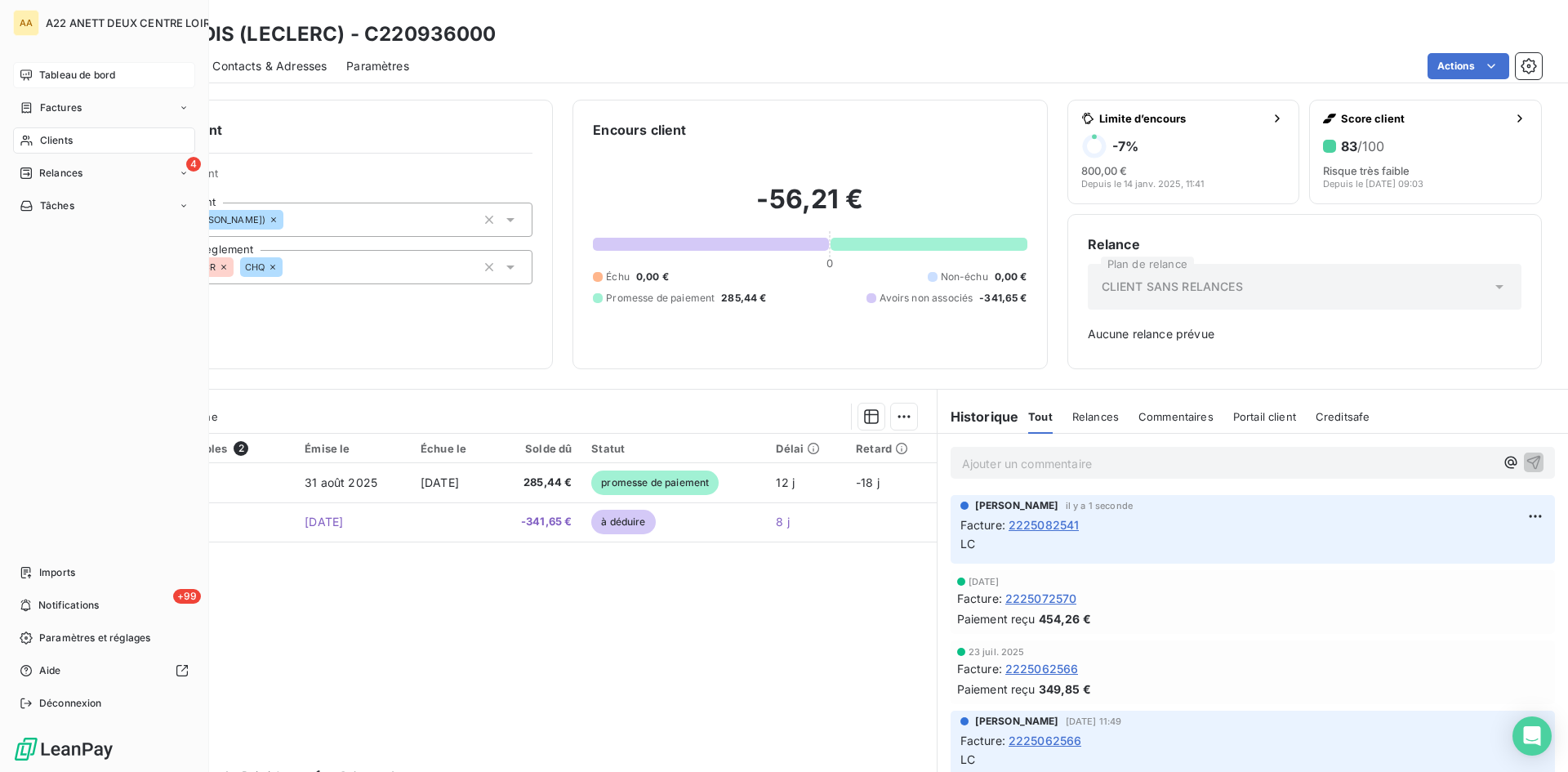
click at [35, 72] on div "Tableau de bord" at bounding box center [104, 76] width 182 height 26
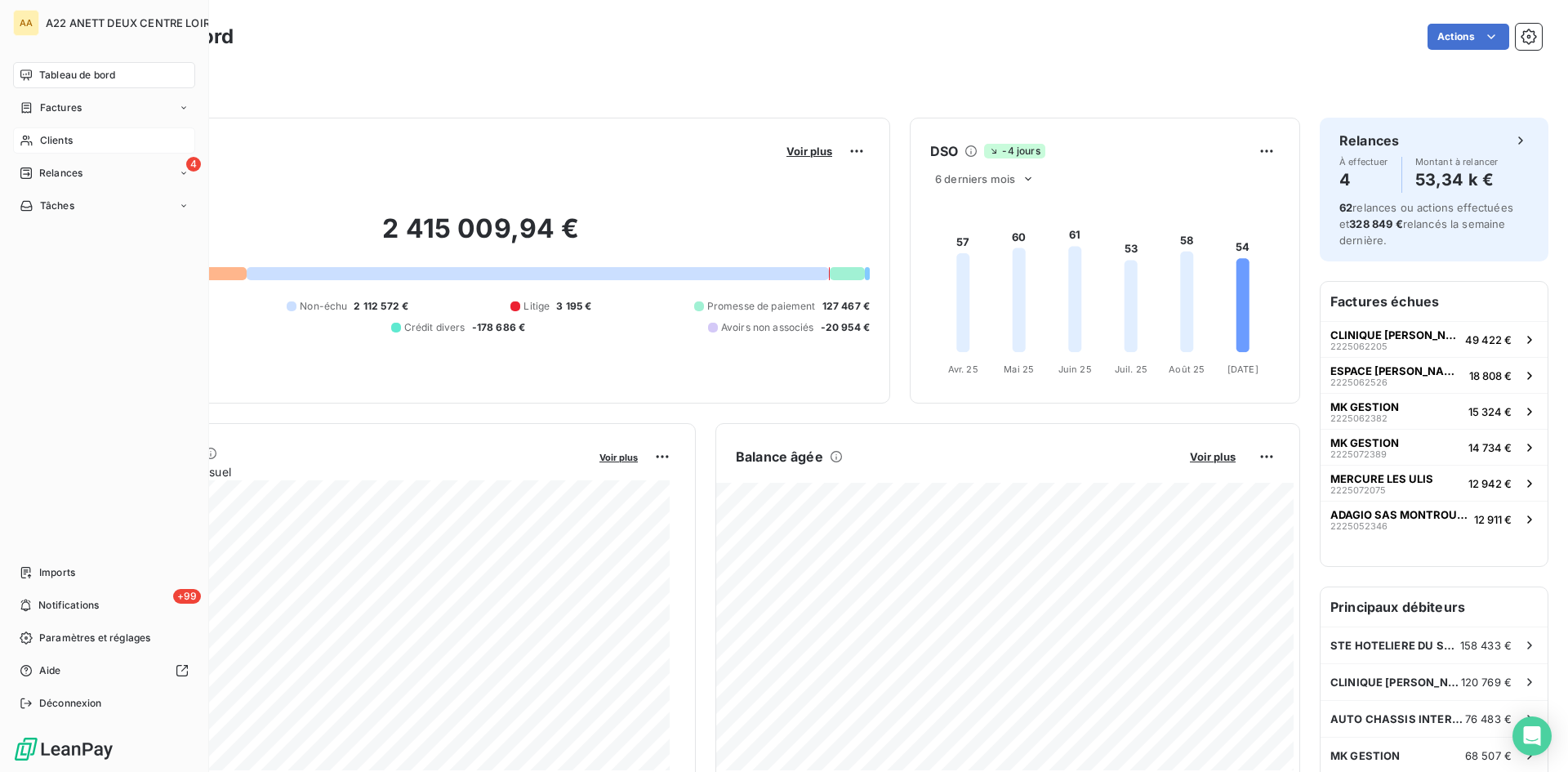
click at [47, 141] on span "Clients" at bounding box center [57, 141] width 33 height 15
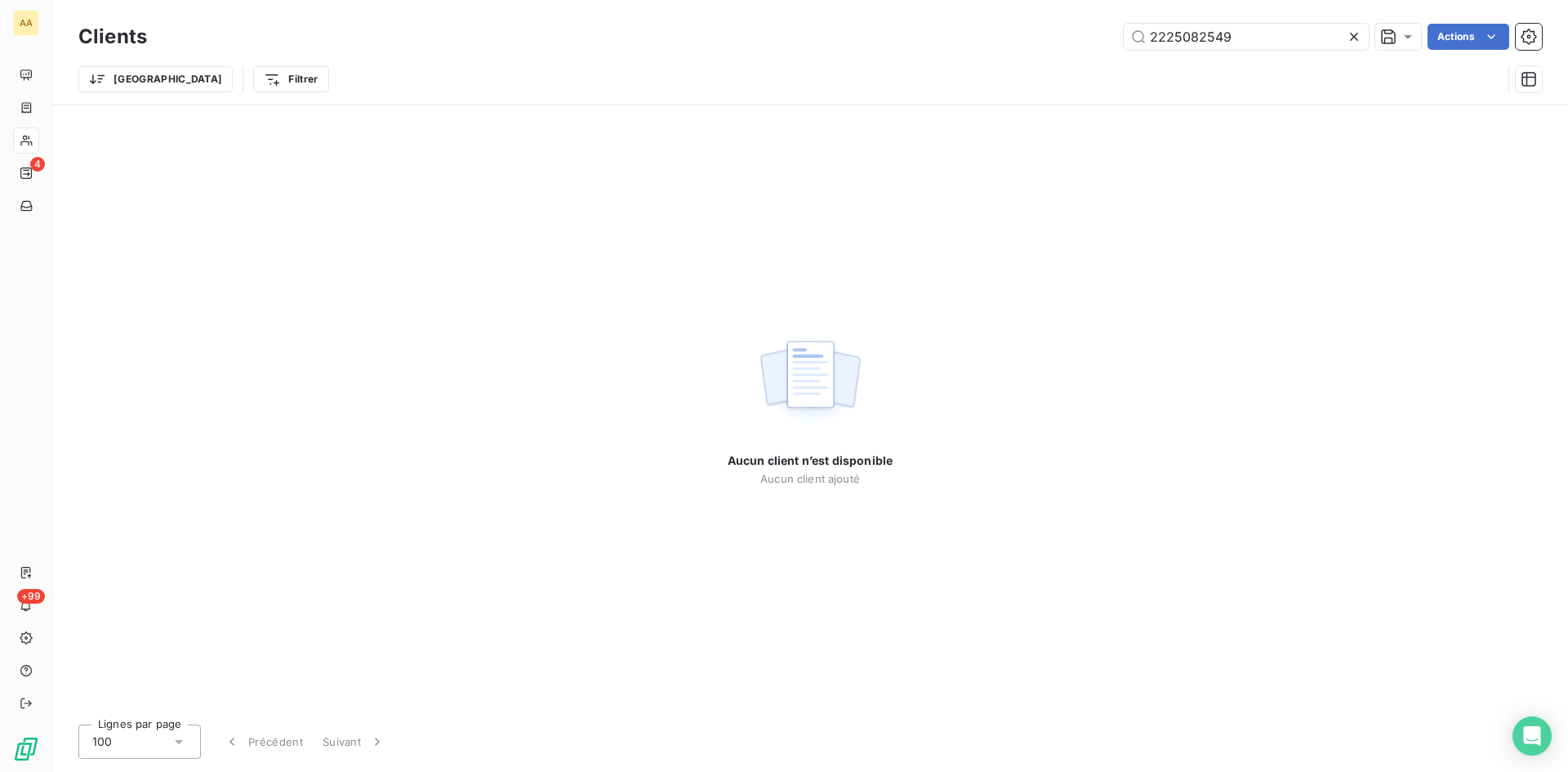
drag, startPoint x: 1156, startPoint y: 40, endPoint x: 1045, endPoint y: 86, distance: 120.2
click at [1066, 44] on div "2225082549 Actions" at bounding box center [855, 37] width 1376 height 26
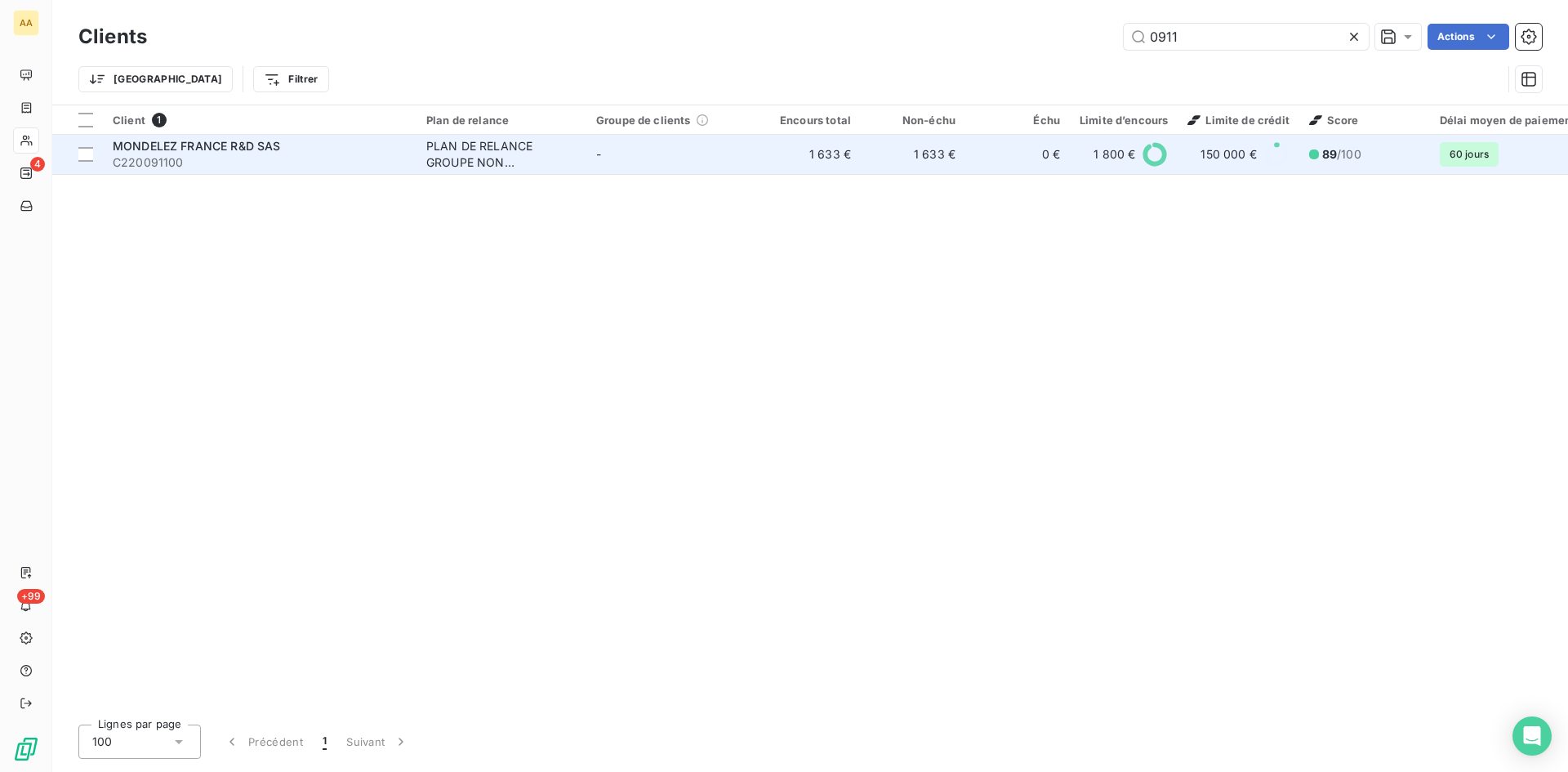
type input "0911"
click at [446, 147] on div "PLAN DE RELANCE GROUPE NON AUTOMATIQUE" at bounding box center [501, 155] width 150 height 33
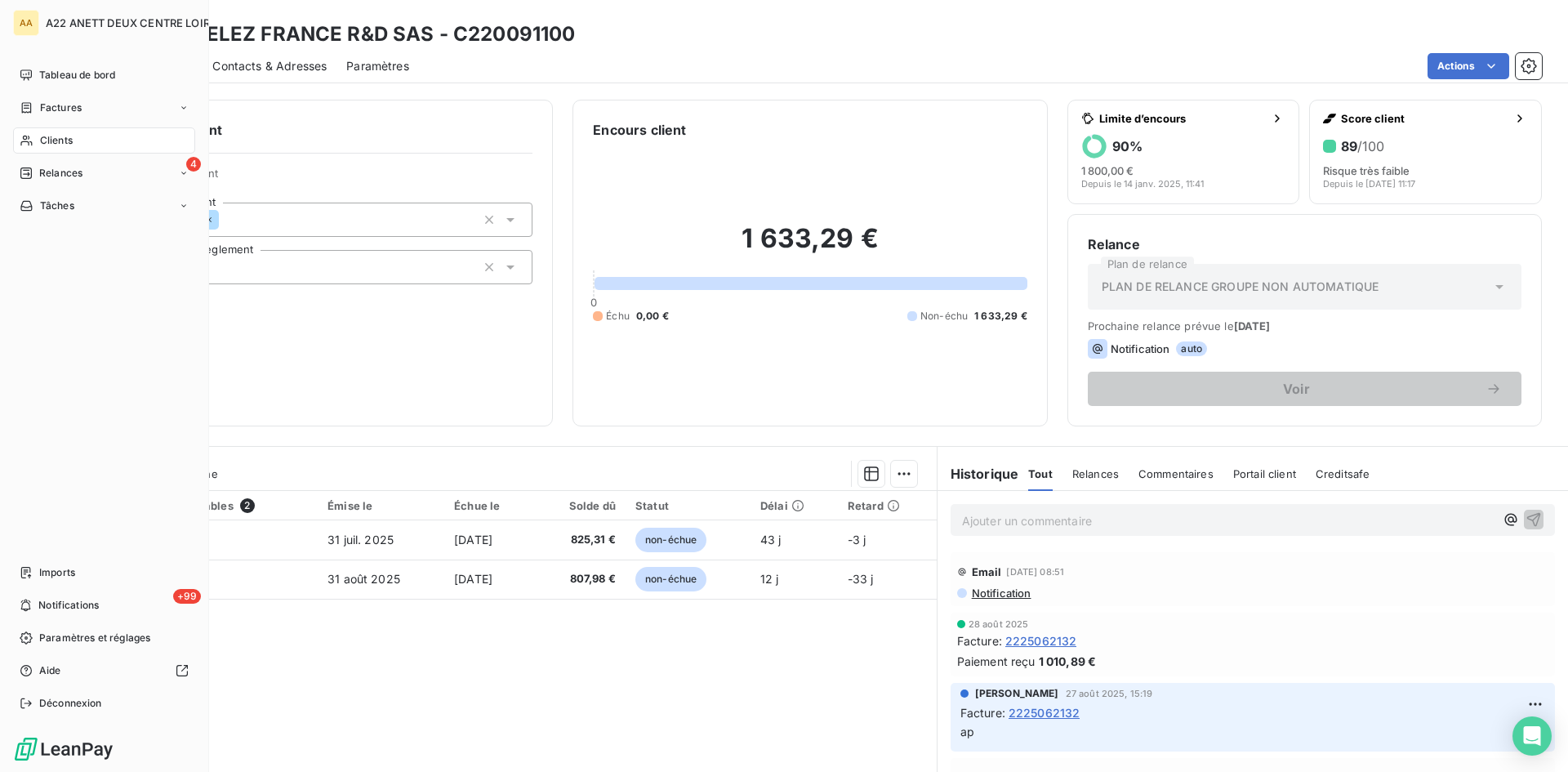
click at [43, 108] on span "Factures" at bounding box center [61, 108] width 42 height 15
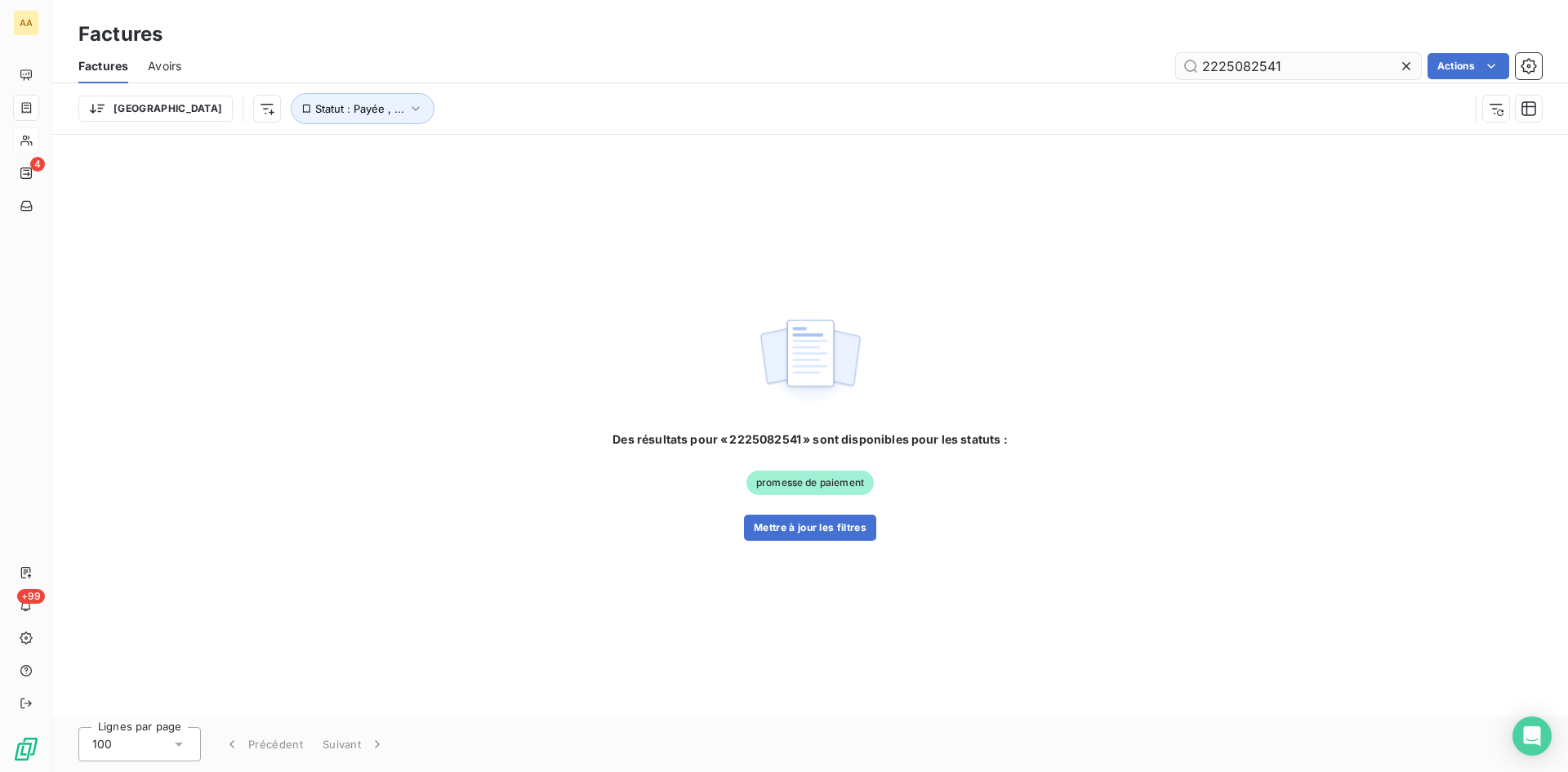
drag, startPoint x: 1299, startPoint y: 62, endPoint x: 1243, endPoint y: 66, distance: 56.1
click at [1243, 66] on input "2225082541" at bounding box center [1298, 67] width 245 height 26
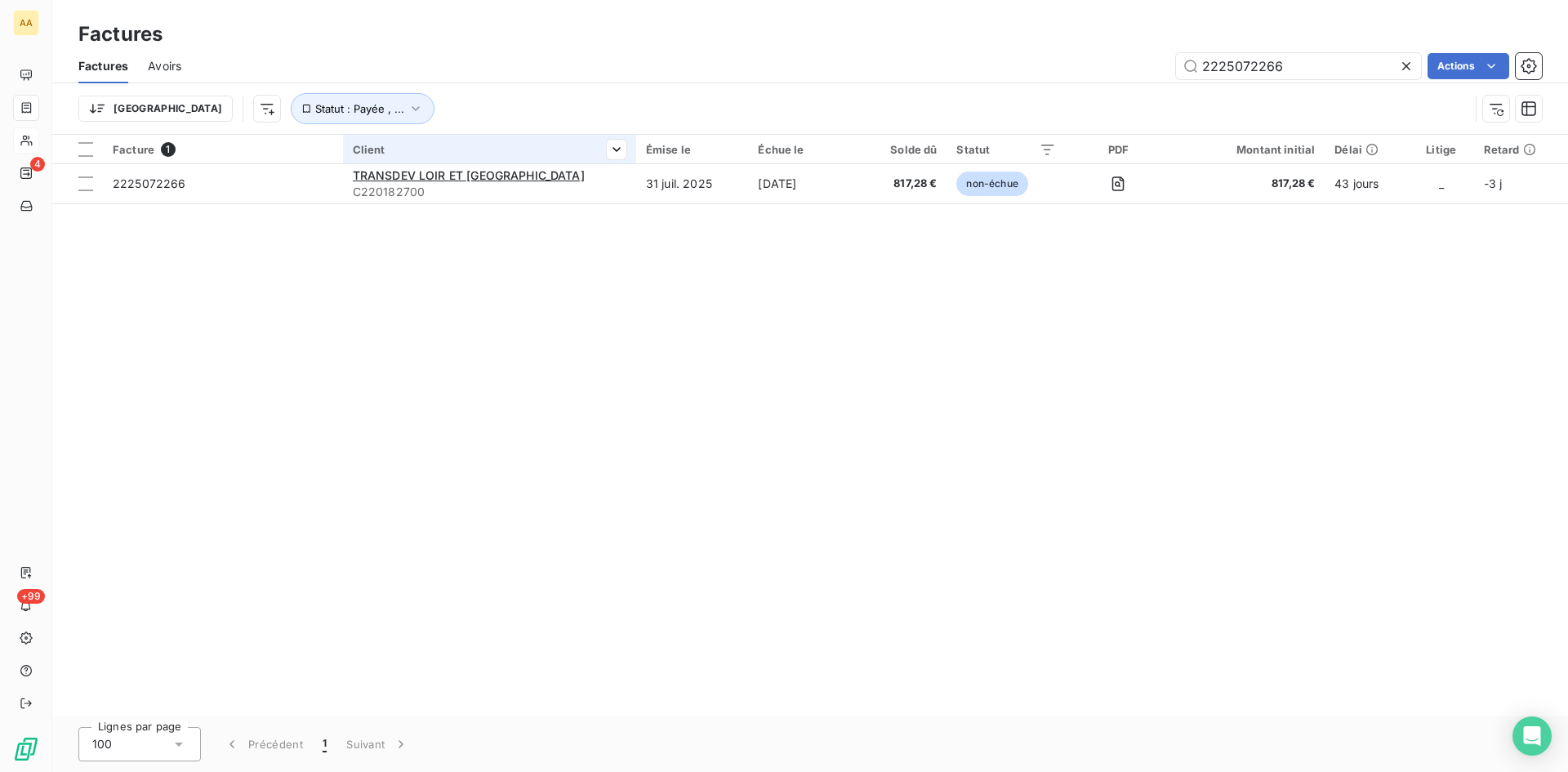
type input "2225072266"
click at [427, 162] on th "Client" at bounding box center [489, 150] width 293 height 30
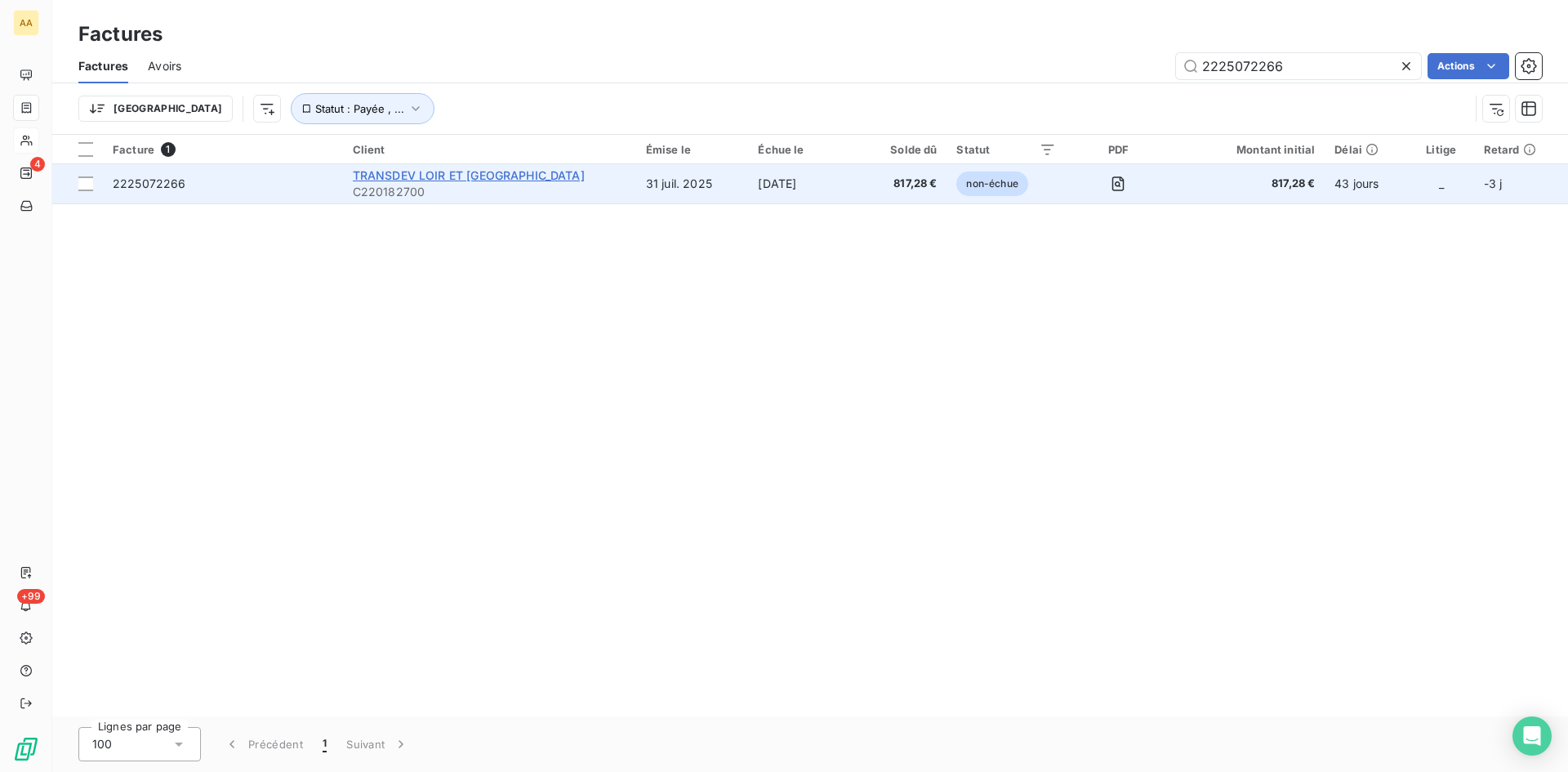
click at [427, 169] on span "TRANSDEV LOIR ET [GEOGRAPHIC_DATA]" at bounding box center [468, 175] width 232 height 14
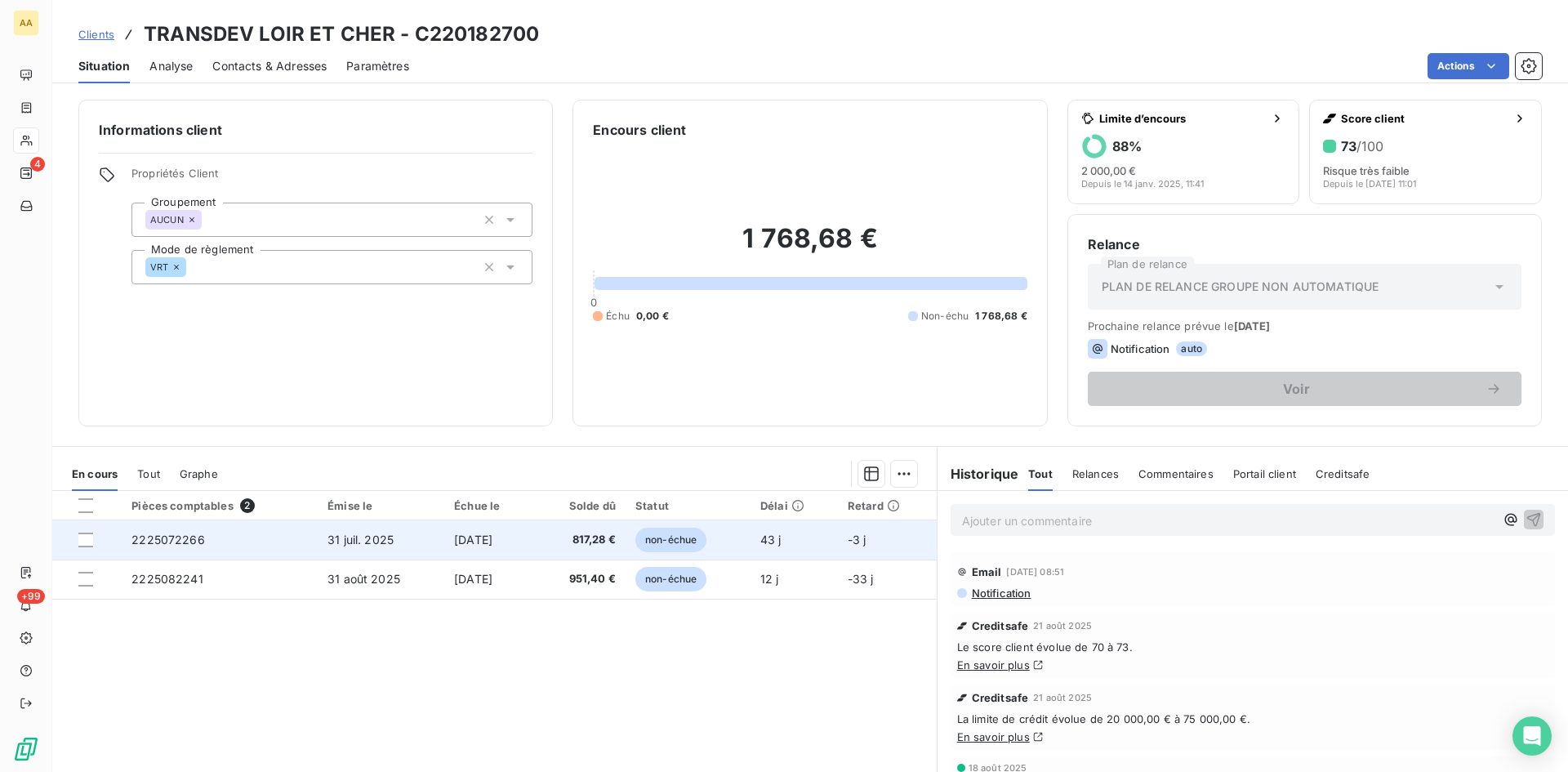
click at [187, 536] on span "2225072266" at bounding box center [168, 539] width 73 height 14
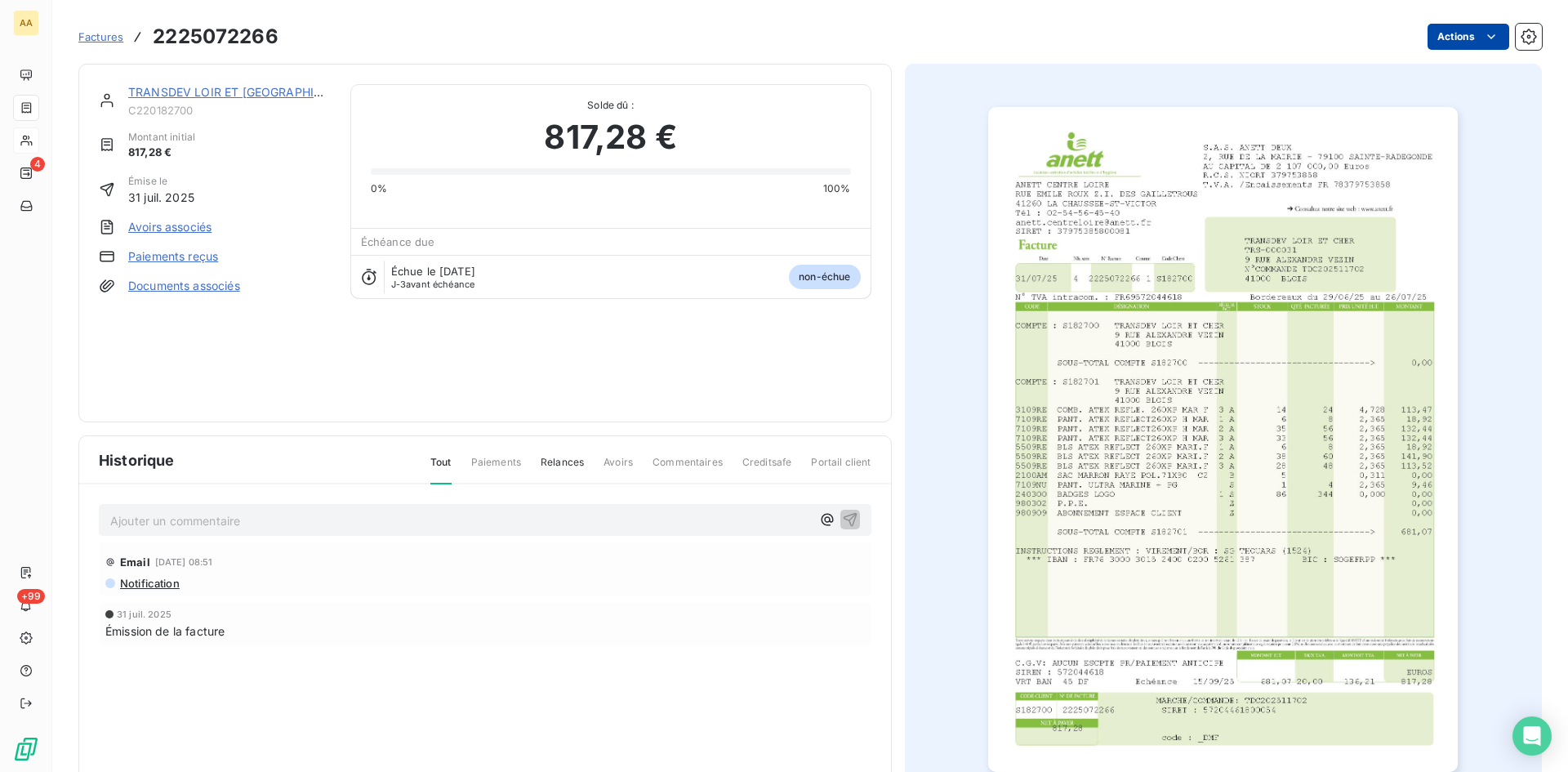
click at [1445, 26] on html "AA 4 +99 Factures 2225072266 Actions TRANSDEV LOIR ET CHER C220182700 Montant i…" at bounding box center [784, 386] width 1568 height 772
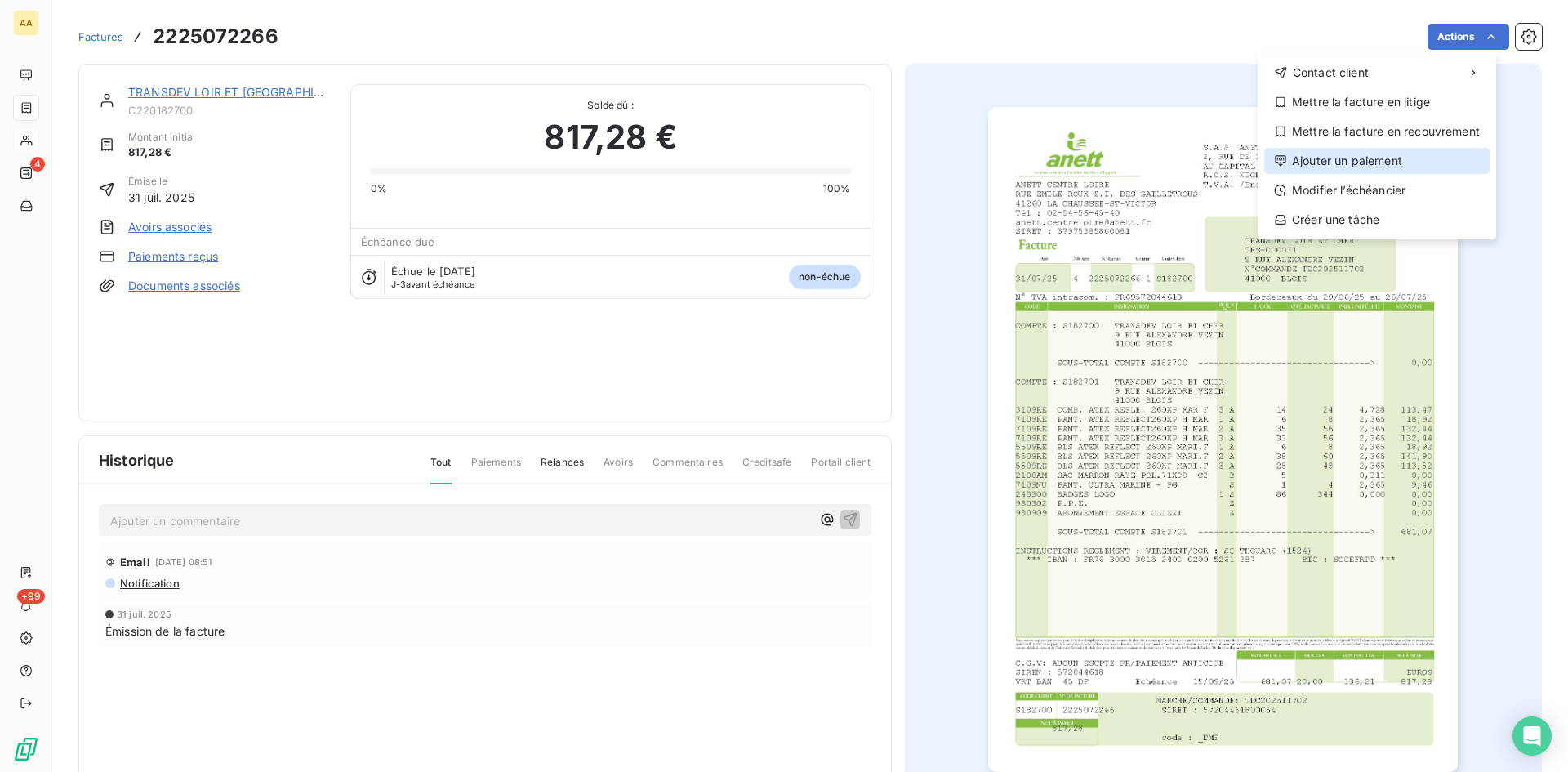
click at [1362, 168] on div "Ajouter un paiement" at bounding box center [1377, 161] width 225 height 26
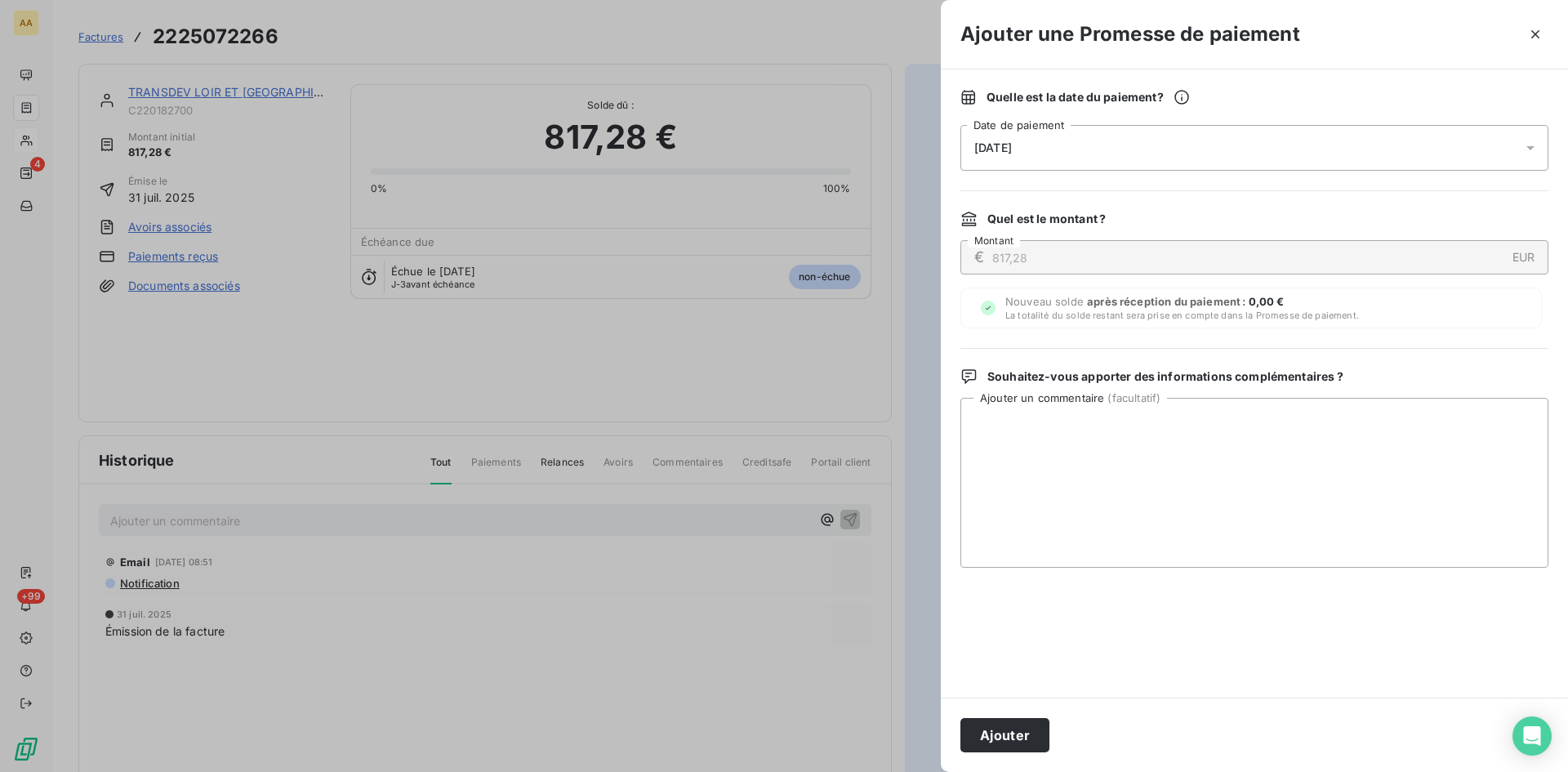
click at [1012, 150] on span "[DATE]" at bounding box center [994, 148] width 38 height 13
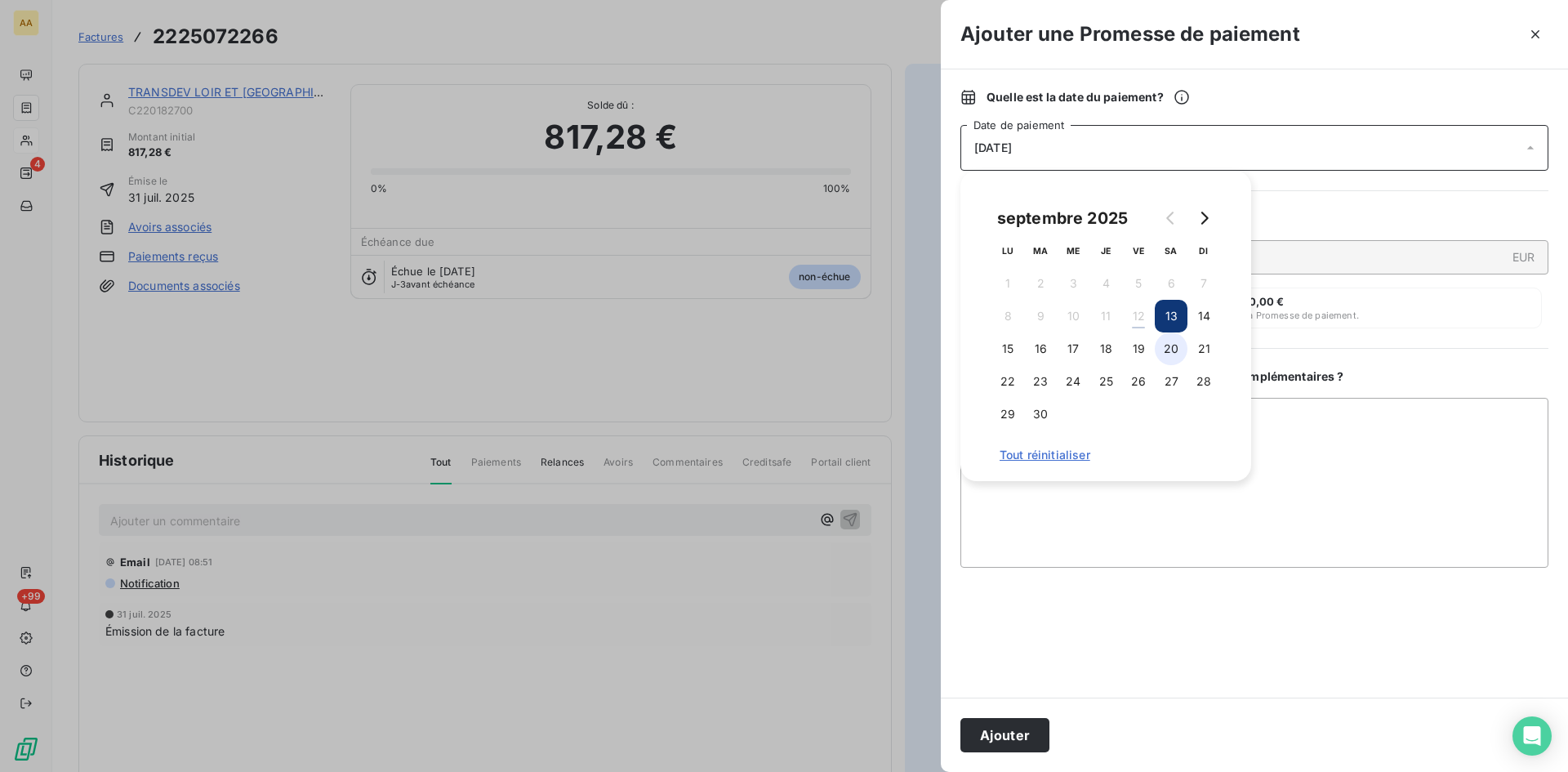
click at [1178, 351] on button "20" at bounding box center [1171, 349] width 33 height 33
drag, startPoint x: 1031, startPoint y: 729, endPoint x: 804, endPoint y: 613, distance: 254.9
click at [1029, 729] on button "Ajouter" at bounding box center [1005, 736] width 89 height 35
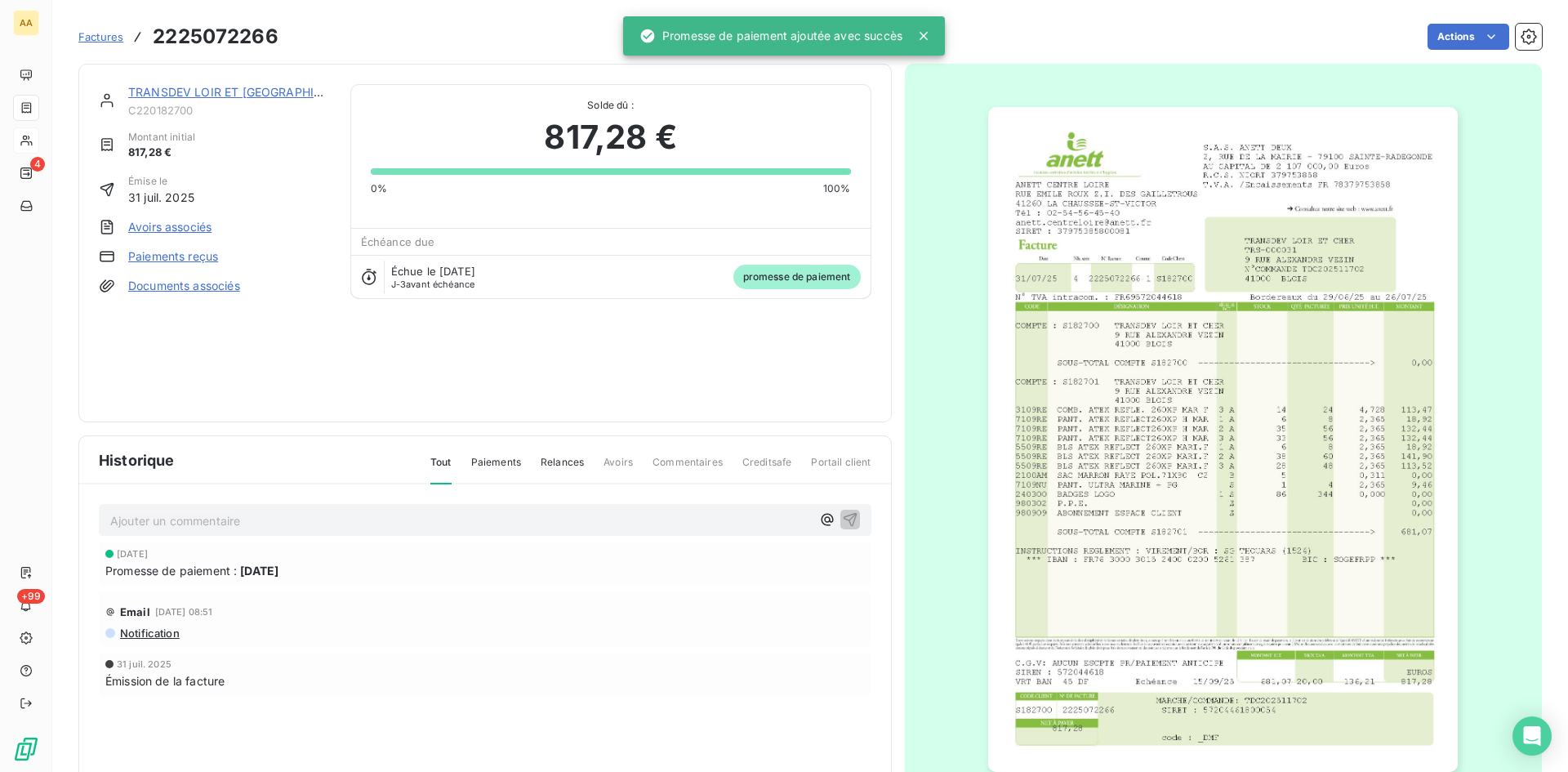
click at [568, 520] on p "Ajouter un commentaire ﻿" at bounding box center [460, 520] width 701 height 21
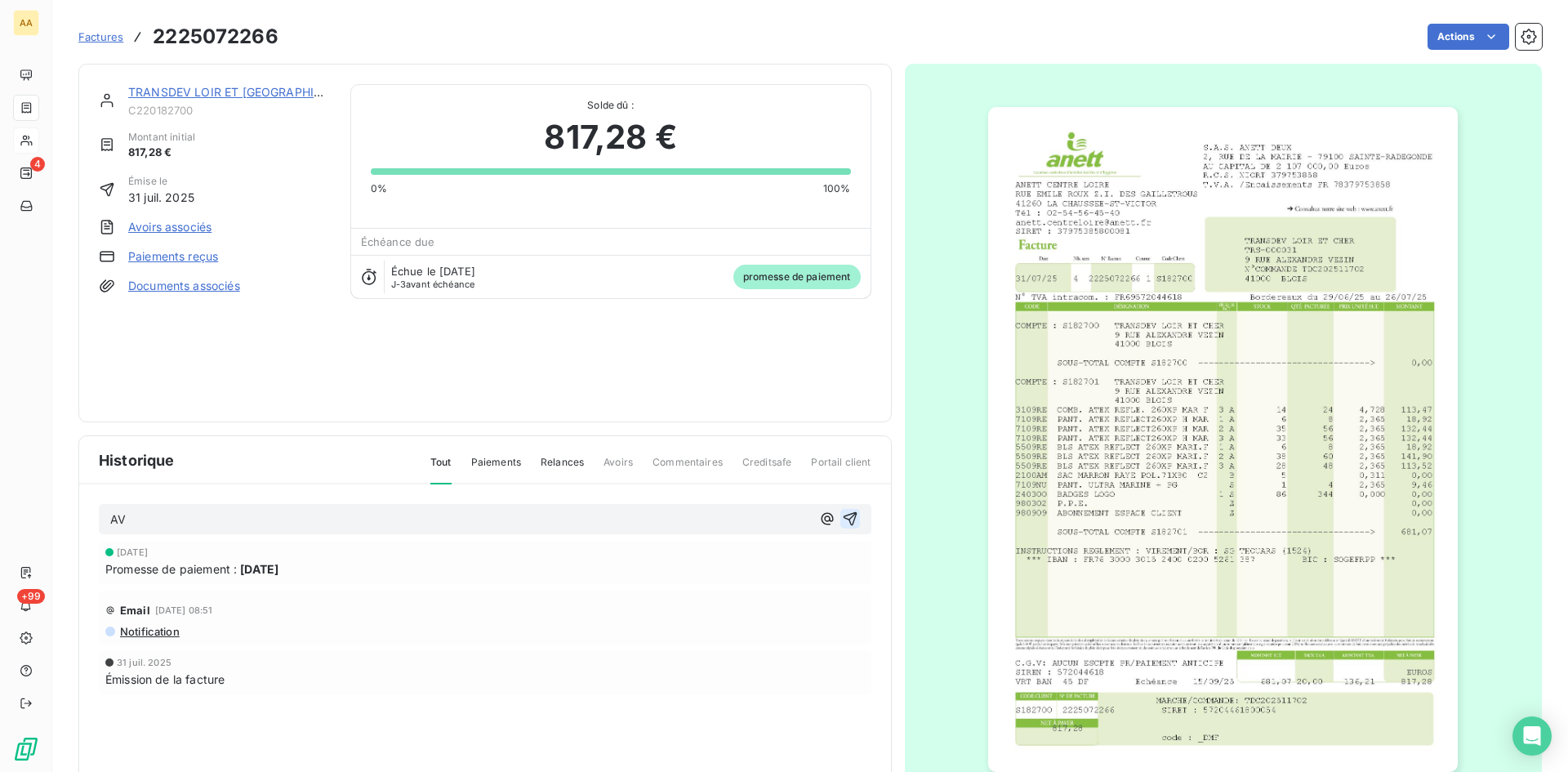
click at [842, 517] on icon "button" at bounding box center [851, 519] width 16 height 16
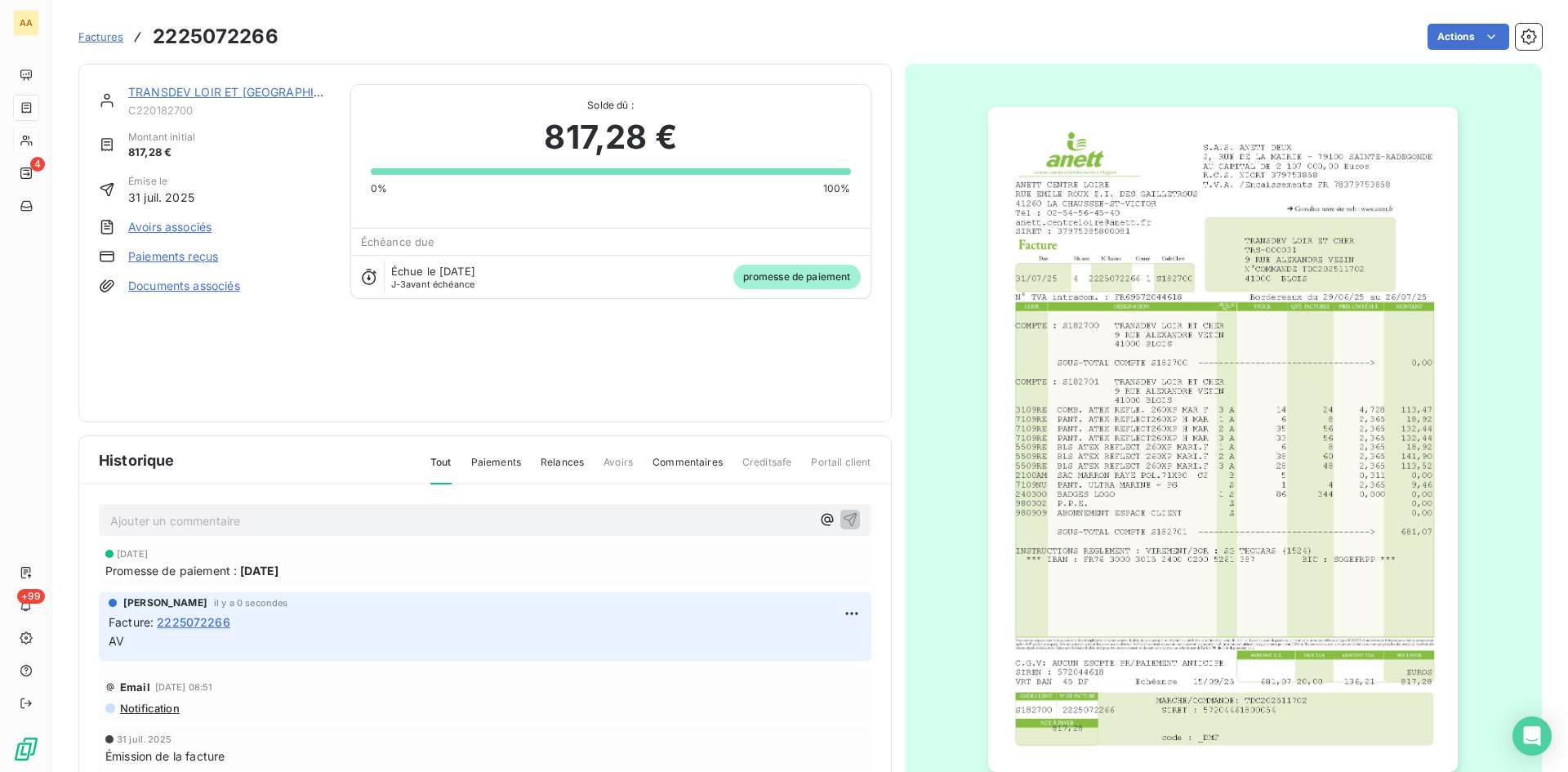
click at [198, 94] on link "TRANSDEV LOIR ET [GEOGRAPHIC_DATA]" at bounding box center [244, 91] width 233 height 14
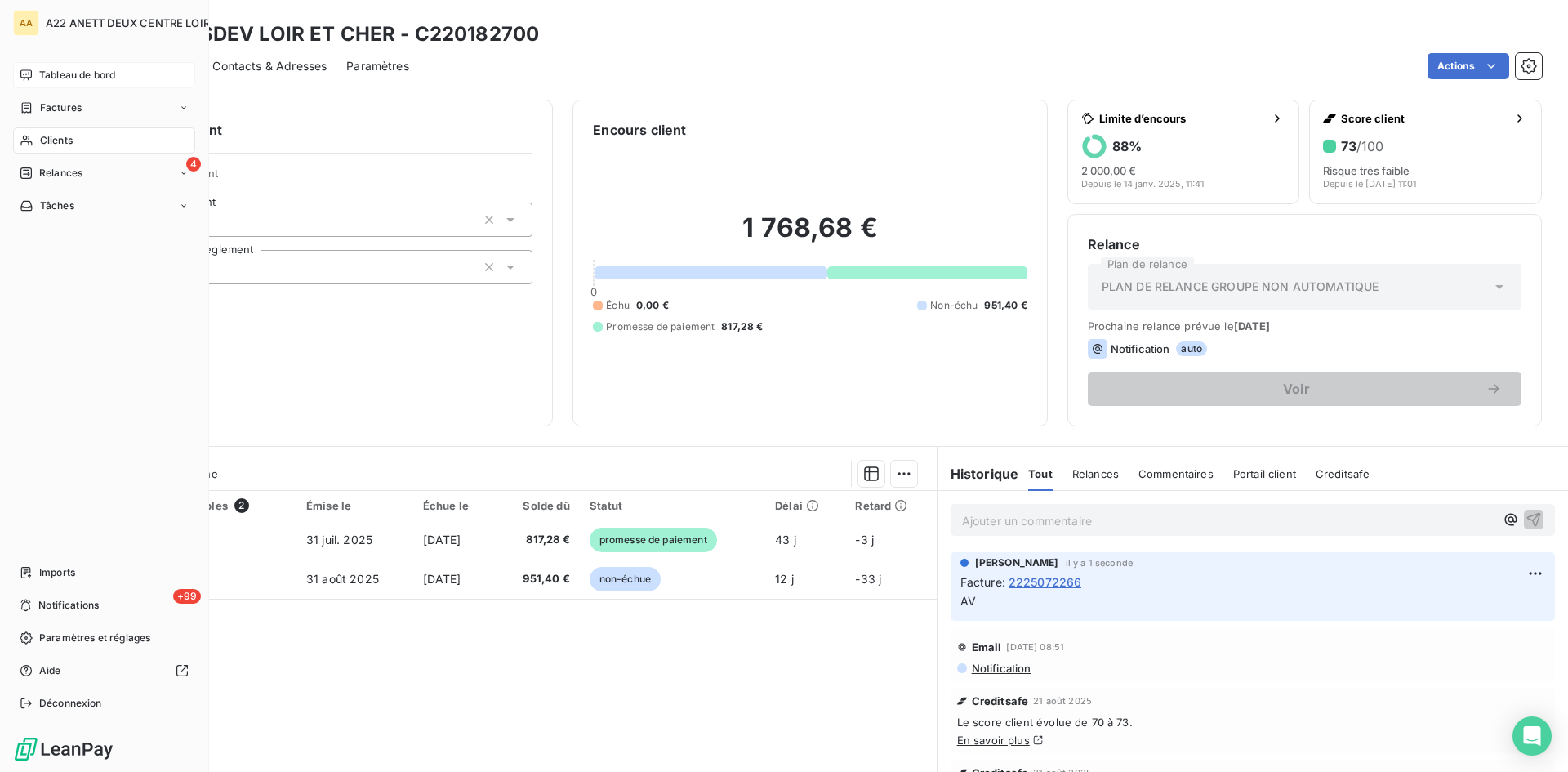
click at [54, 78] on span "Tableau de bord" at bounding box center [77, 75] width 76 height 15
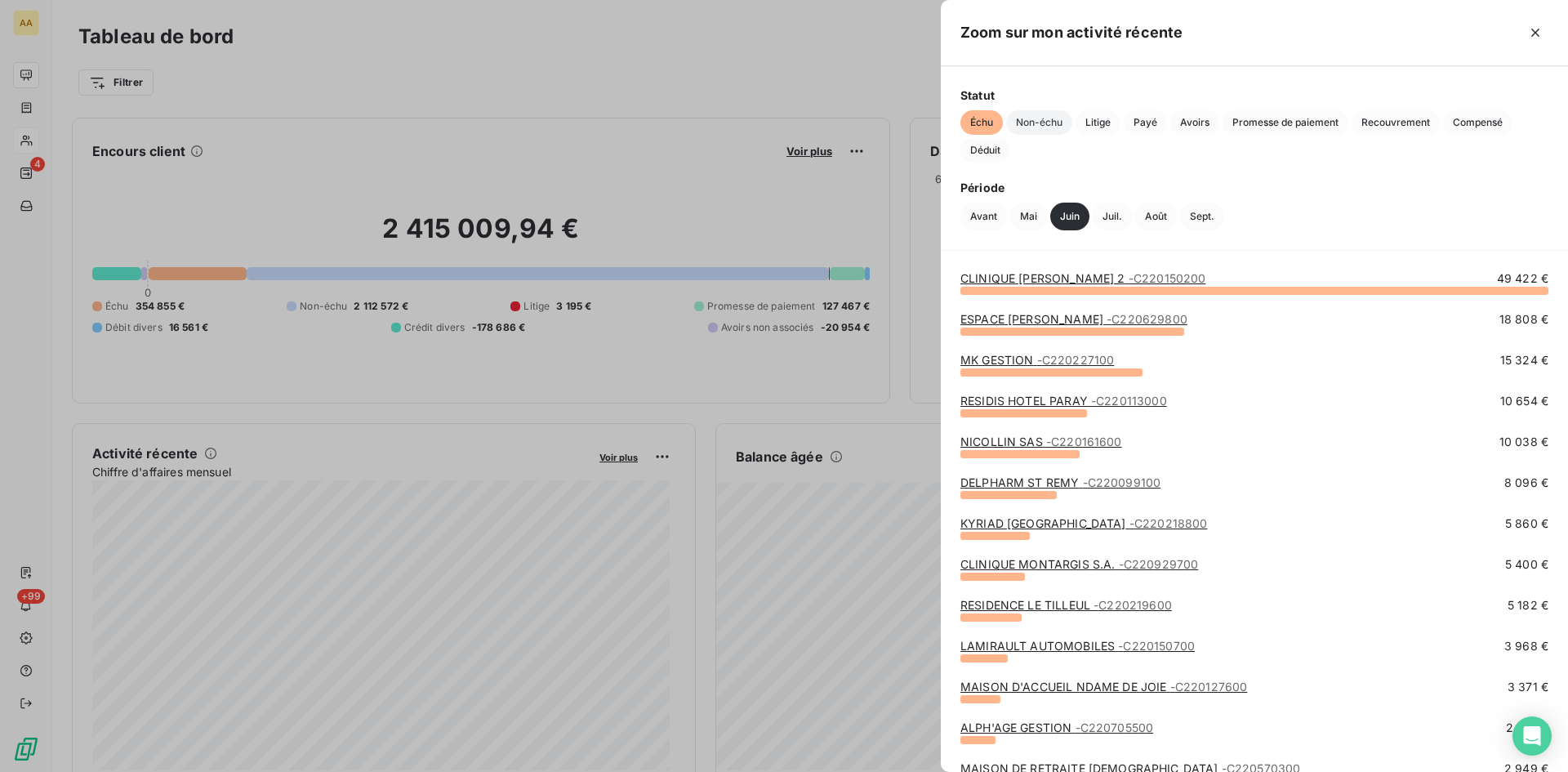
click at [1051, 126] on span "Non-échu" at bounding box center [1039, 123] width 67 height 25
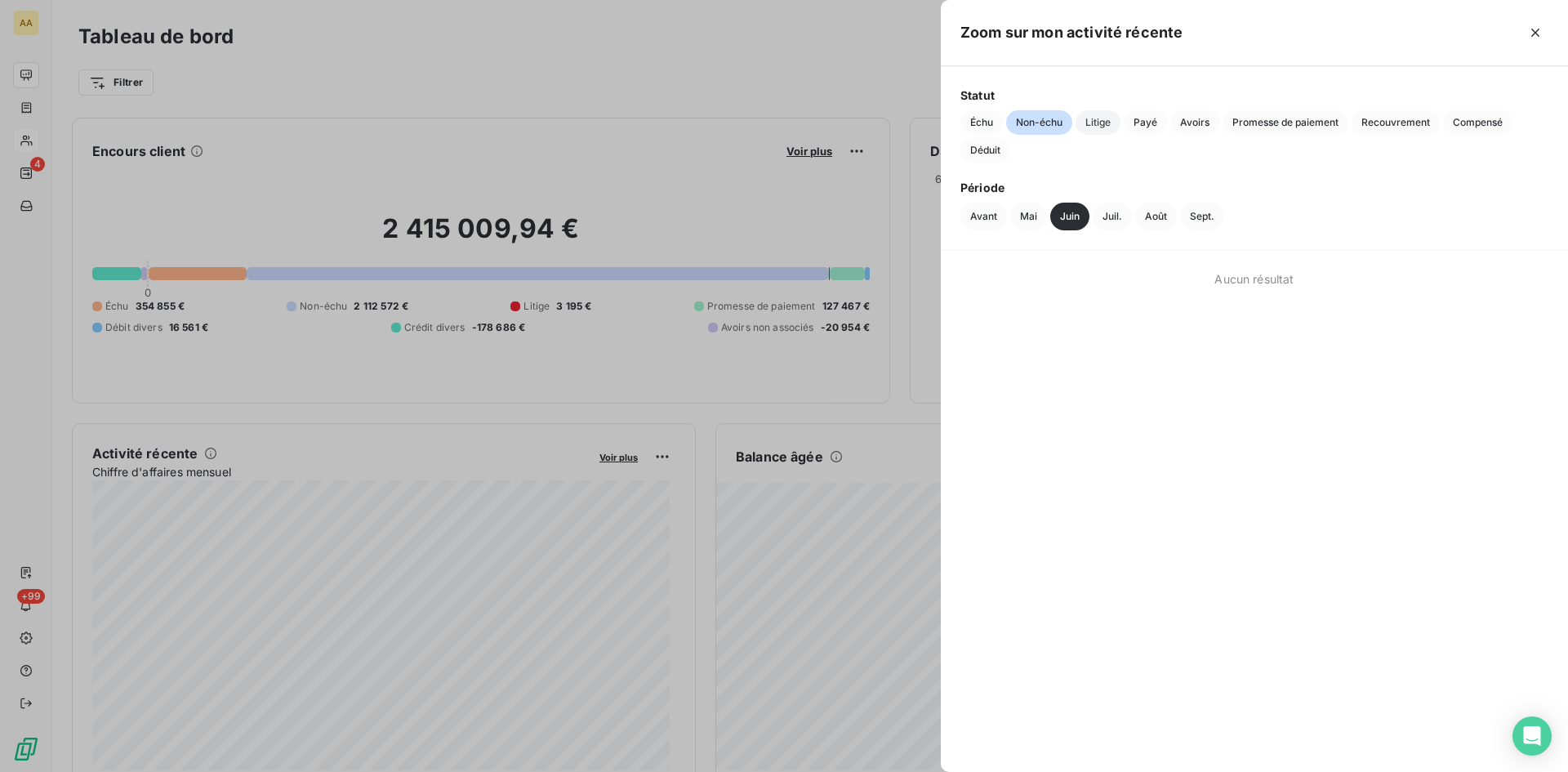
click at [1105, 121] on span "Litige" at bounding box center [1098, 123] width 45 height 25
click at [1153, 121] on span "Payé" at bounding box center [1146, 123] width 44 height 25
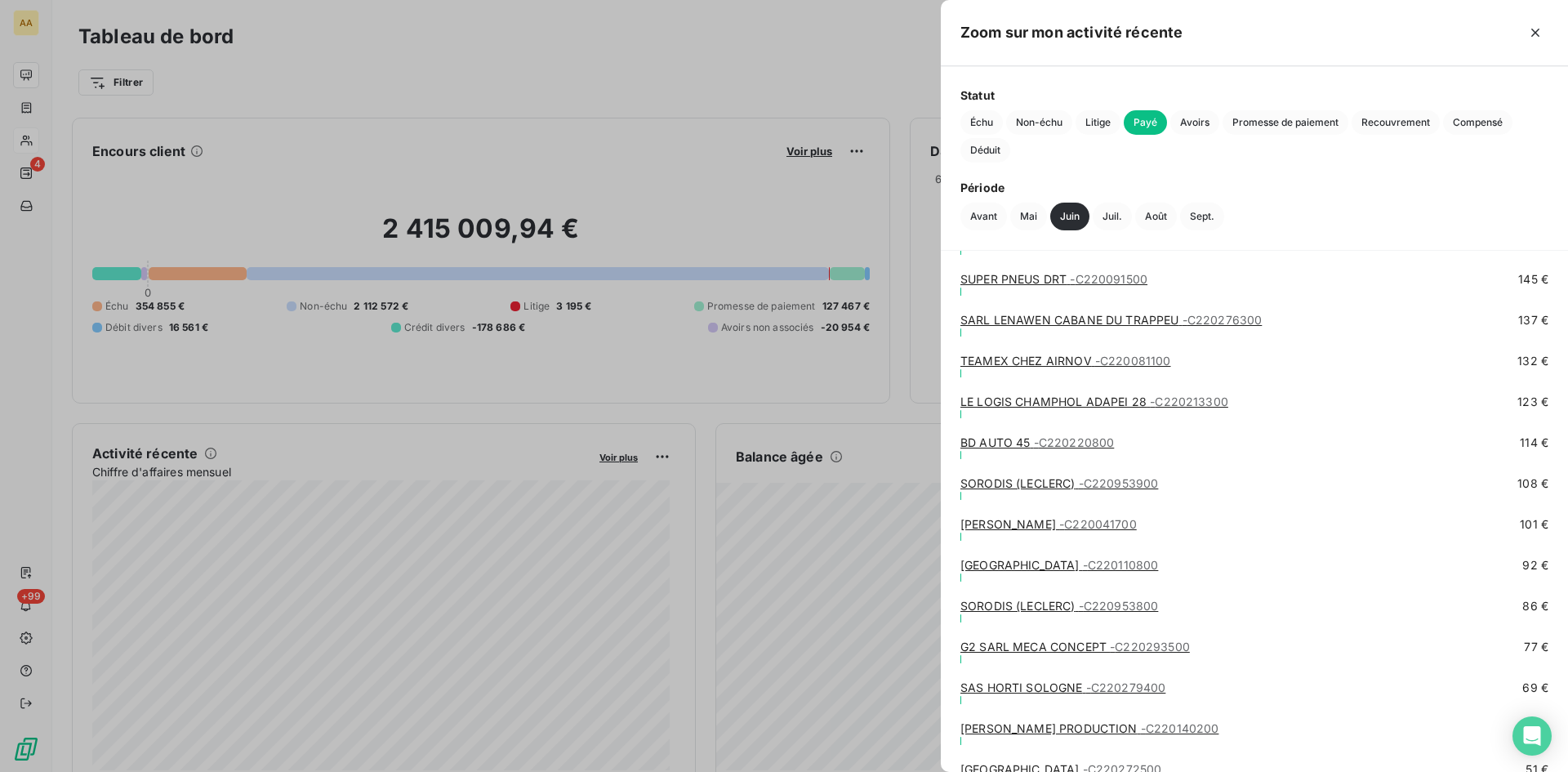
scroll to position [18127, 0]
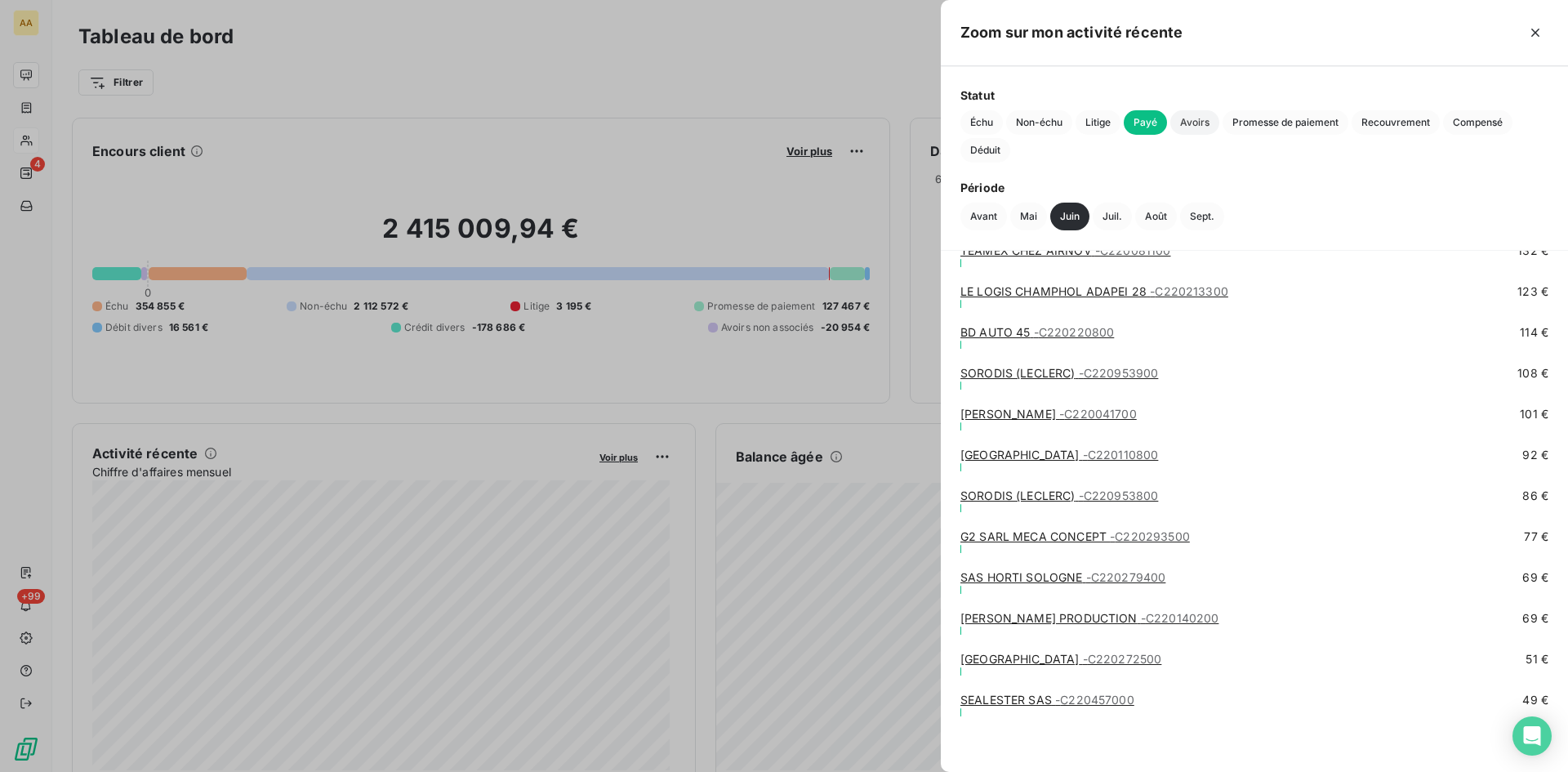
click at [1197, 115] on span "Avoirs" at bounding box center [1195, 123] width 49 height 25
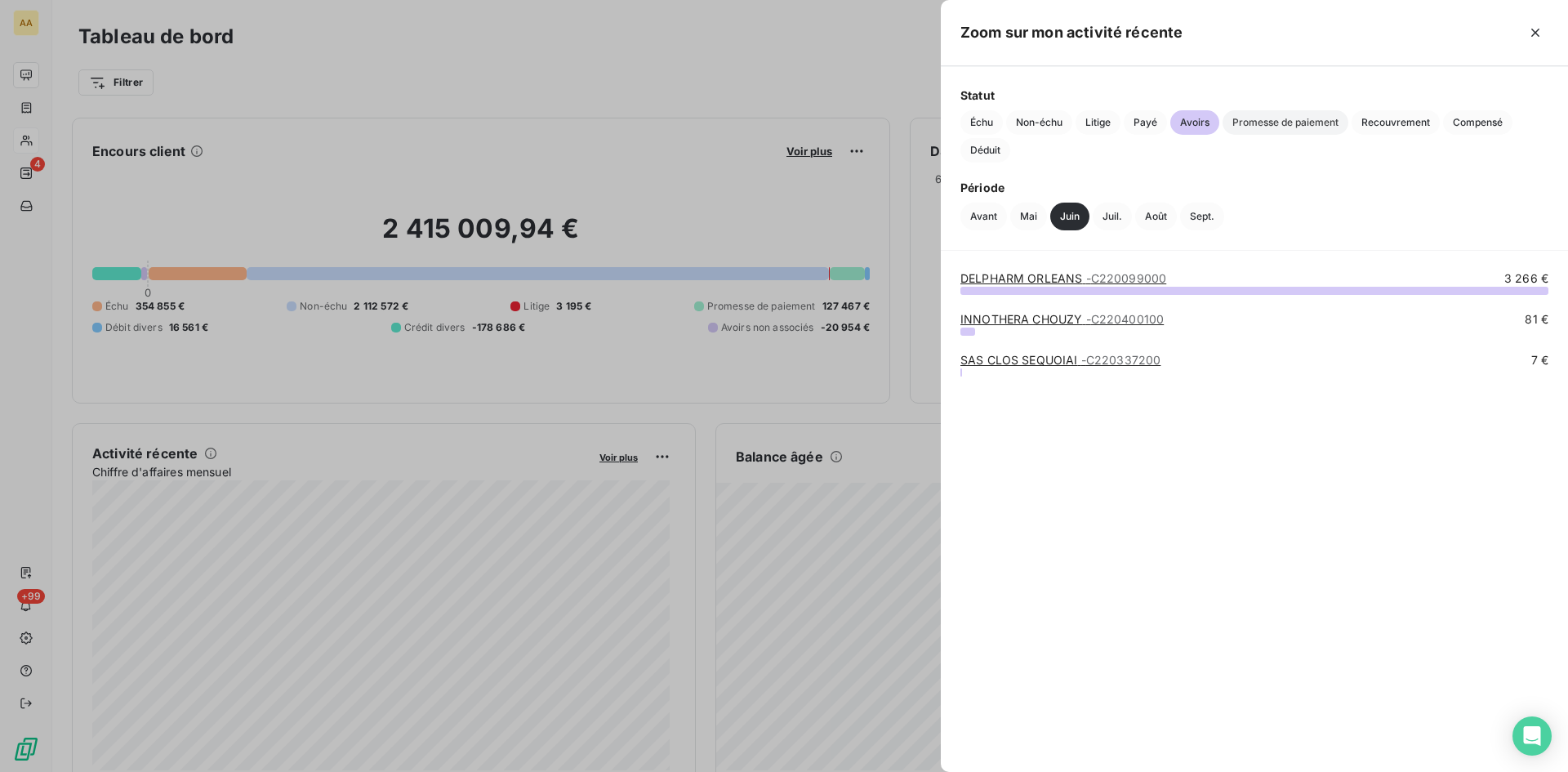
click at [1287, 115] on span "Promesse de paiement" at bounding box center [1285, 123] width 126 height 25
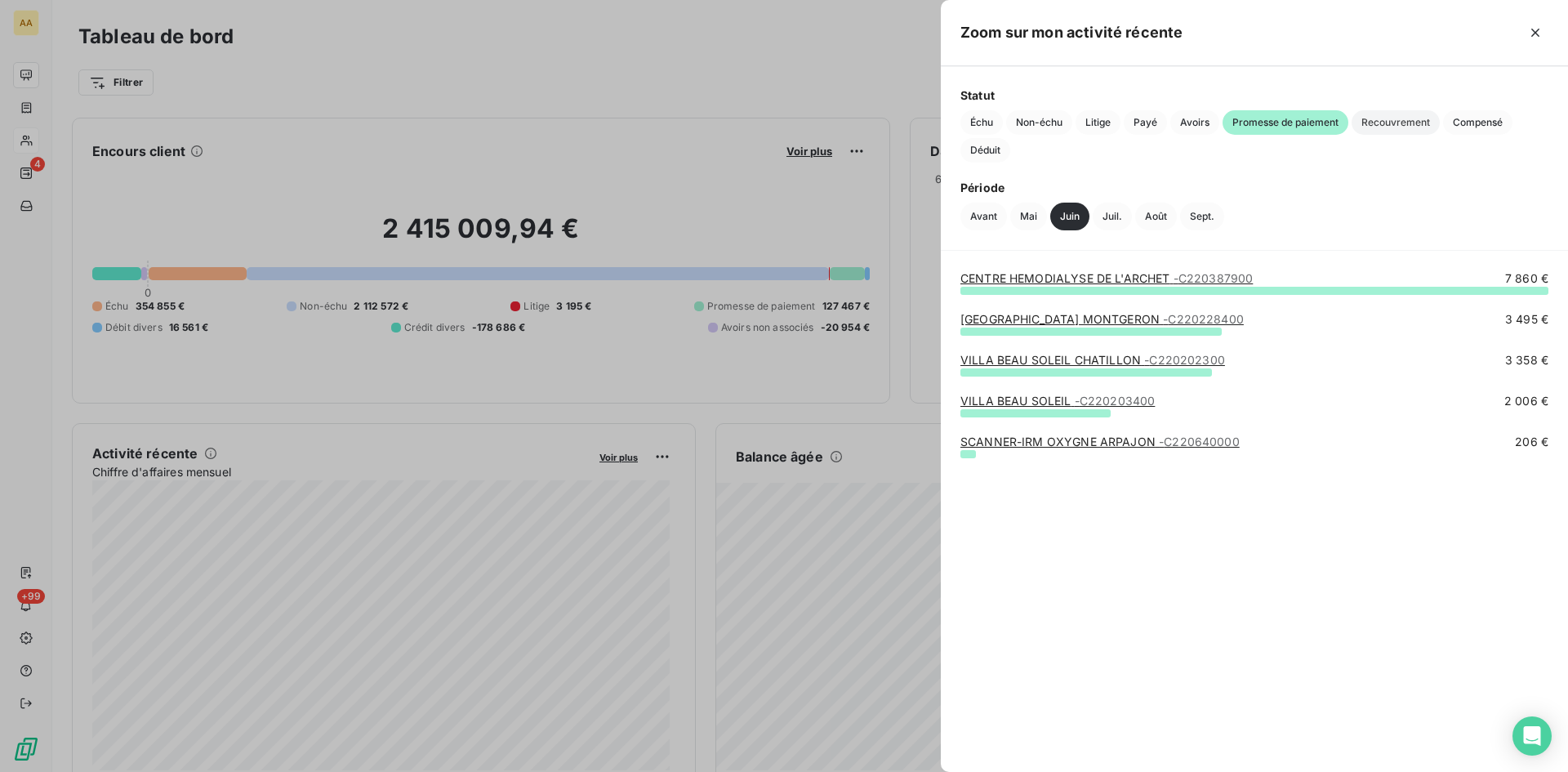
click at [1376, 122] on span "Recouvrement" at bounding box center [1395, 123] width 88 height 25
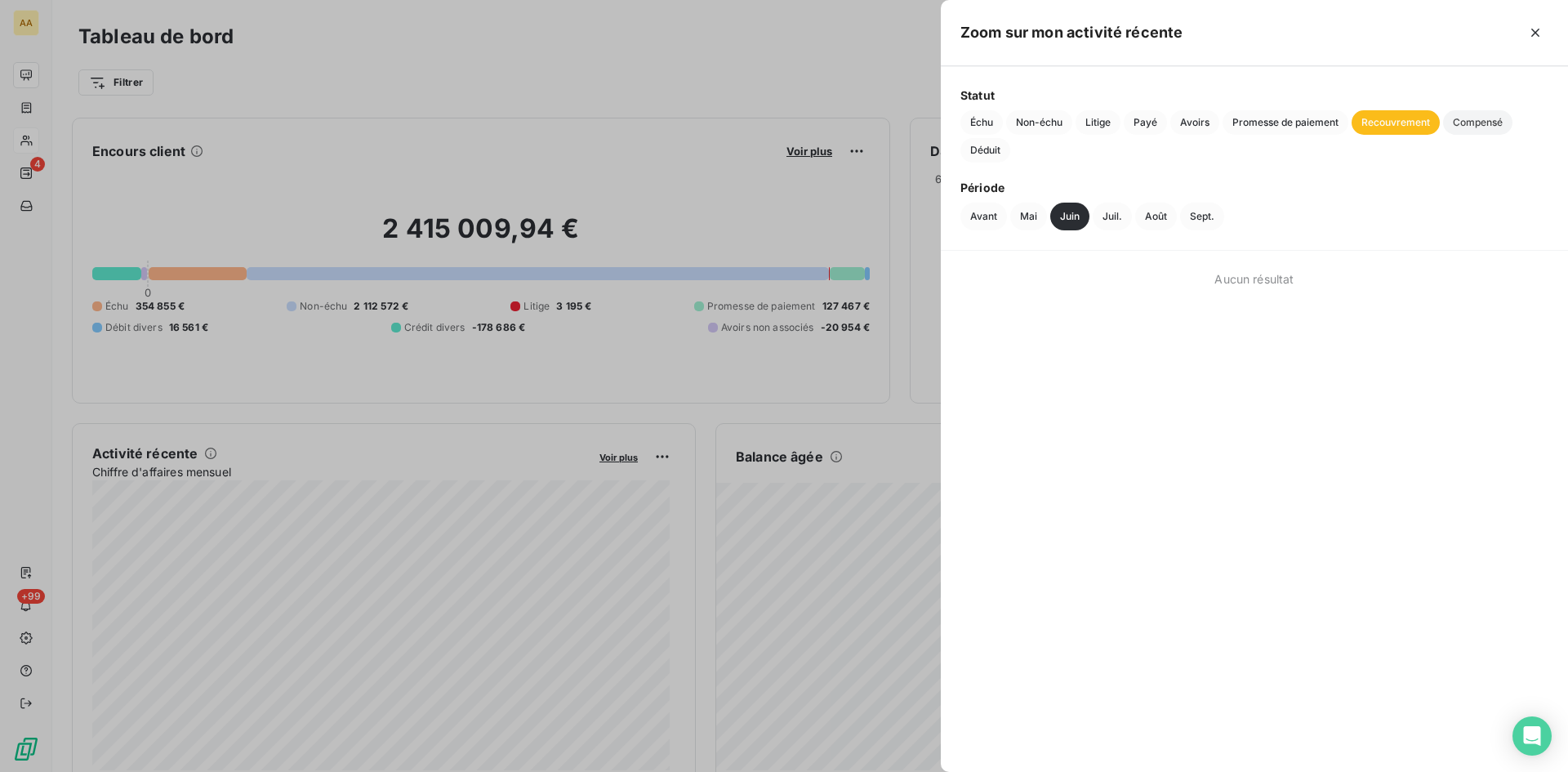
click at [1492, 114] on span "Compensé" at bounding box center [1478, 123] width 69 height 25
